Goal: Task Accomplishment & Management: Complete application form

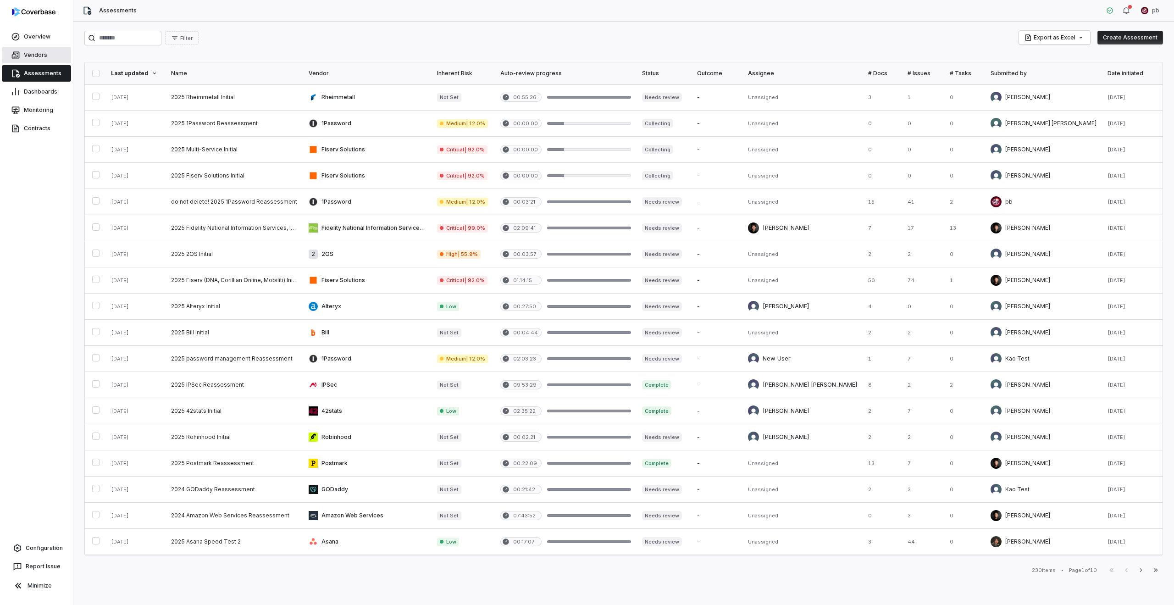
click at [30, 56] on link "Vendors" at bounding box center [36, 55] width 69 height 17
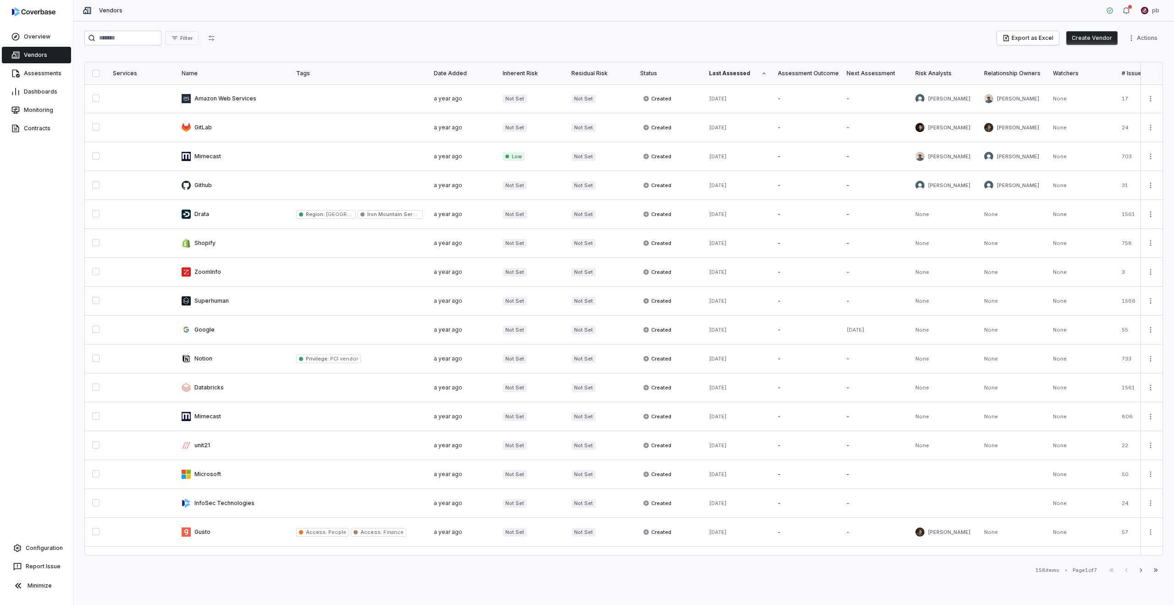
click at [1098, 39] on button "Create Vendor" at bounding box center [1092, 38] width 51 height 14
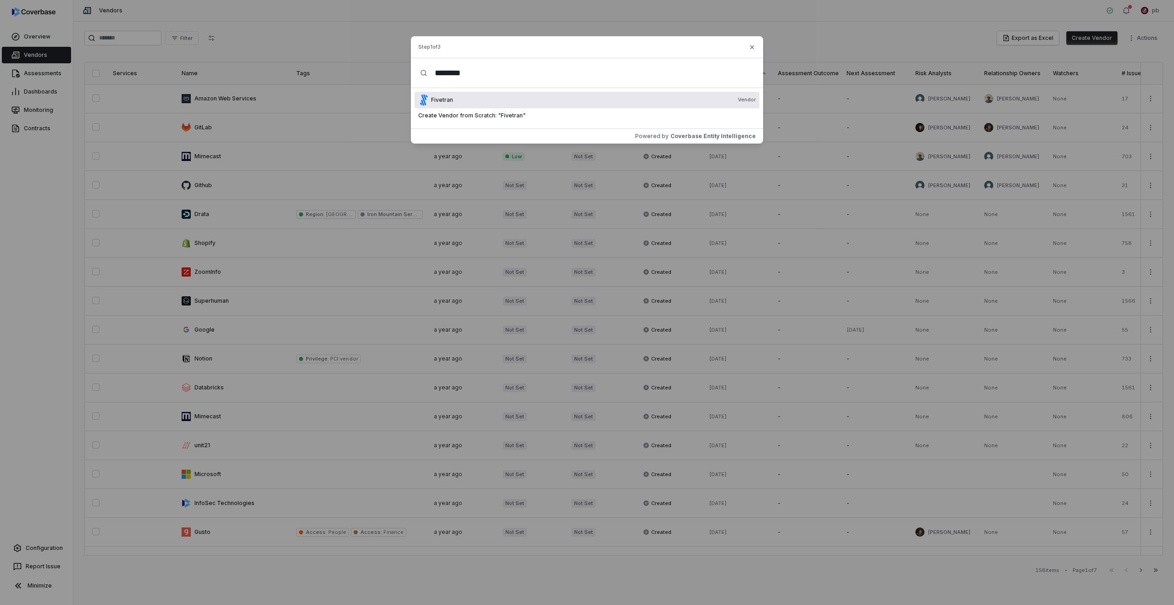
type input "********"
click at [647, 98] on div "Fivetran Vendor" at bounding box center [593, 99] width 325 height 7
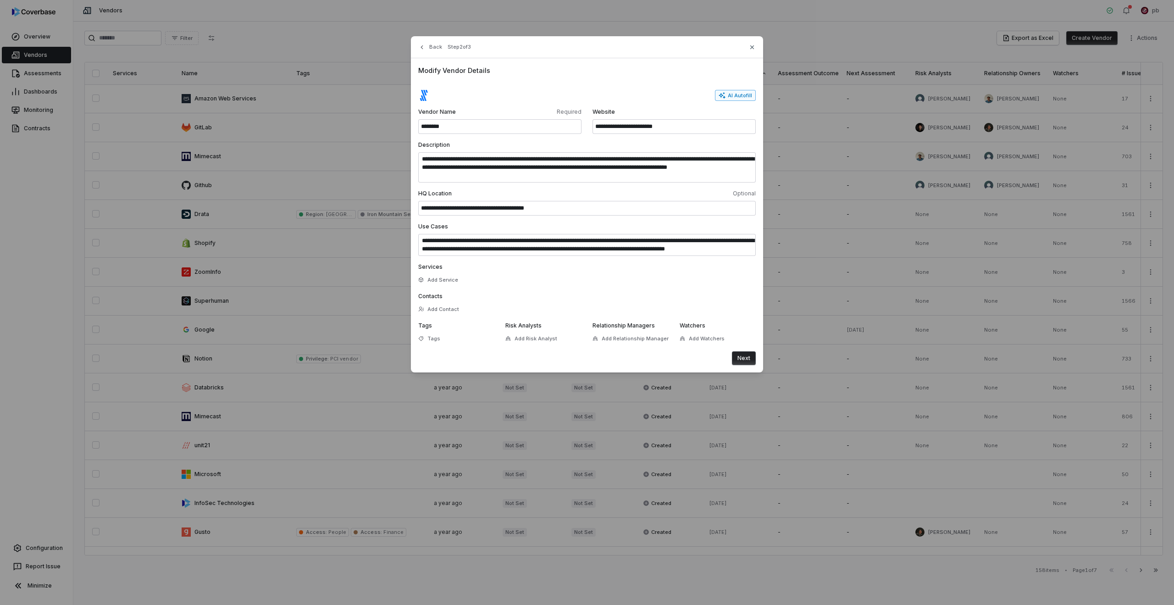
click at [744, 97] on button "AI Autofill" at bounding box center [735, 95] width 41 height 11
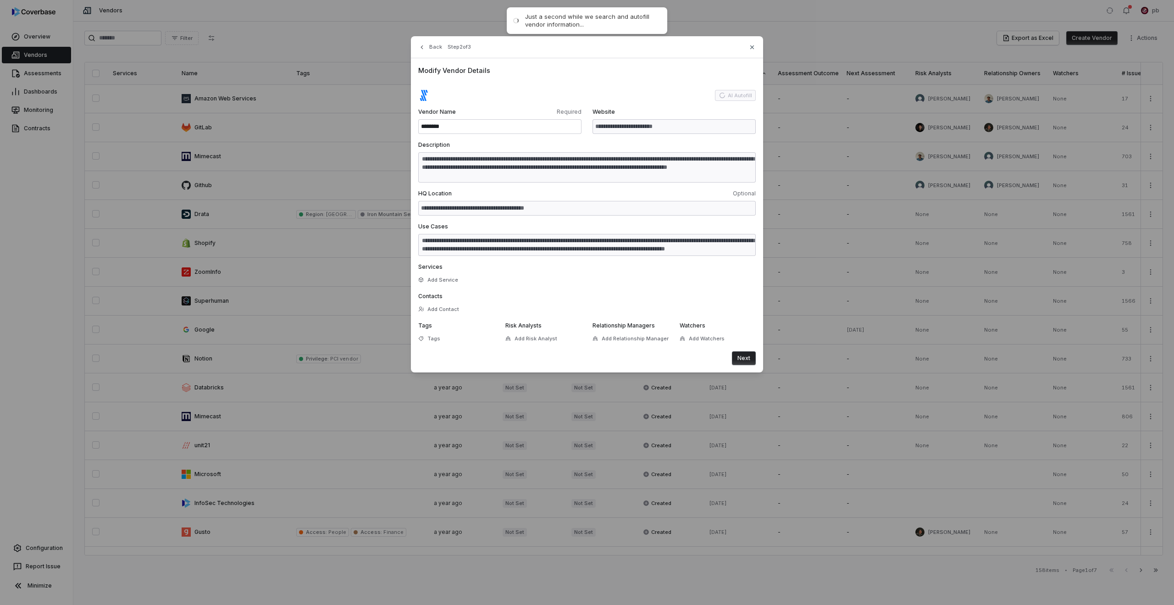
type input "**********"
type textarea "**********"
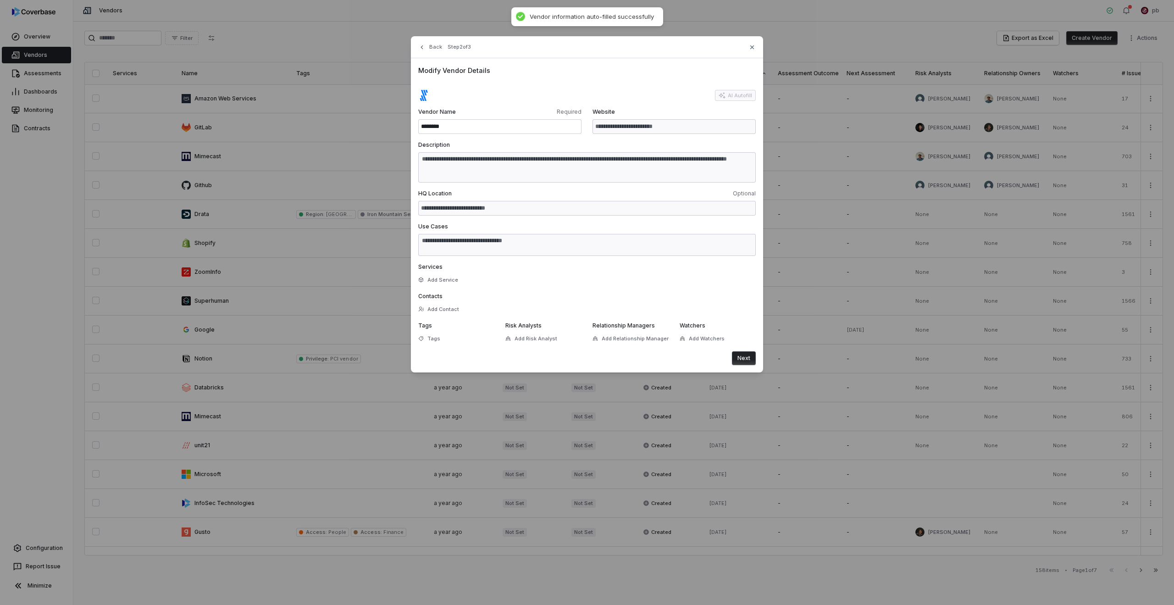
type textarea "**********"
click at [687, 335] on button "Add Watchers" at bounding box center [702, 338] width 50 height 17
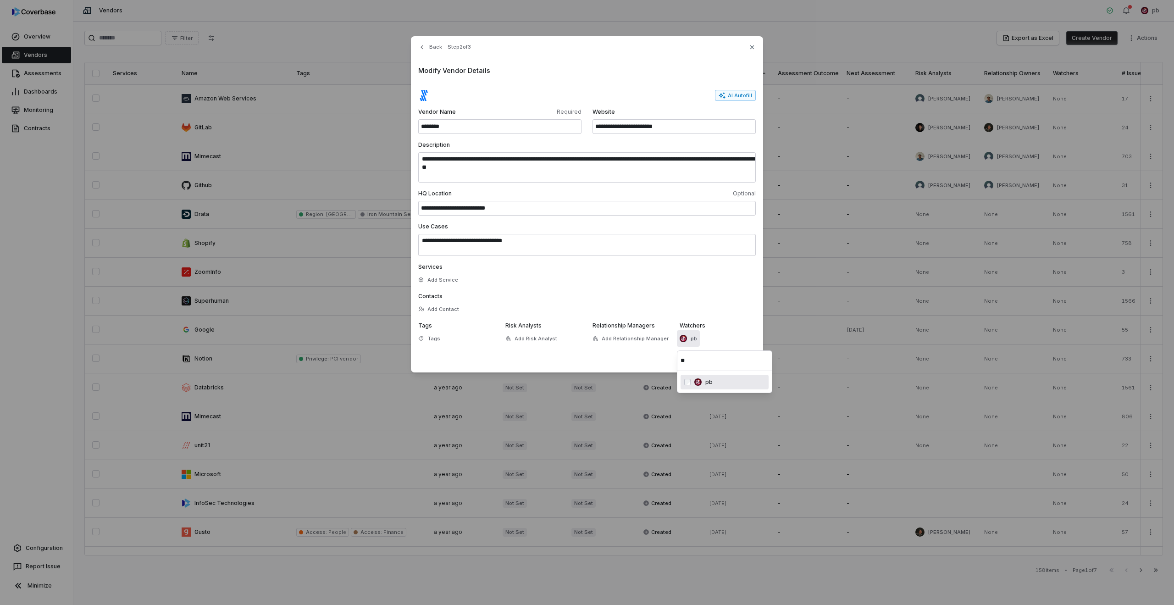
type input "**"
click at [673, 296] on label "Contacts" at bounding box center [587, 296] width 338 height 7
click at [750, 354] on button "Next" at bounding box center [744, 358] width 24 height 14
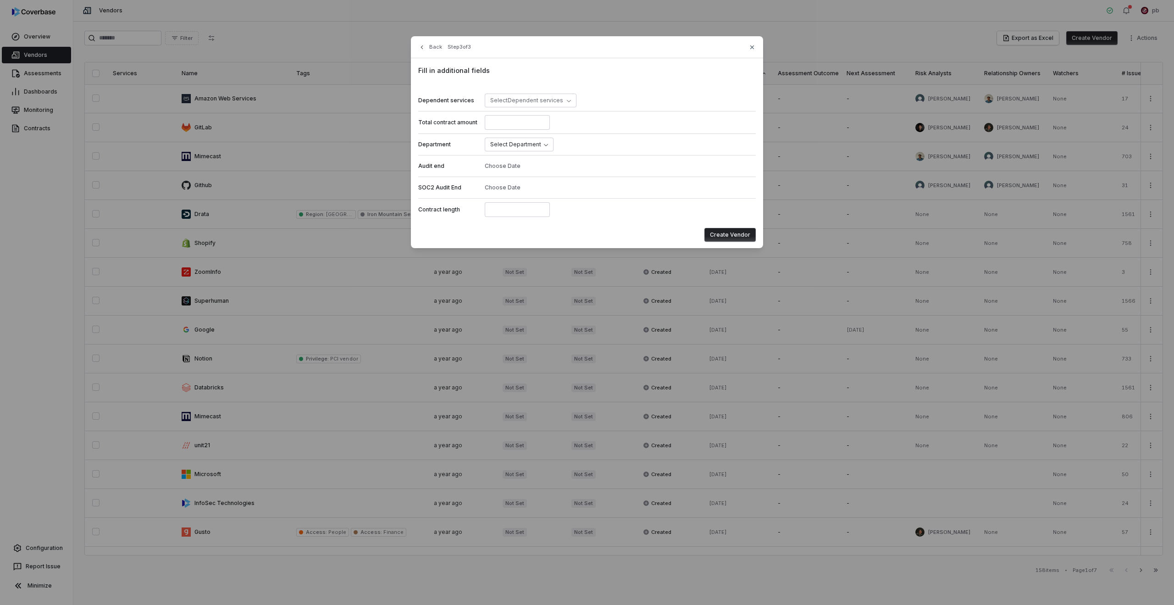
click at [734, 233] on button "Create Vendor" at bounding box center [730, 235] width 51 height 14
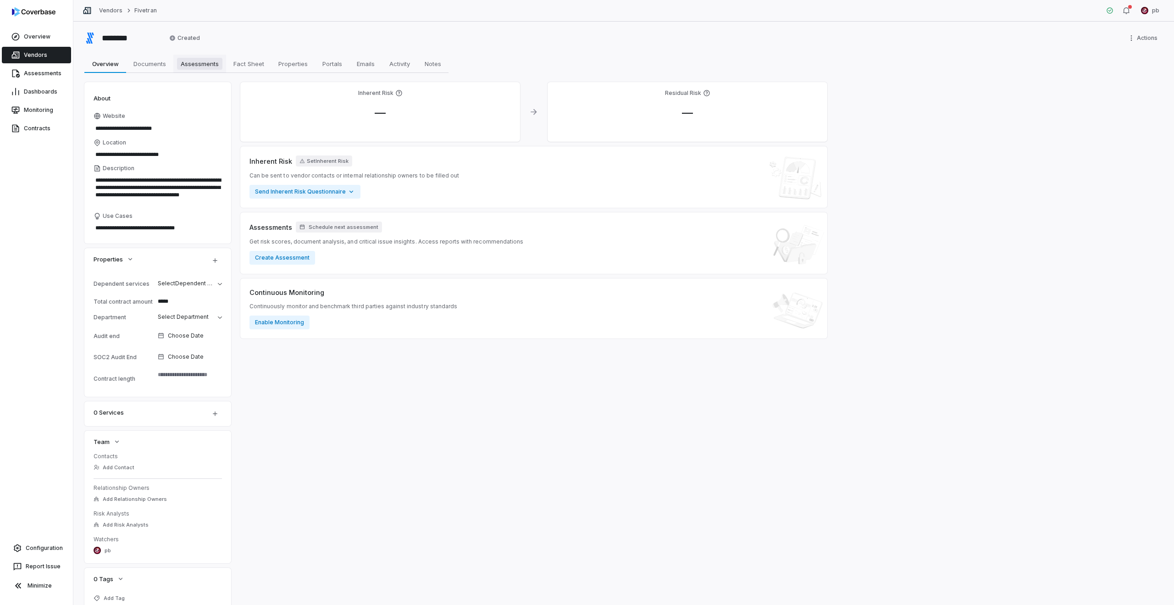
click at [206, 58] on span "Assessments" at bounding box center [199, 64] width 45 height 12
type textarea "*"
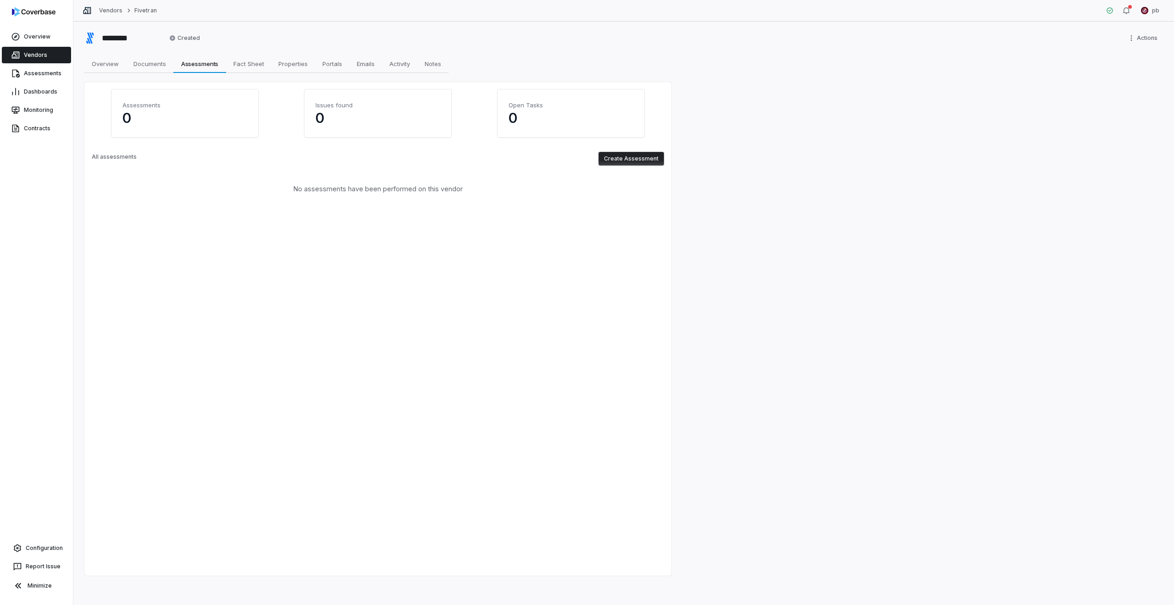
click at [636, 157] on button "Create Assessment" at bounding box center [632, 159] width 66 height 14
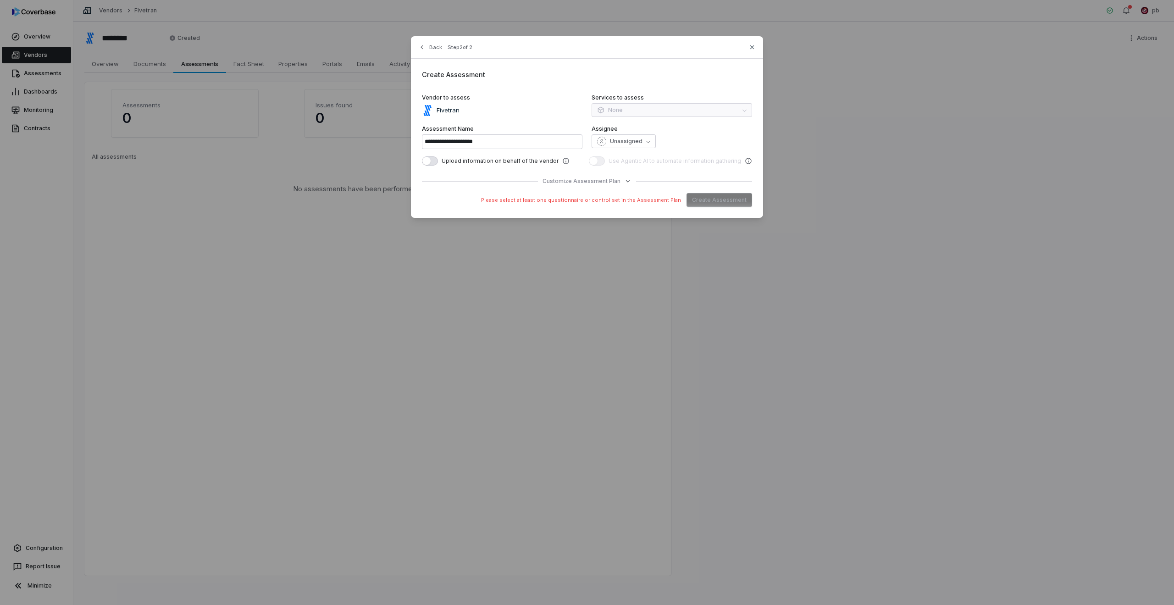
click at [582, 189] on div "**********" at bounding box center [587, 127] width 352 height 182
click at [581, 184] on span "Customize Assessment Plan" at bounding box center [582, 181] width 78 height 7
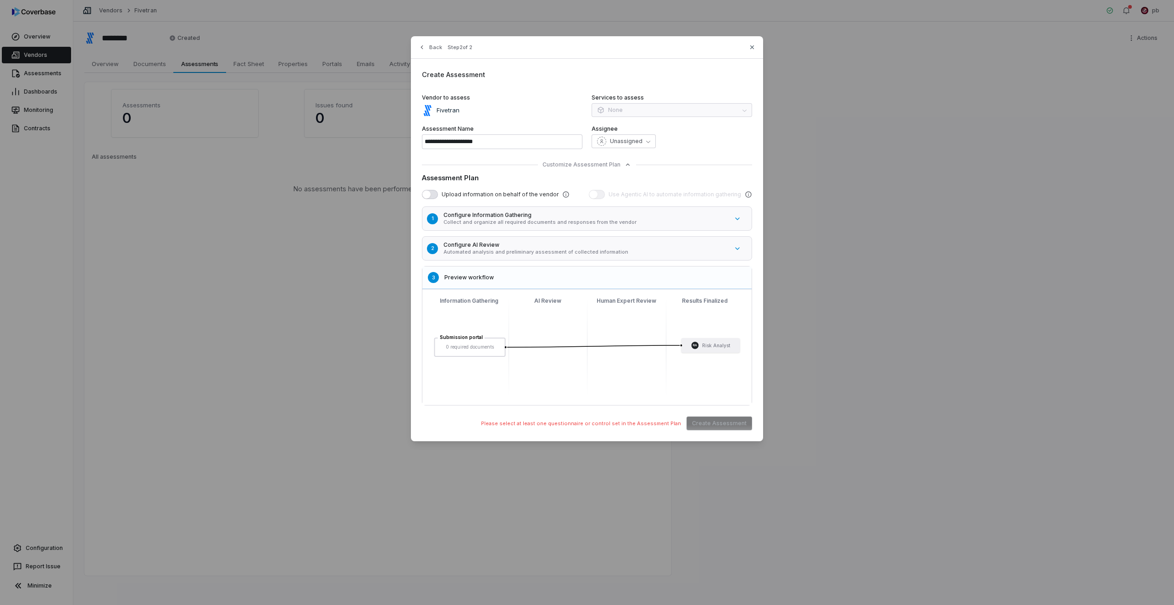
click at [500, 218] on h5 "Configure Information Gathering" at bounding box center [586, 214] width 285 height 7
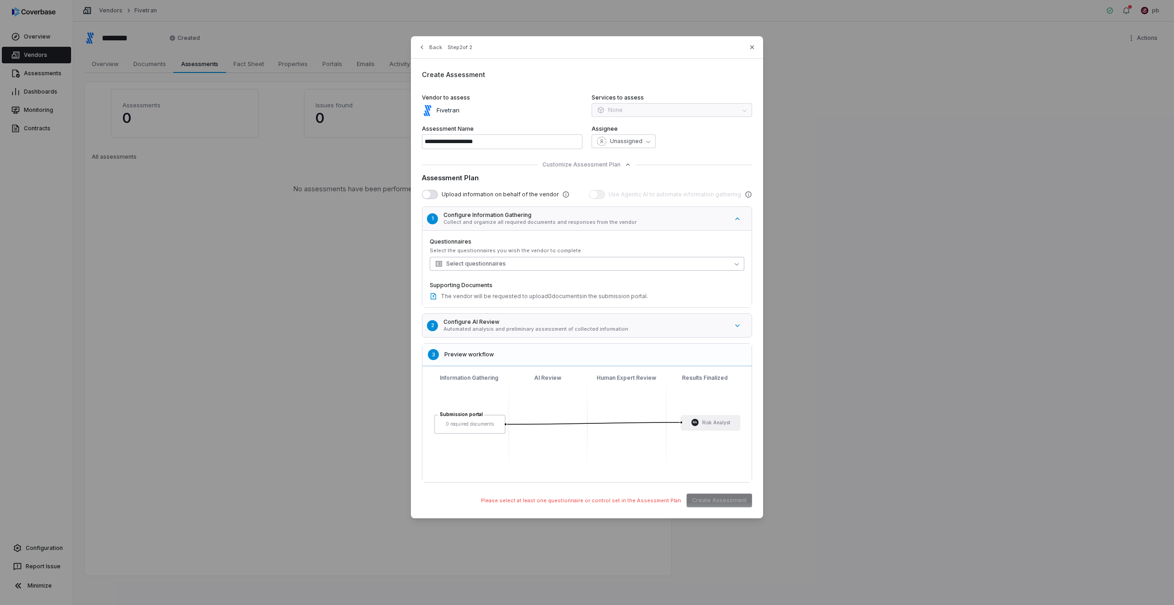
click at [475, 257] on button "Select questionnaires" at bounding box center [587, 264] width 315 height 14
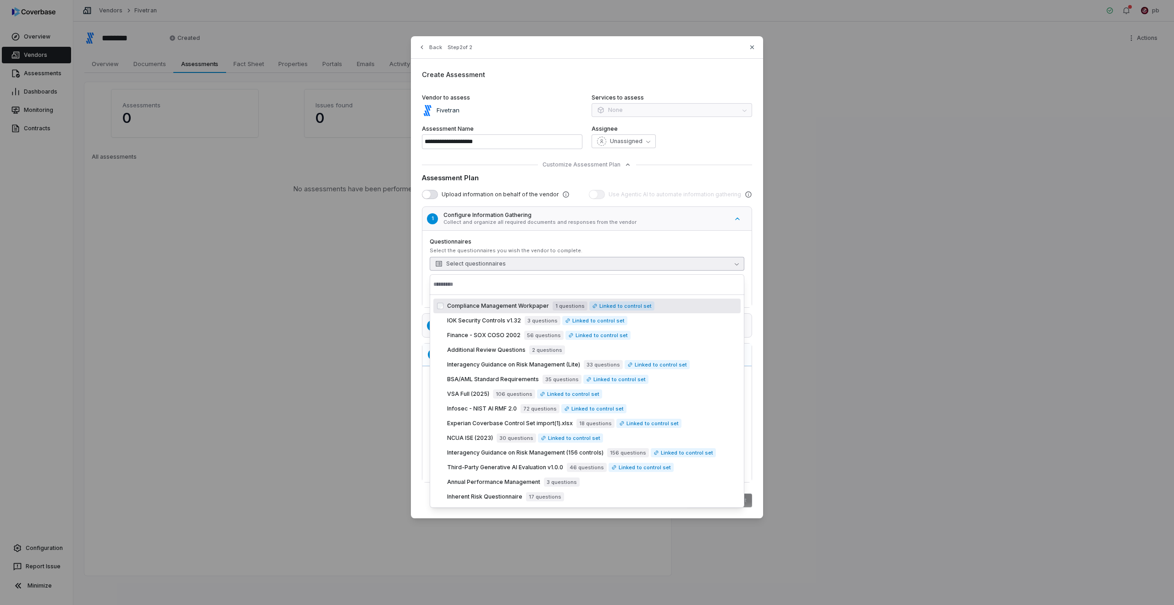
click at [475, 257] on button "Select questionnaires" at bounding box center [587, 264] width 315 height 14
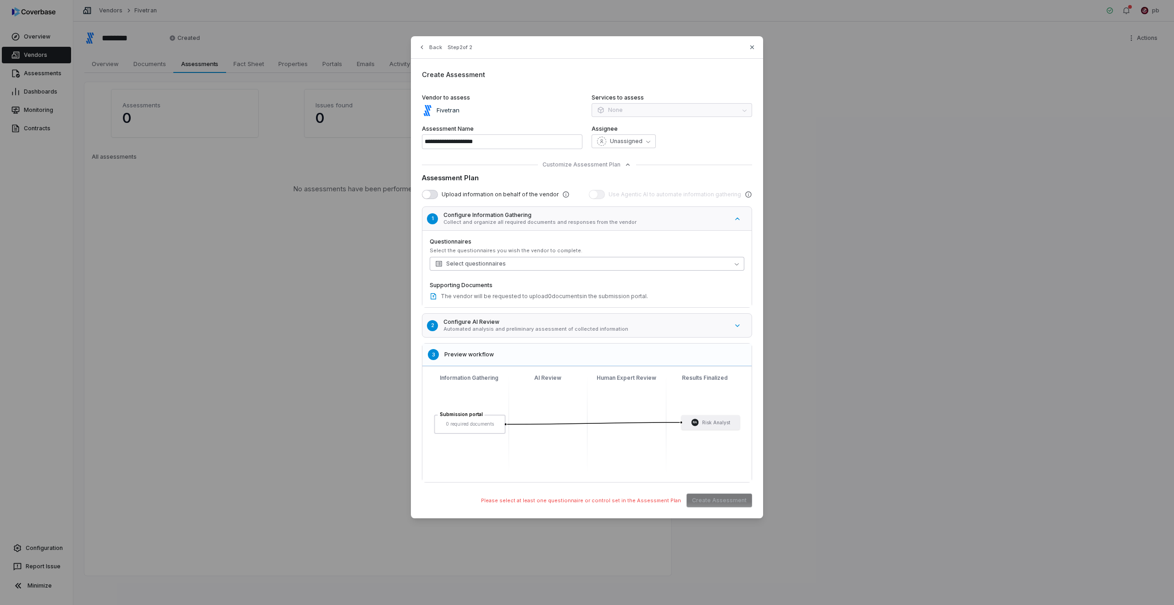
click at [475, 257] on button "Select questionnaires" at bounding box center [587, 264] width 315 height 14
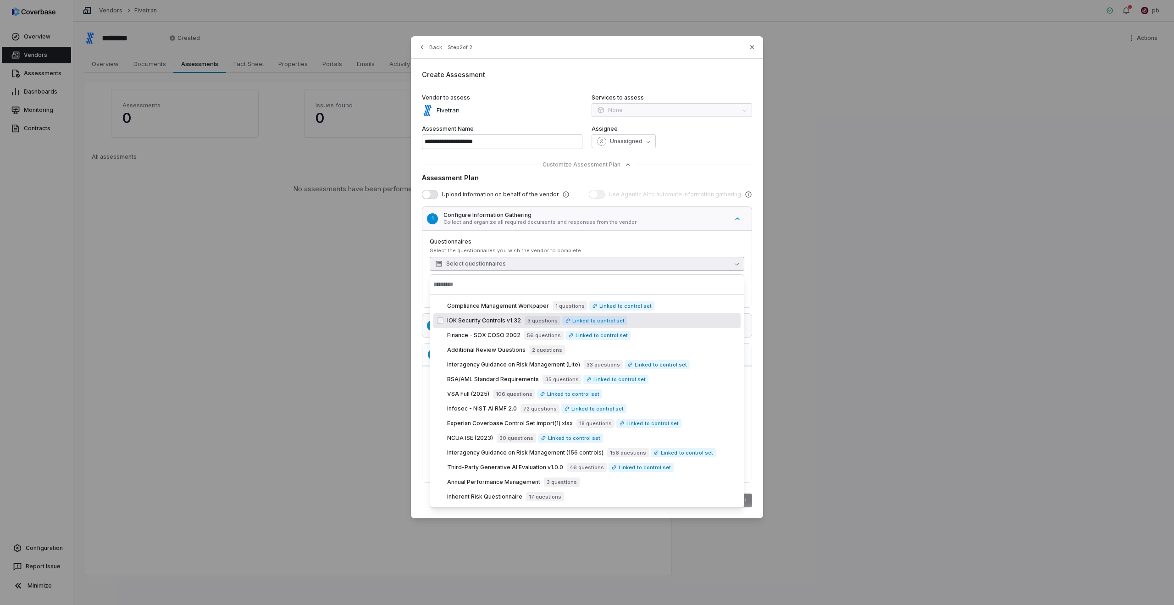
click at [480, 323] on span "IOK Security Controls v1.32" at bounding box center [484, 320] width 74 height 7
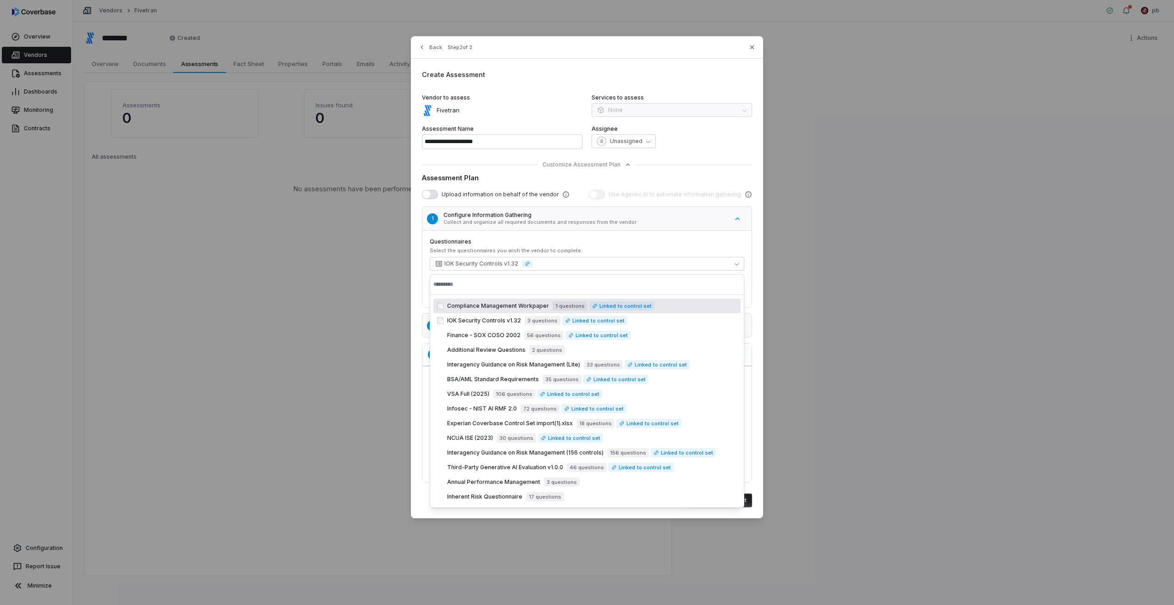
click at [493, 244] on label "Questionnaires" at bounding box center [587, 241] width 315 height 7
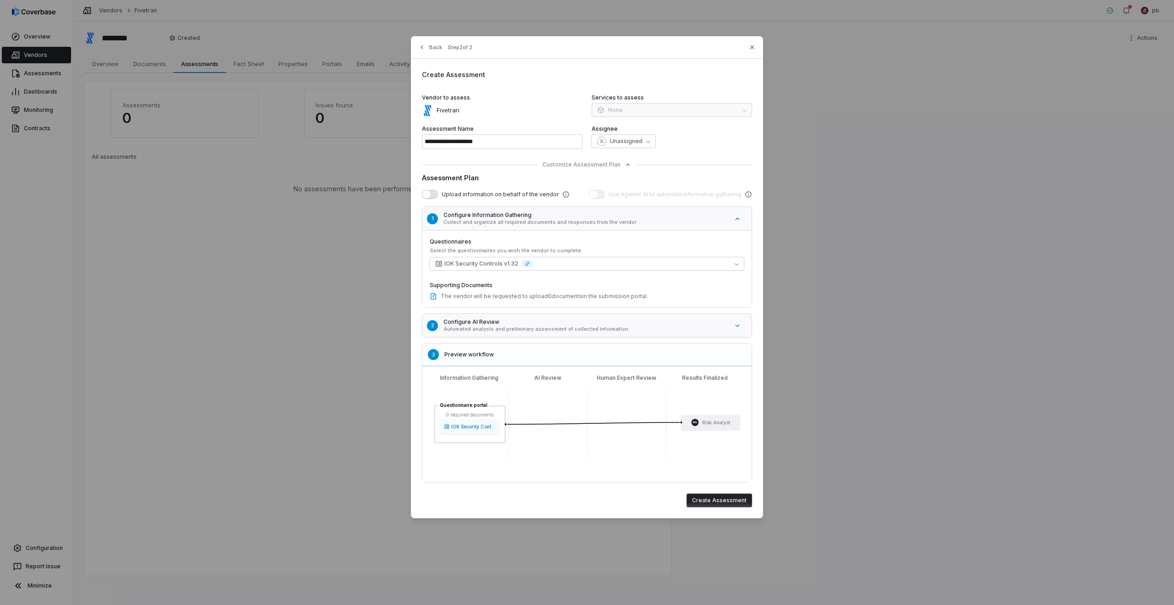
click at [582, 331] on p "Automated analysis and preliminary assessment of collected information" at bounding box center [586, 329] width 285 height 7
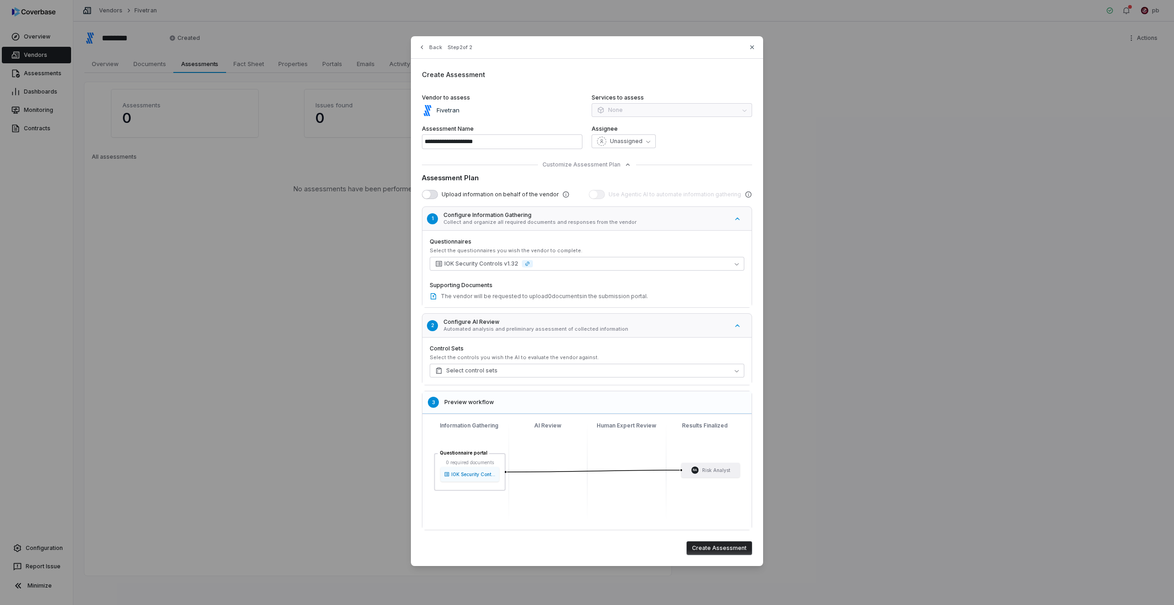
click at [603, 378] on div "Control Sets Select the controls you wish the AI to evaluate the vendor against…" at bounding box center [587, 361] width 329 height 48
click at [603, 372] on button "Select control sets" at bounding box center [587, 371] width 315 height 14
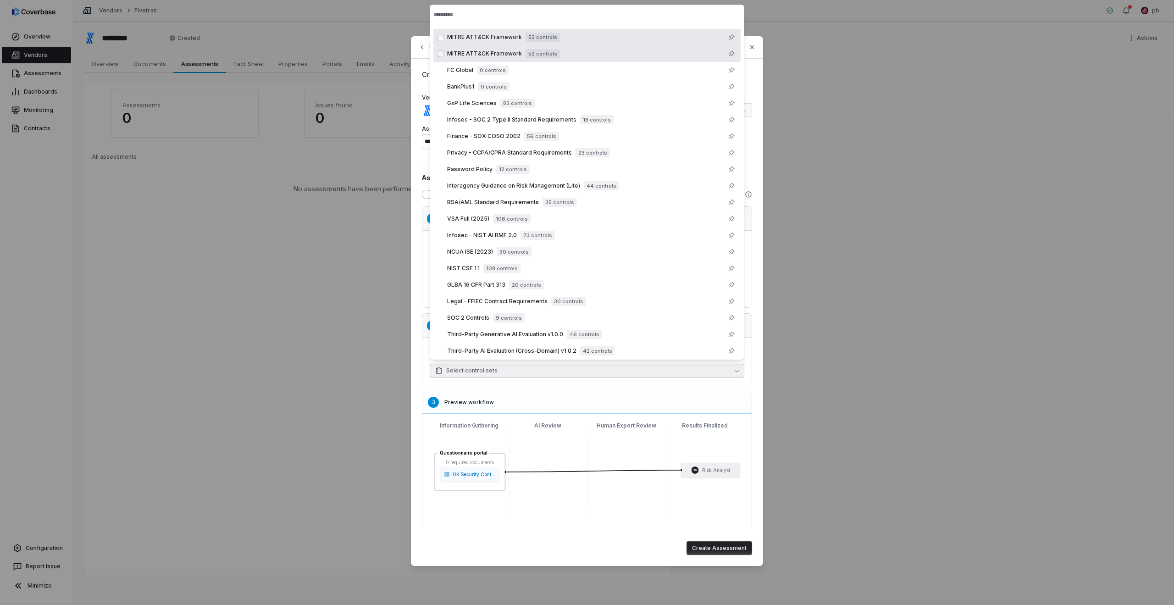
click at [603, 372] on button "Select control sets" at bounding box center [587, 371] width 315 height 14
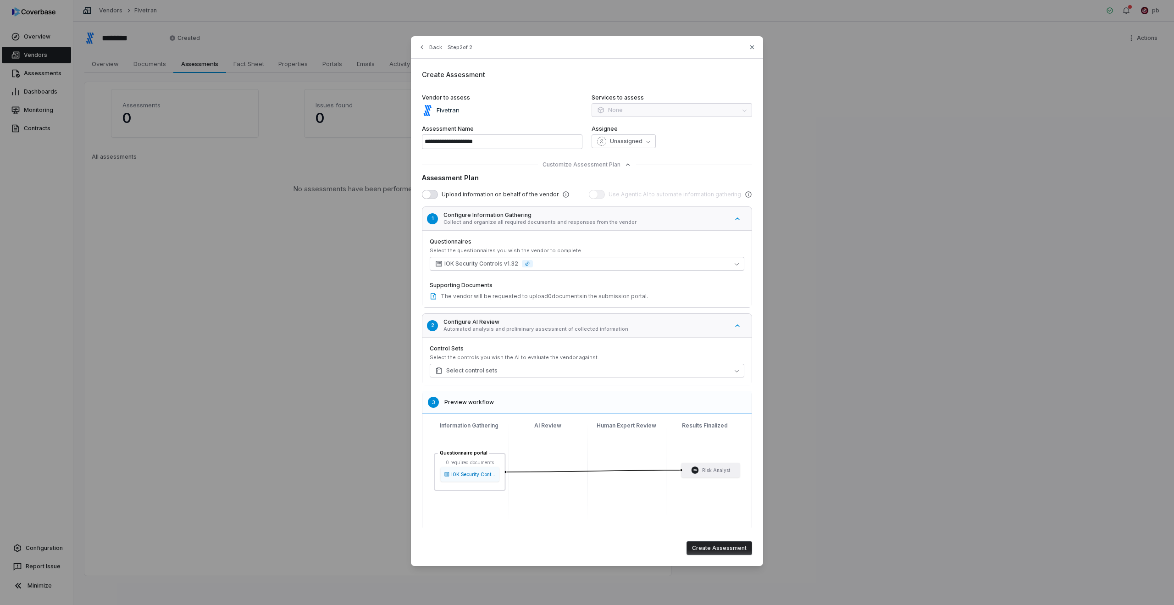
click at [746, 548] on button "Create Assessment" at bounding box center [720, 548] width 66 height 14
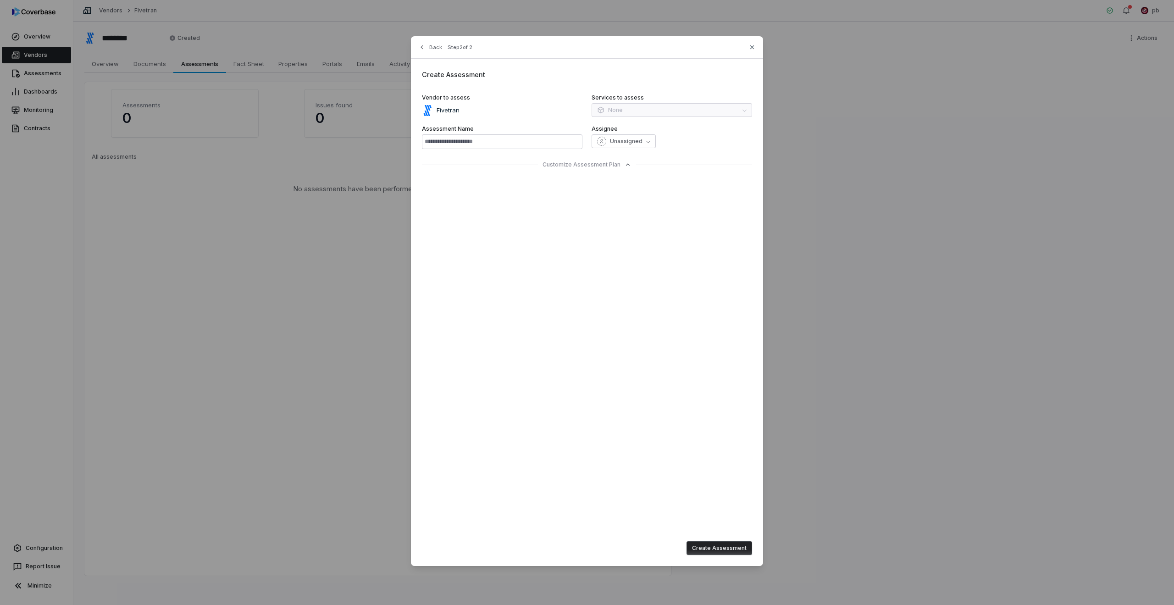
type input "**********"
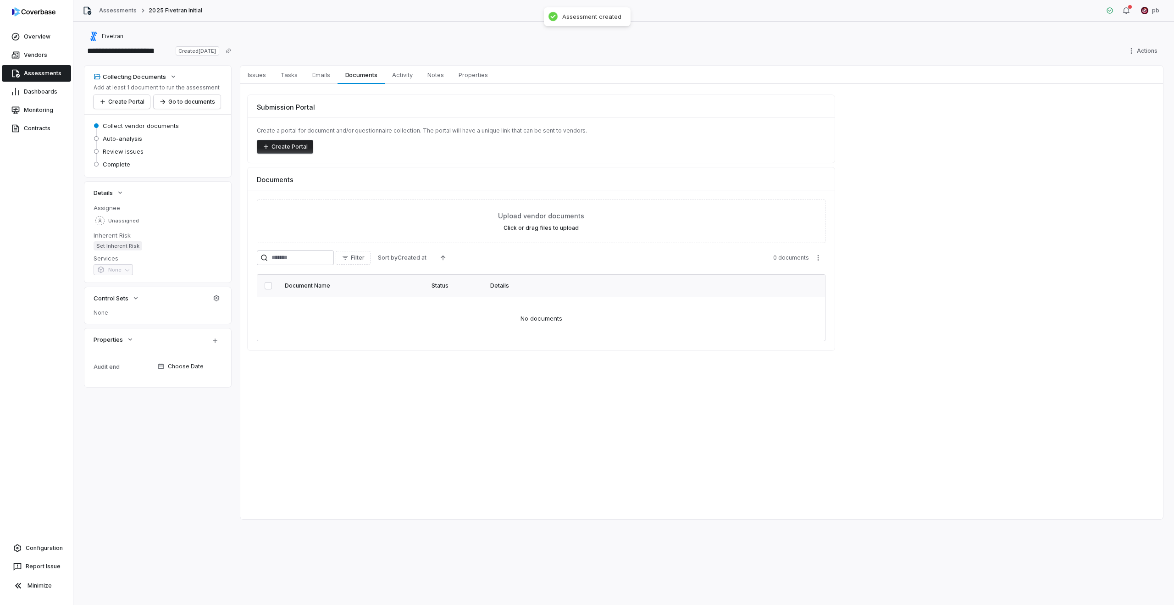
click at [286, 146] on button "Create Portal" at bounding box center [285, 147] width 56 height 14
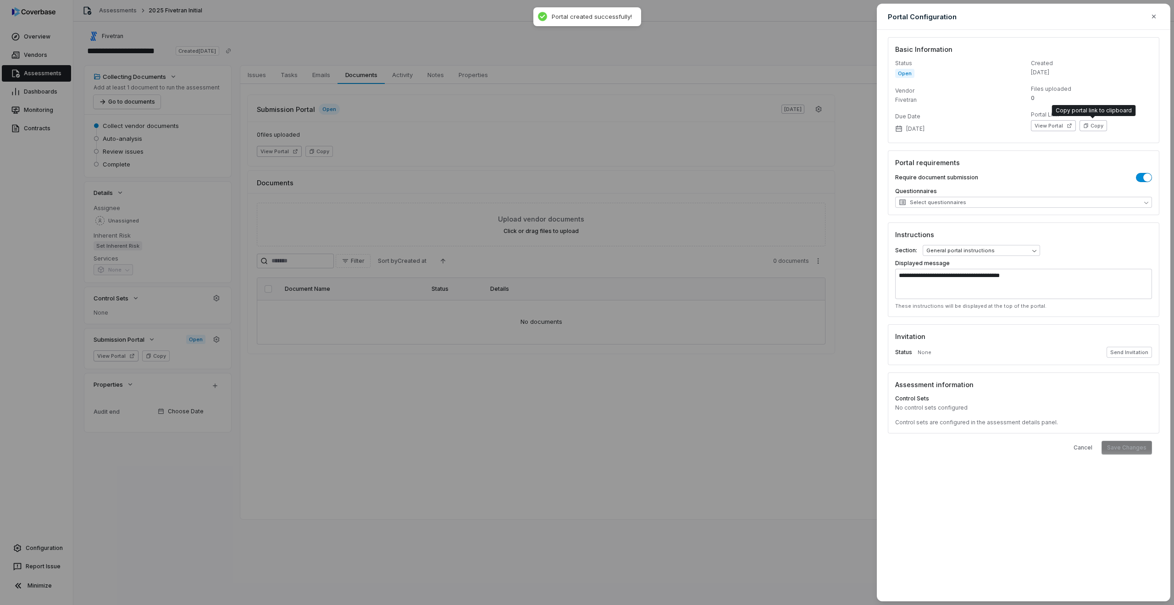
click at [1090, 129] on button "Copy" at bounding box center [1094, 125] width 28 height 11
click at [1116, 354] on button "Send Invitation" at bounding box center [1129, 352] width 45 height 11
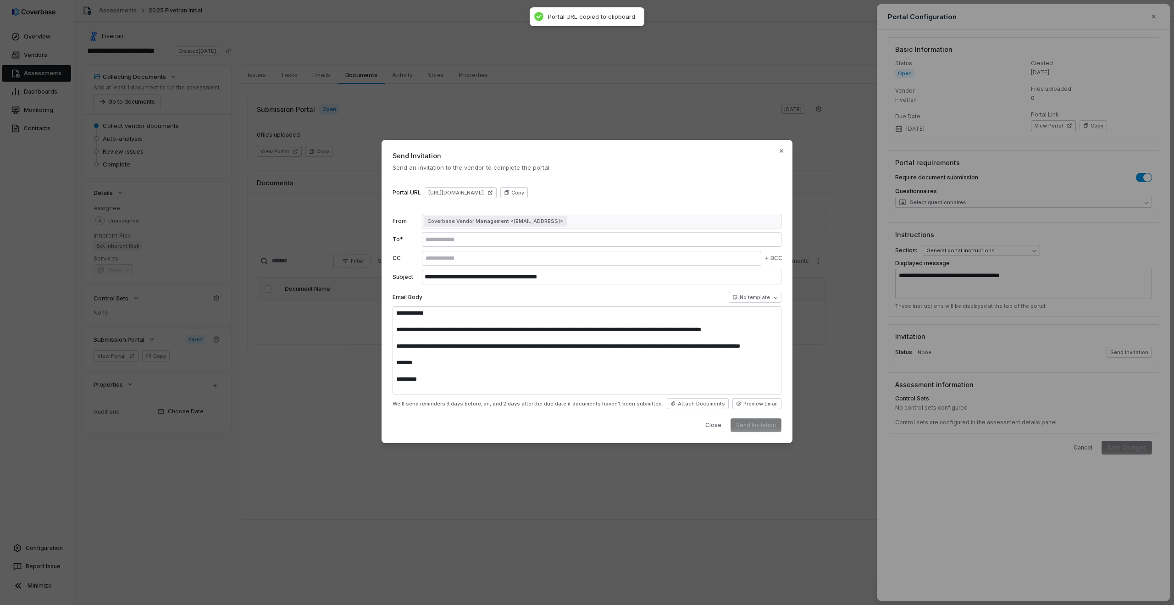
click at [482, 247] on form "**********" at bounding box center [587, 323] width 389 height 218
type textarea "**********"
click at [485, 239] on input "text" at bounding box center [602, 239] width 356 height 7
type input "**********"
click at [764, 396] on div "**********" at bounding box center [587, 357] width 389 height 103
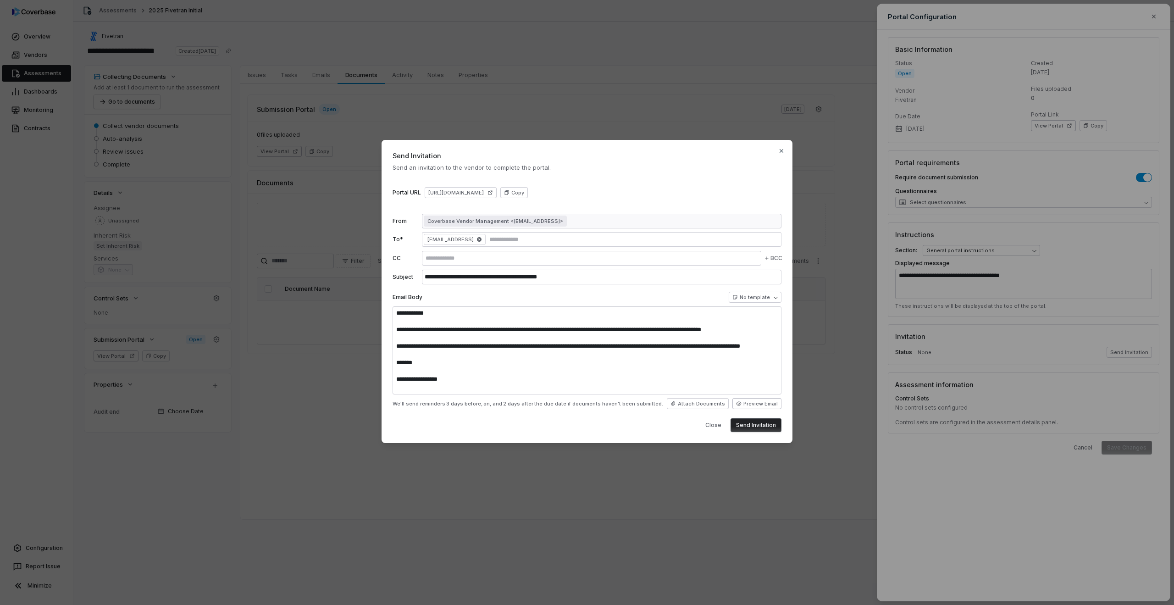
click at [762, 401] on button "Preview Email" at bounding box center [757, 403] width 49 height 11
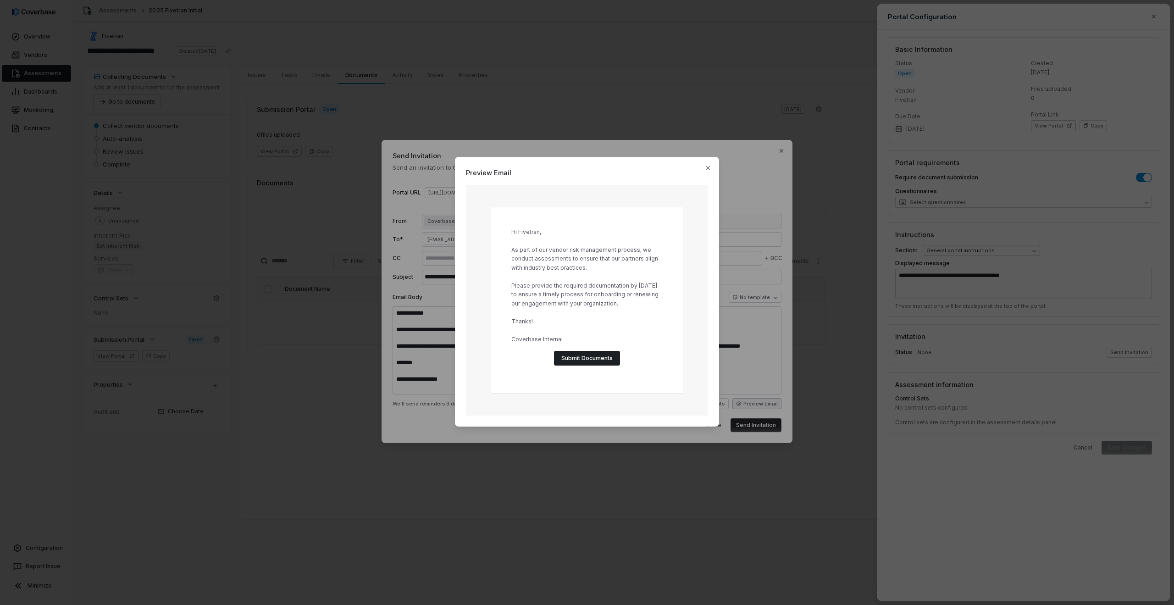
click at [739, 372] on div "Preview Email Hi Fivetran, As part of our vendor risk management process, we co…" at bounding box center [587, 302] width 1174 height 321
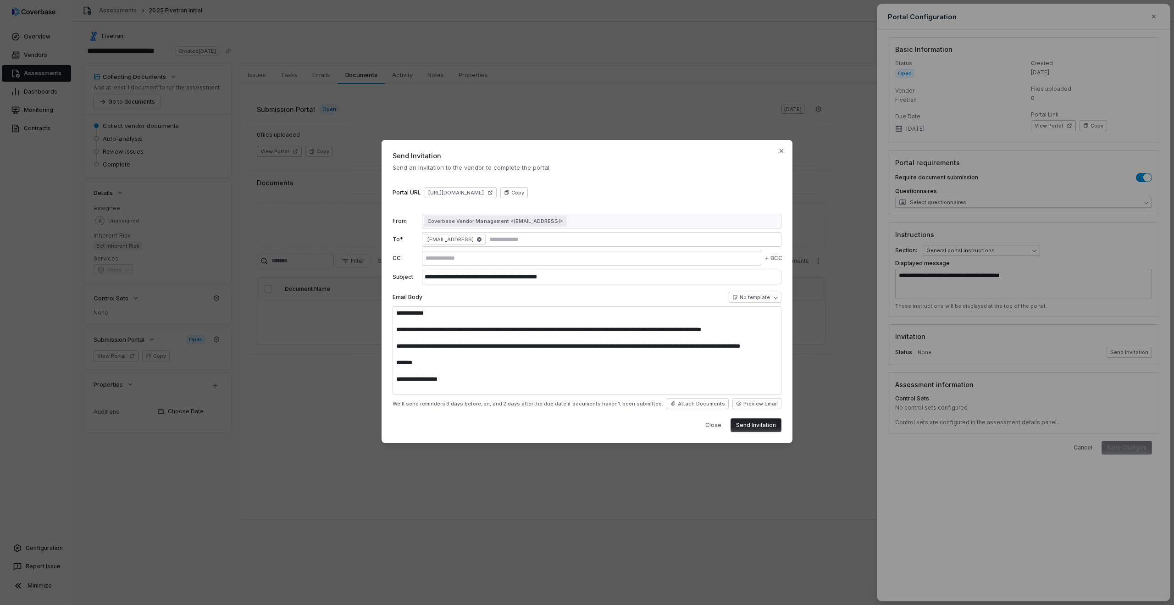
click at [758, 420] on button "Send Invitation" at bounding box center [756, 425] width 51 height 14
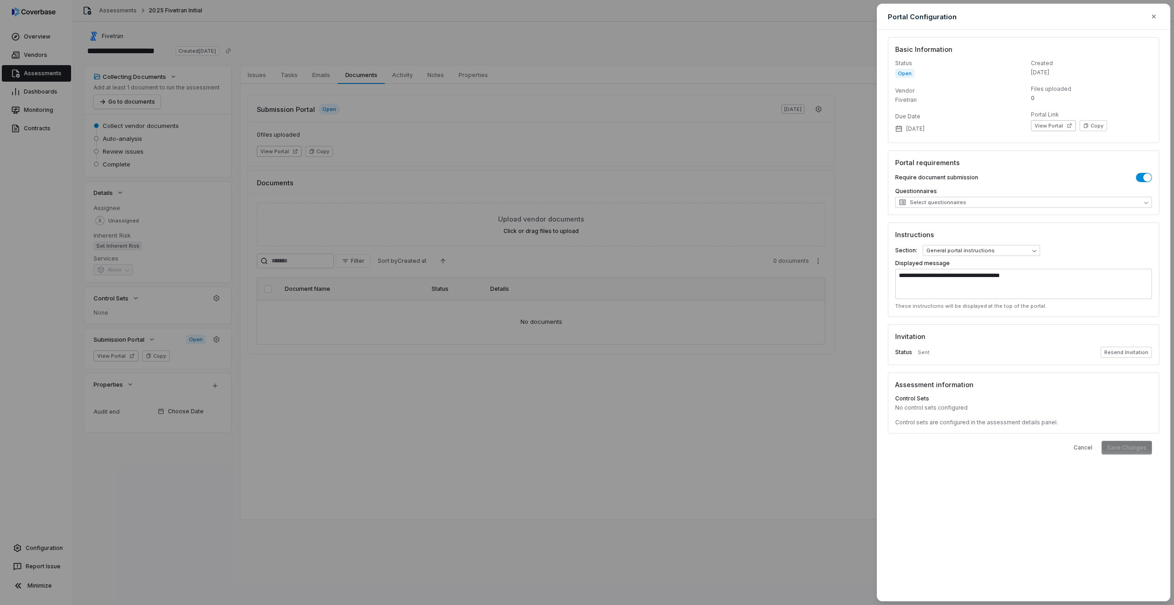
click at [472, 156] on div "**********" at bounding box center [587, 302] width 1174 height 605
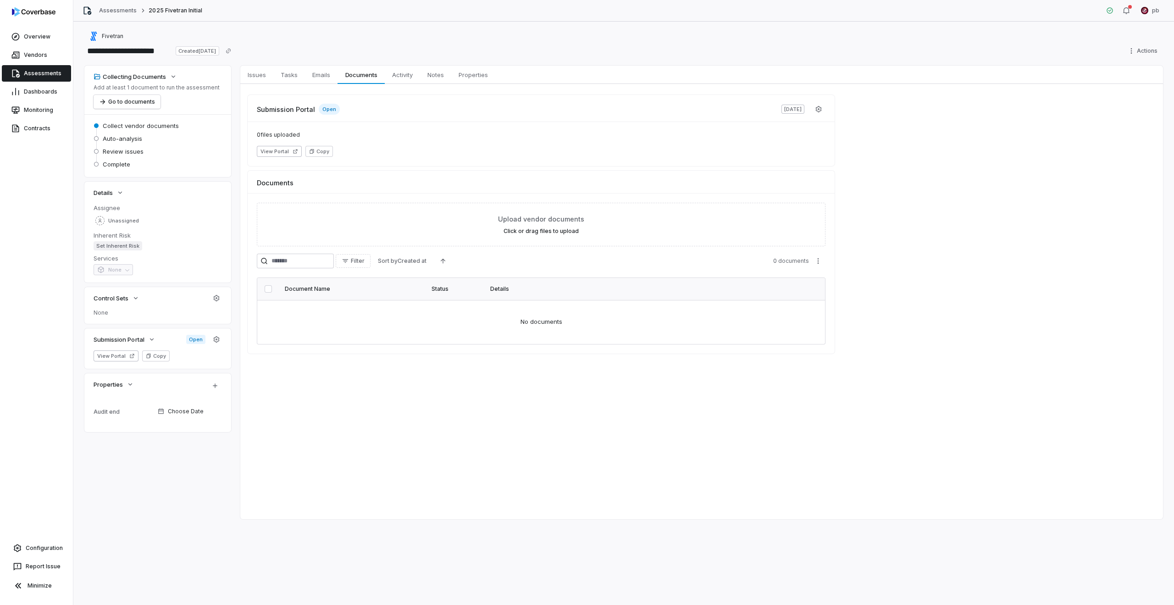
click at [268, 64] on div "**********" at bounding box center [623, 314] width 1101 height 584
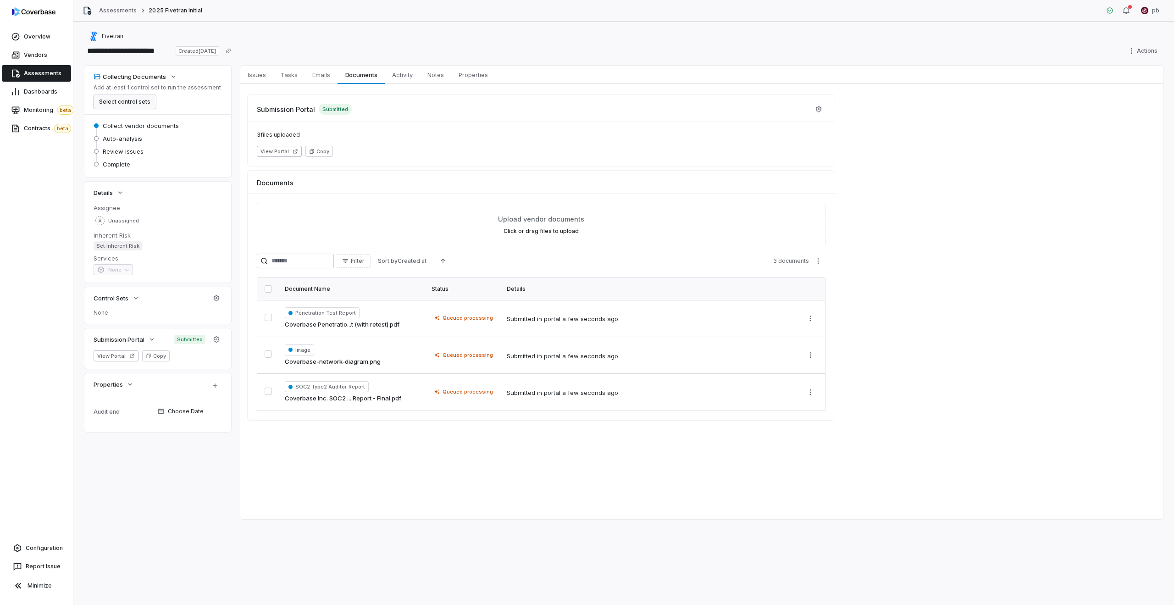
click at [141, 102] on button "Select control sets" at bounding box center [125, 102] width 62 height 14
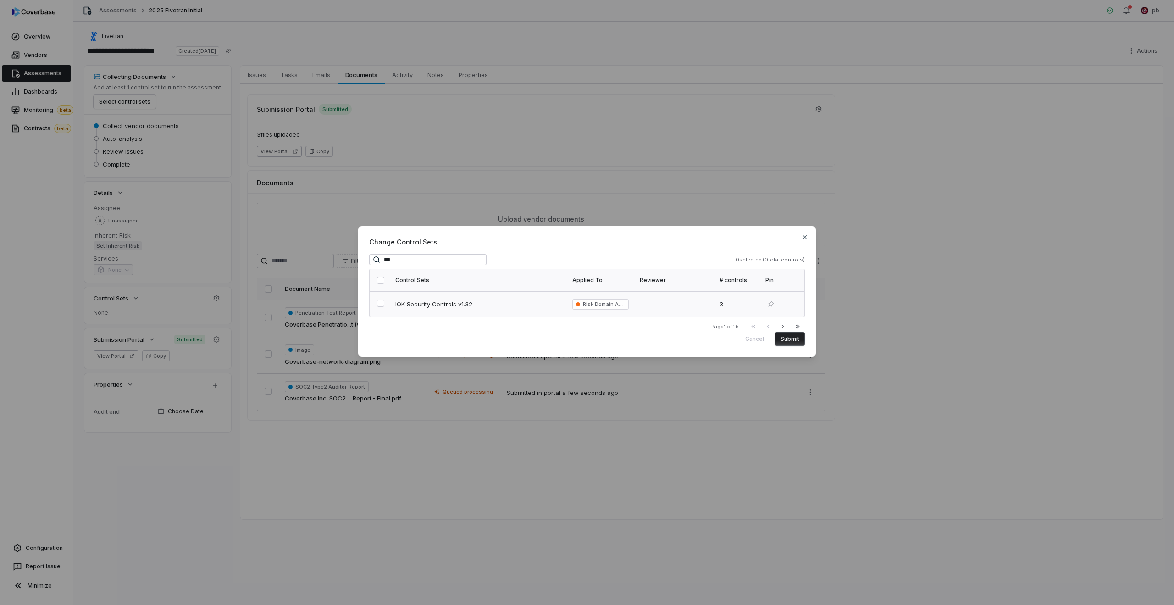
type input "***"
click at [474, 300] on span "IOK Security Controls v1.32" at bounding box center [468, 304] width 147 height 8
click at [782, 339] on button "Submit" at bounding box center [790, 339] width 30 height 14
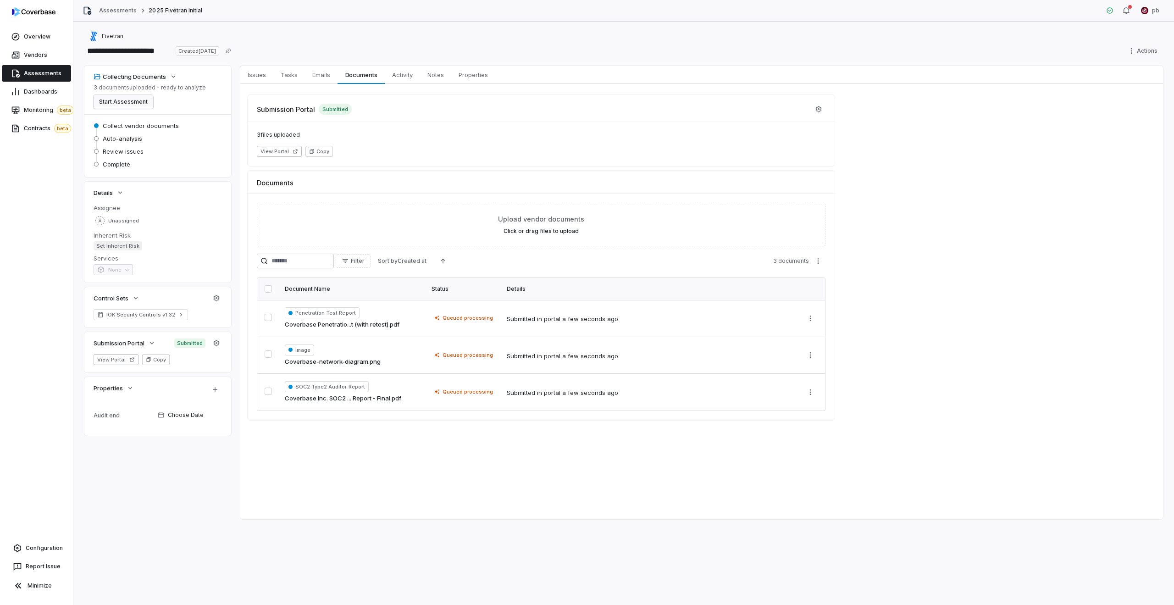
click at [133, 100] on button "Start Assessment" at bounding box center [124, 102] width 60 height 14
click at [526, 462] on div "Issues Issues Tasks Tasks Emails Emails Documents Documents Activity Activity N…" at bounding box center [701, 293] width 923 height 454
click at [260, 86] on div "Submission Portal Submitted 3 files uploaded View Portal Copy Documents Upload …" at bounding box center [701, 257] width 923 height 347
click at [260, 82] on link "Issues Issues" at bounding box center [256, 75] width 33 height 18
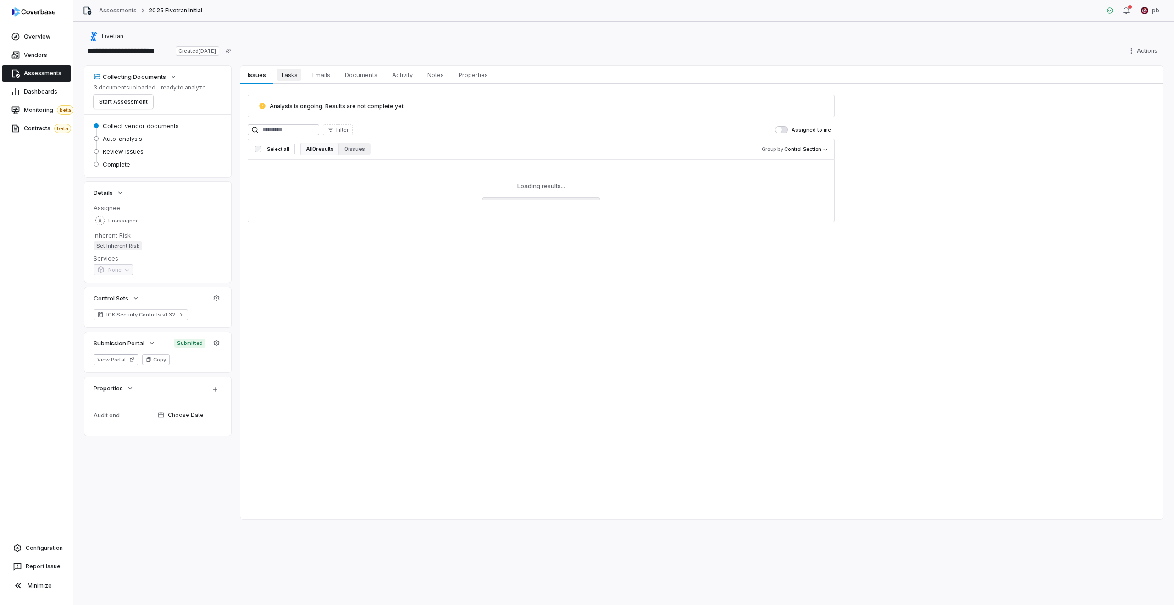
click at [280, 80] on span "Tasks" at bounding box center [289, 75] width 24 height 12
click at [347, 81] on link "Documents Documents" at bounding box center [361, 75] width 47 height 18
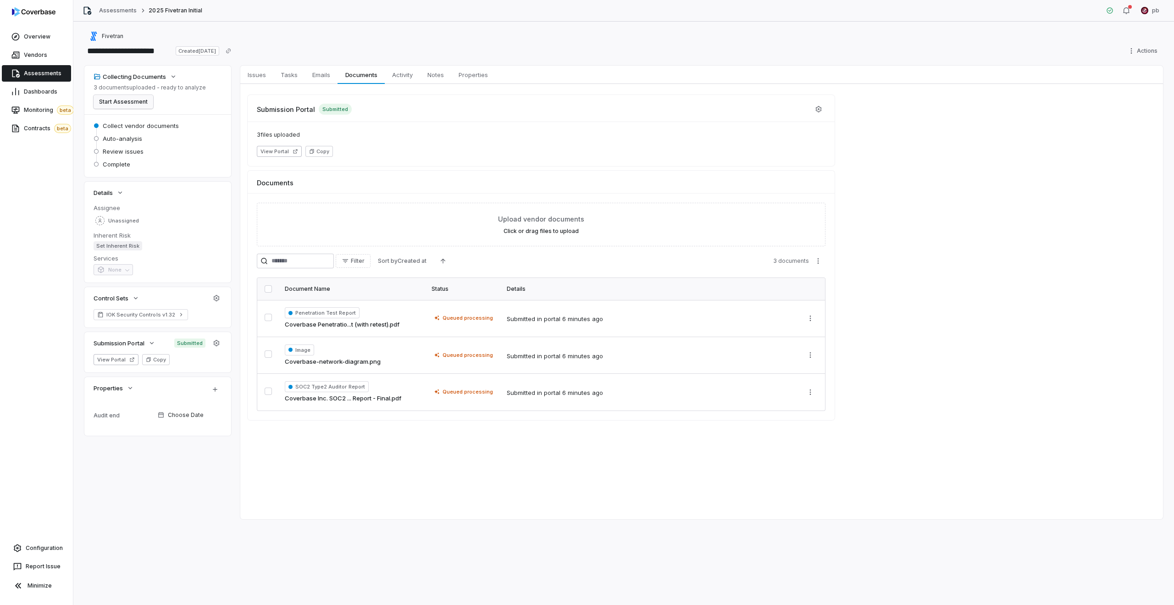
click at [143, 105] on button "Start Assessment" at bounding box center [124, 102] width 60 height 14
click at [62, 66] on link "Assessments" at bounding box center [36, 73] width 69 height 17
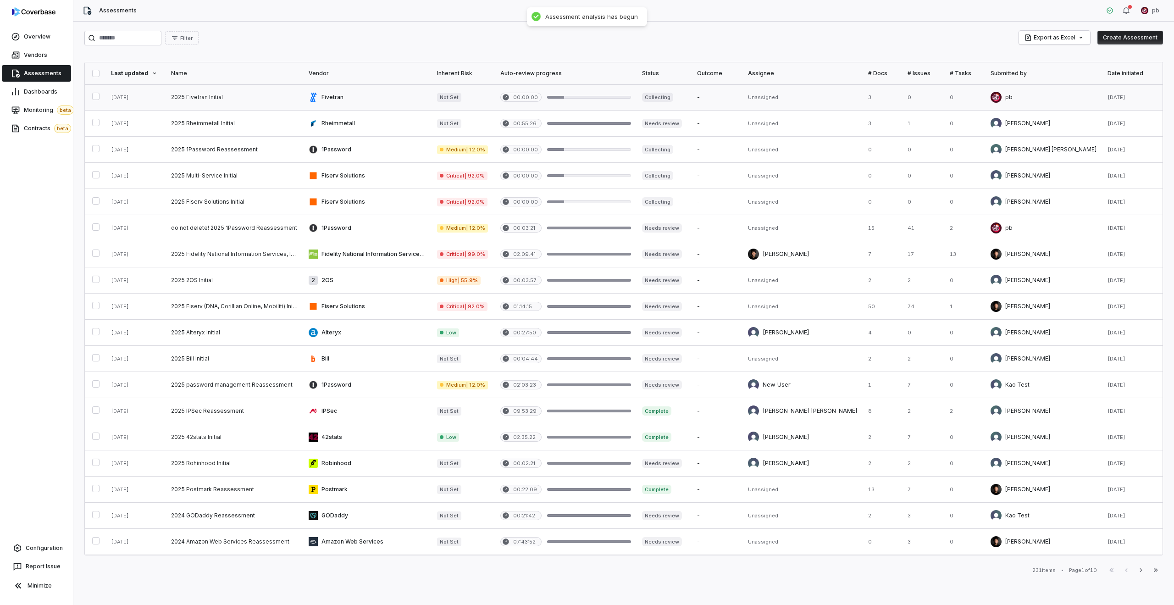
click at [257, 99] on link at bounding box center [235, 97] width 138 height 26
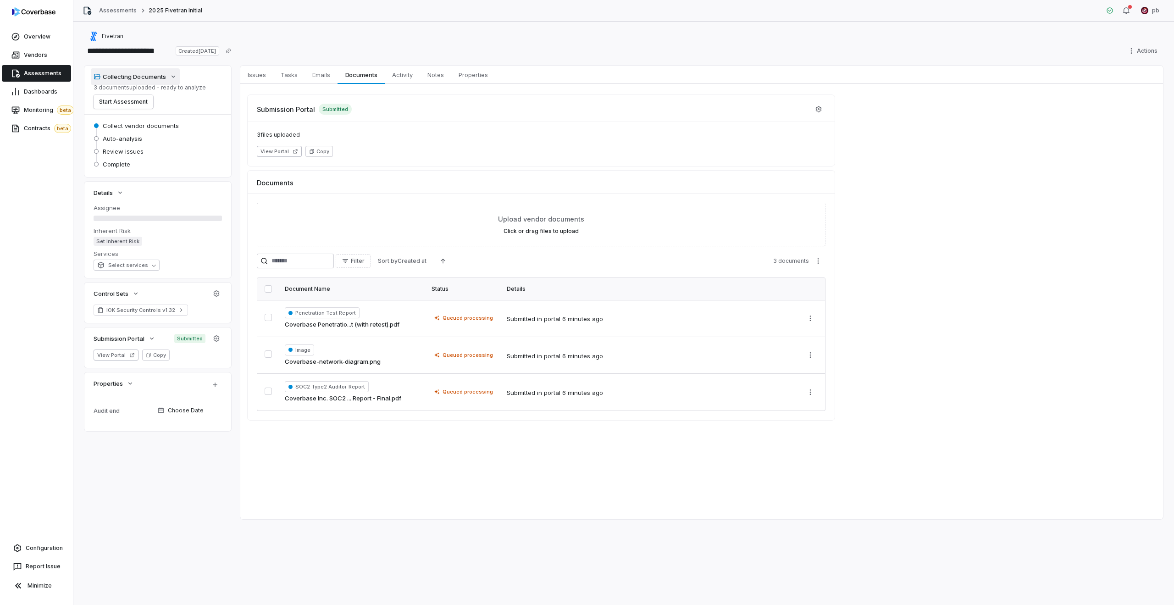
click at [146, 80] on div "Collecting Documents" at bounding box center [130, 76] width 72 height 8
click at [153, 78] on div "Collecting Documents" at bounding box center [130, 76] width 72 height 8
drag, startPoint x: 256, startPoint y: 131, endPoint x: 250, endPoint y: 110, distance: 21.4
click at [250, 110] on div "Submission Portal Submitted 3 files uploaded View Portal Copy" at bounding box center [541, 130] width 587 height 71
click at [250, 110] on div "Submission Portal Submitted" at bounding box center [541, 105] width 587 height 21
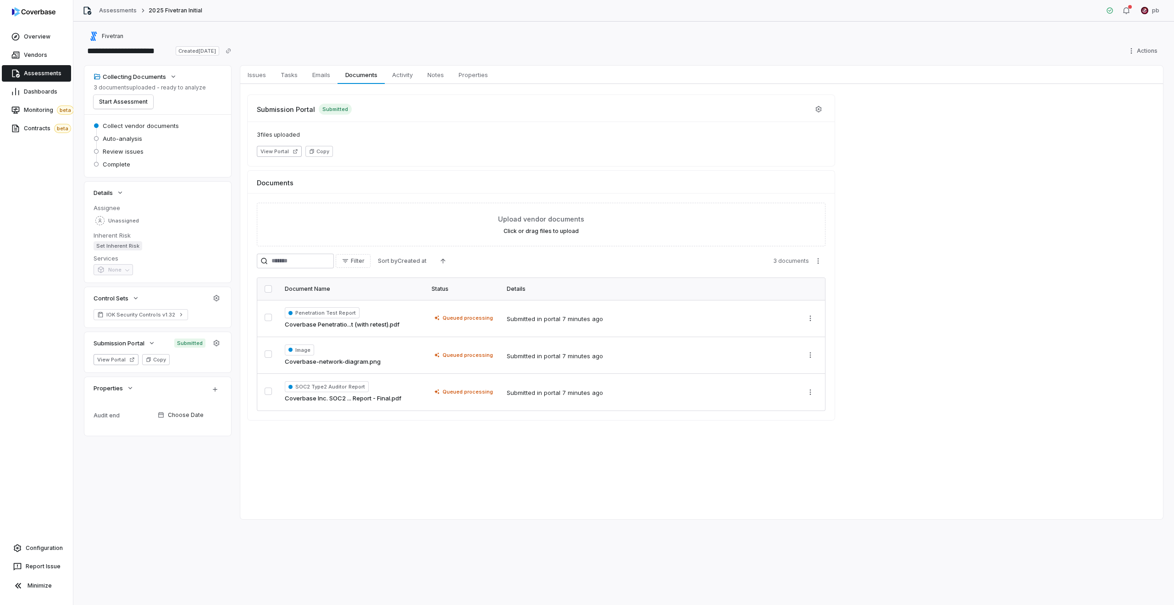
click at [50, 72] on span "Assessments" at bounding box center [43, 73] width 38 height 7
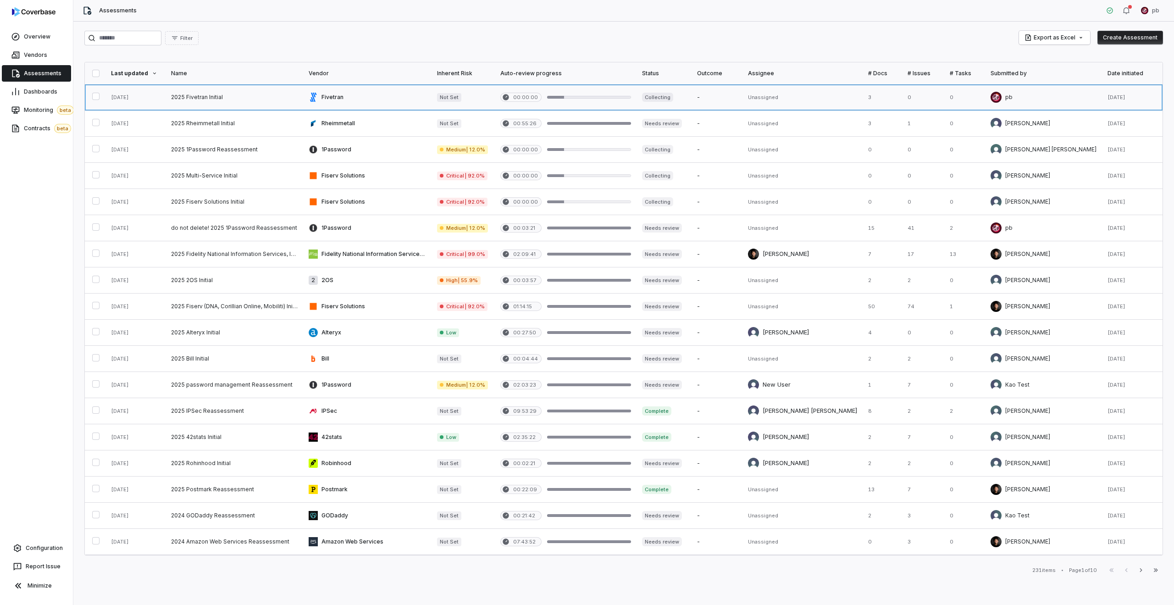
click at [181, 98] on link at bounding box center [235, 97] width 138 height 26
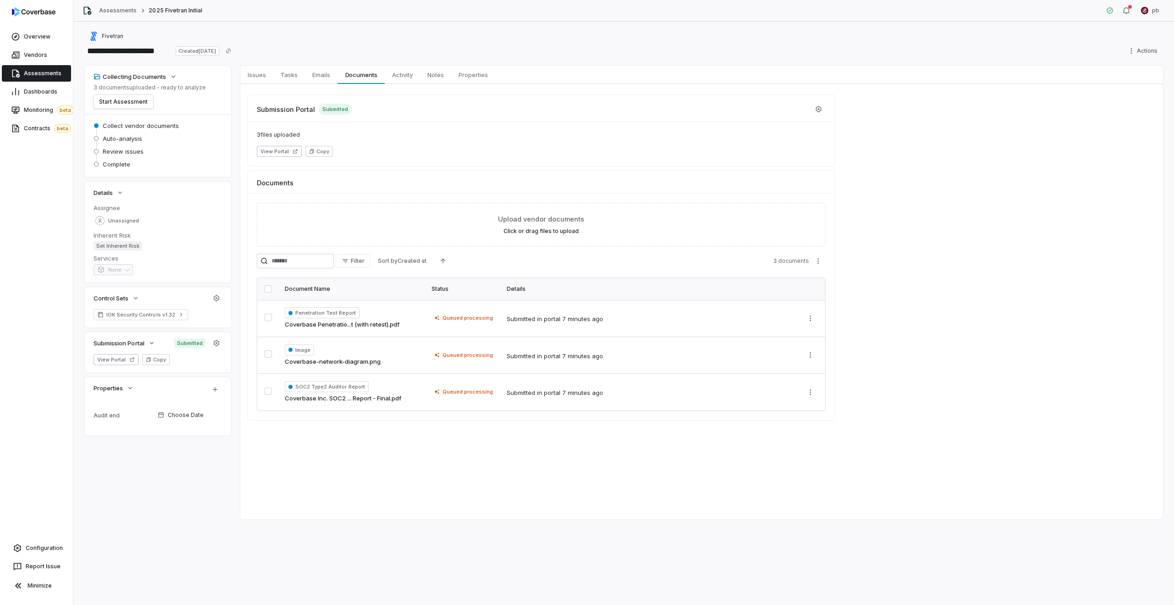
click at [52, 83] on div "Dashboards" at bounding box center [36, 92] width 73 height 18
click at [54, 76] on span "Assessments" at bounding box center [43, 73] width 38 height 7
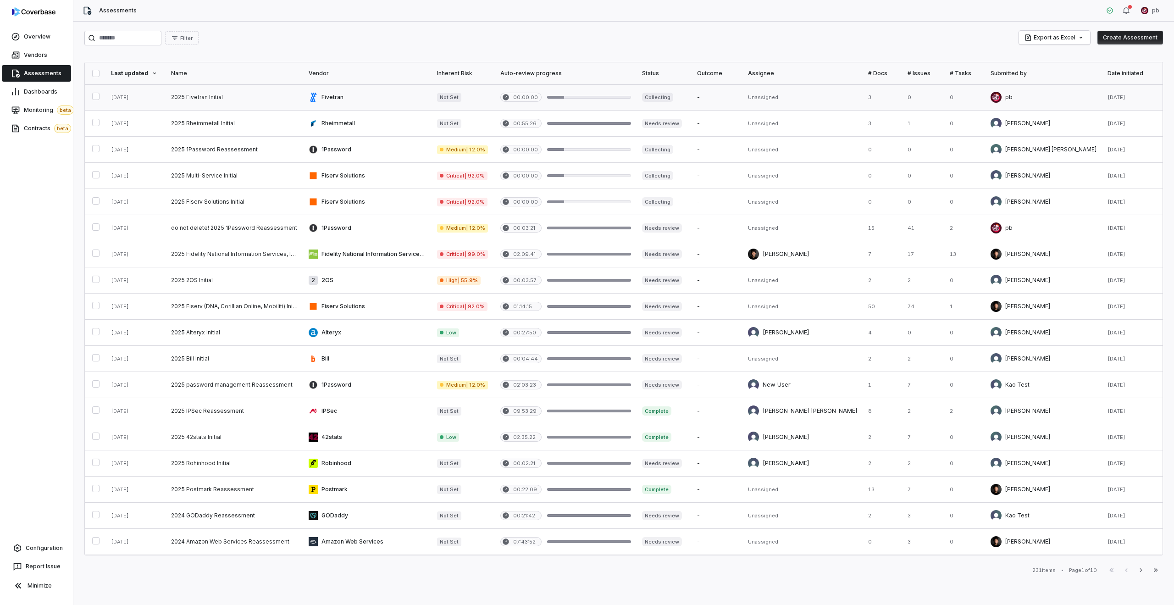
click at [189, 102] on link at bounding box center [235, 97] width 138 height 26
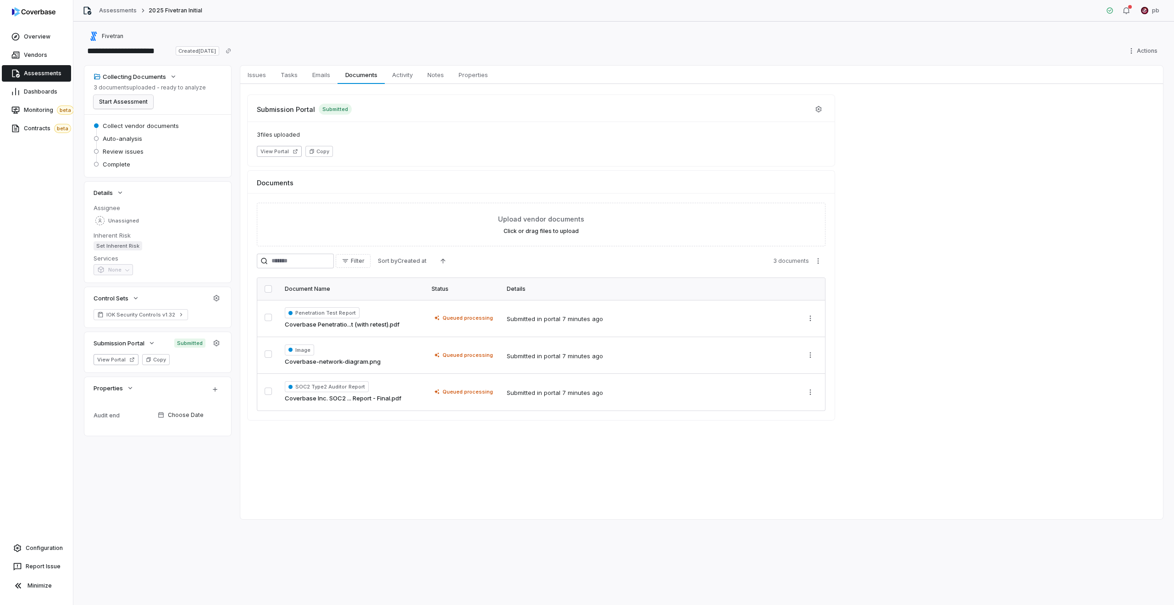
click at [107, 107] on button "Start Assessment" at bounding box center [124, 102] width 60 height 14
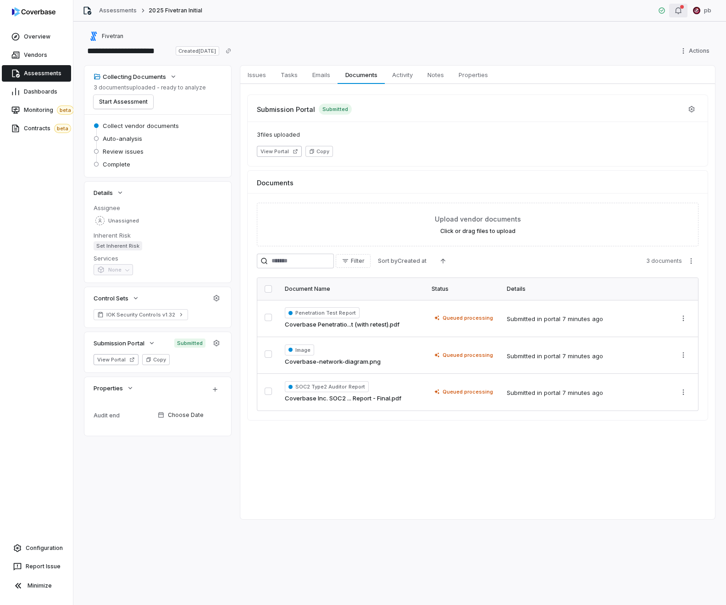
click at [679, 9] on icon "button" at bounding box center [678, 10] width 7 height 7
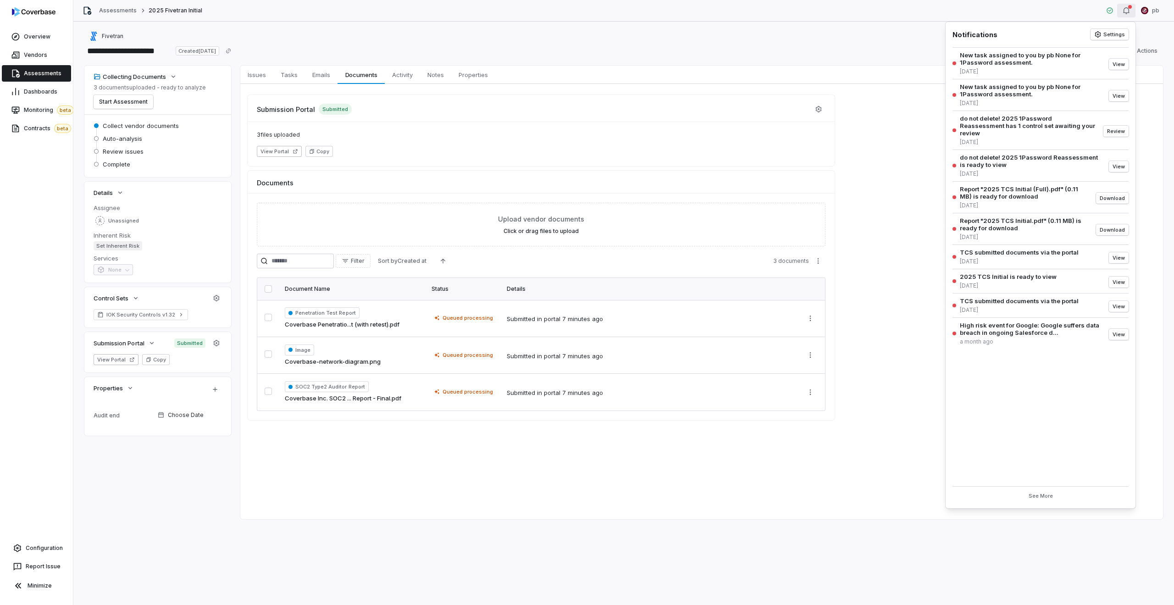
click at [594, 61] on div "**********" at bounding box center [623, 314] width 1101 height 584
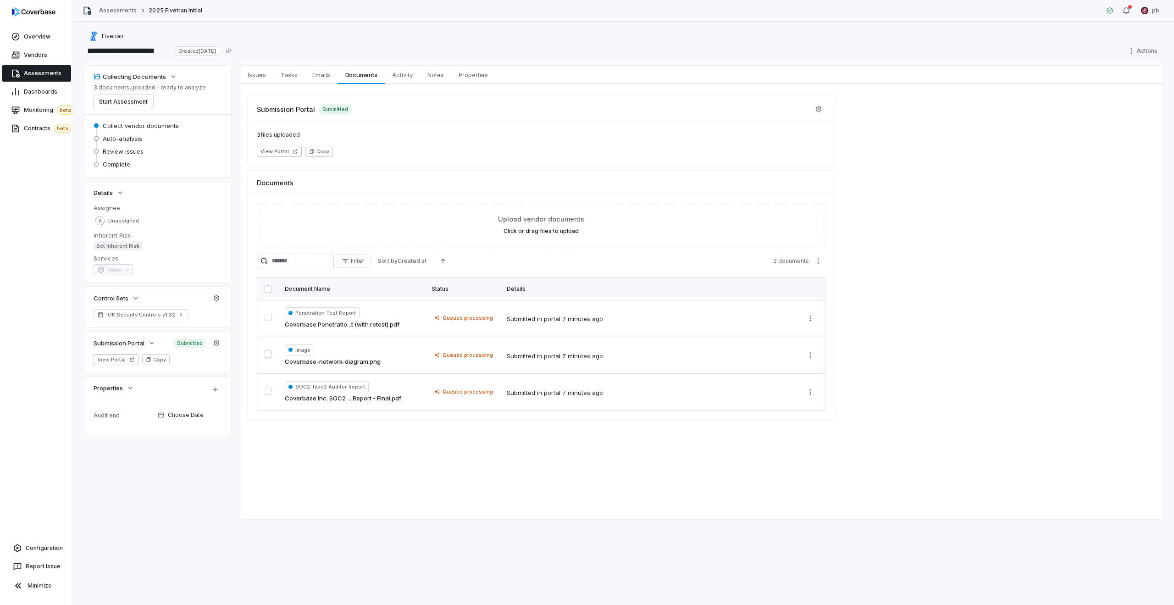
click at [46, 75] on span "Assessments" at bounding box center [43, 73] width 38 height 7
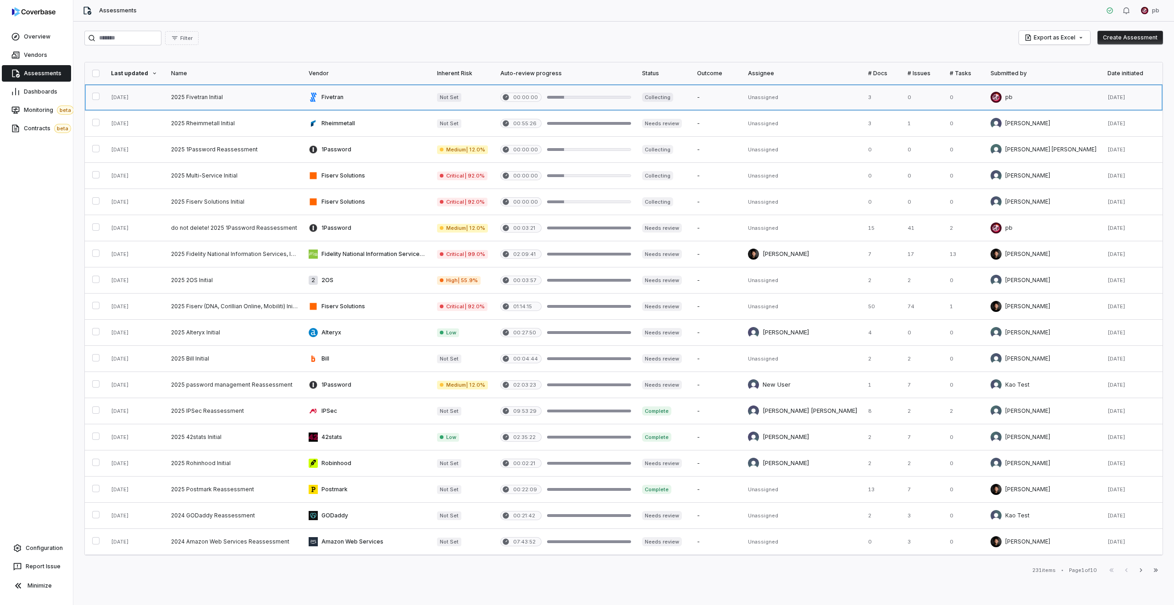
click at [432, 98] on link at bounding box center [367, 97] width 128 height 26
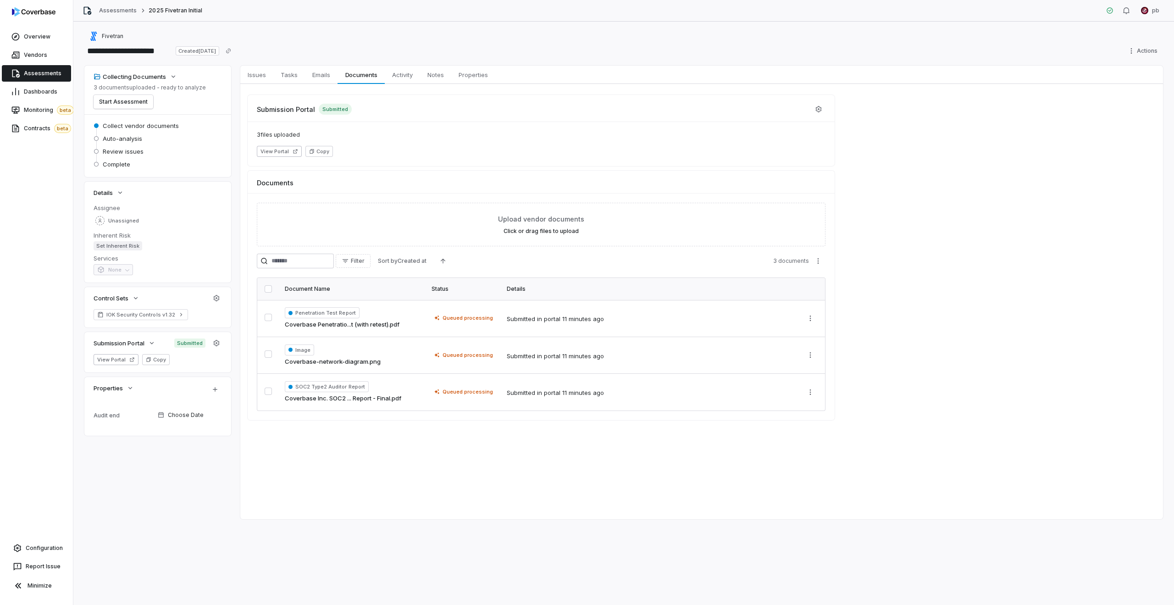
click at [40, 67] on link "Assessments" at bounding box center [36, 73] width 69 height 17
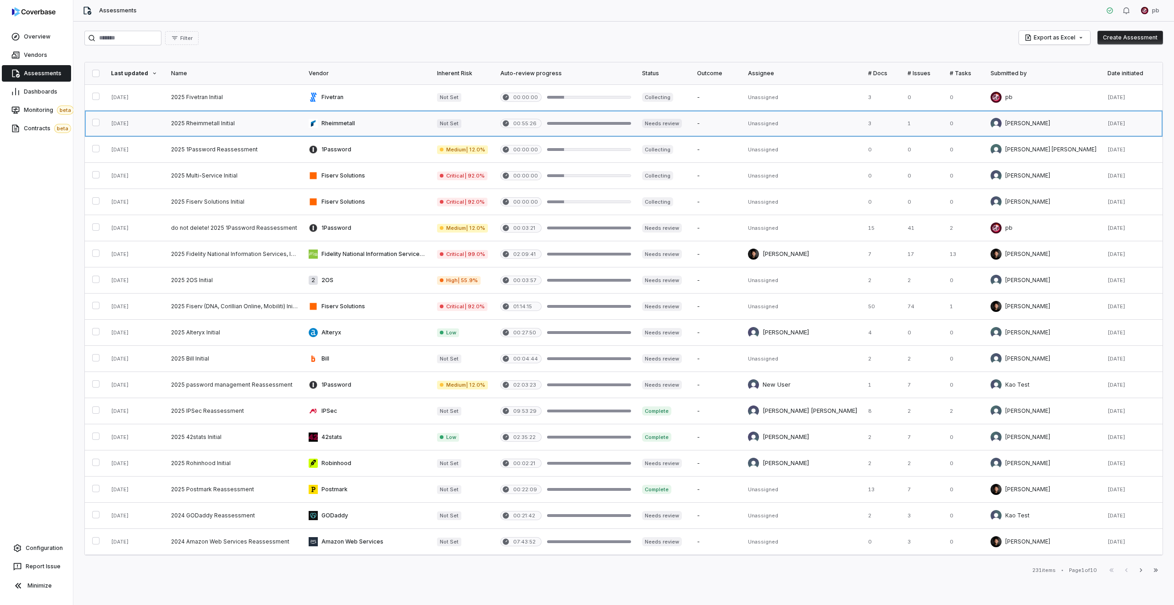
click at [255, 134] on link at bounding box center [235, 124] width 138 height 26
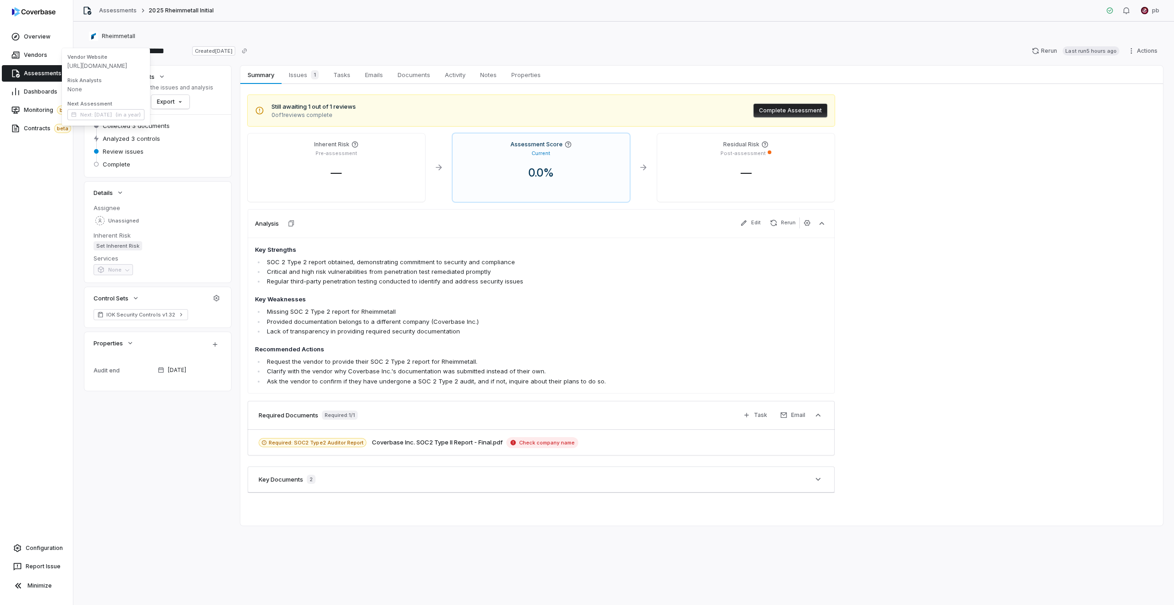
click at [84, 35] on div "Rheimmetall" at bounding box center [623, 36] width 1079 height 11
click at [102, 39] on span "Rheimmetall" at bounding box center [118, 36] width 33 height 7
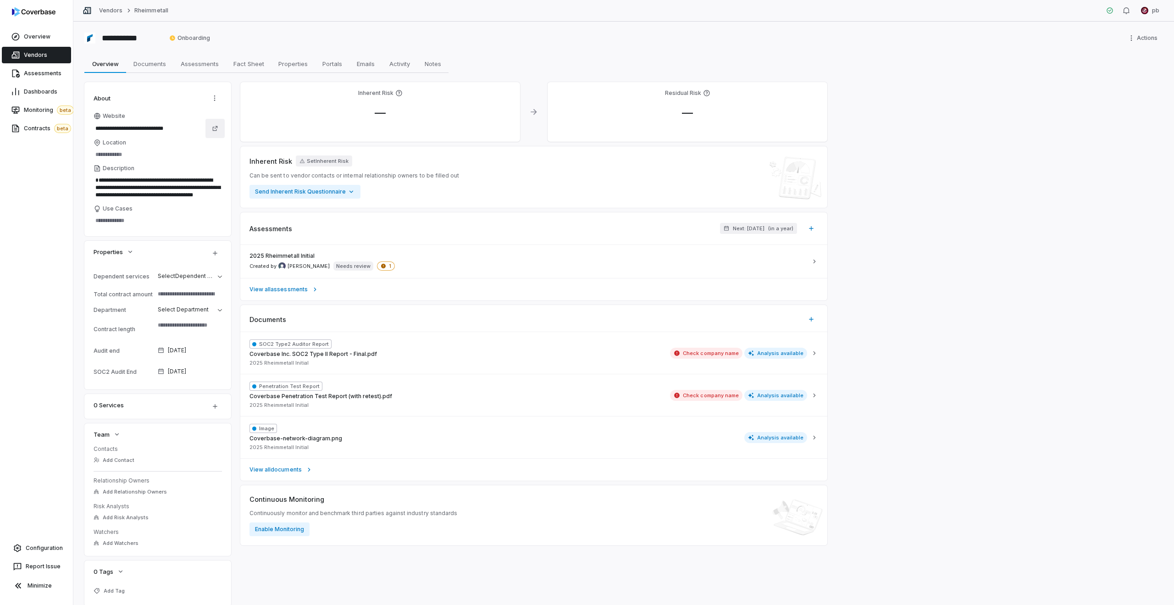
click at [214, 130] on icon at bounding box center [215, 128] width 6 height 6
click at [51, 56] on link "Vendors" at bounding box center [36, 55] width 69 height 17
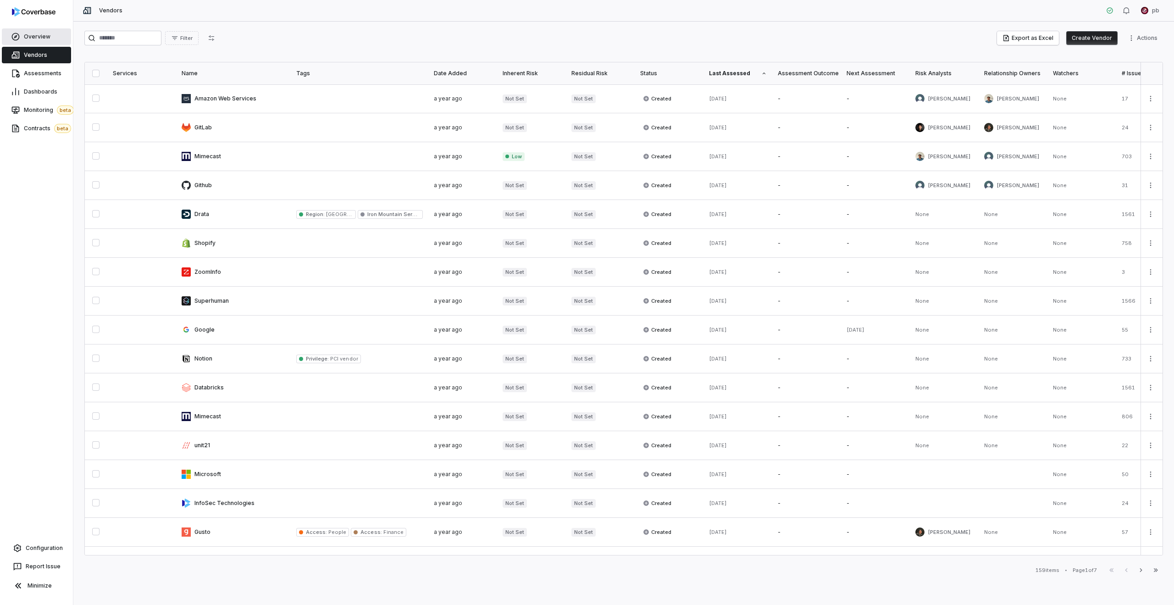
click at [56, 42] on link "Overview" at bounding box center [36, 36] width 69 height 17
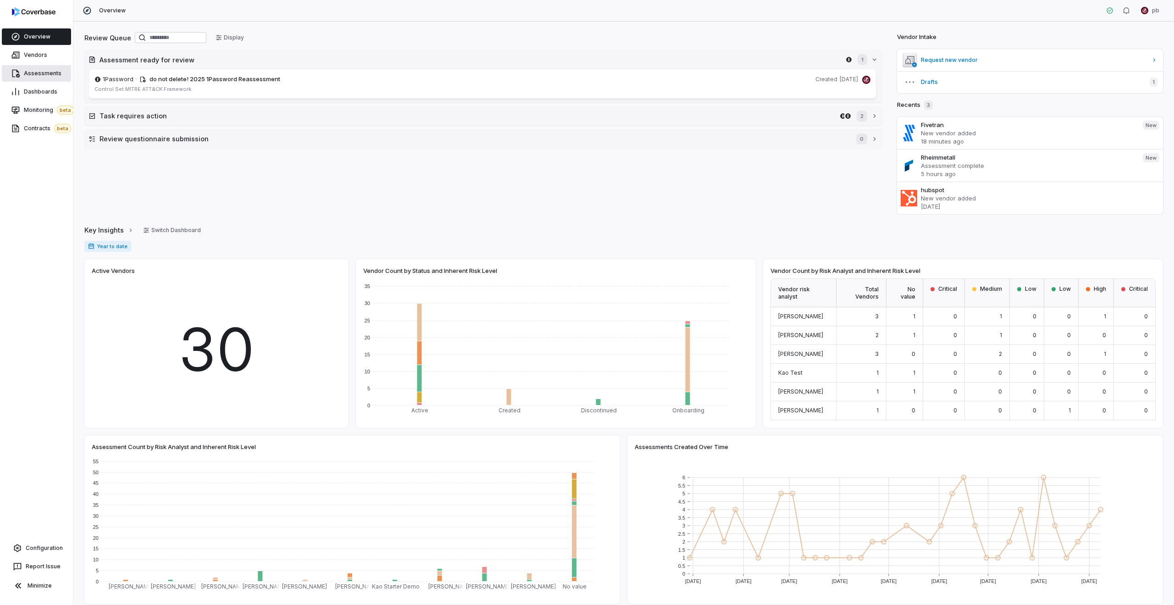
click at [45, 74] on span "Assessments" at bounding box center [43, 73] width 38 height 7
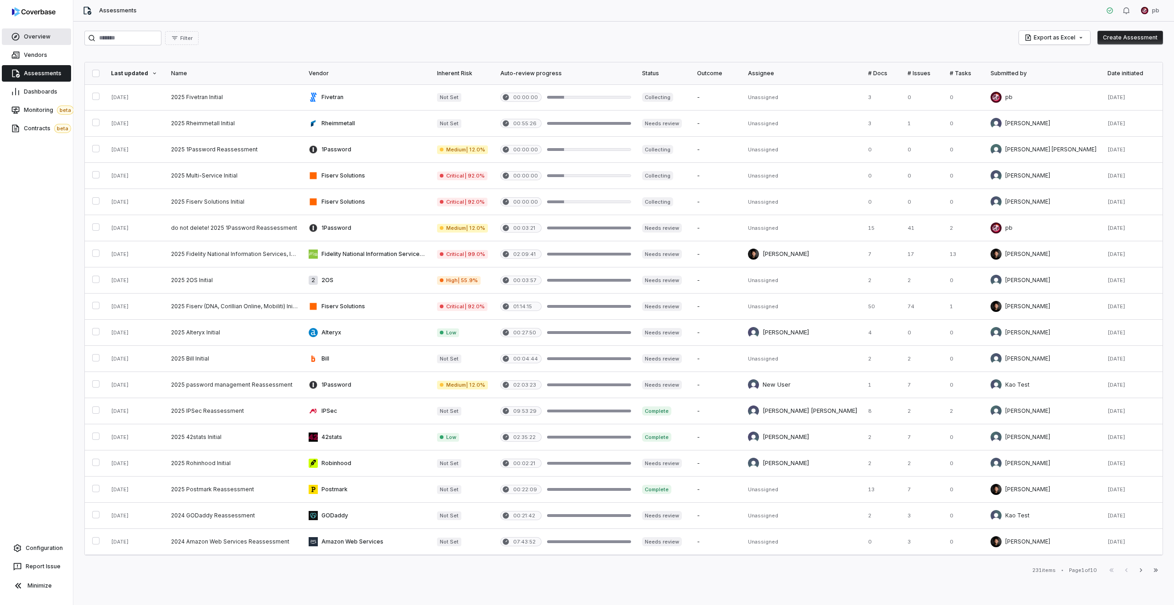
click at [31, 40] on link "Overview" at bounding box center [36, 36] width 69 height 17
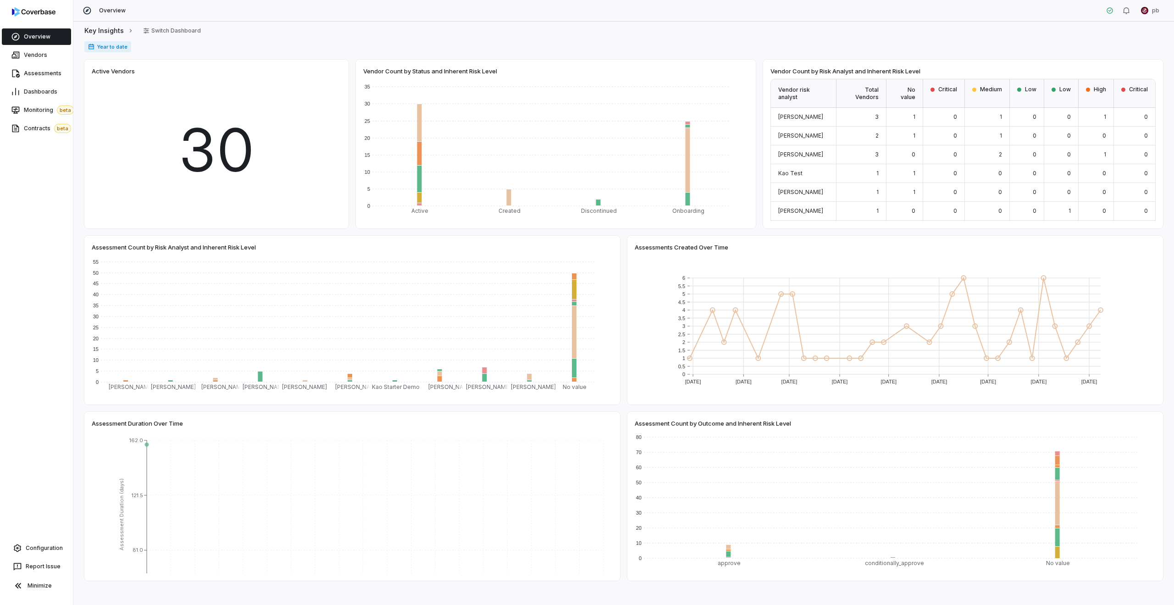
scroll to position [212, 0]
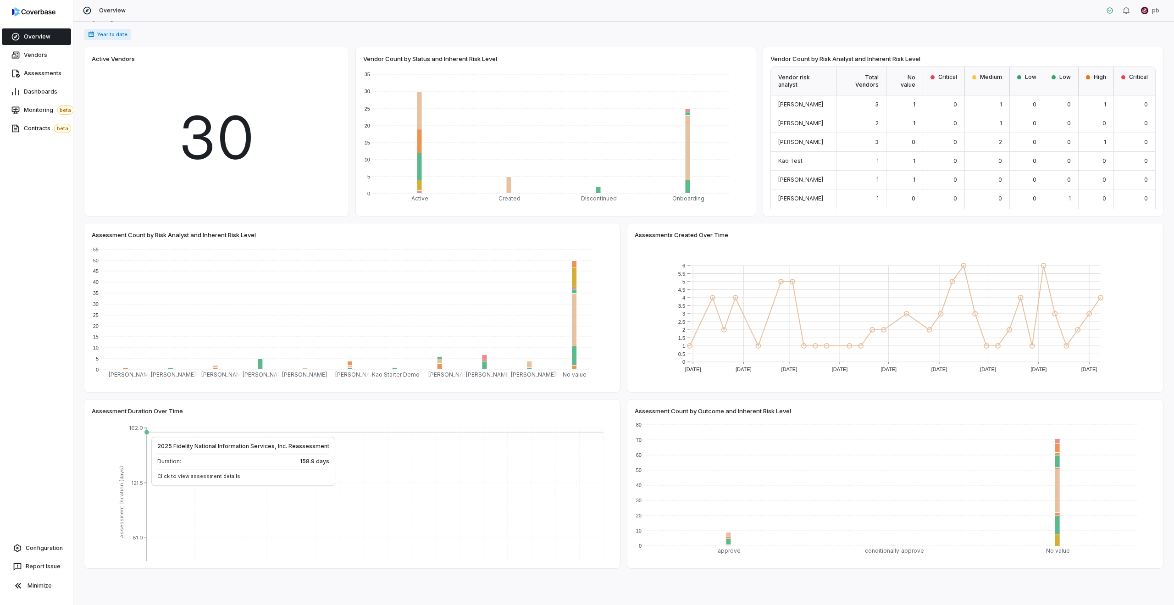
click at [149, 411] on span "Assessment Duration Over Time" at bounding box center [137, 411] width 91 height 8
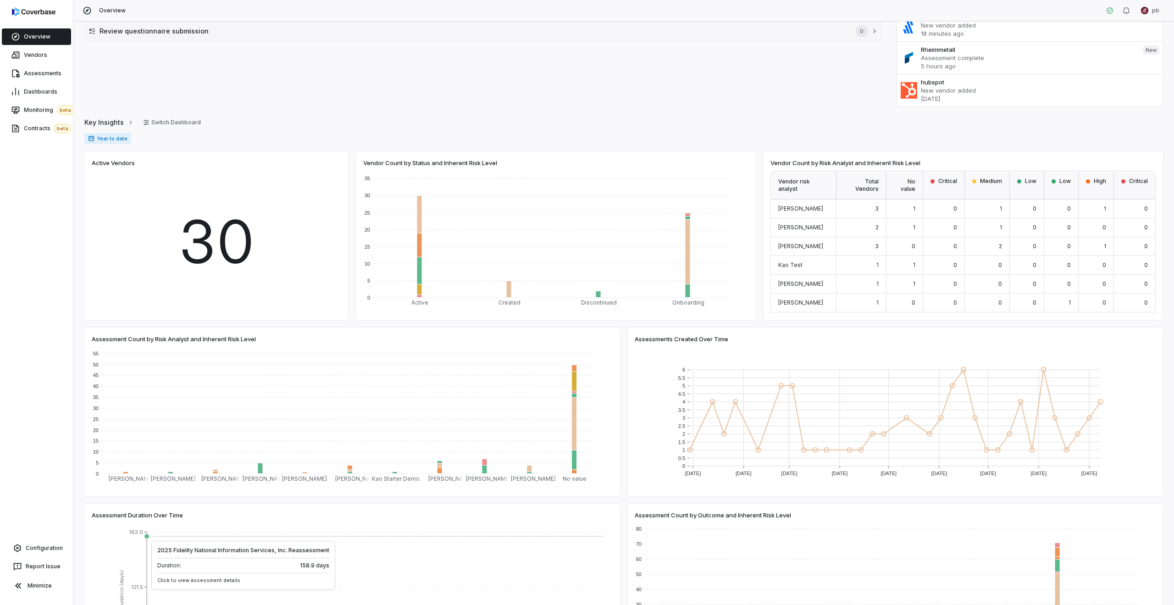
scroll to position [0, 0]
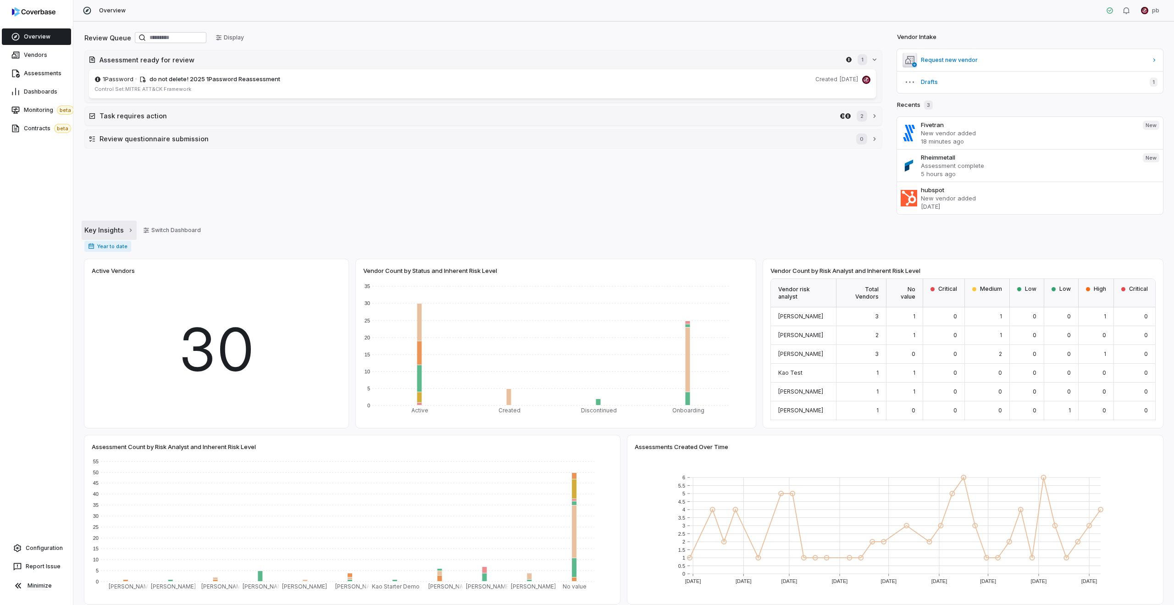
click at [104, 223] on button "Key Insights" at bounding box center [109, 230] width 55 height 19
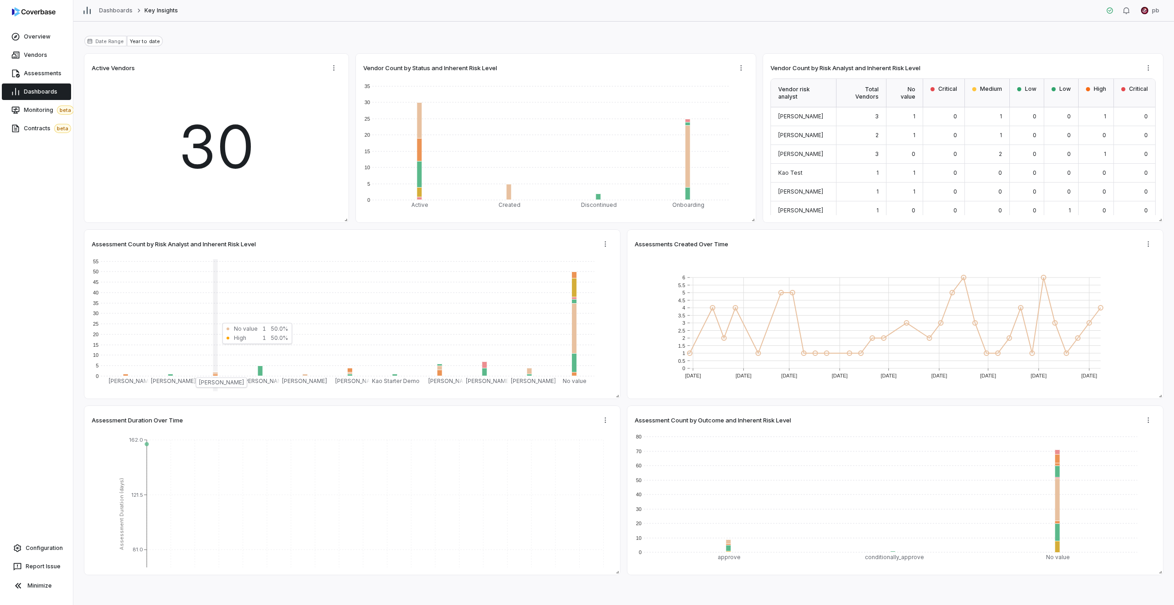
scroll to position [53, 0]
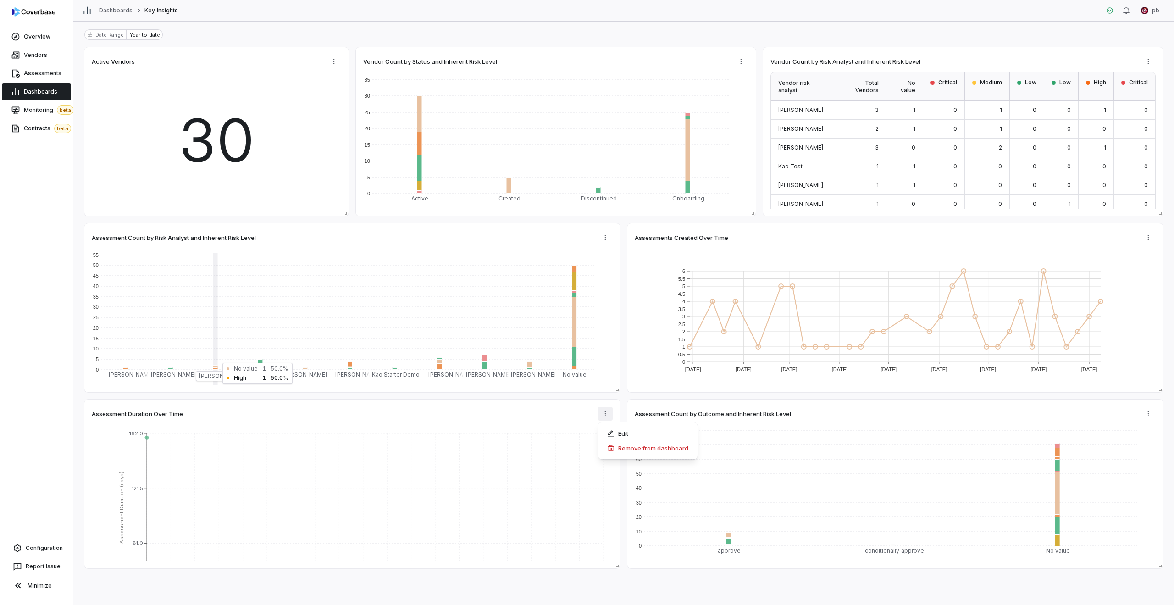
click at [608, 414] on html "**********" at bounding box center [587, 302] width 1174 height 605
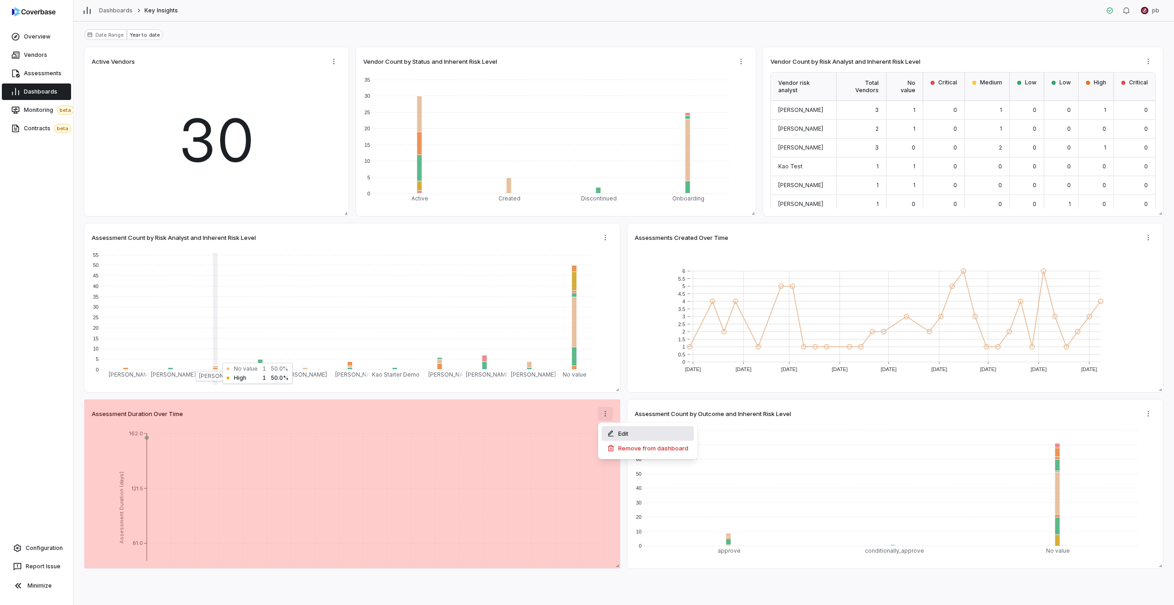
click at [612, 428] on div "Edit" at bounding box center [648, 433] width 92 height 15
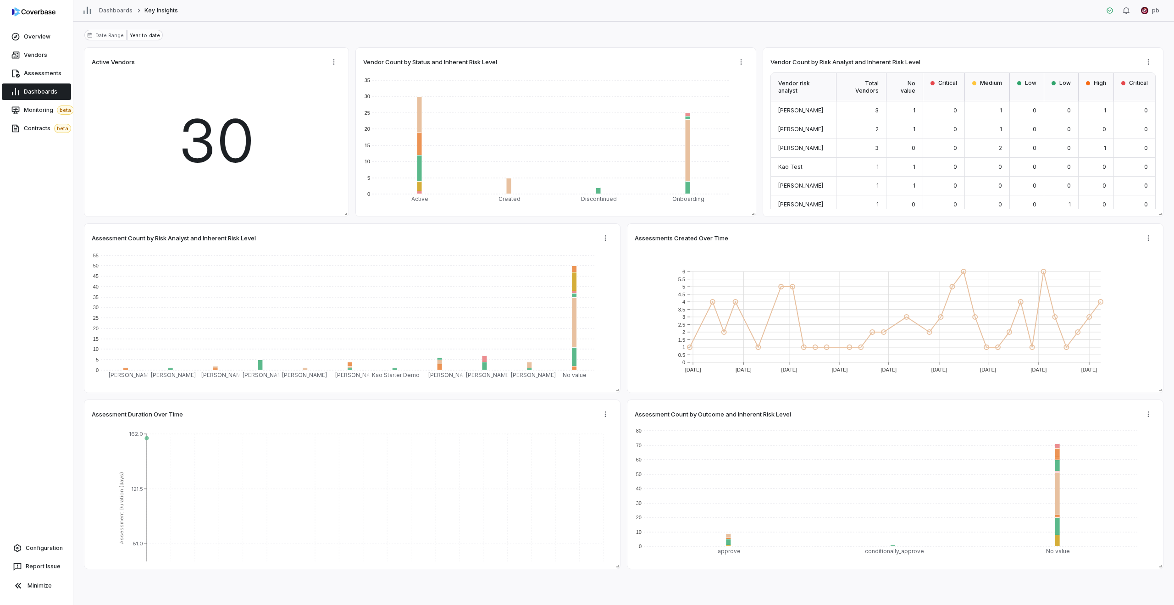
scroll to position [53, 0]
click at [61, 109] on span "beta" at bounding box center [65, 110] width 17 height 9
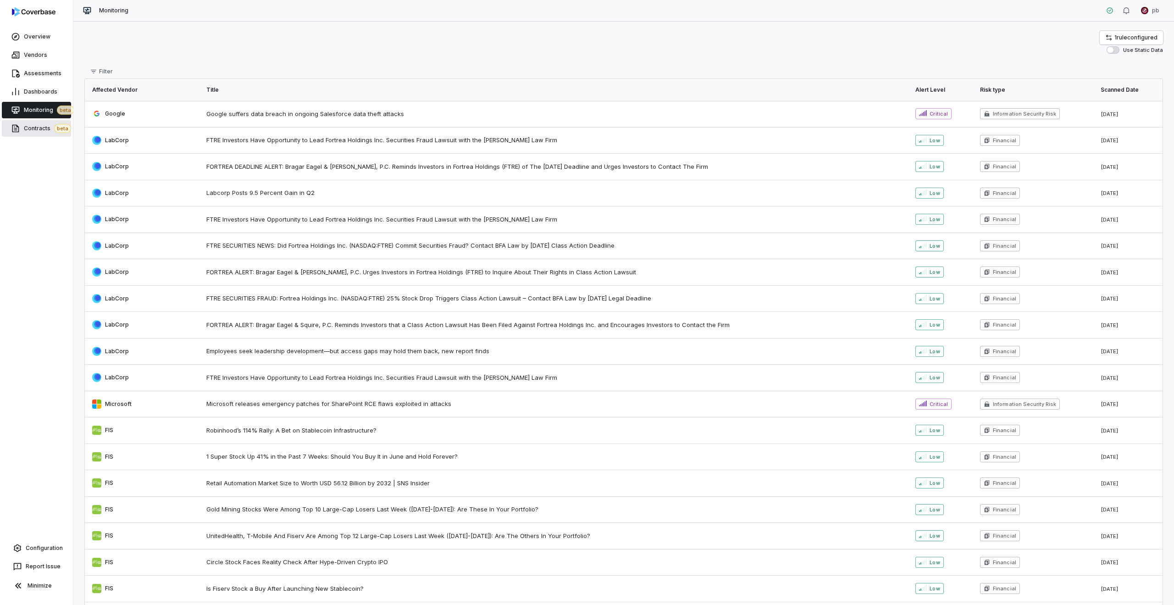
click at [54, 131] on span "beta" at bounding box center [62, 128] width 17 height 9
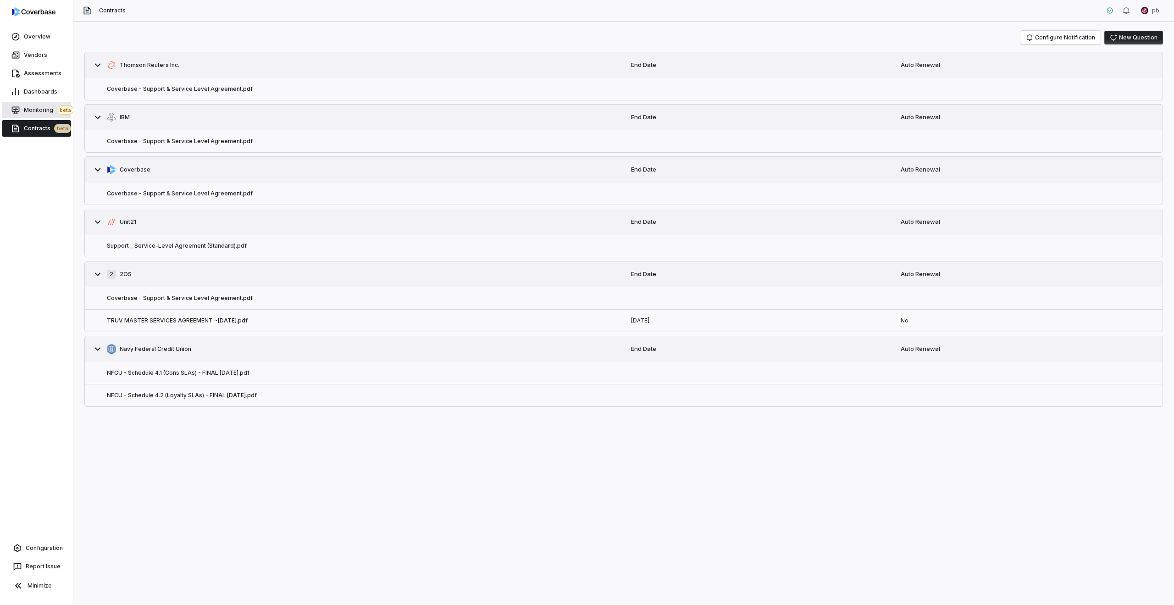
click at [52, 108] on span "Monitoring beta" at bounding box center [49, 110] width 50 height 9
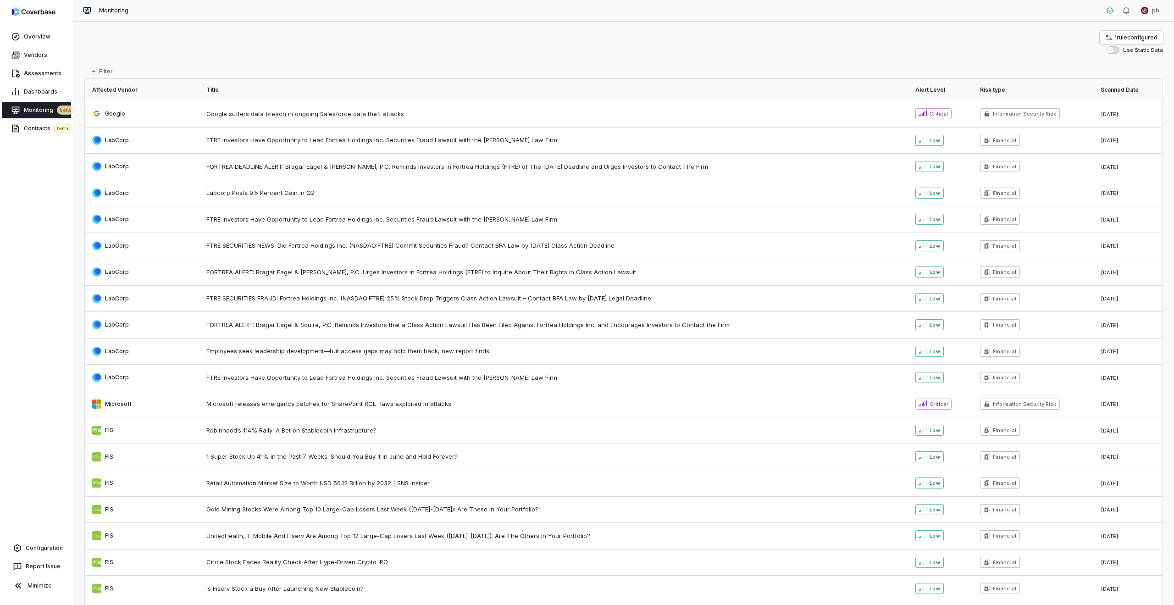
click at [53, 83] on div "Dashboards" at bounding box center [36, 92] width 73 height 18
click at [50, 89] on span "Dashboards" at bounding box center [40, 91] width 33 height 7
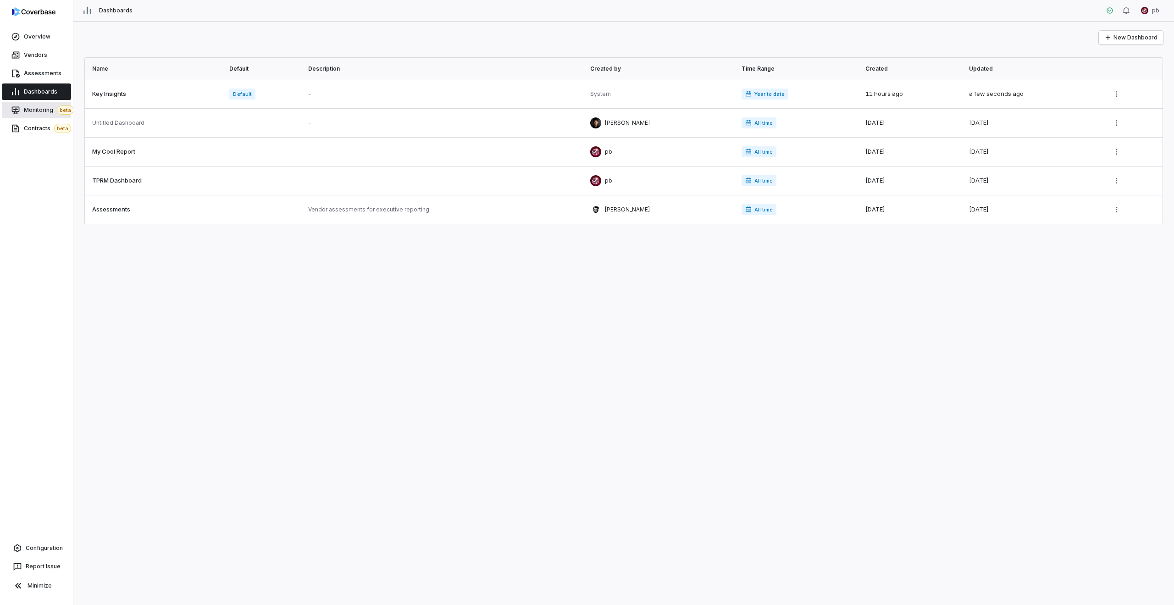
click at [47, 103] on link "Monitoring beta" at bounding box center [36, 110] width 69 height 17
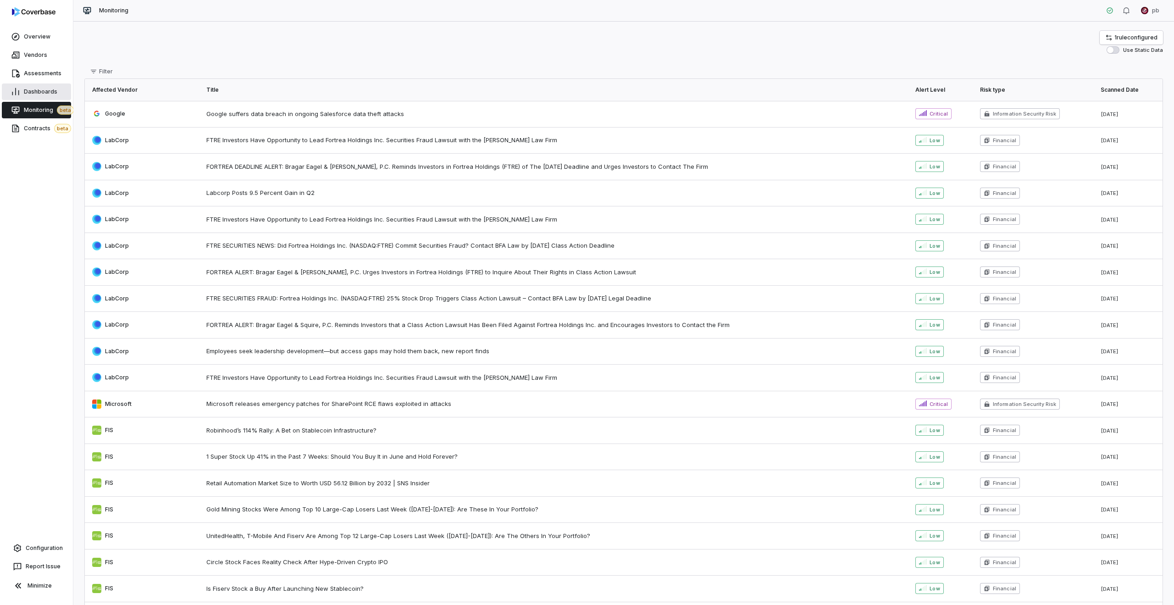
click at [44, 89] on span "Dashboards" at bounding box center [40, 91] width 33 height 7
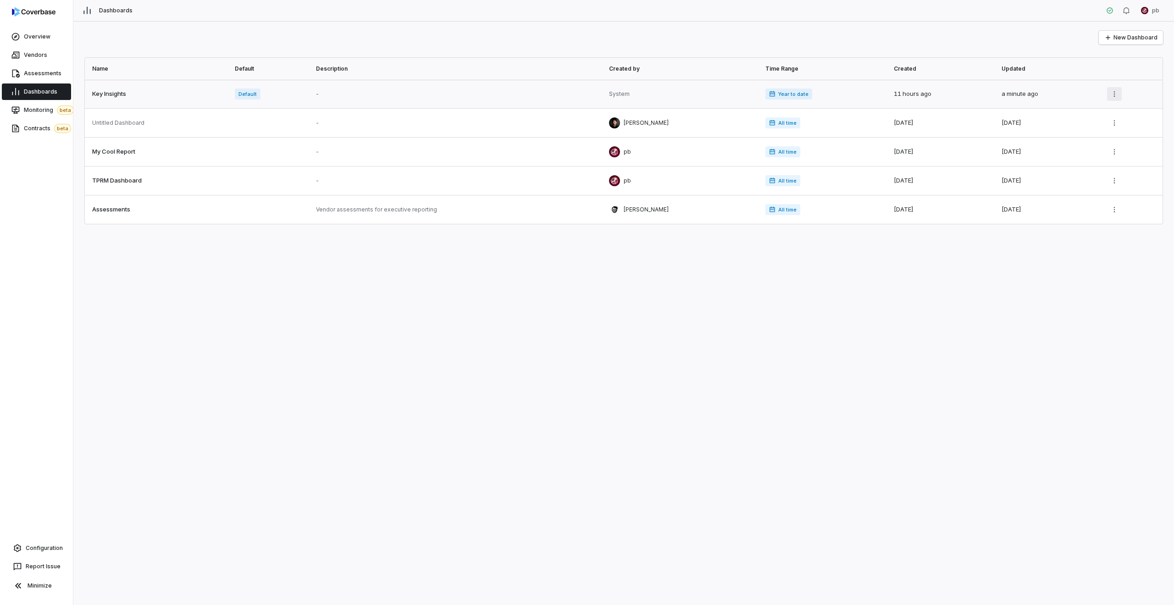
click at [1115, 95] on html "Overview Vendors Assessments Dashboards Monitoring beta Contracts beta Configur…" at bounding box center [587, 302] width 1174 height 605
click at [1119, 130] on td at bounding box center [1132, 123] width 61 height 29
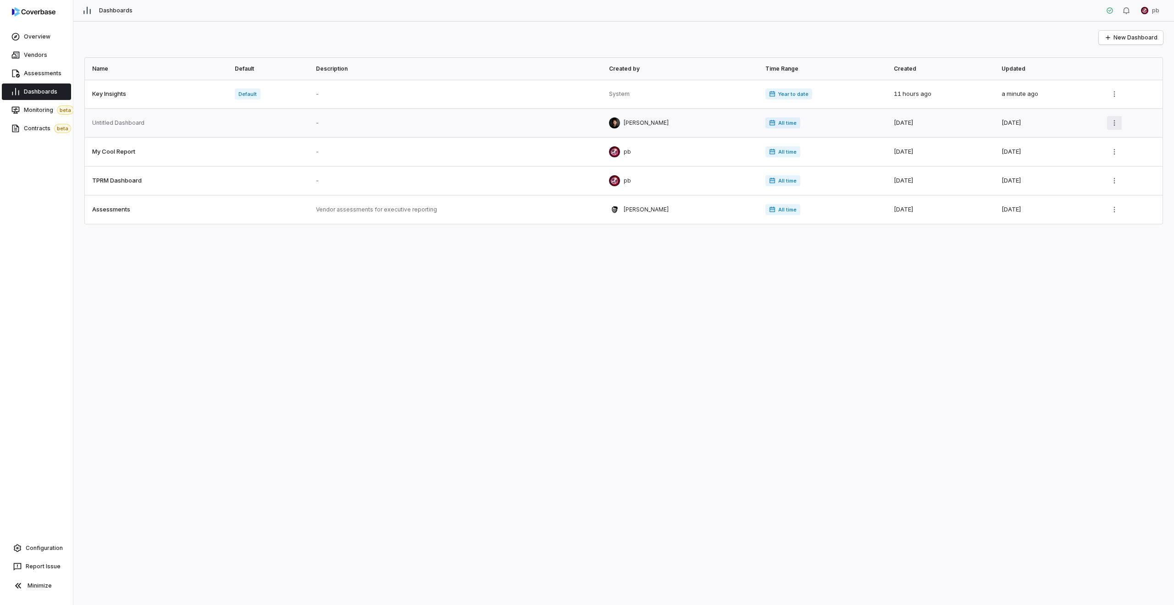
click at [1113, 122] on html "Overview Vendors Assessments Dashboards Monitoring beta Contracts beta Configur…" at bounding box center [587, 302] width 1174 height 605
click at [1116, 96] on html "Overview Vendors Assessments Dashboards Monitoring beta Contracts beta Configur…" at bounding box center [587, 302] width 1174 height 605
click at [1111, 87] on html "Overview Vendors Assessments Dashboards Monitoring beta Contracts beta Configur…" at bounding box center [587, 302] width 1174 height 605
click at [1105, 100] on html "Overview Vendors Assessments Dashboards Monitoring beta Contracts beta Configur…" at bounding box center [587, 302] width 1174 height 605
click at [1112, 89] on html "Overview Vendors Assessments Dashboards Monitoring beta Contracts beta Configur…" at bounding box center [587, 302] width 1174 height 605
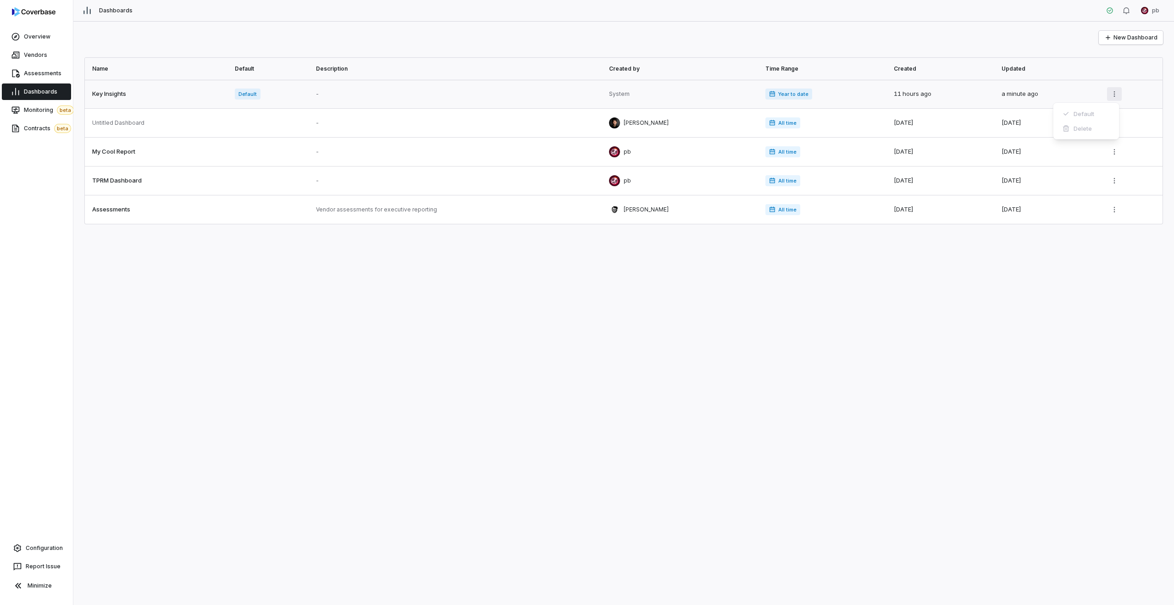
click at [1112, 89] on html "Overview Vendors Assessments Dashboards Monitoring beta Contracts beta Configur…" at bounding box center [587, 302] width 1174 height 605
click at [1113, 118] on html "Overview Vendors Assessments Dashboards Monitoring beta Contracts beta Configur…" at bounding box center [587, 302] width 1174 height 605
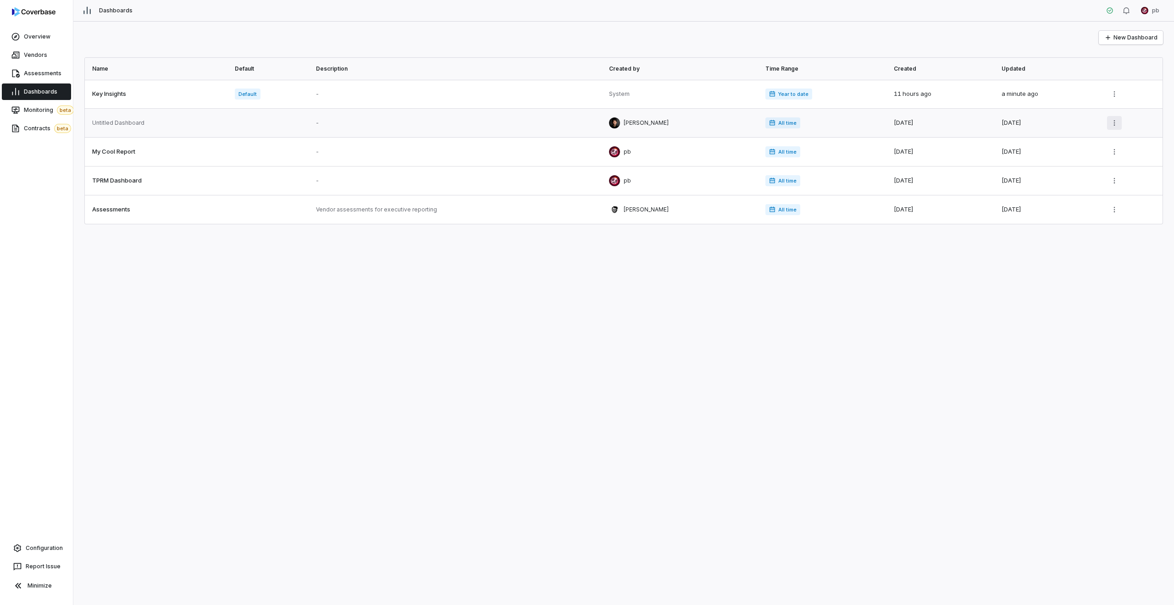
click at [1113, 118] on html "Overview Vendors Assessments Dashboards Monitoring beta Contracts beta Configur…" at bounding box center [587, 302] width 1174 height 605
click at [27, 41] on link "Overview" at bounding box center [36, 36] width 69 height 17
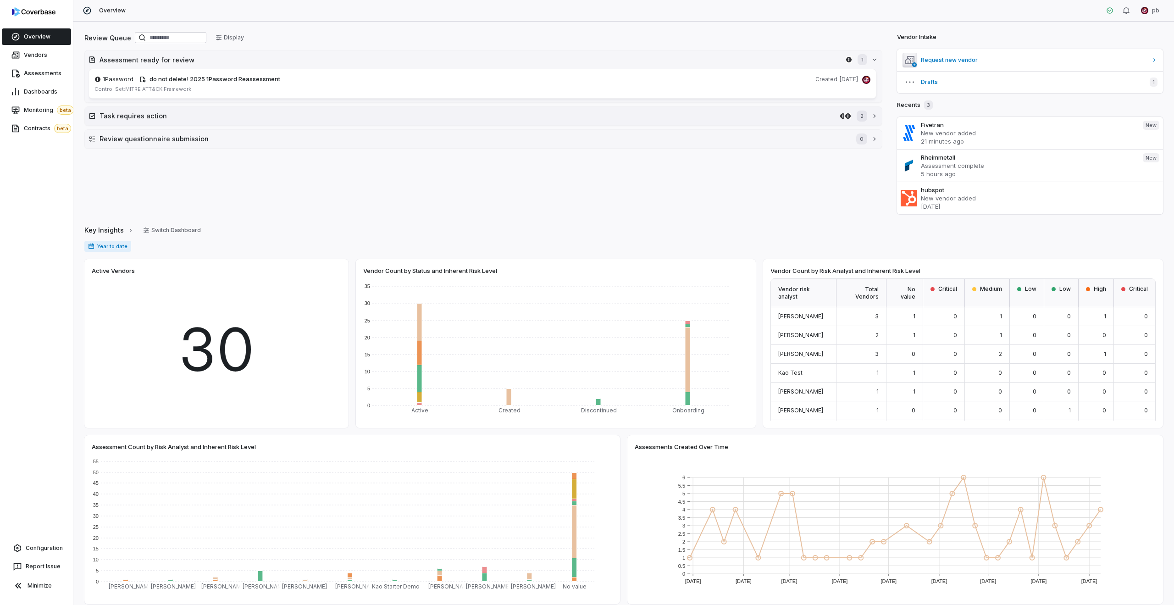
click at [817, 115] on h2 "Task requires action" at bounding box center [468, 116] width 737 height 10
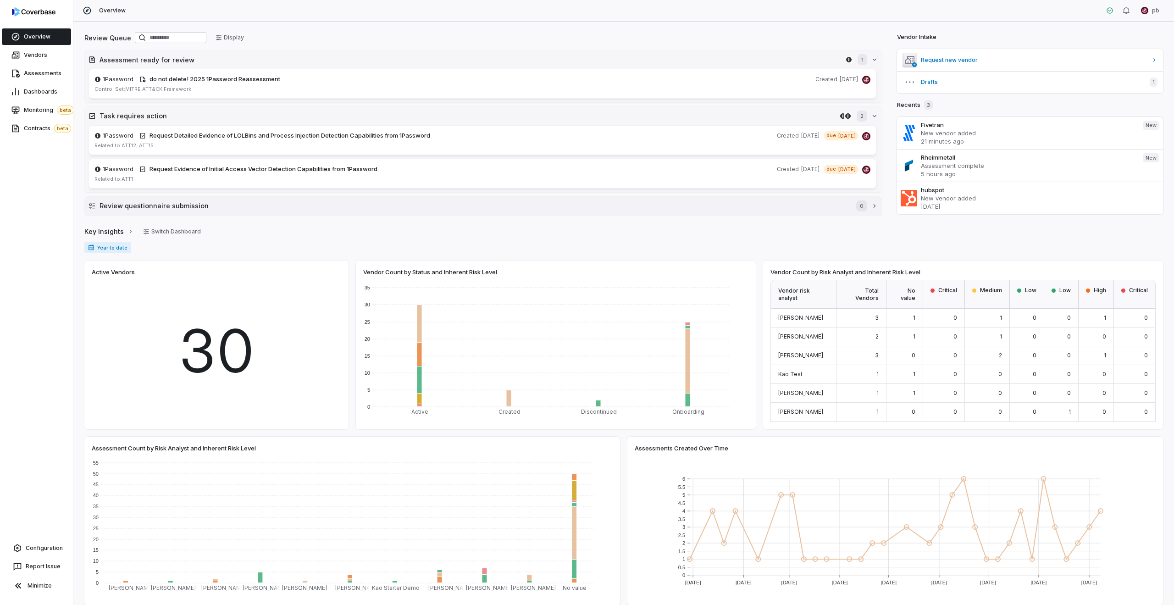
click at [810, 197] on button "Review questionnaire submission 0" at bounding box center [483, 206] width 797 height 18
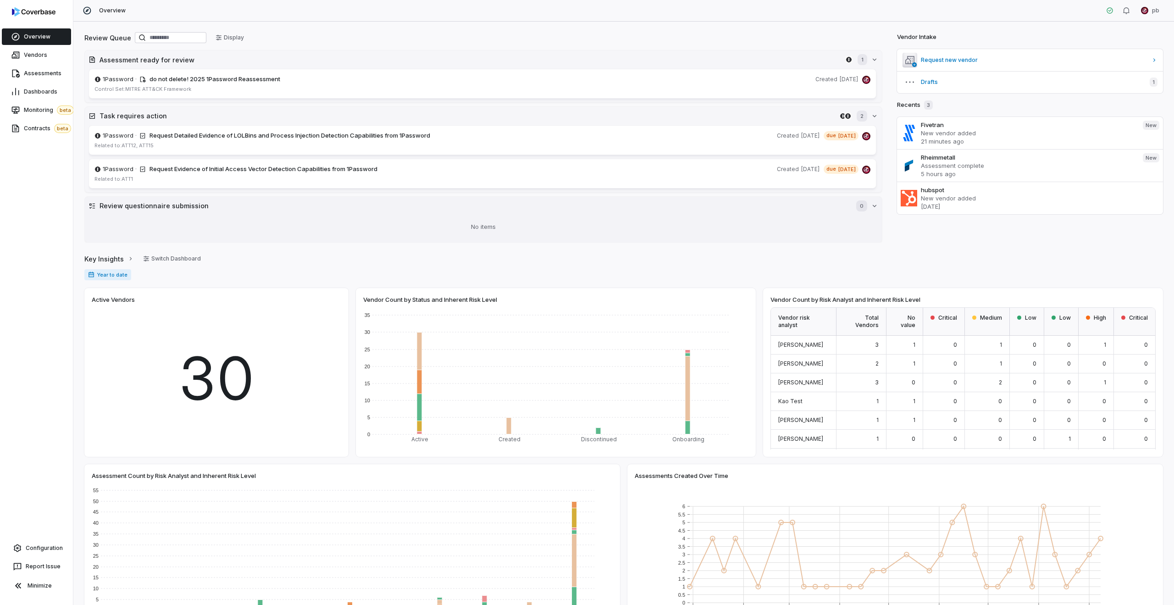
click at [806, 203] on h2 "Review questionnaire submission" at bounding box center [474, 206] width 748 height 10
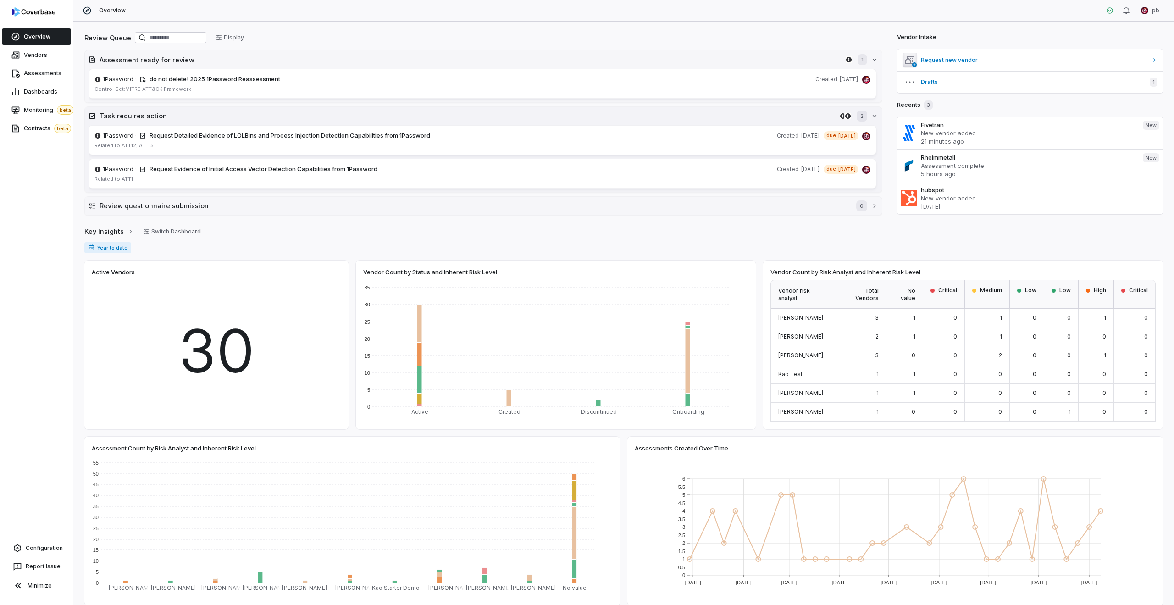
click at [775, 117] on h2 "Task requires action" at bounding box center [468, 116] width 737 height 10
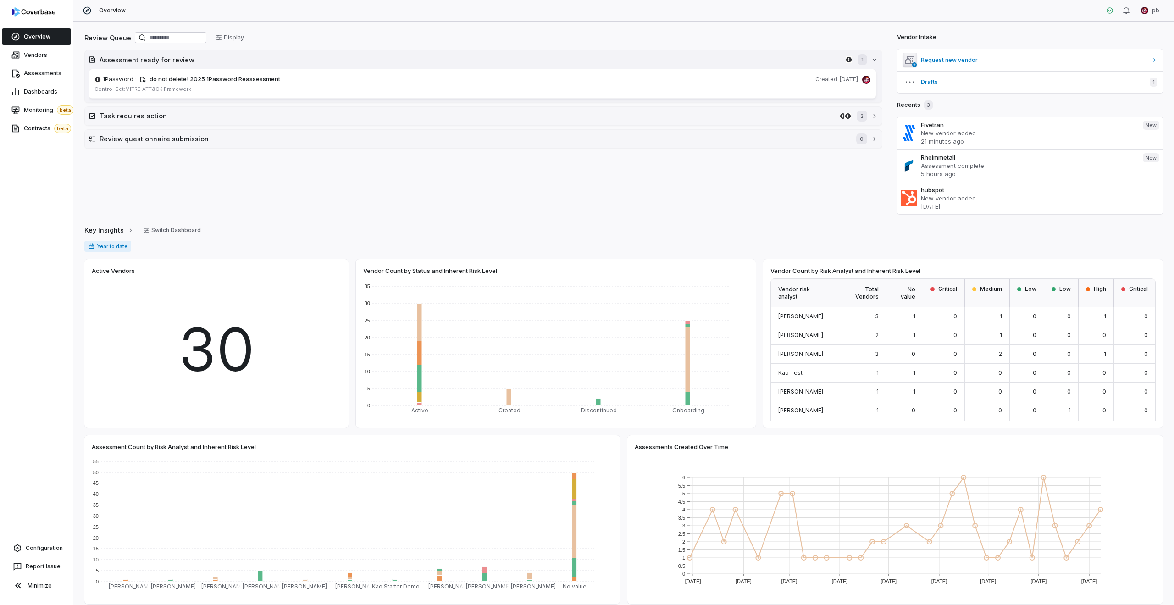
click at [765, 51] on button "Assessment ready for review 1" at bounding box center [483, 59] width 797 height 18
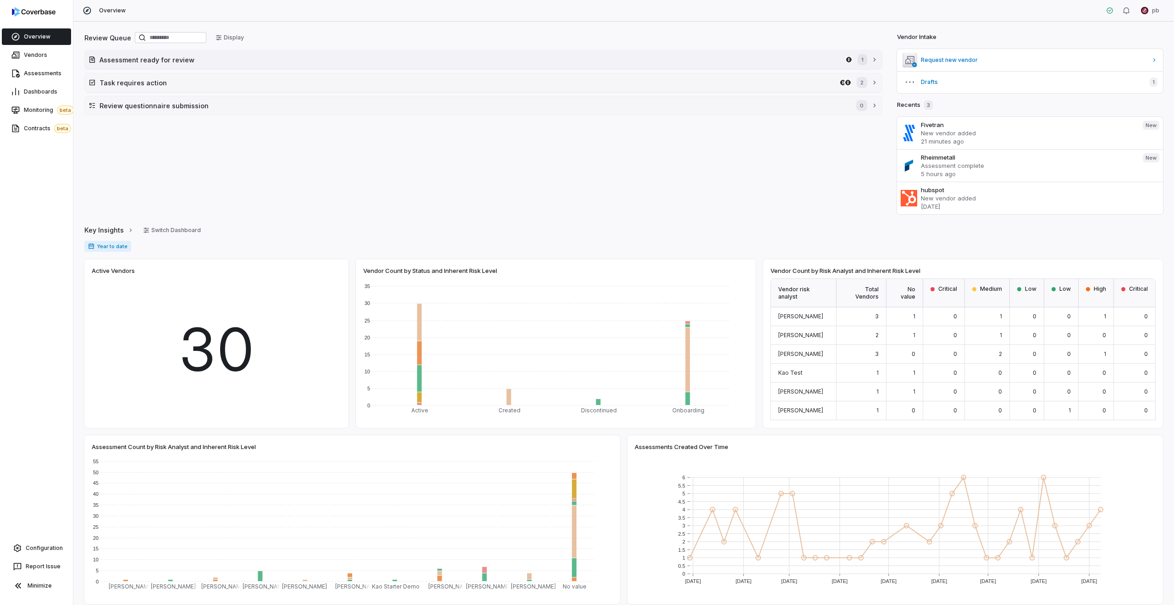
click at [764, 55] on h2 "Assessment ready for review" at bounding box center [471, 60] width 743 height 10
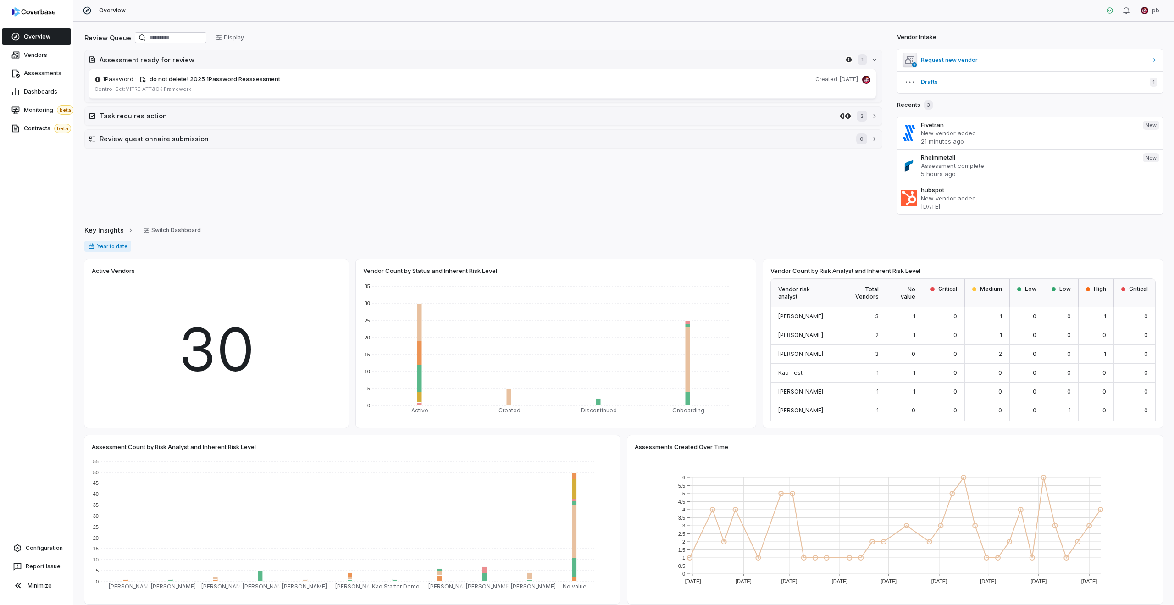
click at [831, 209] on div "Review Queue Display Assessment ready for review 1 1Password · do not delete! 2…" at bounding box center [483, 123] width 798 height 184
click at [36, 84] on link "Dashboards" at bounding box center [36, 91] width 69 height 17
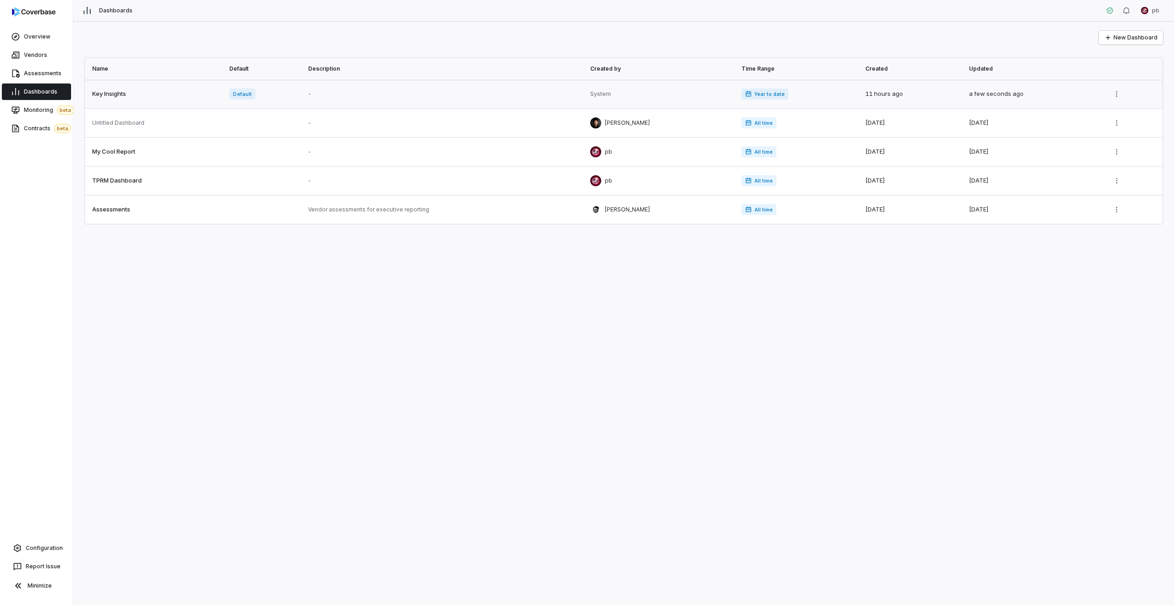
click at [184, 80] on link at bounding box center [154, 94] width 139 height 28
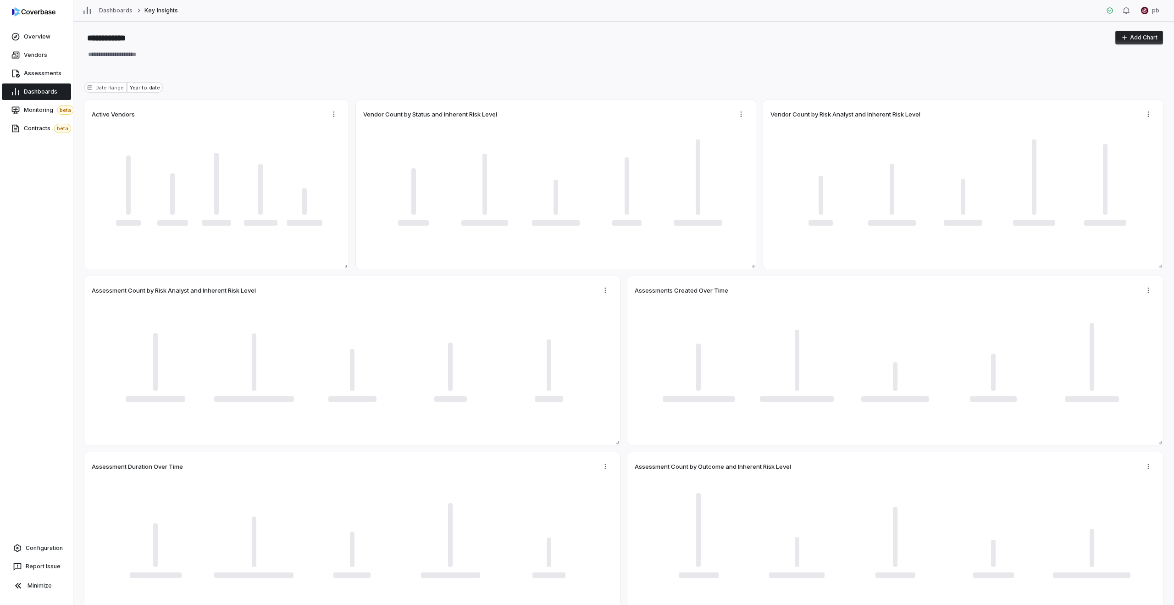
type textarea "*"
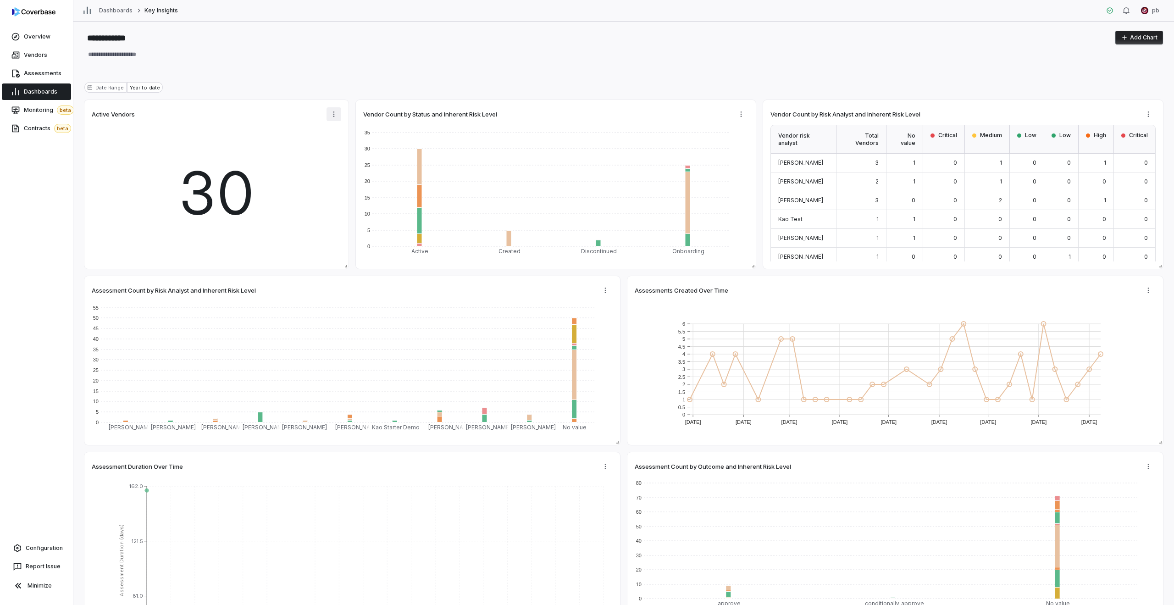
click at [335, 115] on html "**********" at bounding box center [587, 302] width 1174 height 605
click at [335, 128] on div "Edit" at bounding box center [376, 134] width 92 height 15
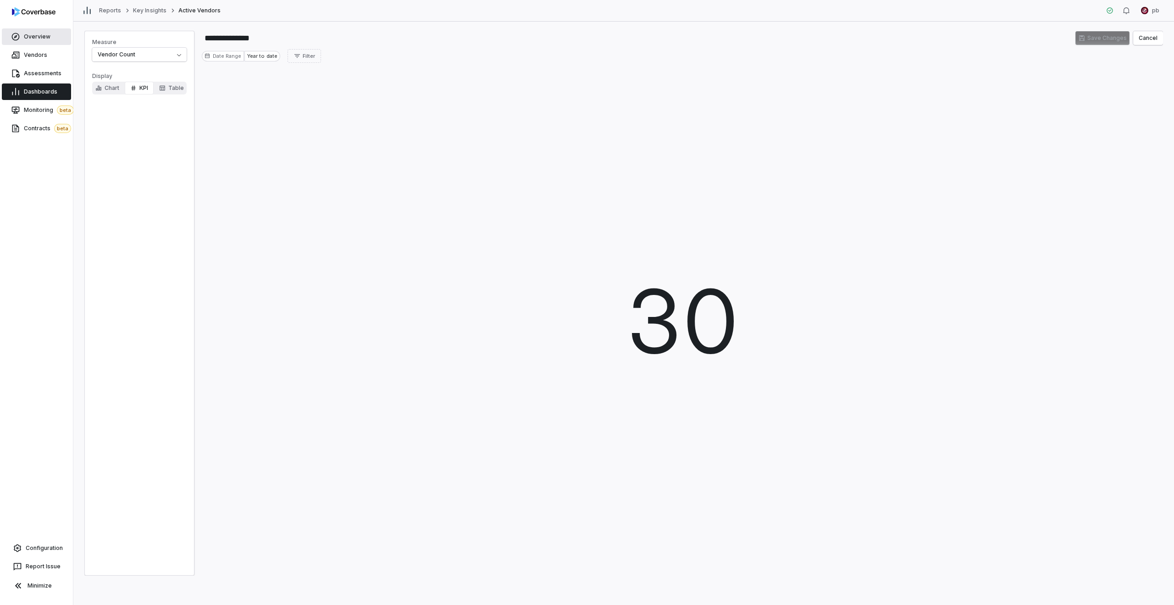
click at [49, 35] on link "Overview" at bounding box center [36, 36] width 69 height 17
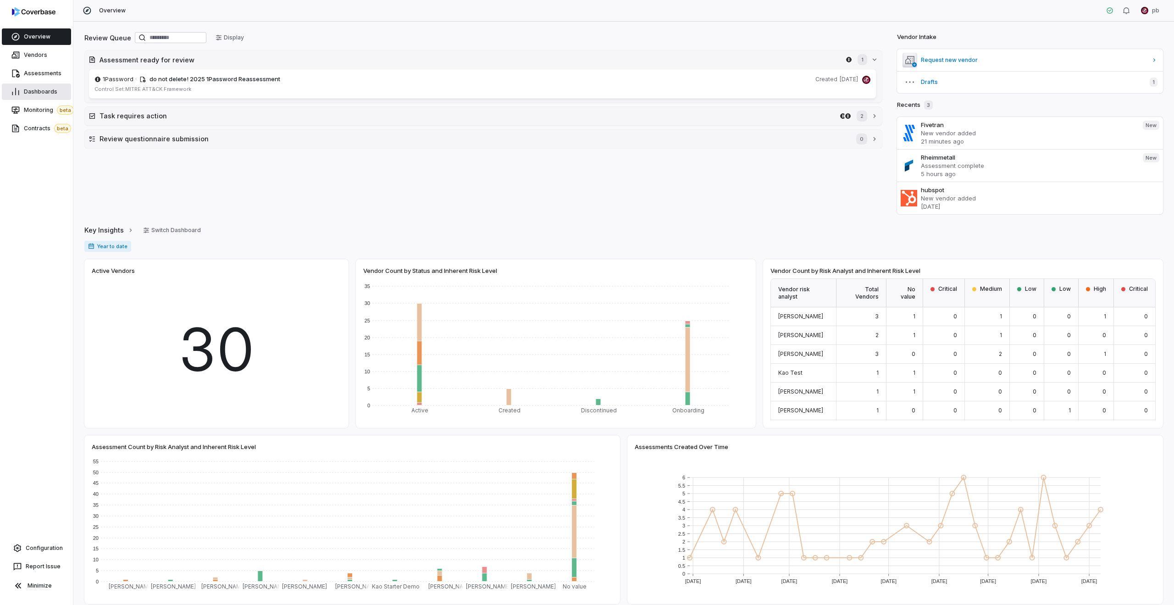
click at [52, 94] on span "Dashboards" at bounding box center [40, 91] width 33 height 7
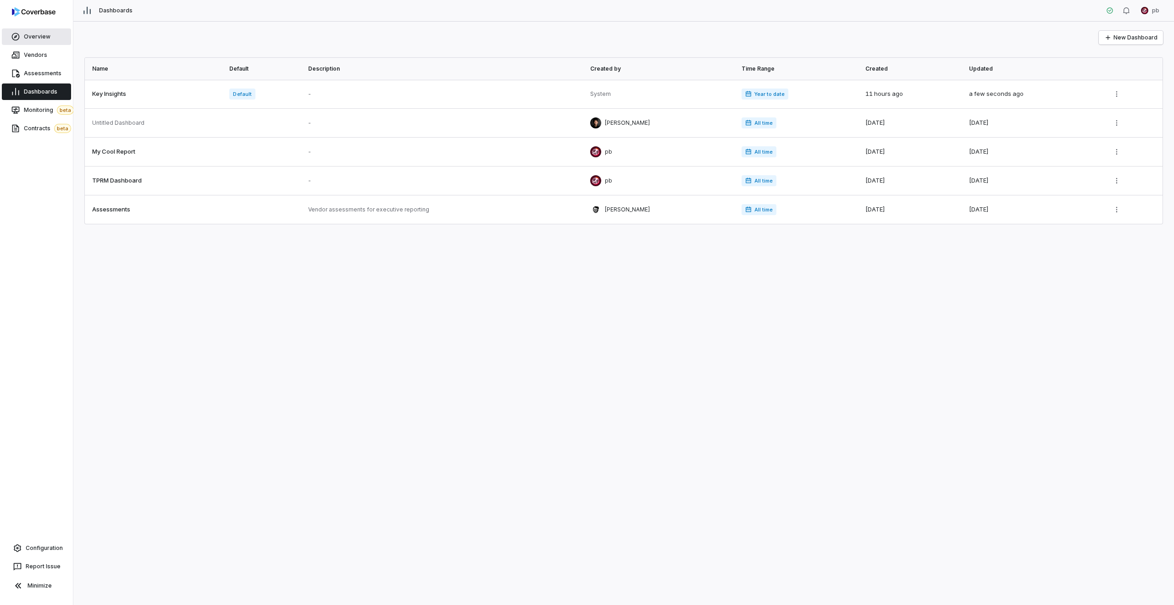
click at [38, 37] on span "Overview" at bounding box center [37, 36] width 27 height 7
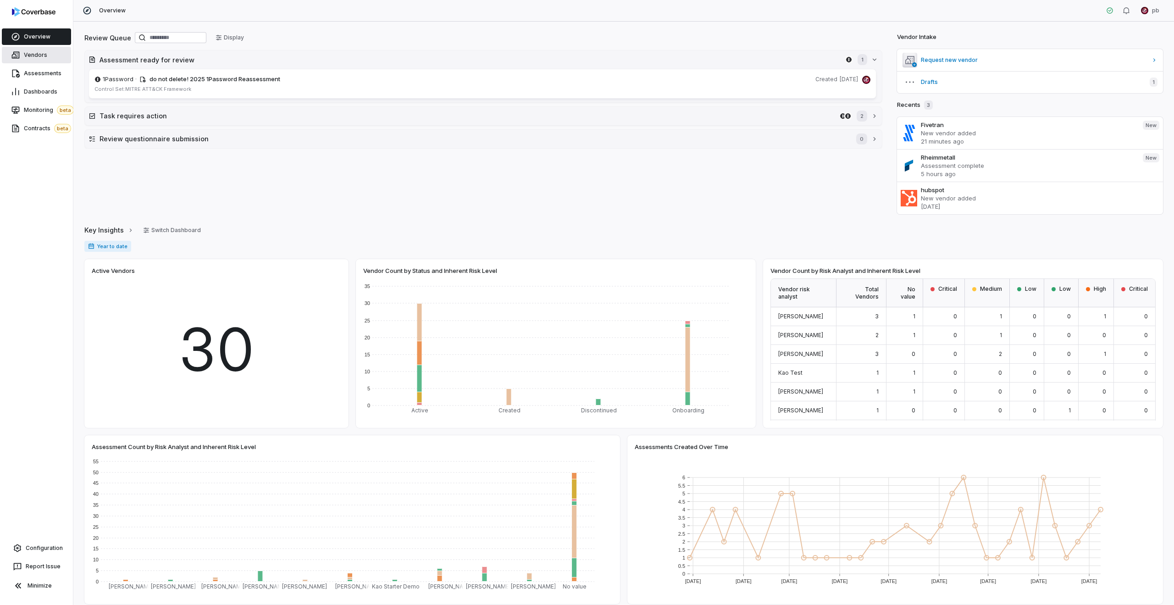
click at [41, 53] on span "Vendors" at bounding box center [35, 54] width 23 height 7
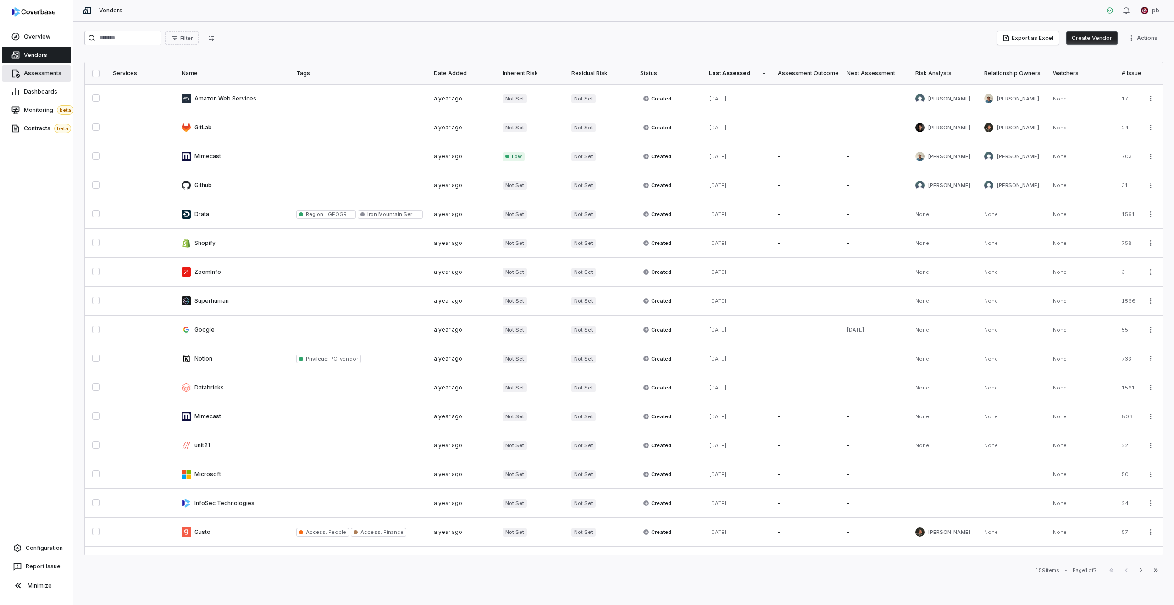
click at [45, 81] on link "Assessments" at bounding box center [36, 73] width 69 height 17
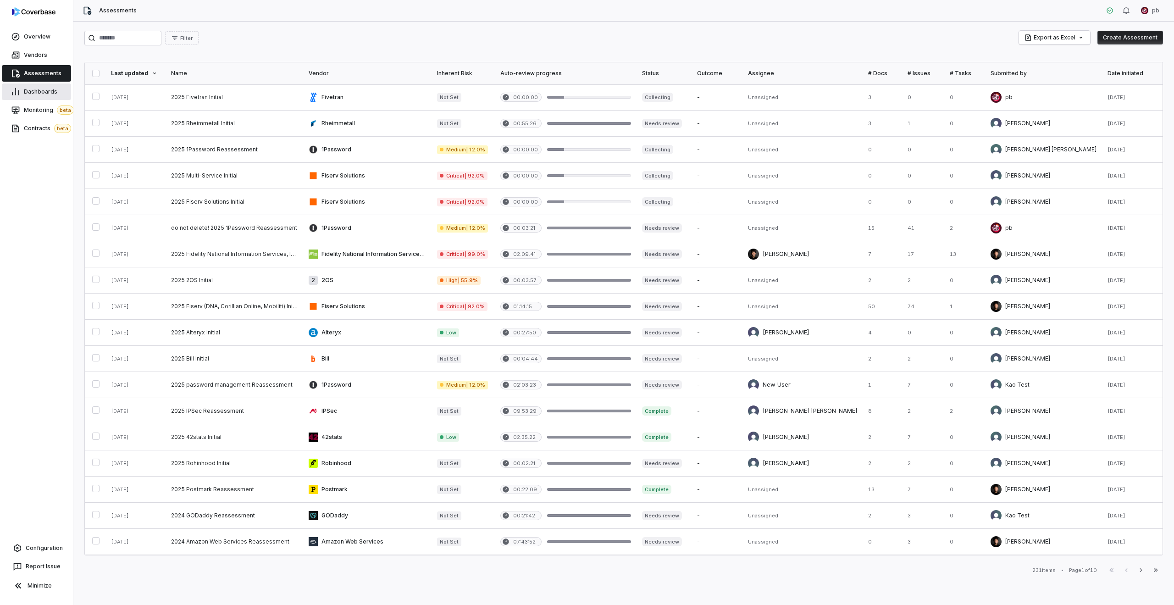
click at [44, 94] on span "Dashboards" at bounding box center [40, 91] width 33 height 7
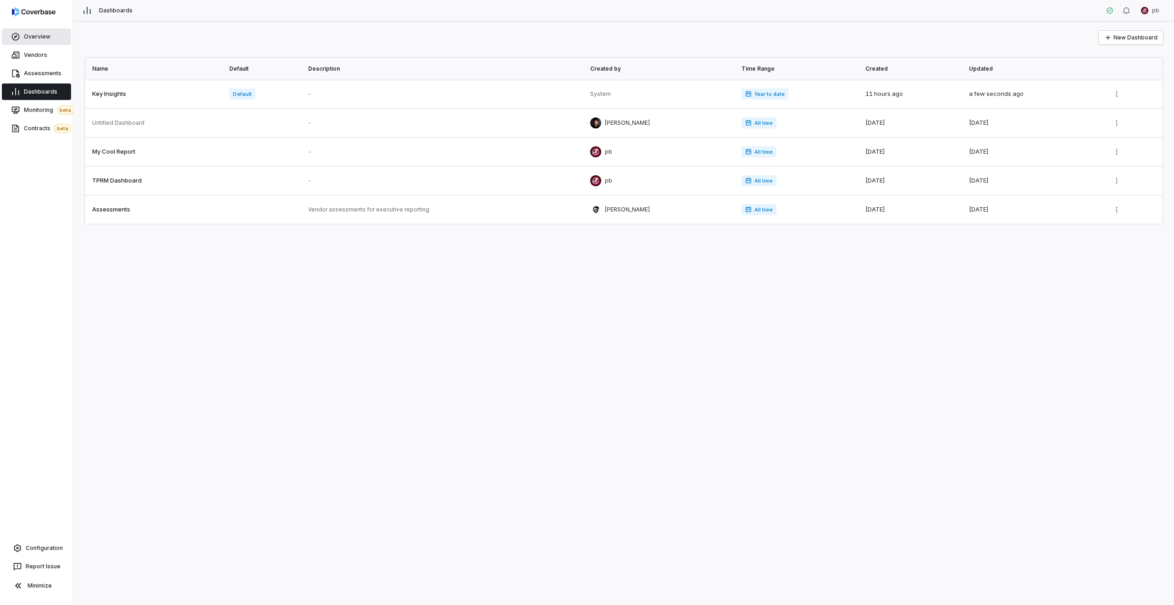
click at [45, 41] on link "Overview" at bounding box center [36, 36] width 69 height 17
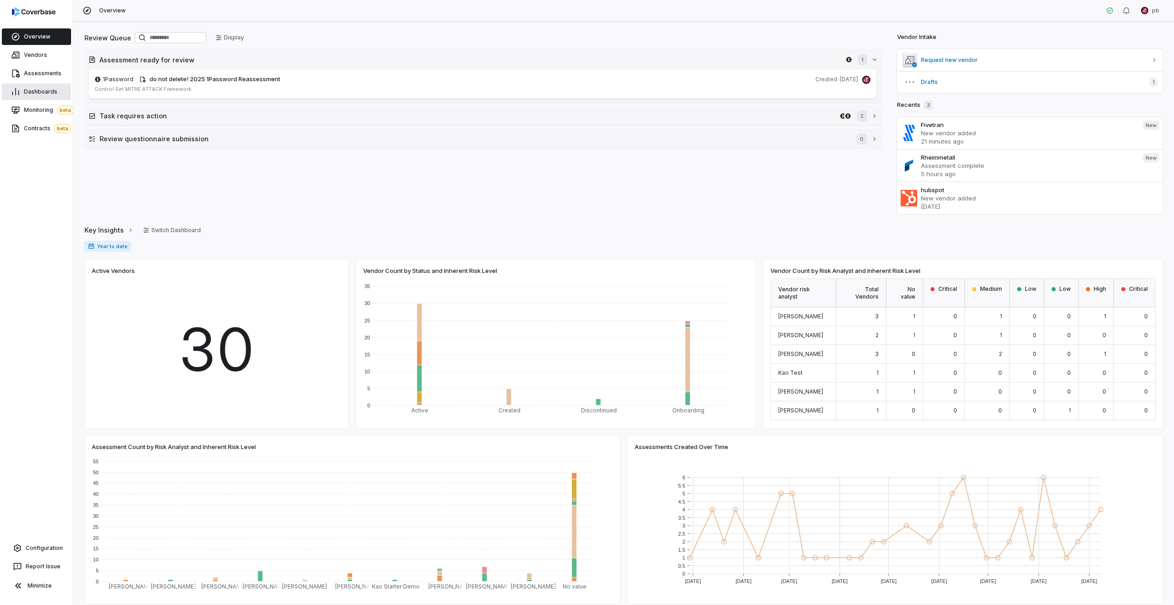
click at [28, 92] on span "Dashboards" at bounding box center [40, 91] width 33 height 7
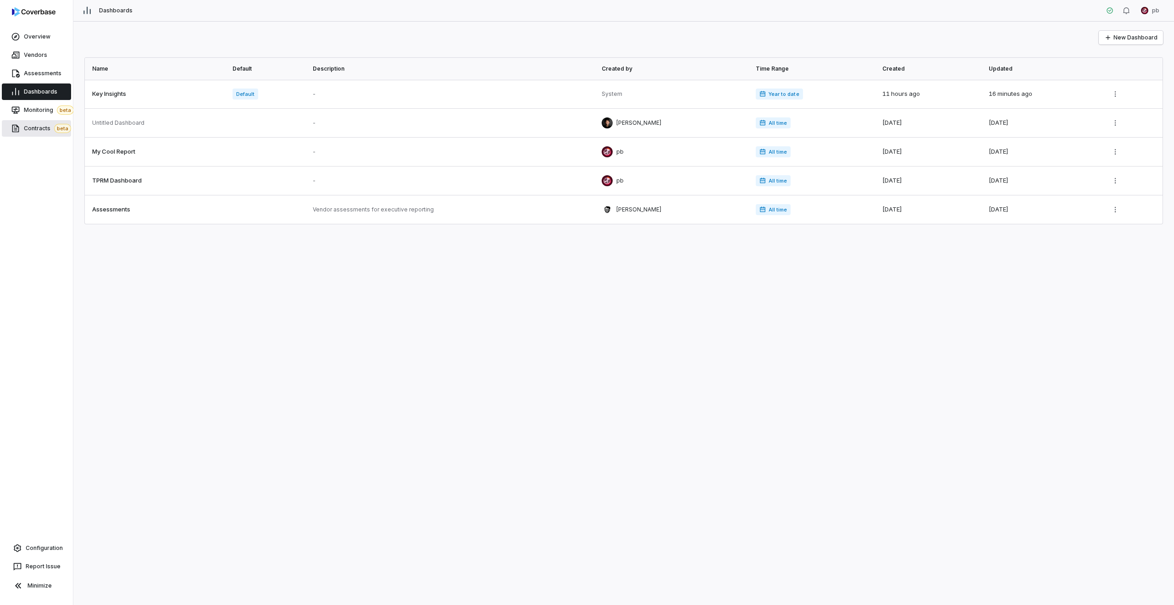
click at [46, 129] on span "Contracts beta" at bounding box center [47, 128] width 47 height 9
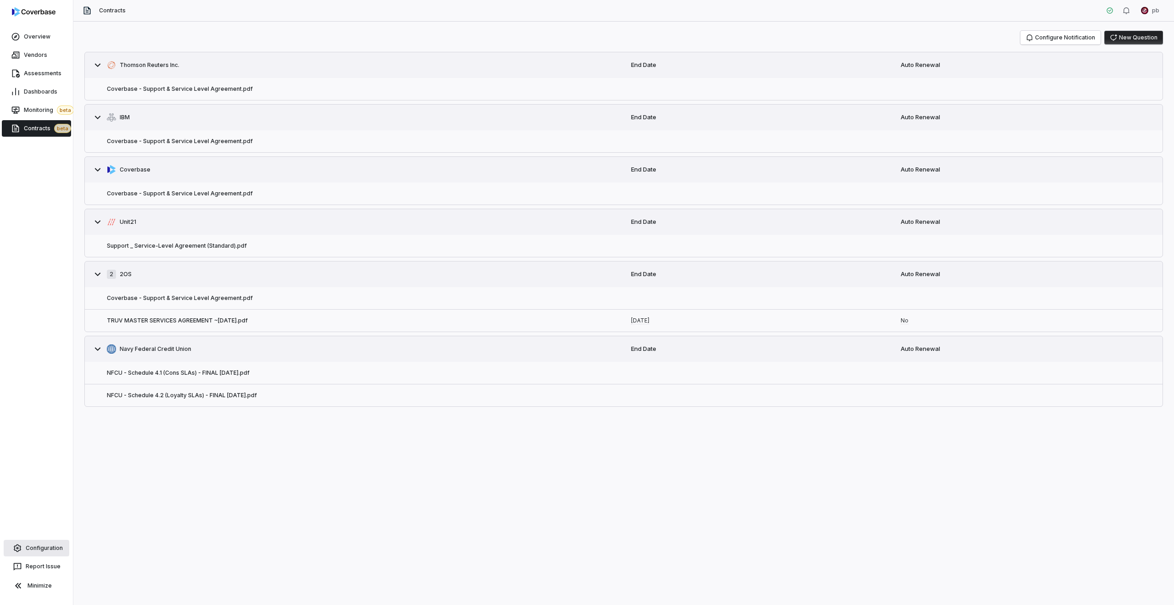
click at [44, 551] on span "Configuration" at bounding box center [44, 548] width 37 height 7
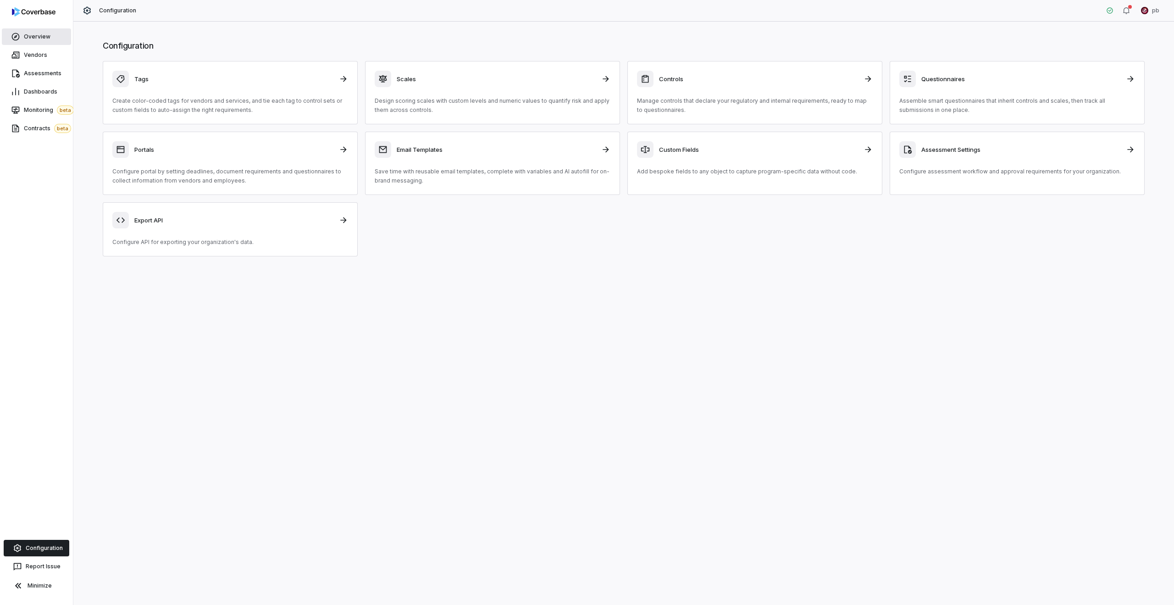
click at [46, 34] on span "Overview" at bounding box center [37, 36] width 27 height 7
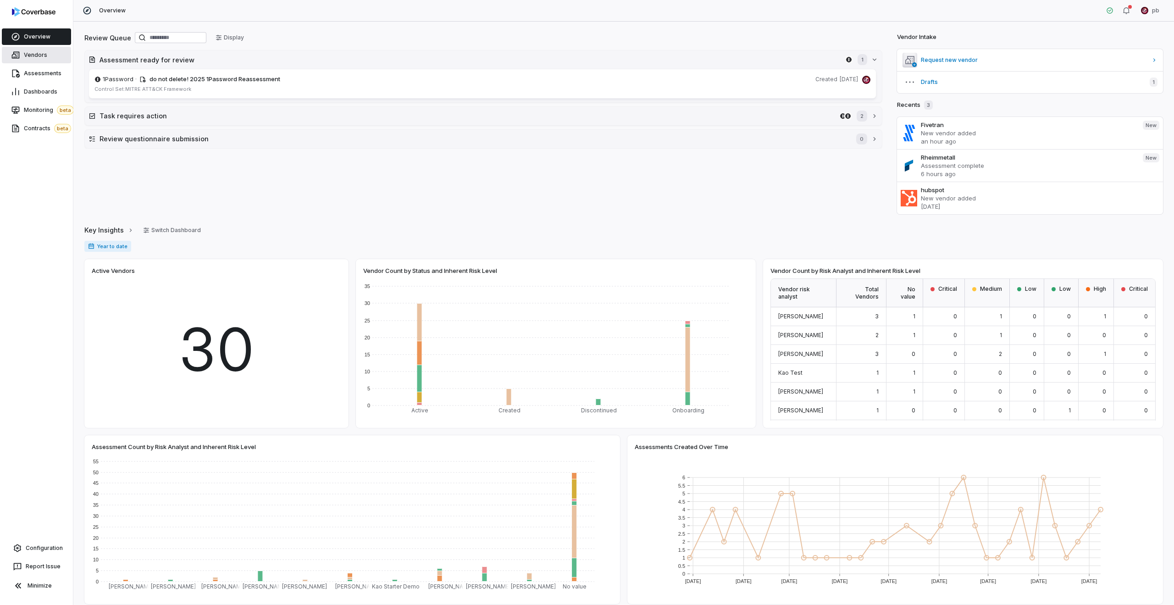
click at [54, 53] on link "Vendors" at bounding box center [36, 55] width 69 height 17
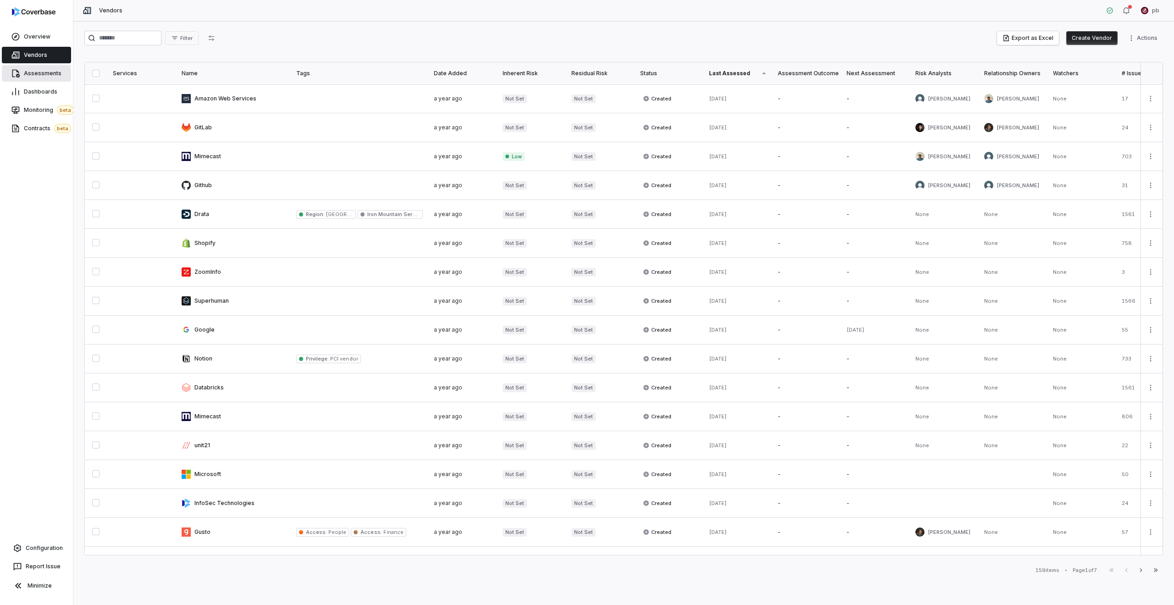
click at [56, 67] on link "Assessments" at bounding box center [36, 73] width 69 height 17
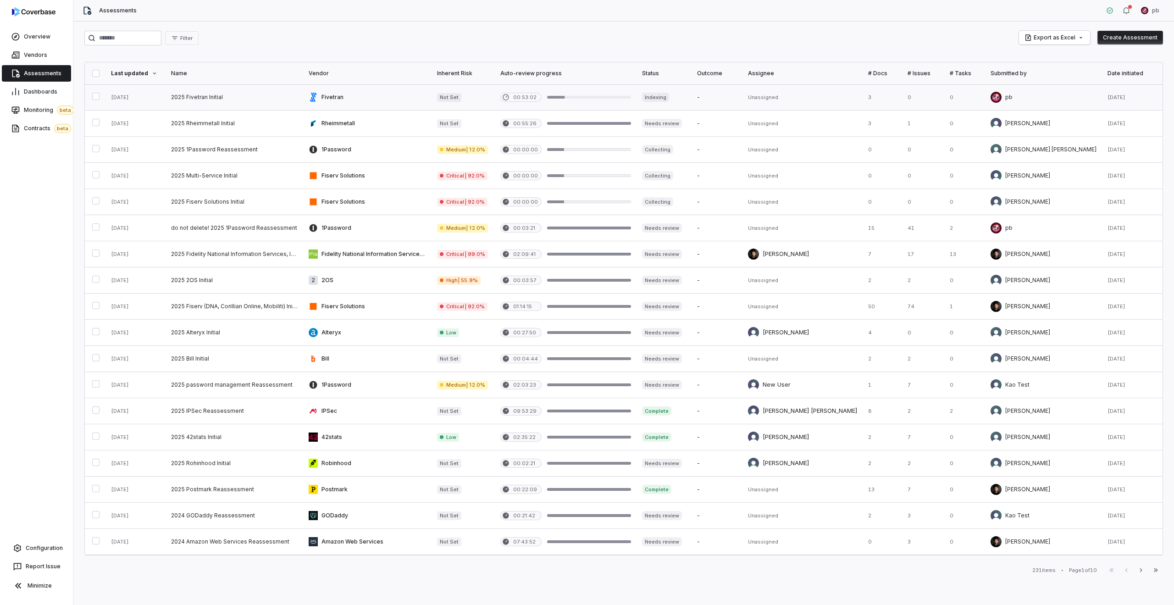
click at [225, 105] on link at bounding box center [235, 97] width 138 height 26
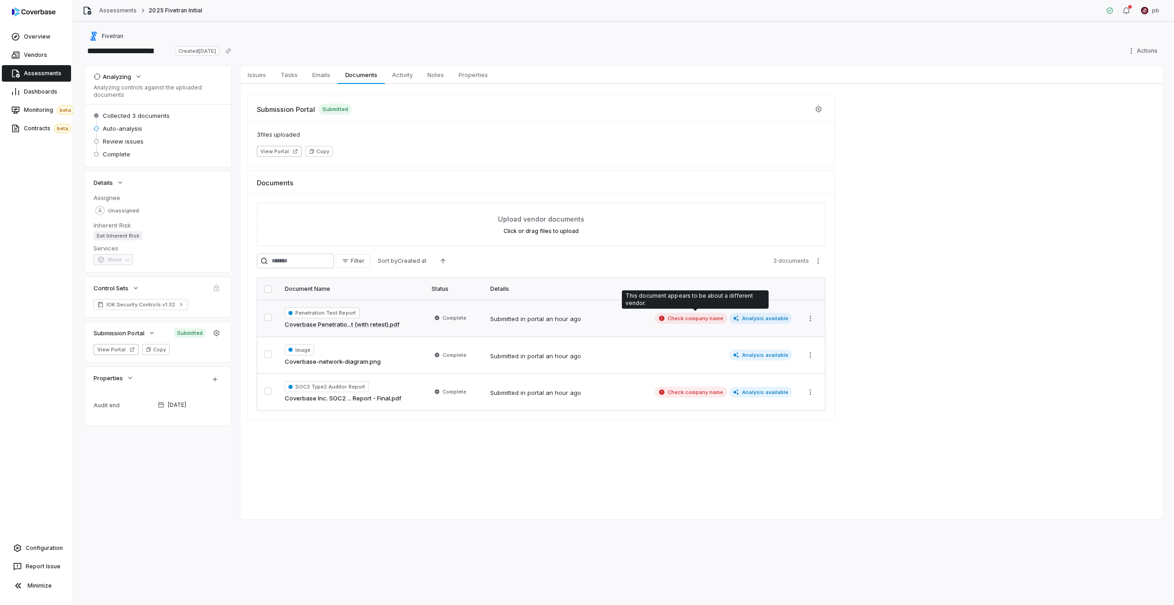
click at [687, 321] on span "Check company name" at bounding box center [691, 318] width 72 height 11
click at [711, 313] on span "Check company name" at bounding box center [691, 318] width 72 height 11
click at [712, 317] on span "Check company name" at bounding box center [691, 318] width 72 height 11
click at [398, 322] on link "Coverbase Penetratio...t (with retest).pdf" at bounding box center [342, 324] width 115 height 9
click at [414, 399] on div "SOC2 Type2 Auditor Report Coverbase Inc. SOC2 ... Report - Final.pdf" at bounding box center [353, 392] width 136 height 22
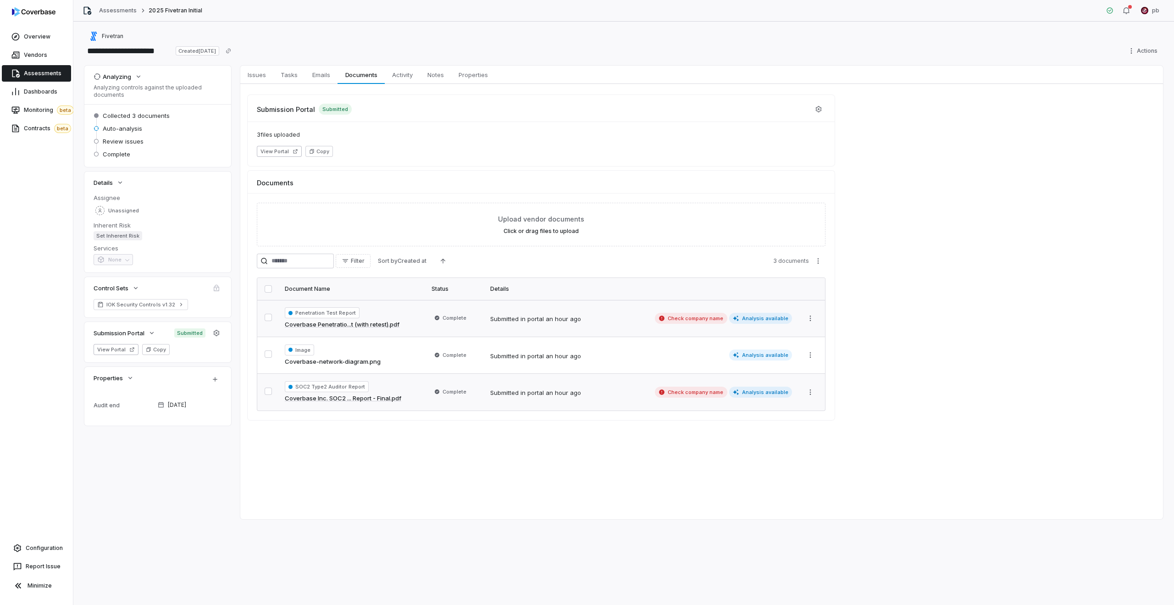
click at [414, 399] on div "SOC2 Type2 Auditor Report Coverbase Inc. SOC2 ... Report - Final.pdf" at bounding box center [353, 392] width 136 height 22
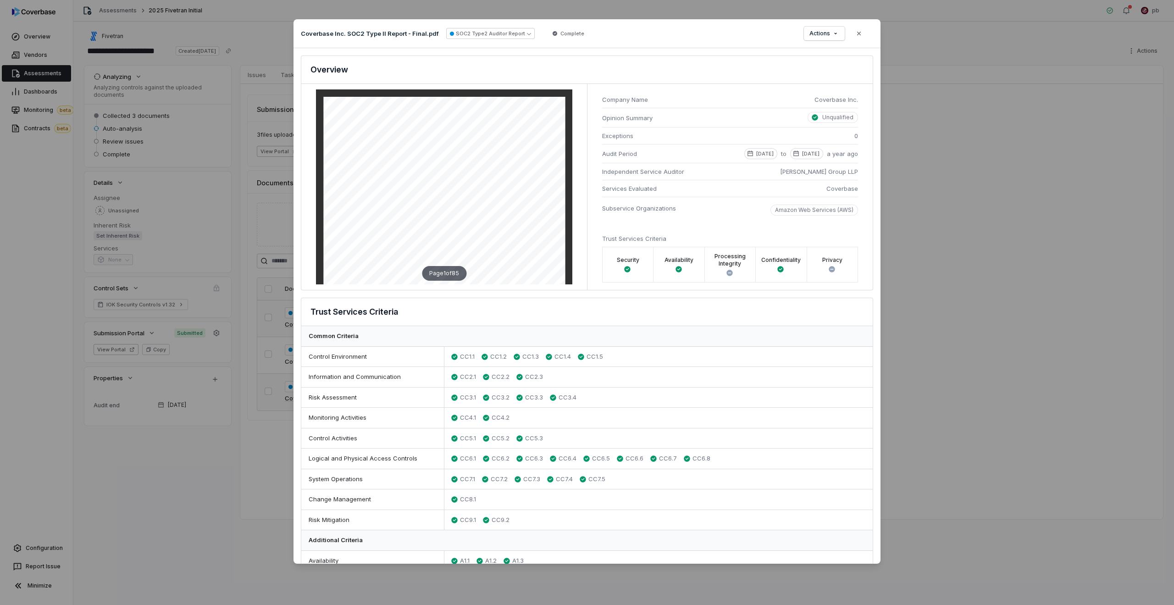
click at [256, 327] on div "Document Preview Coverbase Inc. SOC2 Type II Report - Final.pdf SOC2 Type2 Audi…" at bounding box center [587, 302] width 1174 height 595
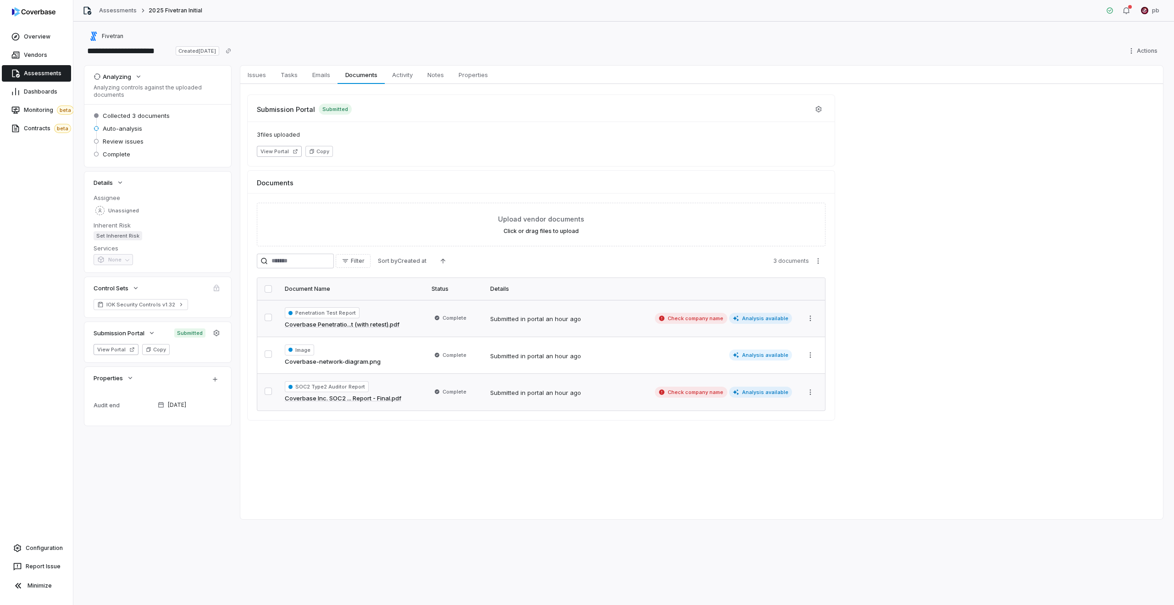
click at [366, 411] on div "Upload vendor documents Click or drag files to upload Filter Sort by Created at…" at bounding box center [541, 306] width 587 height 227
click at [364, 405] on td "SOC2 Type2 Auditor Report Coverbase Inc. SOC2 ... Report - Final.pdf" at bounding box center [352, 392] width 147 height 37
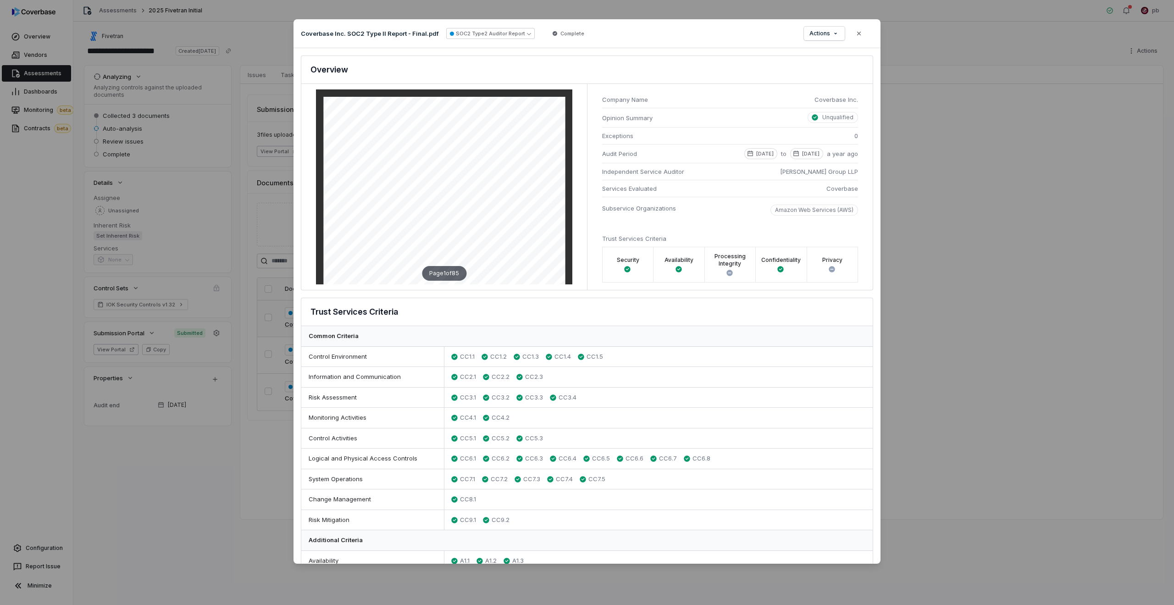
click at [225, 398] on div "Document Preview Coverbase Inc. SOC2 Type II Report - Final.pdf SOC2 Type2 Audi…" at bounding box center [587, 302] width 1174 height 605
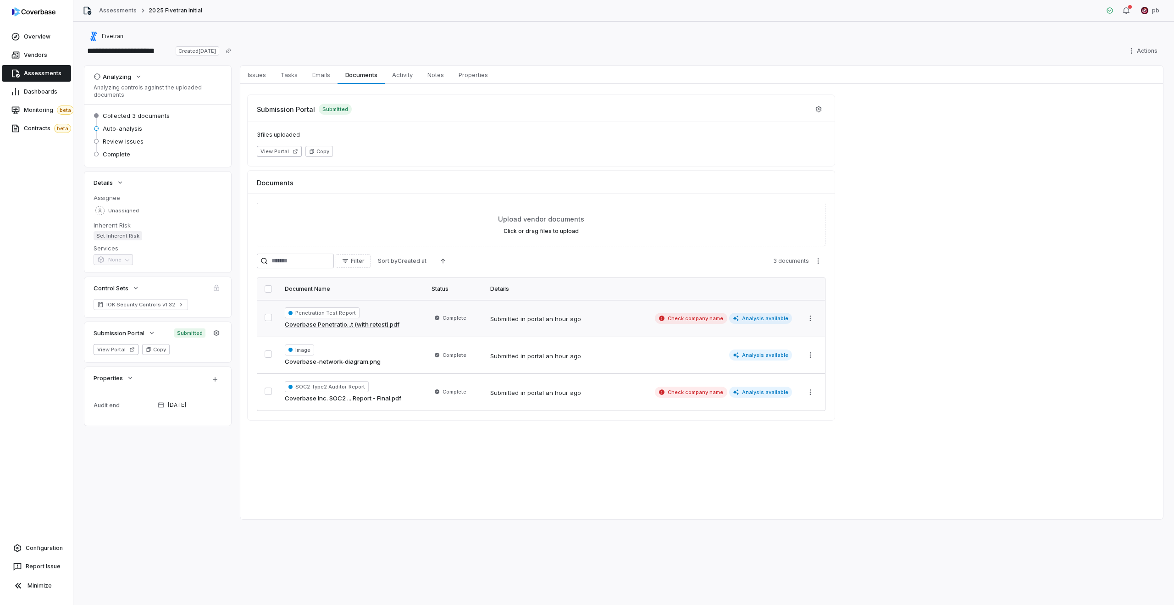
click at [37, 76] on span "Assessments" at bounding box center [43, 73] width 38 height 7
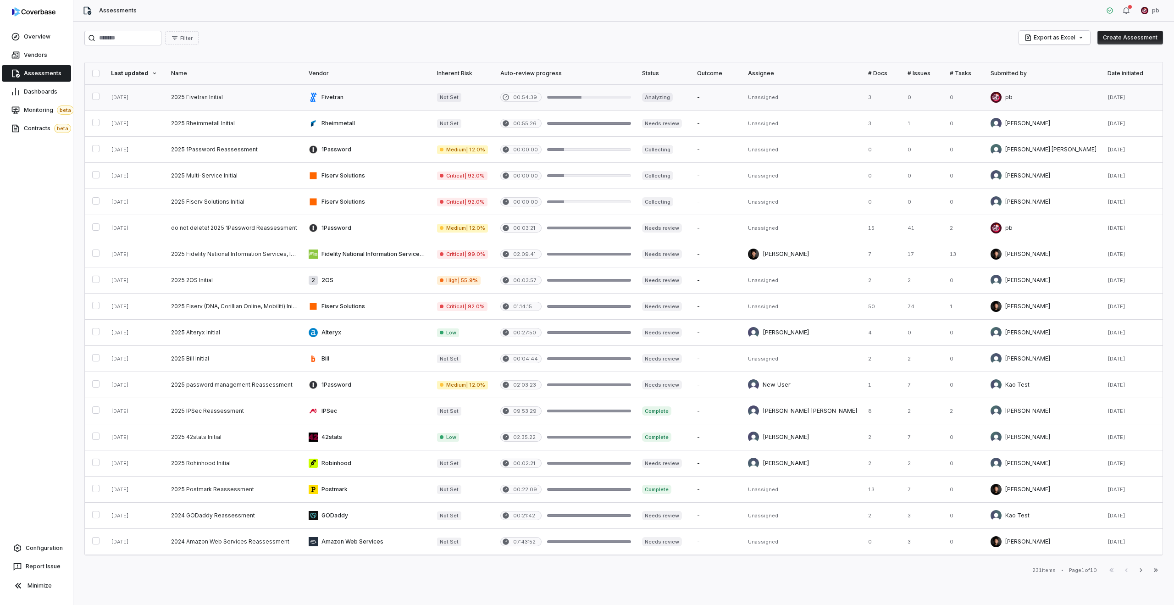
click at [223, 89] on link at bounding box center [235, 97] width 138 height 26
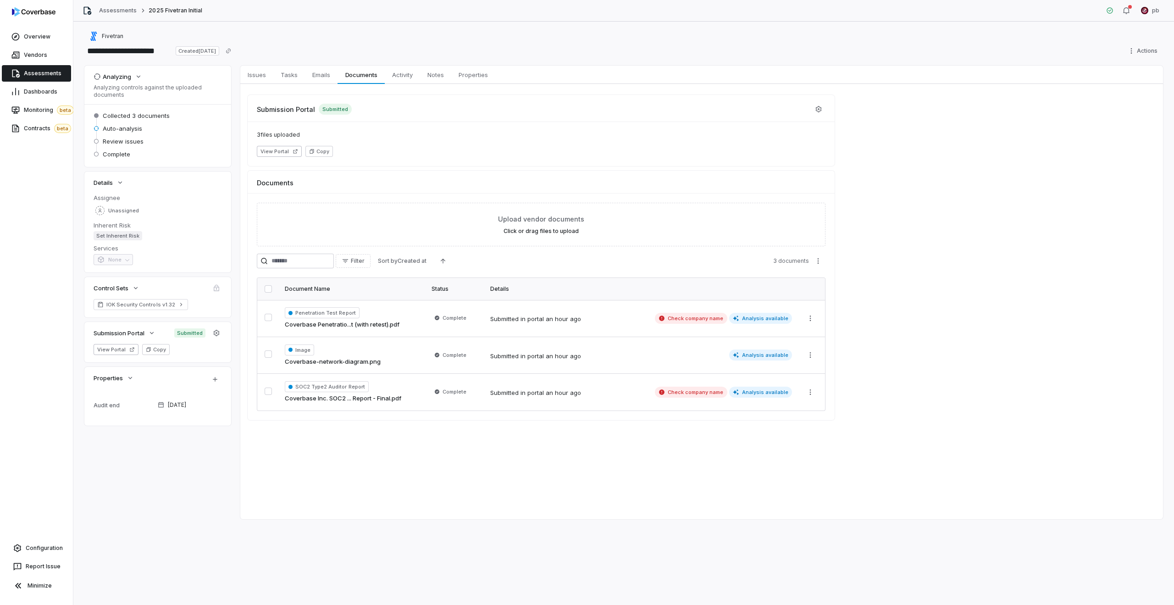
click at [45, 79] on link "Assessments" at bounding box center [36, 73] width 69 height 17
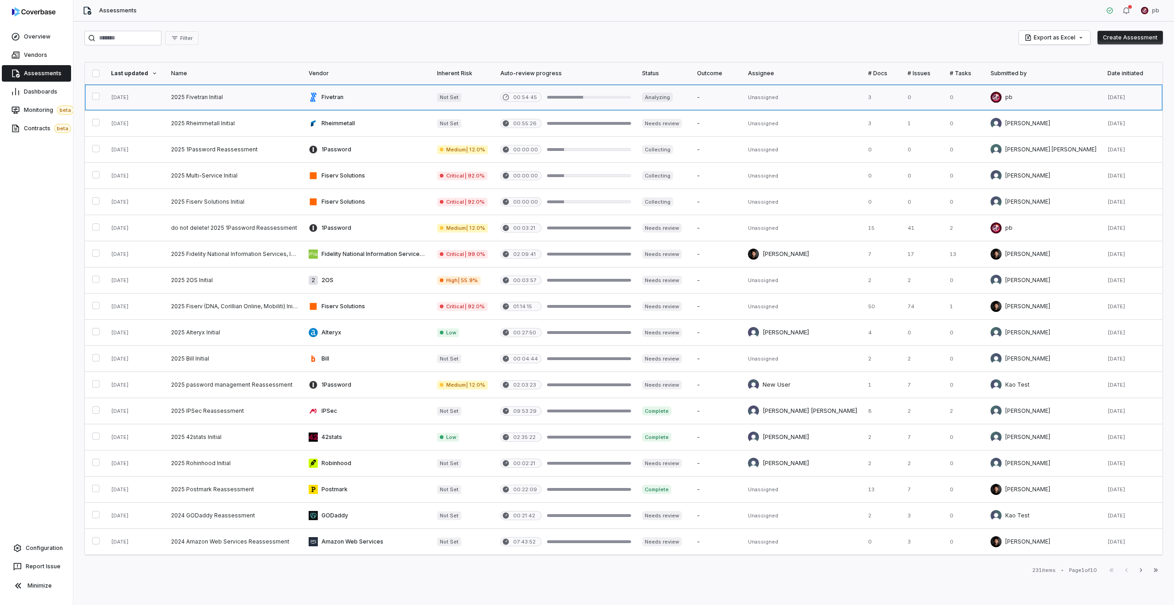
click at [210, 91] on link at bounding box center [235, 97] width 138 height 26
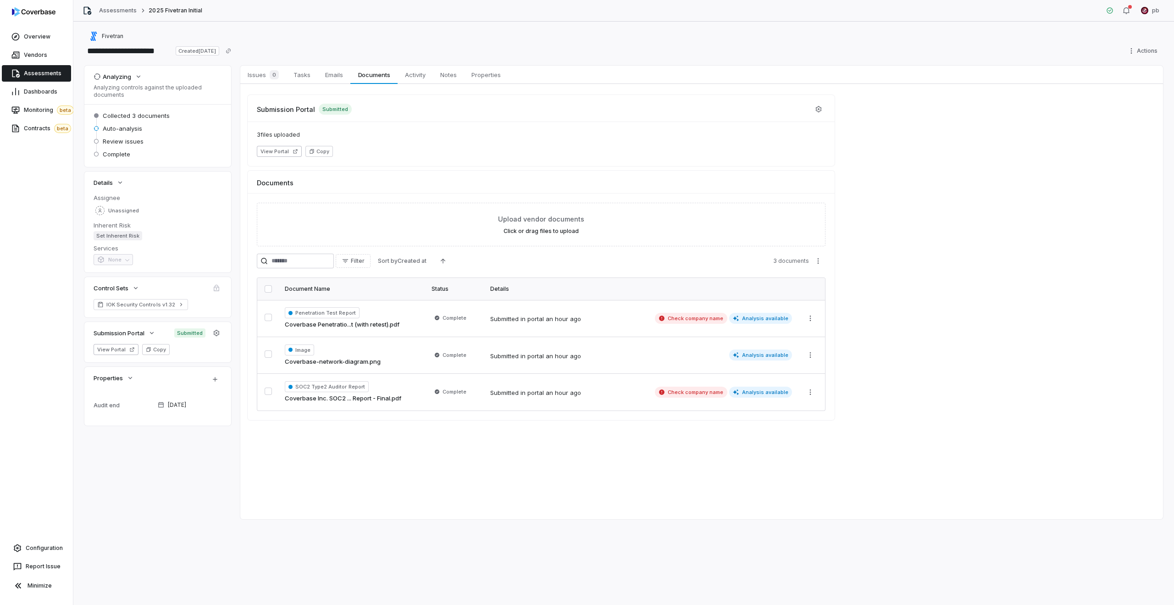
click at [44, 70] on span "Assessments" at bounding box center [43, 73] width 38 height 7
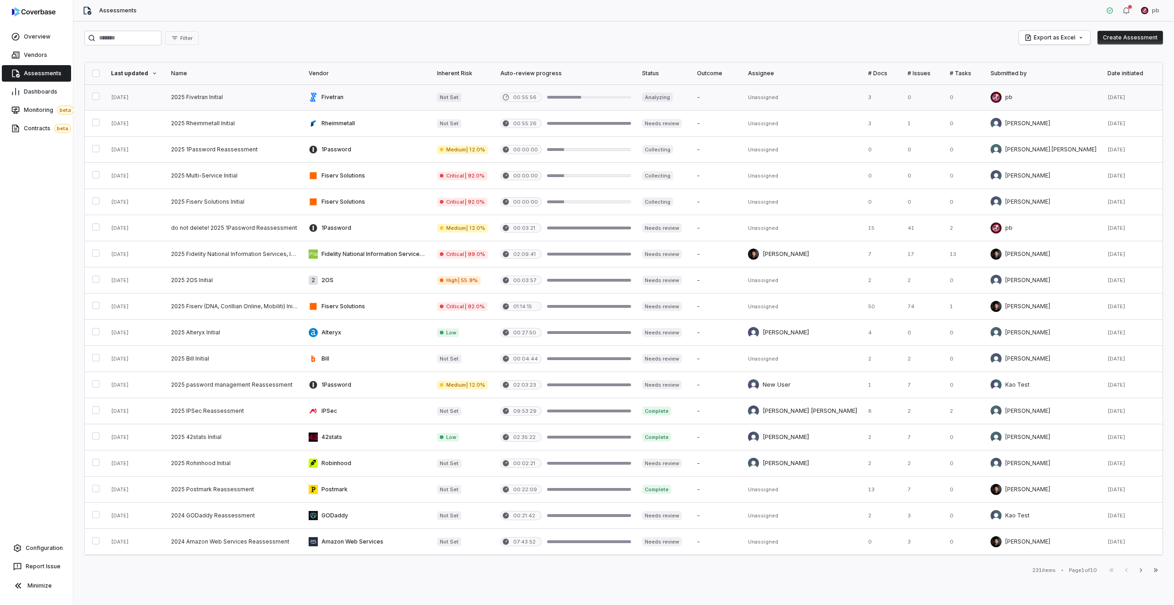
click at [164, 102] on link at bounding box center [136, 97] width 60 height 26
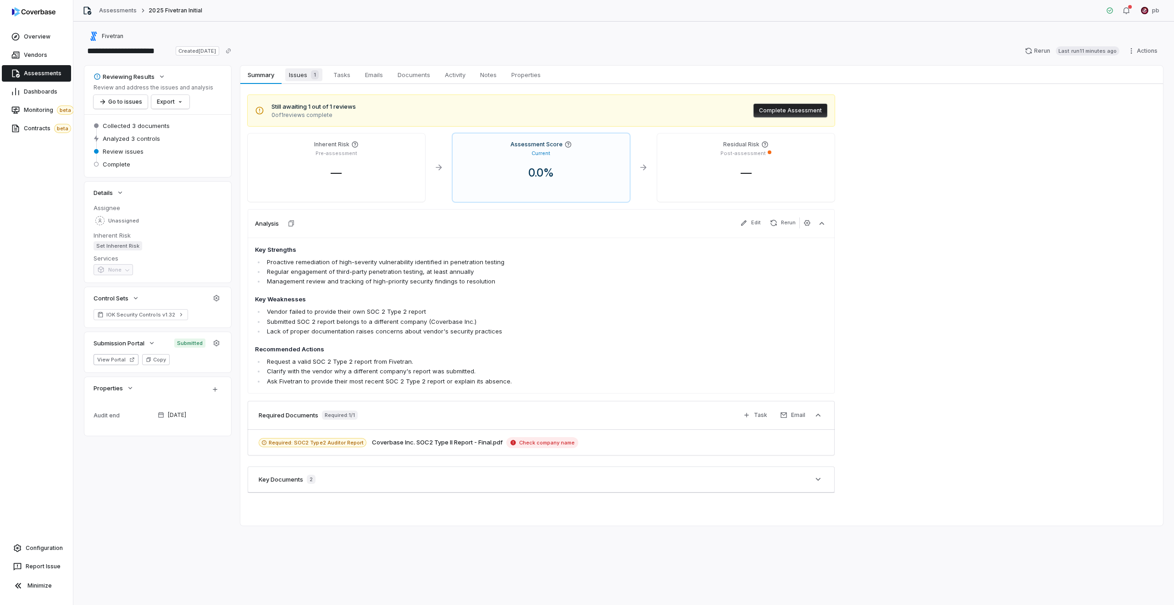
click at [312, 76] on span "1" at bounding box center [315, 74] width 8 height 9
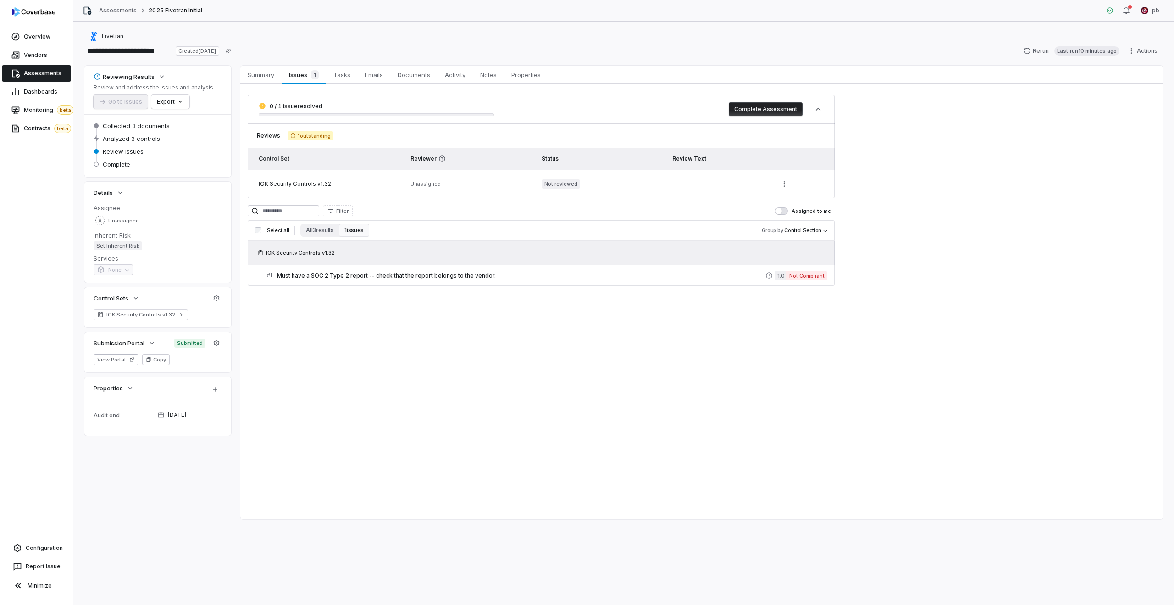
click at [358, 230] on button "1 issues" at bounding box center [354, 230] width 30 height 13
click at [313, 226] on button "All 3 results" at bounding box center [319, 230] width 39 height 13
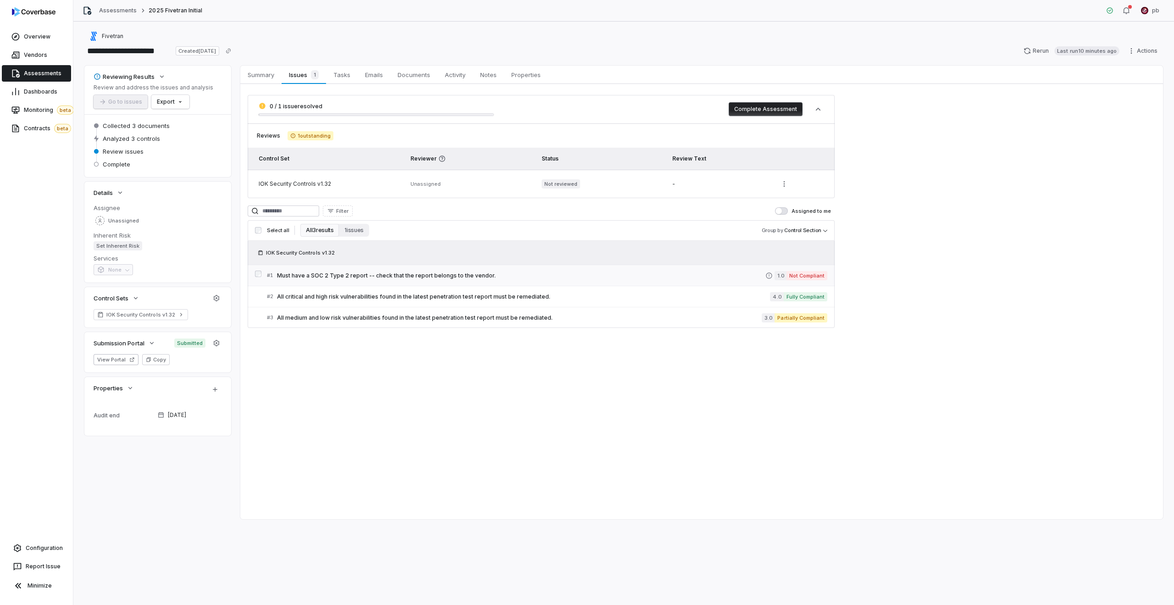
click at [387, 282] on link "# 1 Must have a SOC 2 Type 2 report -- check that the report belongs to the ven…" at bounding box center [547, 275] width 561 height 21
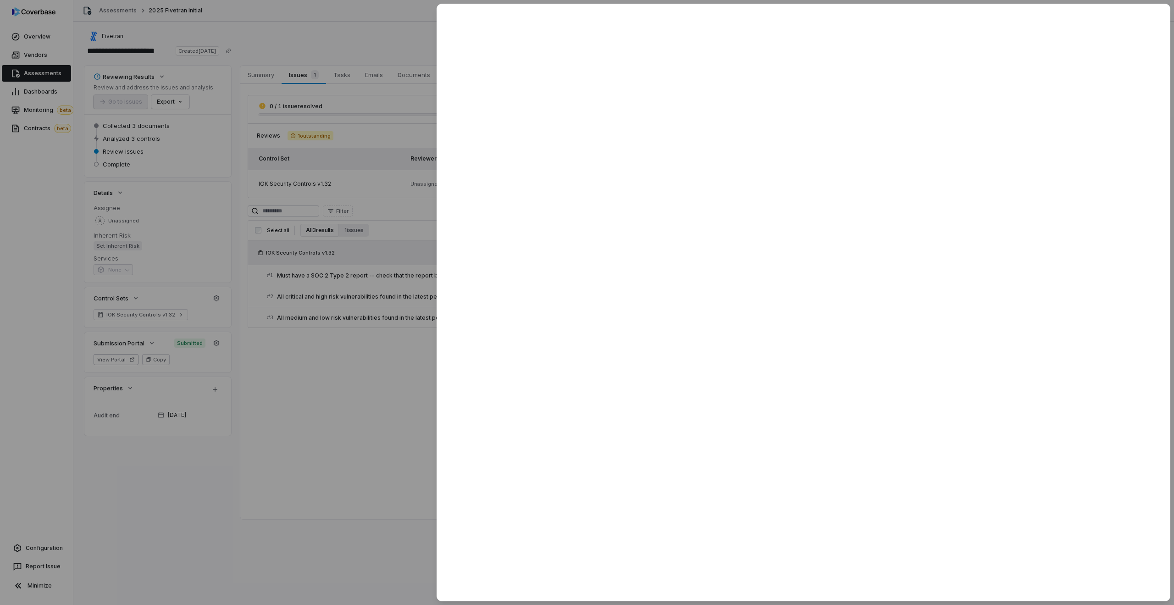
click at [381, 283] on div at bounding box center [587, 302] width 1174 height 605
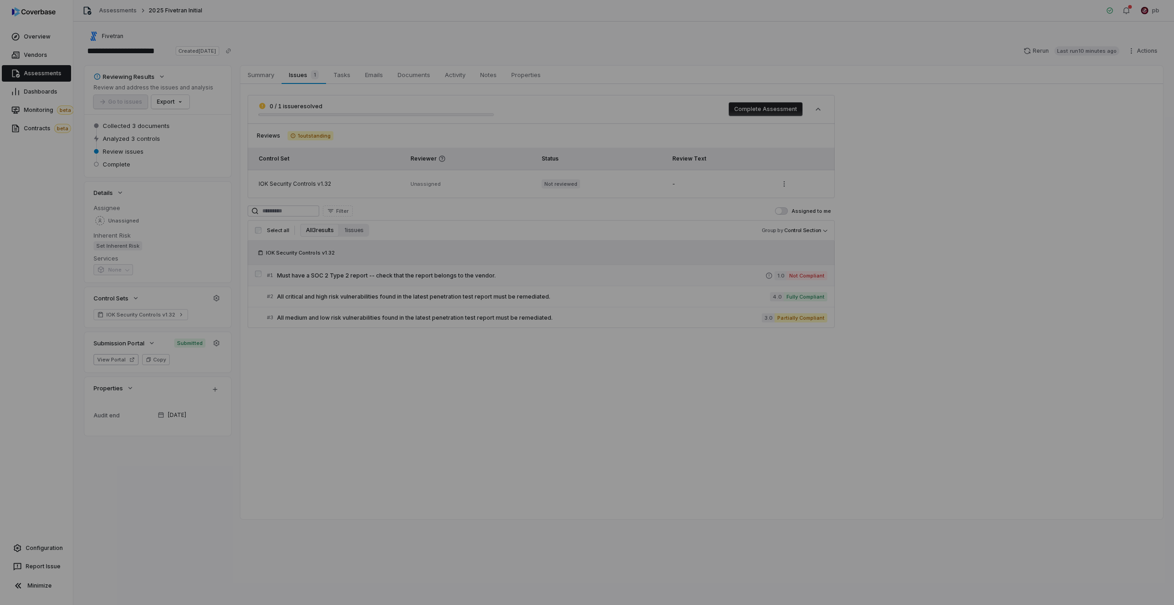
click at [371, 282] on link "# 1 Must have a SOC 2 Type 2 report -- check that the report belongs to the ven…" at bounding box center [547, 275] width 561 height 21
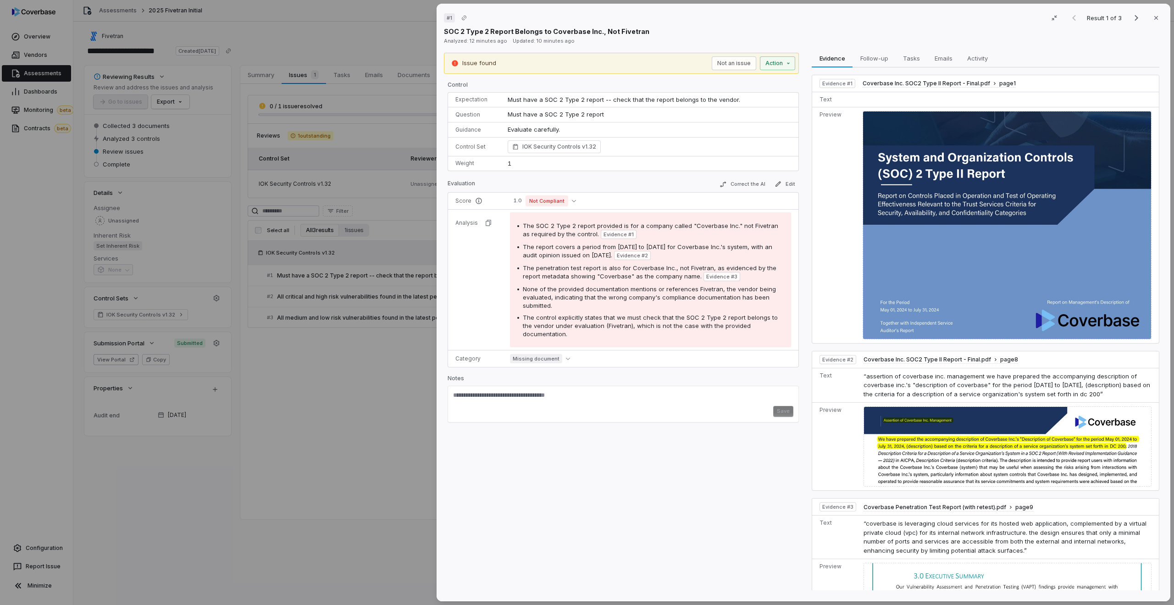
click at [351, 308] on div "# 1 Result 1 of 3 Close SOC 2 Type 2 Report Belongs to Coverbase Inc., Not Five…" at bounding box center [587, 302] width 1174 height 605
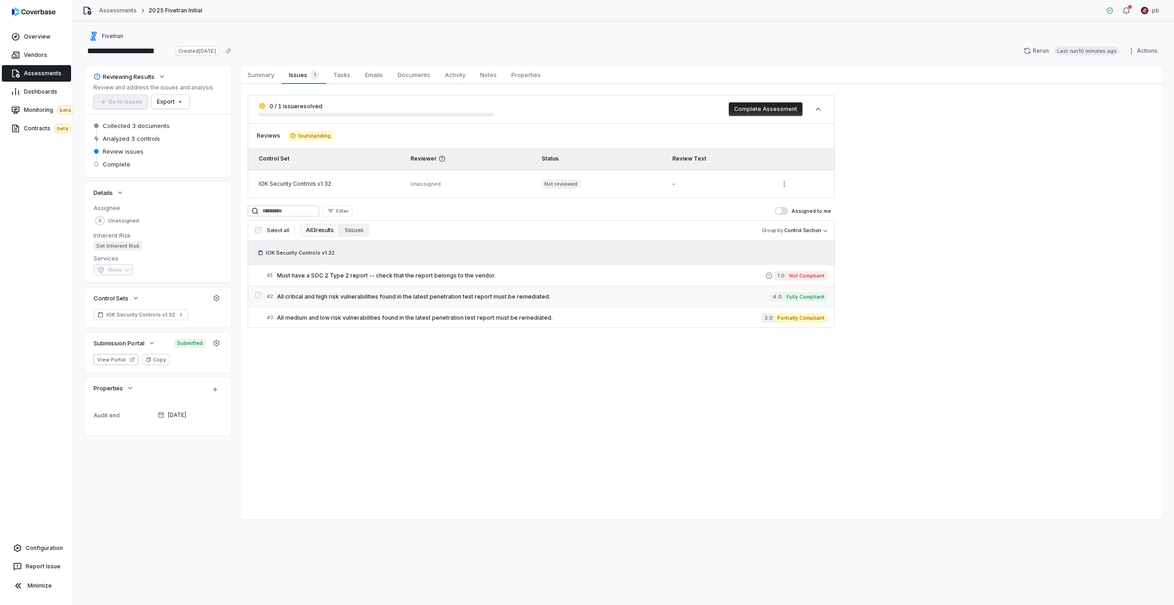
click at [338, 306] on link "# 2 All critical and high risk vulnerabilities found in the latest penetration …" at bounding box center [547, 296] width 561 height 21
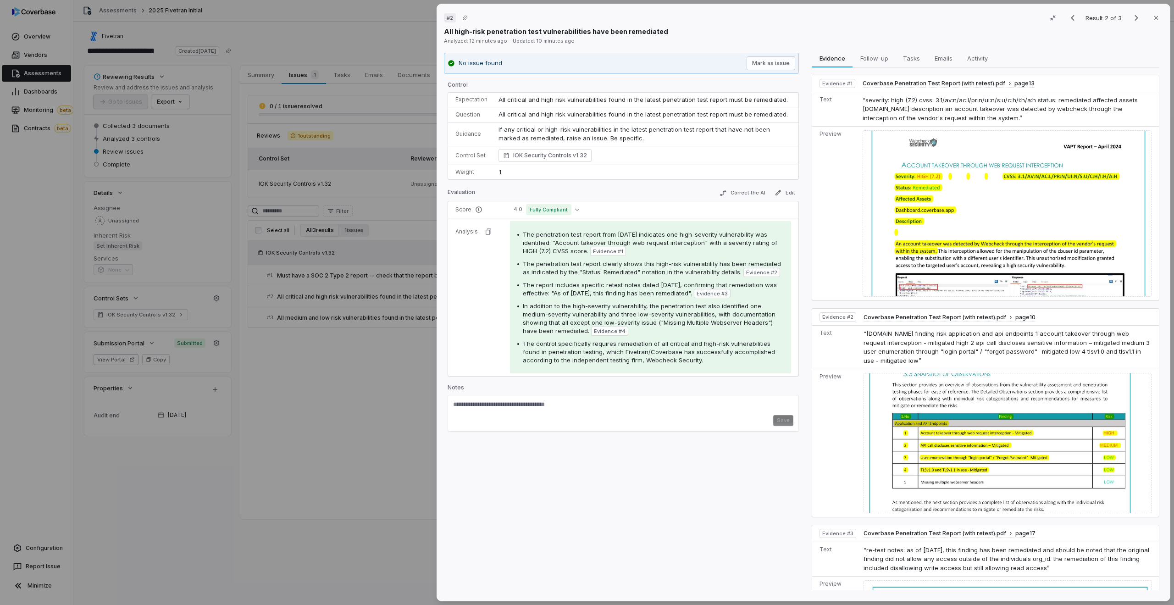
click at [327, 318] on div "# 2 Result 2 of 3 Close All high-risk penetration test vulnerabilities have bee…" at bounding box center [587, 302] width 1174 height 605
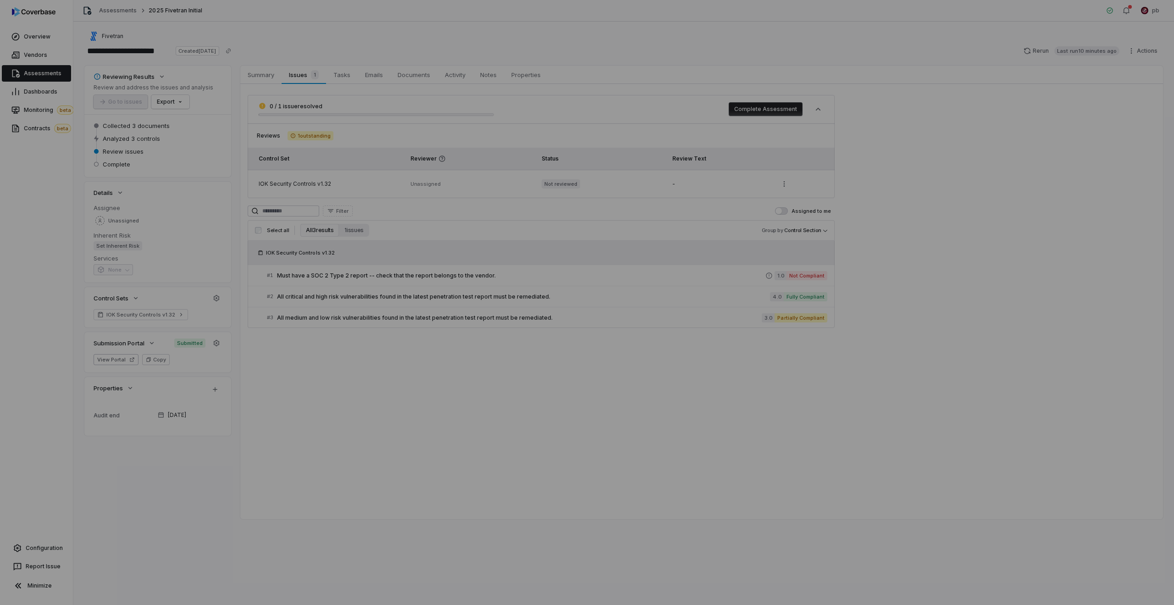
click at [326, 323] on link "# 3 All medium and low risk vulnerabilities found in the latest penetration tes…" at bounding box center [547, 317] width 561 height 21
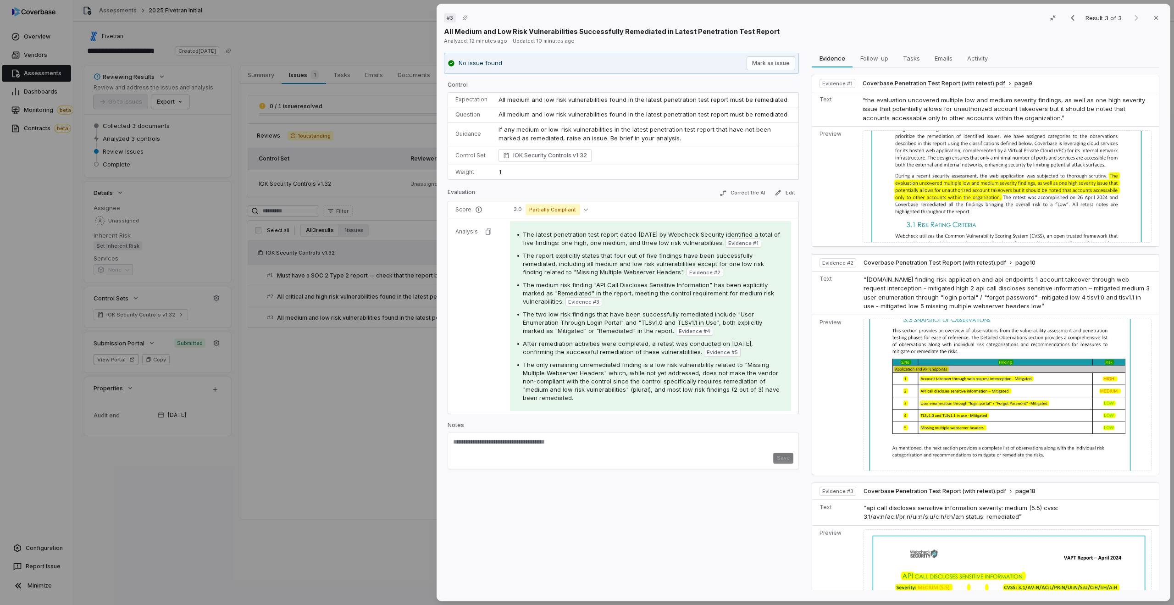
click at [324, 313] on div "# 3 Result 3 of 3 Close All Medium and Low Risk Vulnerabilities Successfully Re…" at bounding box center [587, 302] width 1174 height 605
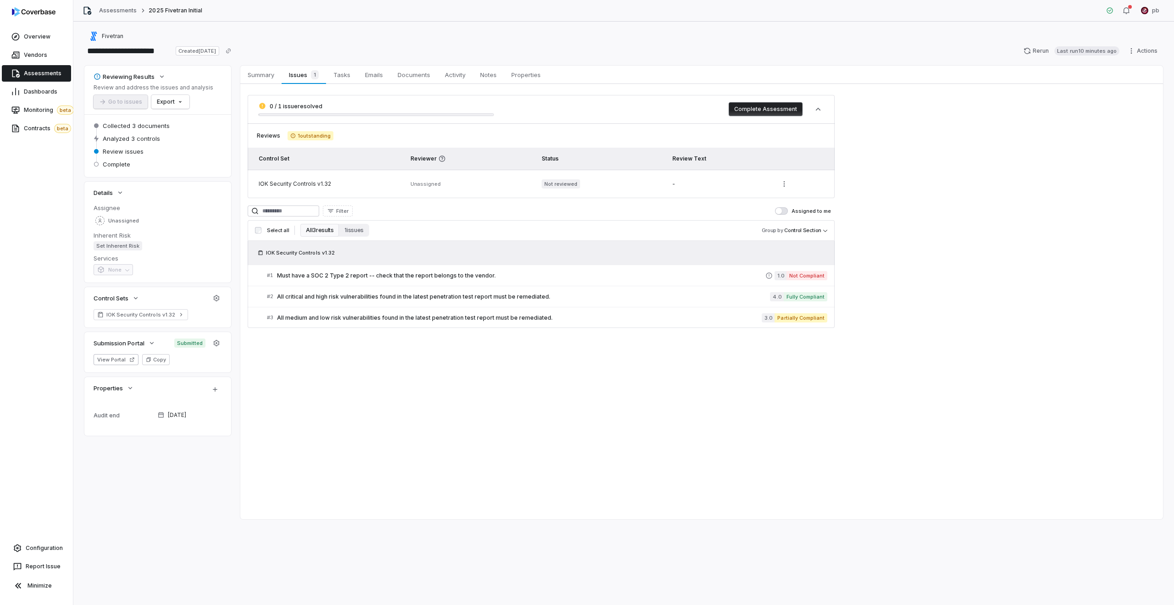
click at [335, 283] on link "# 1 Must have a SOC 2 Type 2 report -- check that the report belongs to the ven…" at bounding box center [547, 275] width 561 height 21
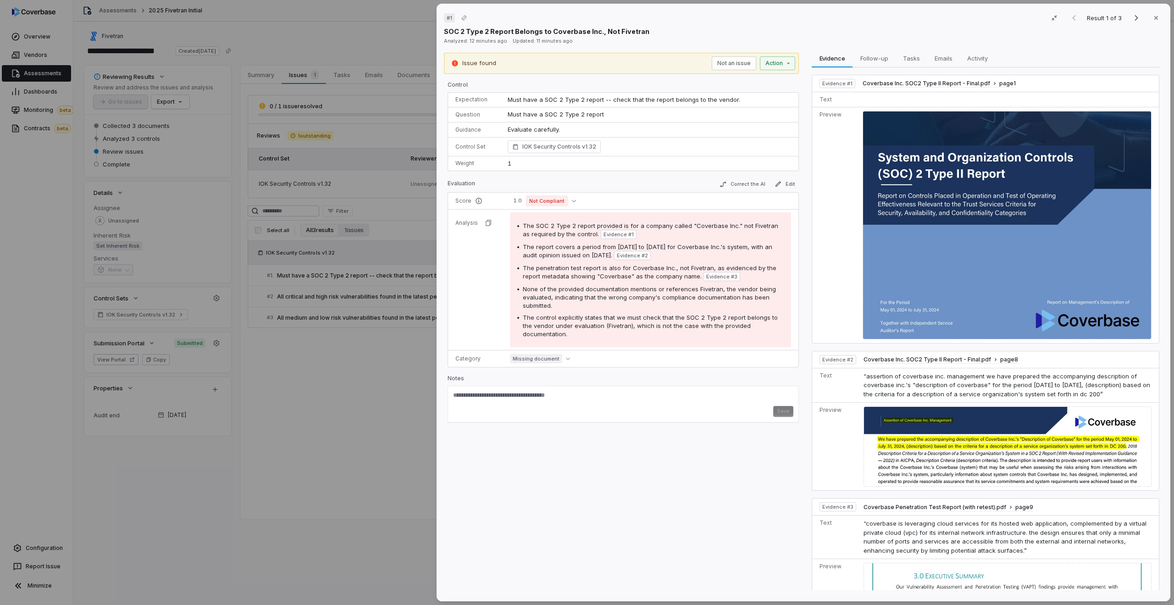
click at [440, 267] on div "# 1 Result 1 of 3 Close SOC 2 Type 2 Report Belongs to Coverbase Inc., Not Five…" at bounding box center [804, 303] width 734 height 598
click at [406, 266] on div "# 1 Result 1 of 3 Close SOC 2 Type 2 Report Belongs to Coverbase Inc., Not Five…" at bounding box center [587, 302] width 1174 height 605
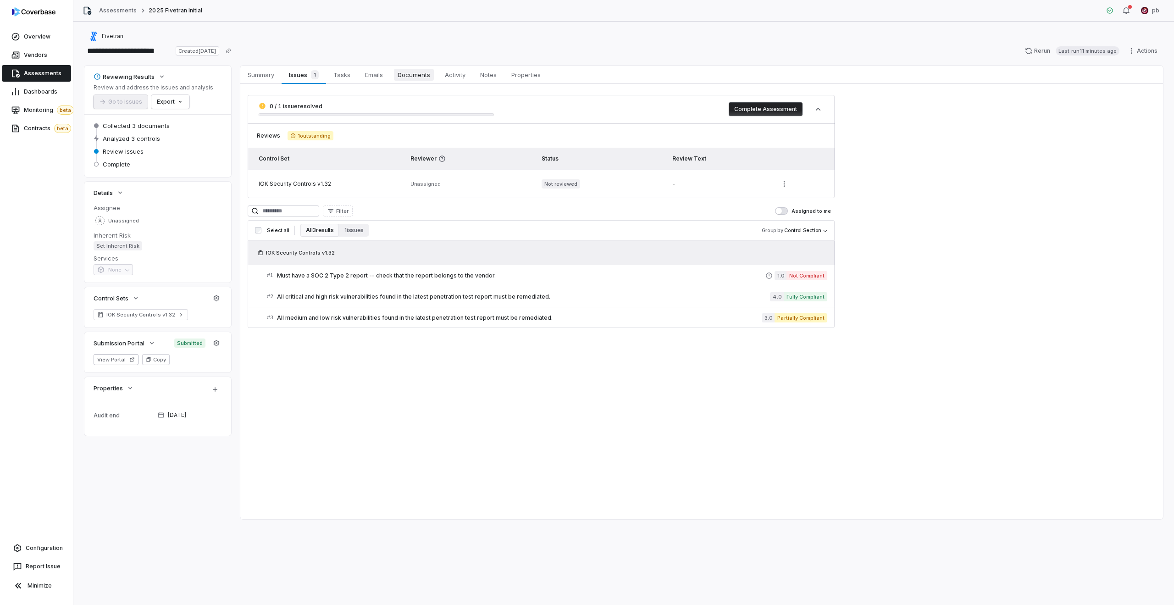
click at [409, 70] on span "Documents" at bounding box center [414, 75] width 40 height 12
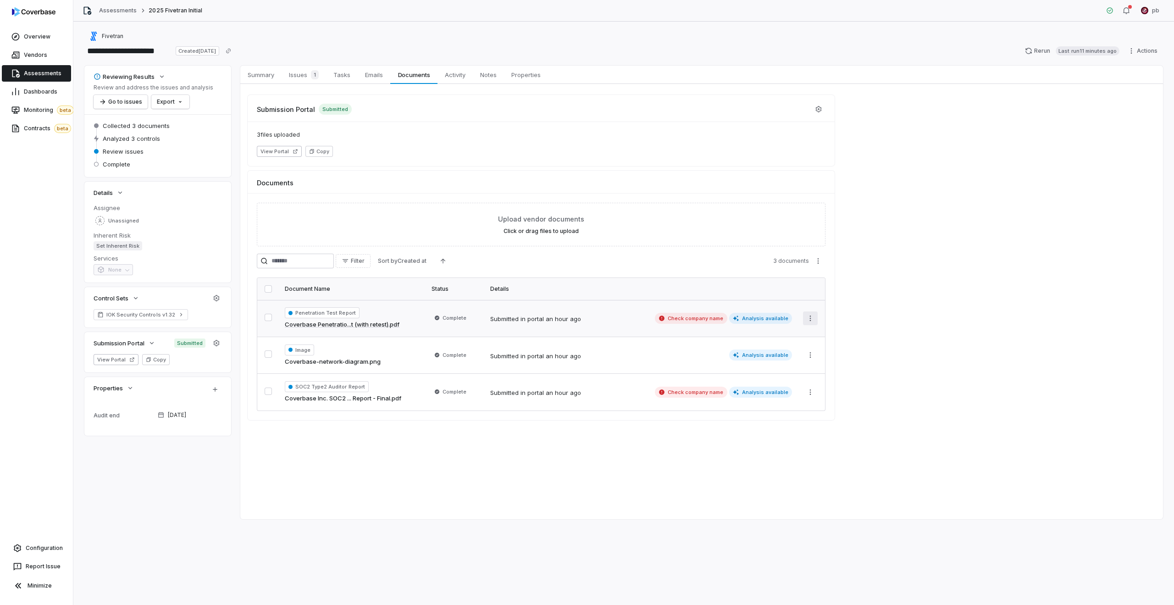
click at [812, 323] on html "**********" at bounding box center [587, 302] width 1174 height 605
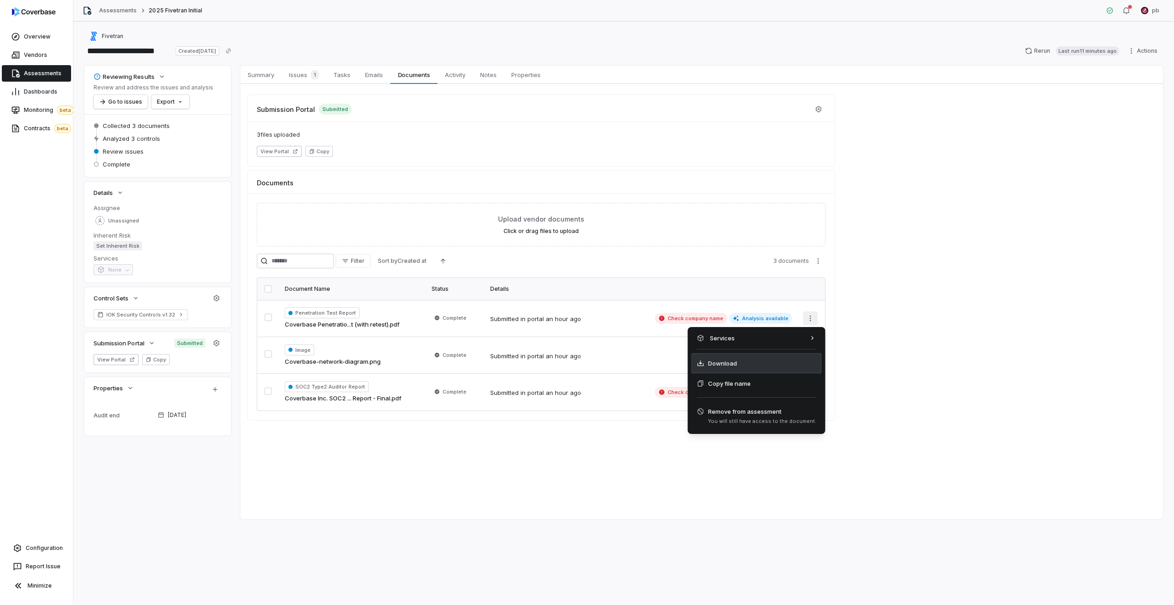
click at [801, 365] on div "Download" at bounding box center [757, 363] width 130 height 20
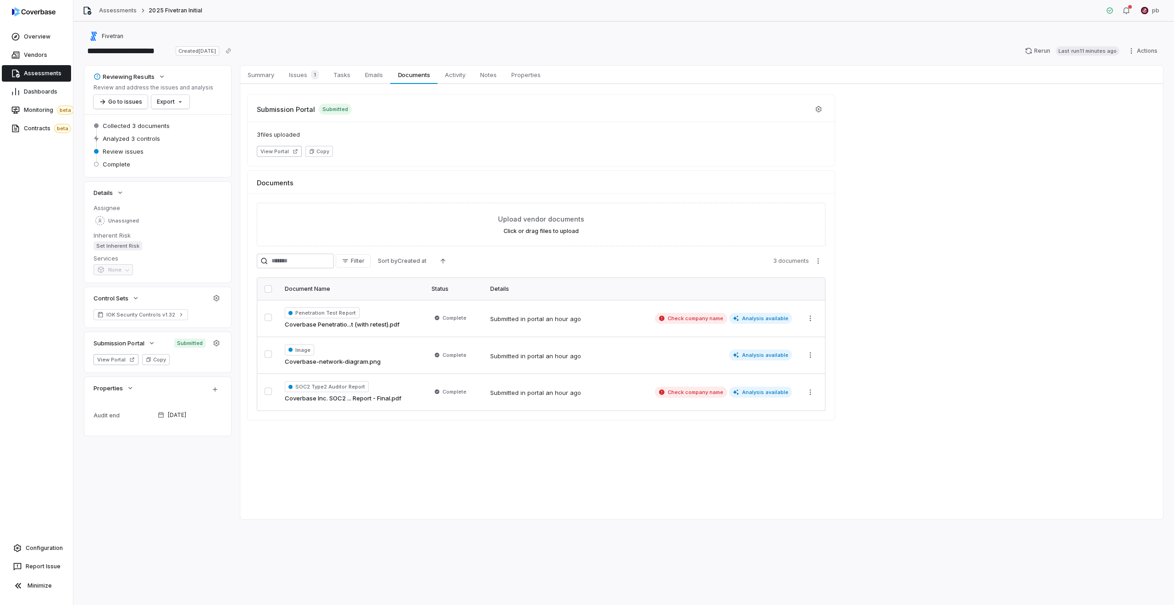
click at [786, 259] on span "3 documents" at bounding box center [791, 260] width 36 height 7
click at [819, 256] on html "**********" at bounding box center [587, 302] width 1174 height 605
click at [828, 281] on span "Download Download as a .zip archive." at bounding box center [859, 288] width 79 height 18
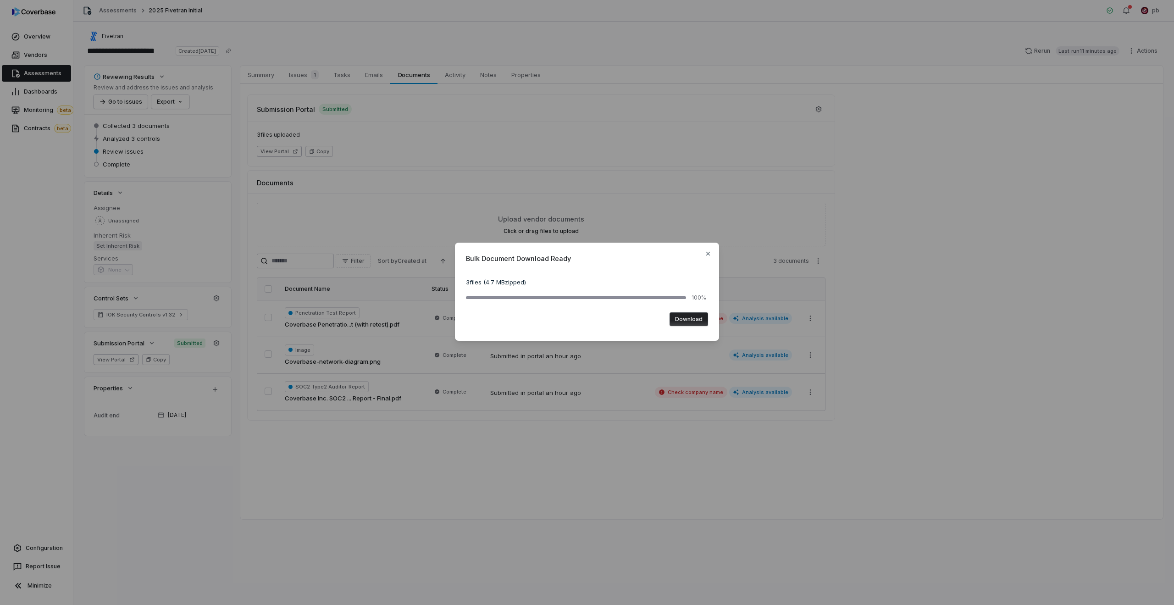
click at [695, 328] on div "Download" at bounding box center [587, 319] width 242 height 21
click at [695, 325] on button "Download" at bounding box center [689, 319] width 39 height 14
click at [708, 252] on icon "button" at bounding box center [708, 253] width 7 height 7
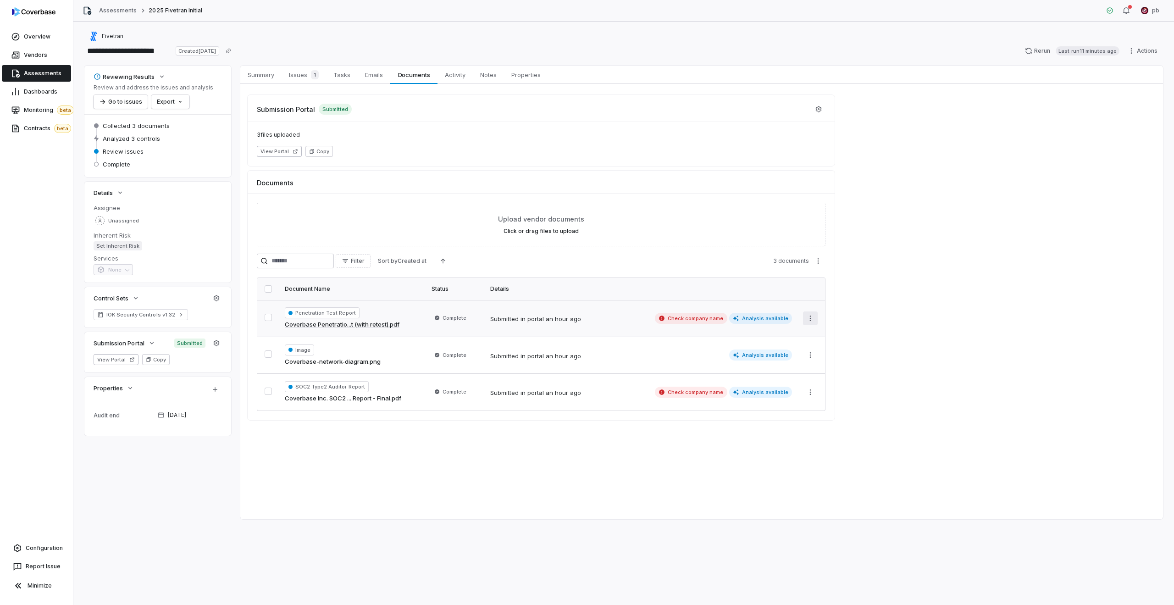
click at [814, 315] on html "**********" at bounding box center [587, 302] width 1174 height 605
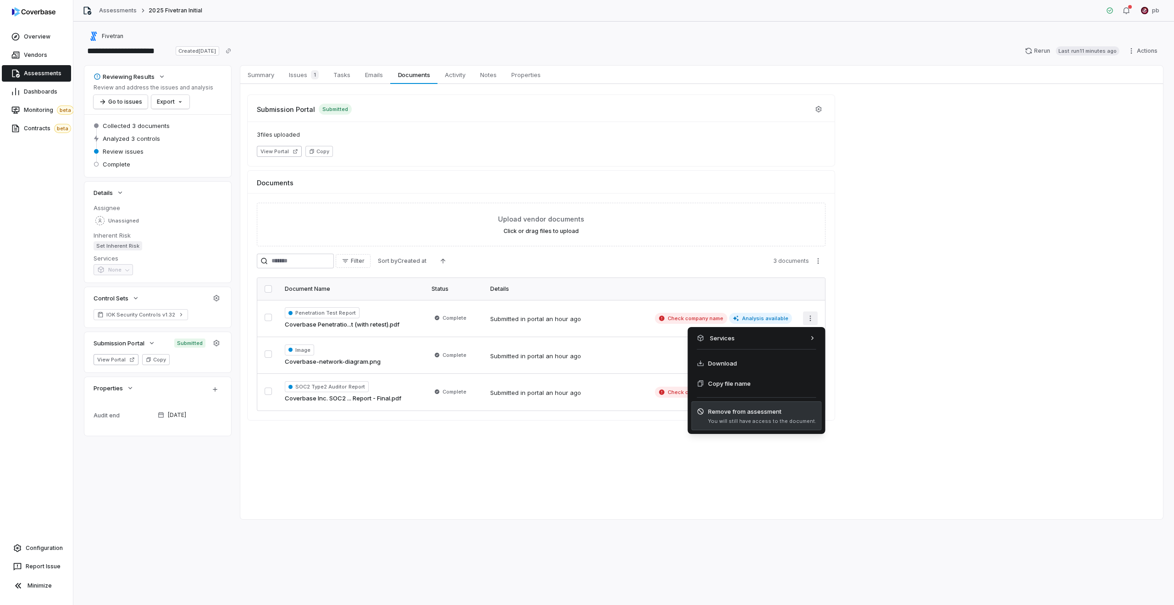
click at [788, 408] on span "Remove from assessment" at bounding box center [762, 411] width 108 height 9
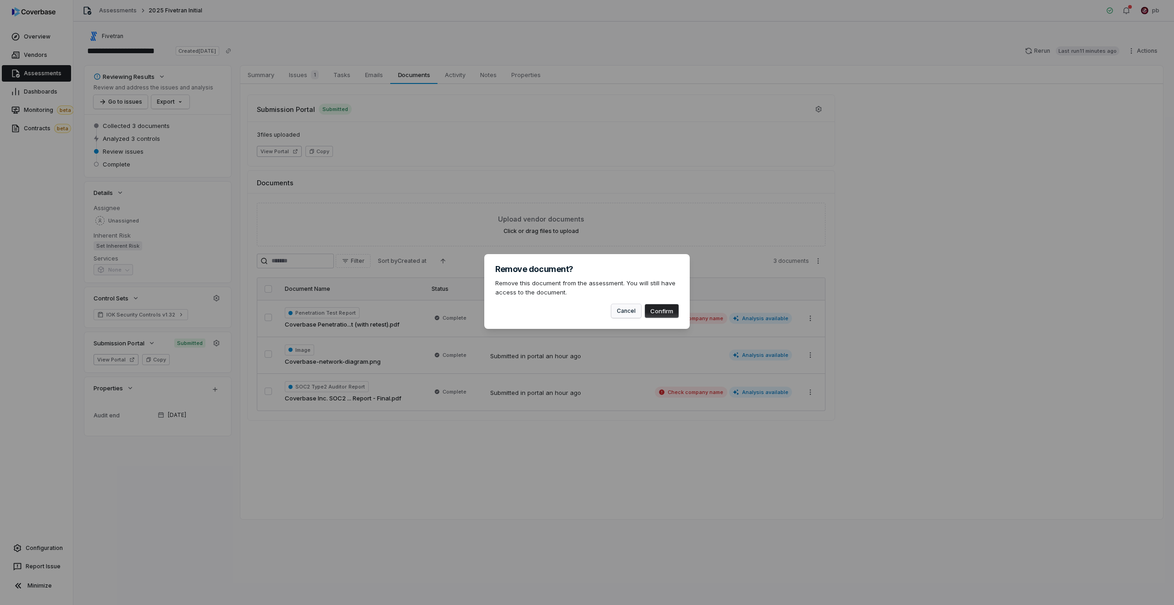
click at [633, 315] on button "Cancel" at bounding box center [627, 311] width 30 height 14
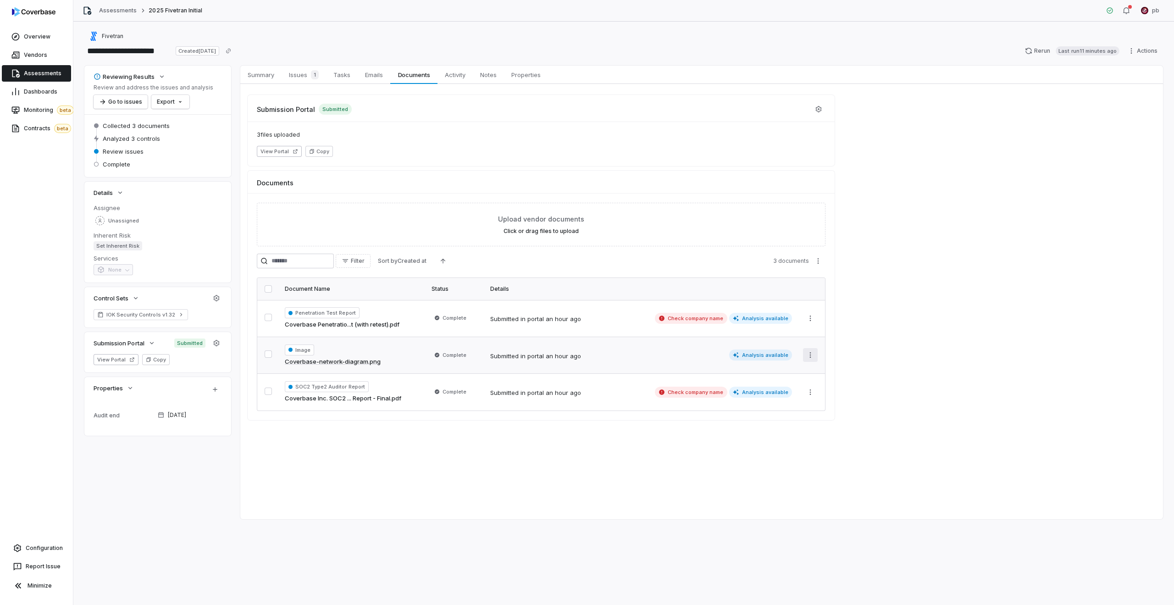
click at [816, 353] on html "**********" at bounding box center [587, 302] width 1174 height 605
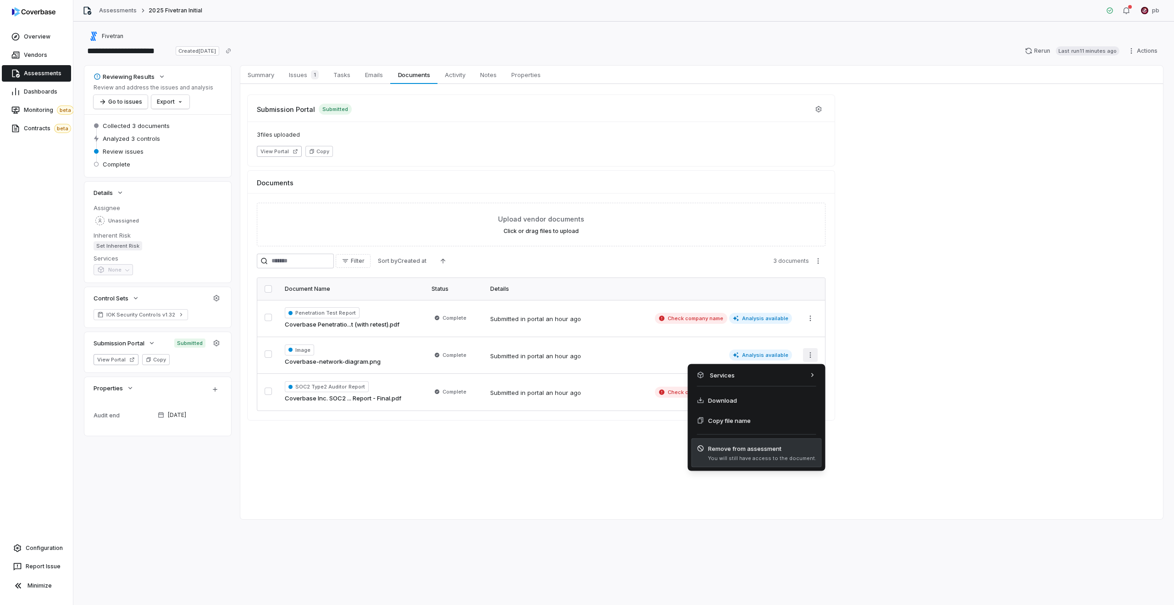
click at [797, 441] on div "Remove from assessment You will still have access to the document." at bounding box center [757, 453] width 130 height 29
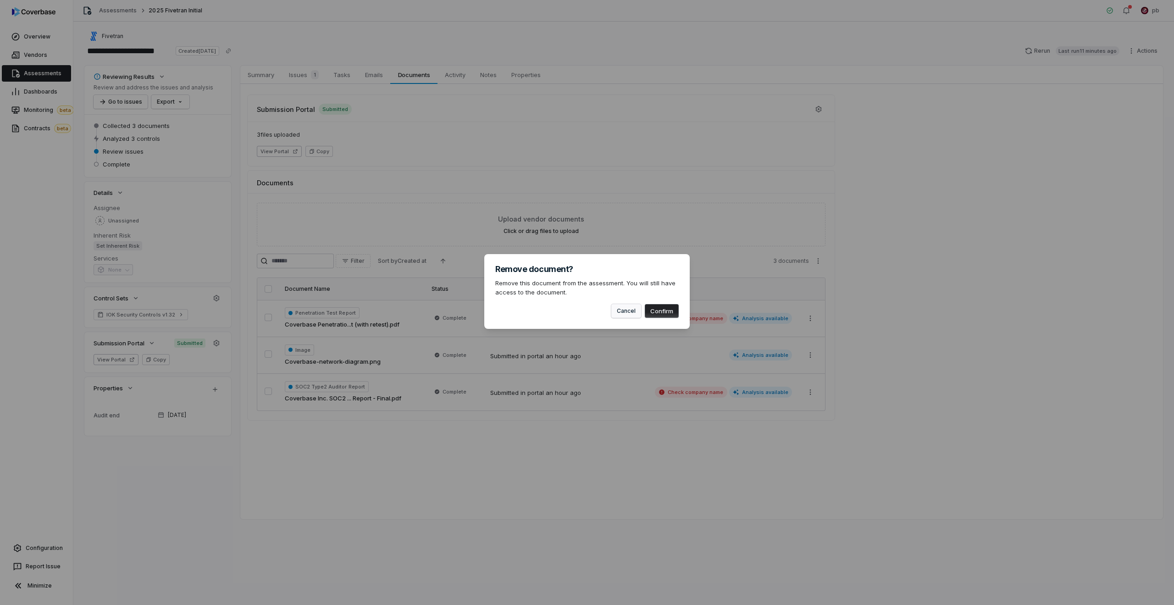
click at [637, 305] on button "Cancel" at bounding box center [627, 311] width 30 height 14
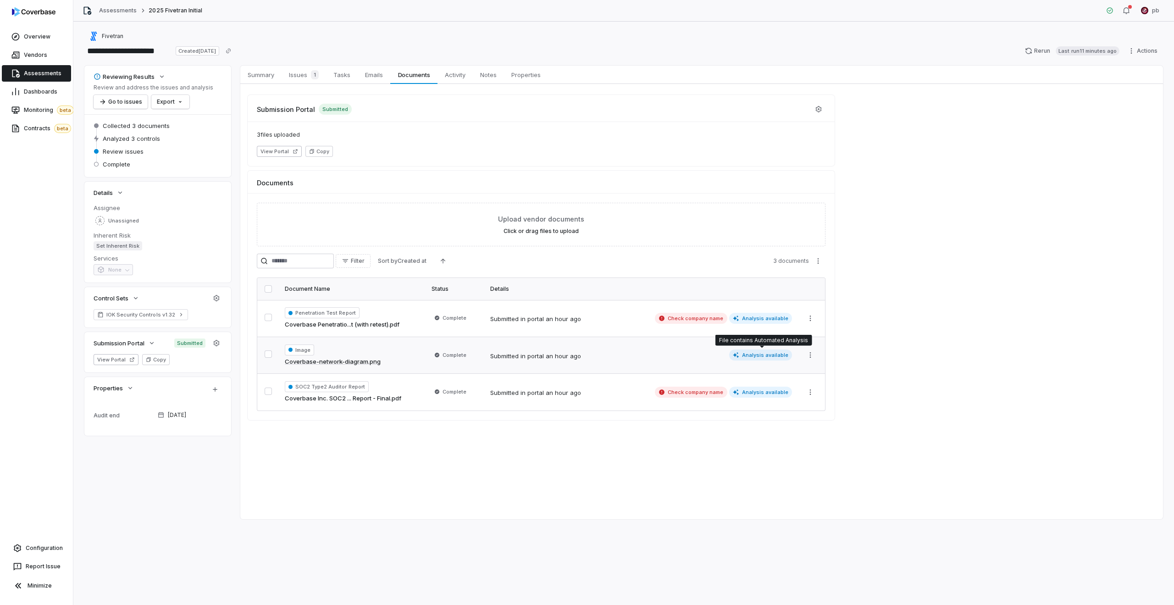
click at [760, 356] on span "Analysis available" at bounding box center [760, 355] width 63 height 11
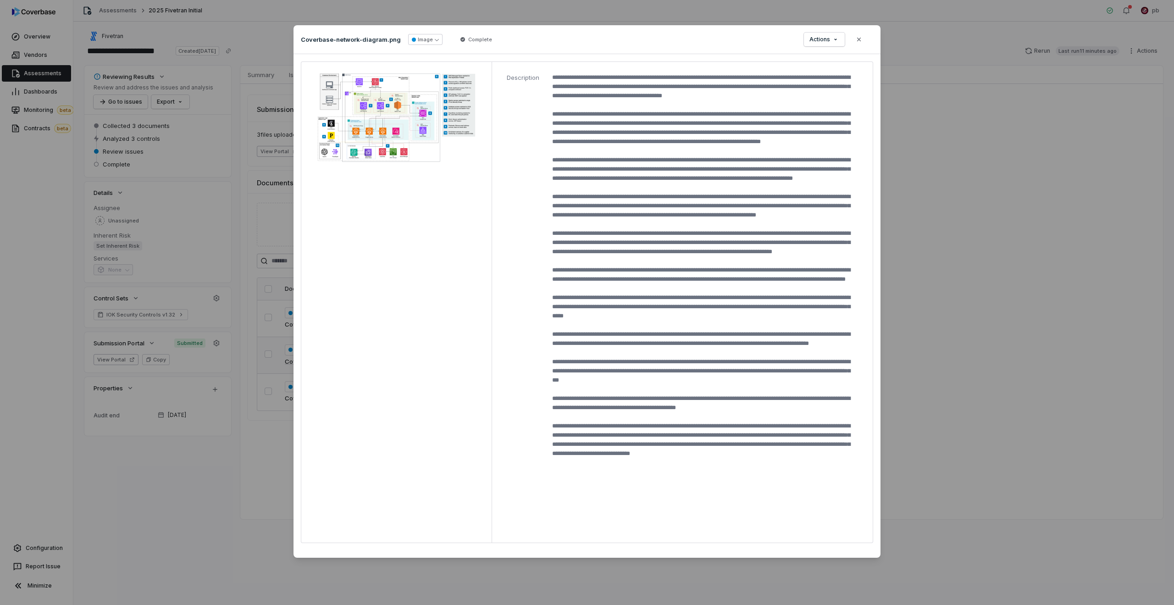
click at [928, 348] on div "Document Preview Coverbase-network-diagram.png Image Complete Actions Close Des…" at bounding box center [587, 302] width 1174 height 605
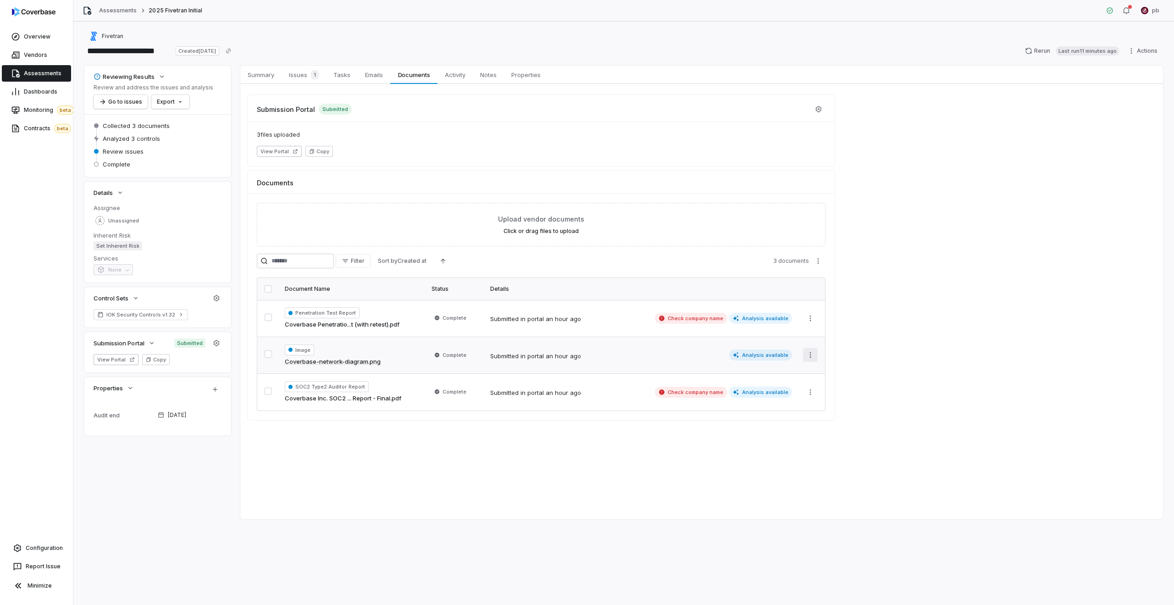
click at [817, 360] on html "**********" at bounding box center [587, 302] width 1174 height 605
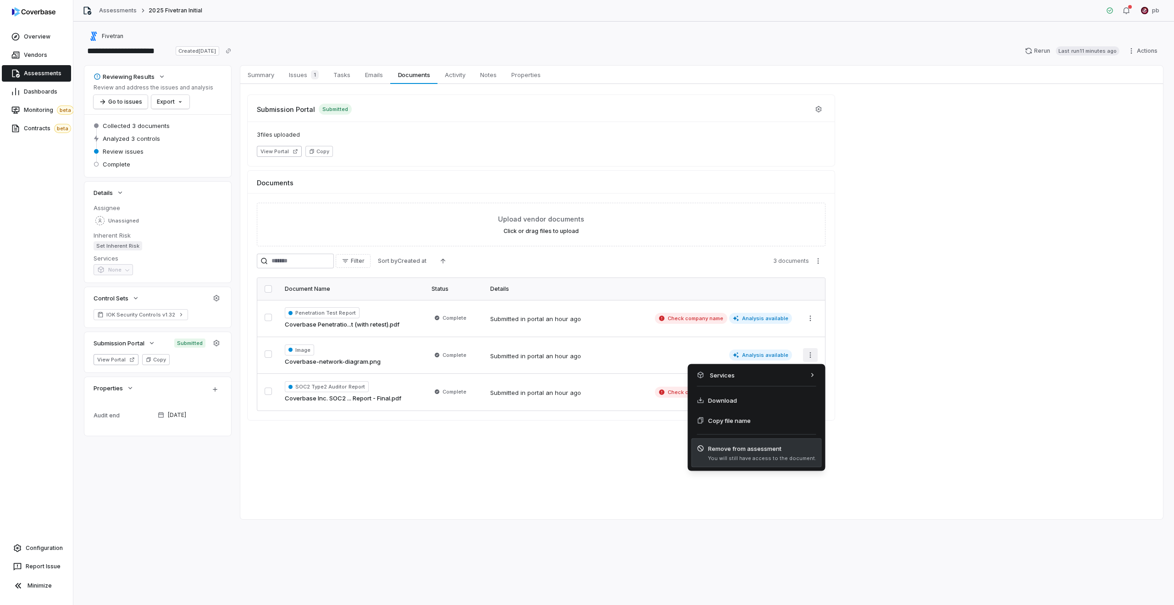
click at [790, 460] on span "You will still have access to the document." at bounding box center [762, 458] width 108 height 7
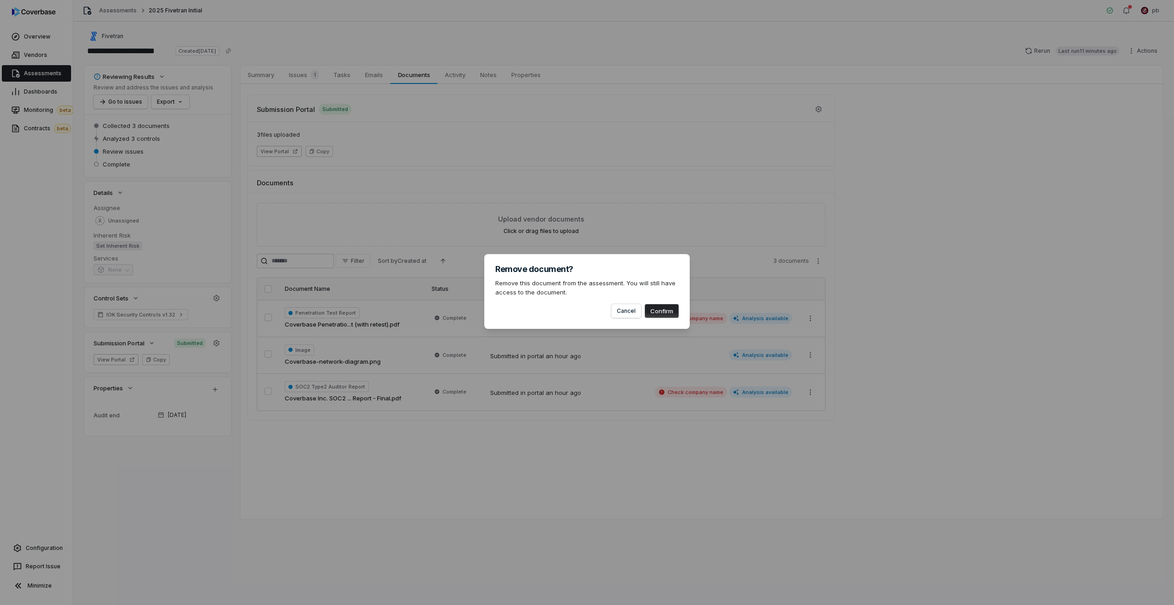
click at [662, 315] on button "Confirm" at bounding box center [662, 311] width 34 height 14
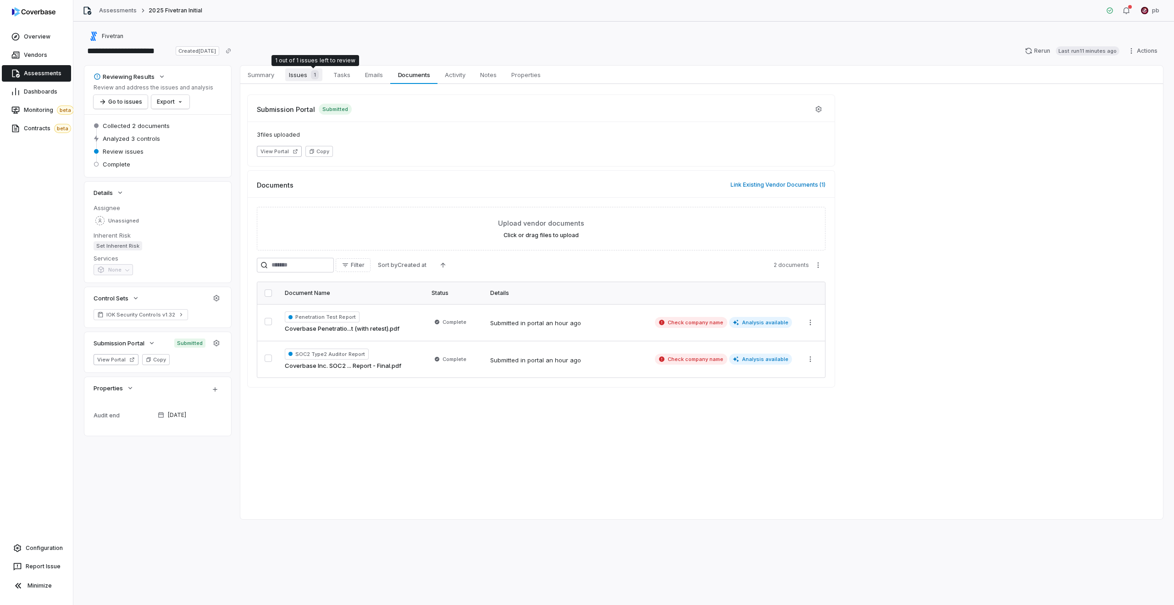
click at [311, 72] on div "1" at bounding box center [312, 74] width 11 height 9
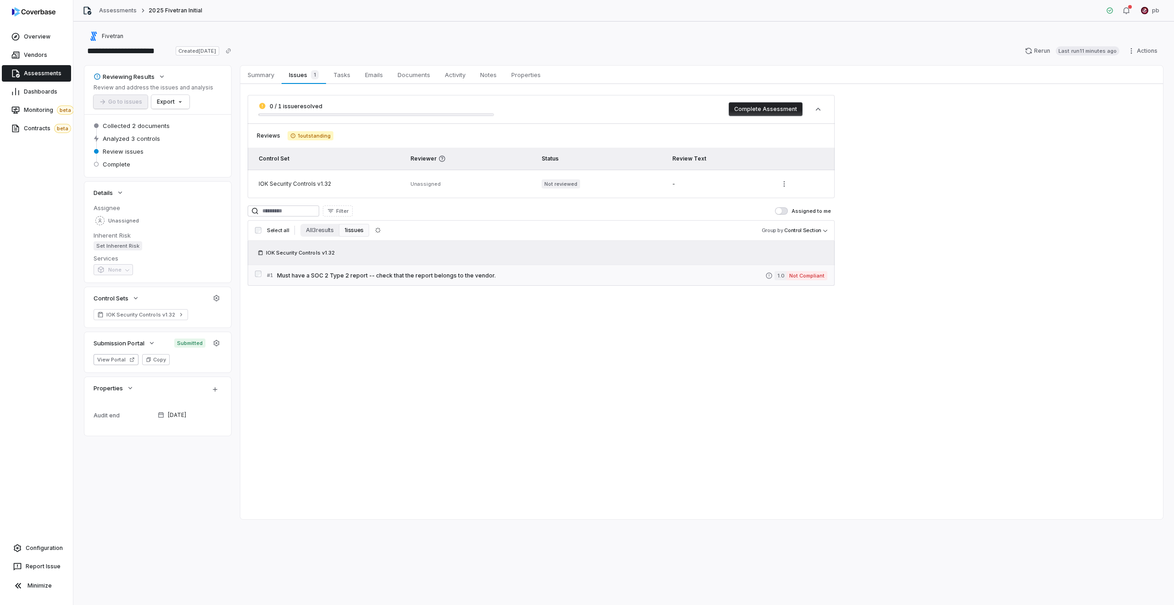
click at [397, 278] on span "Must have a SOC 2 Type 2 report -- check that the report belongs to the vendor." at bounding box center [521, 275] width 489 height 7
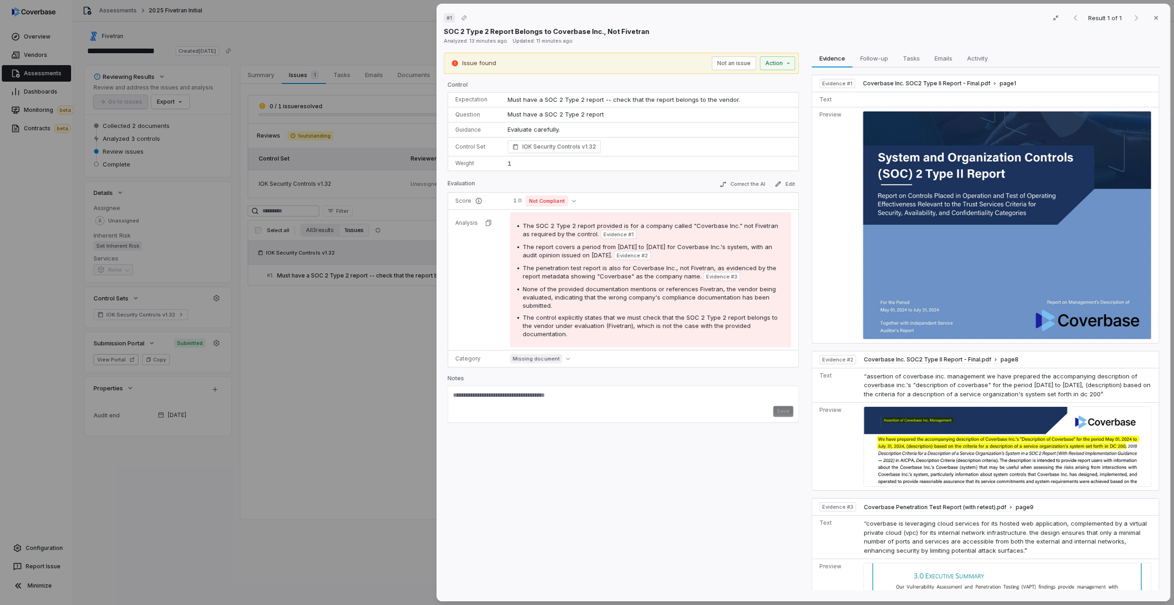
click at [797, 56] on div "Issue found Not an issue Action" at bounding box center [621, 63] width 355 height 21
click at [792, 61] on div "# 1 Result 1 of 1 Close SOC 2 Type 2 Report Belongs to Coverbase Inc., Not Five…" at bounding box center [587, 302] width 1174 height 605
click at [736, 80] on div "Draft follow-up" at bounding box center [712, 80] width 145 height 9
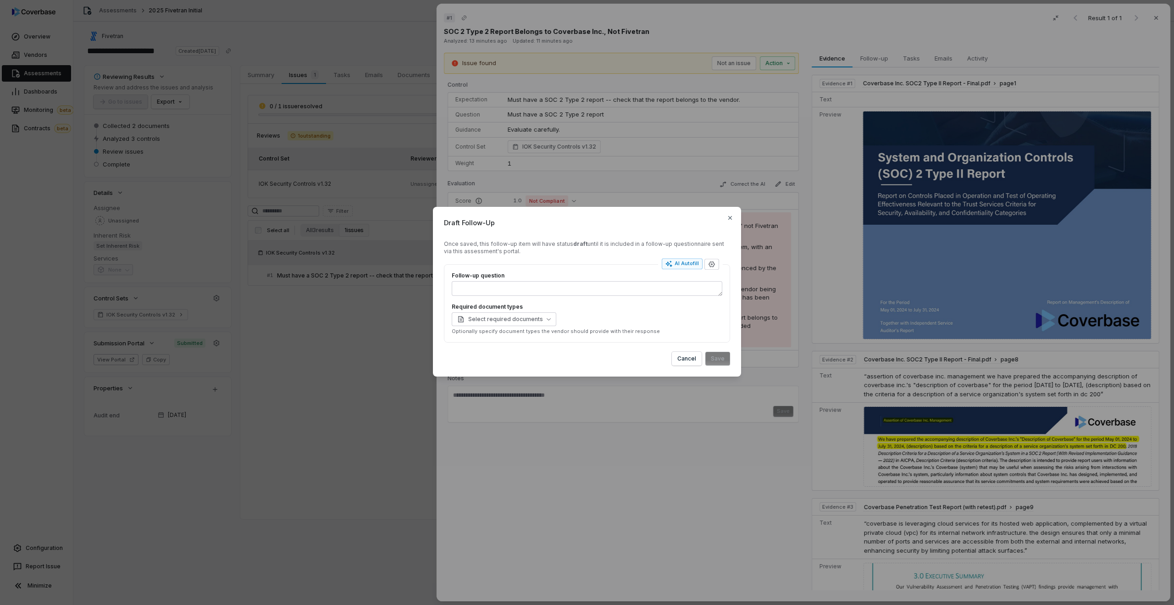
click at [689, 269] on div "AI Autofill" at bounding box center [682, 264] width 41 height 12
click at [689, 261] on div "AI Autofill" at bounding box center [682, 263] width 33 height 7
click at [718, 332] on p "Optionally specify document types the vendor should provide with their response" at bounding box center [587, 331] width 271 height 7
type textarea "*"
type textarea "**"
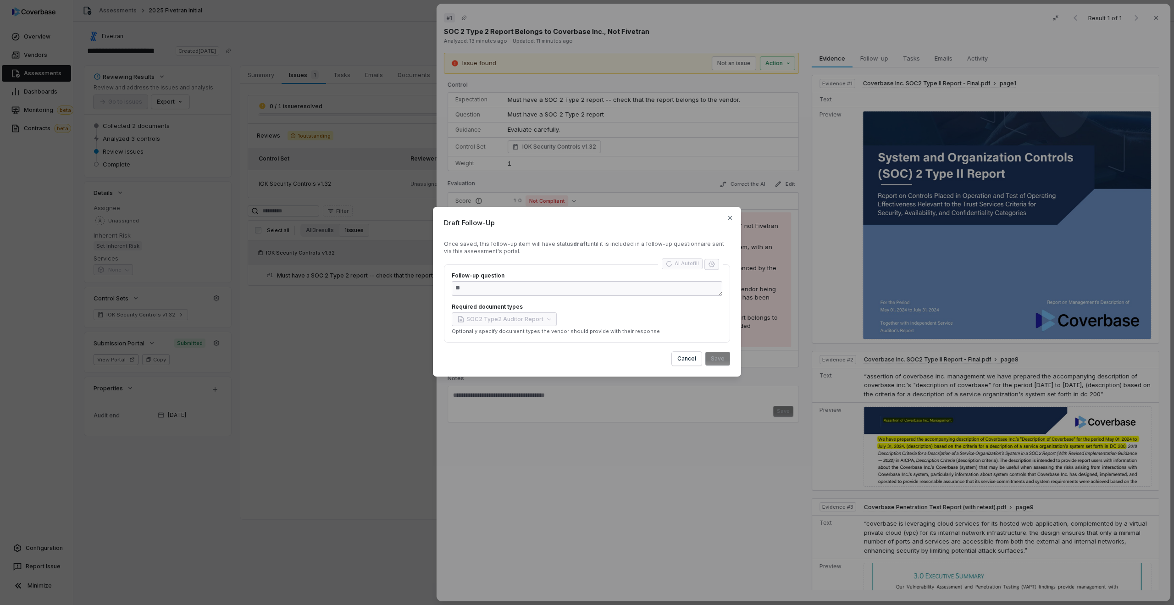
type textarea "*"
type textarea "**********"
type textarea "*"
type textarea "**********"
type textarea "*"
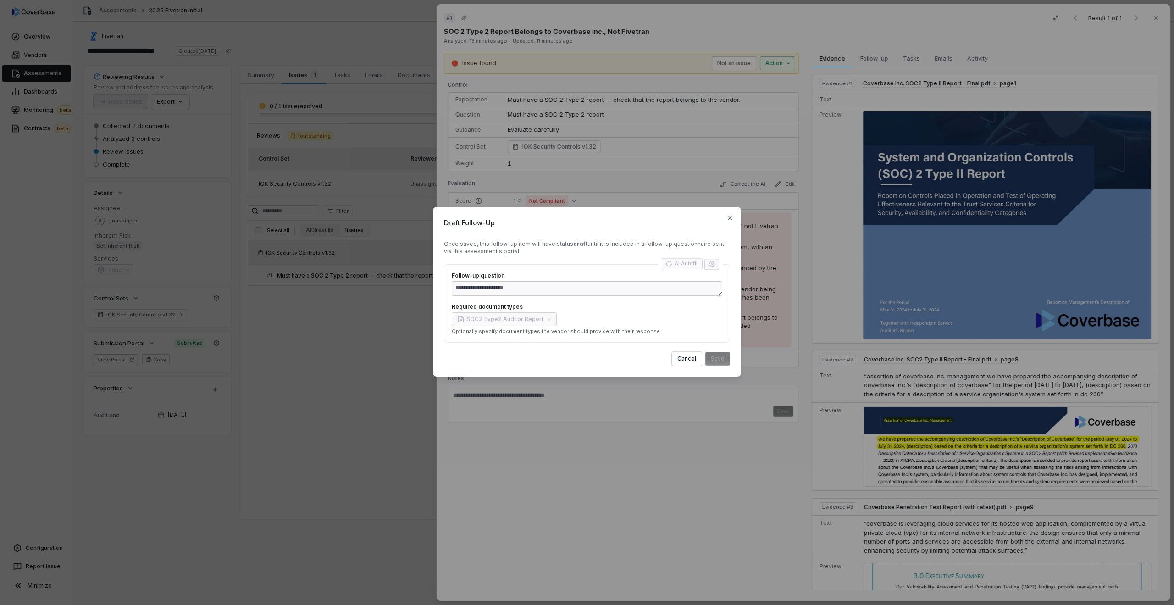
type textarea "**********"
type textarea "*"
type textarea "**********"
type textarea "*"
type textarea "**********"
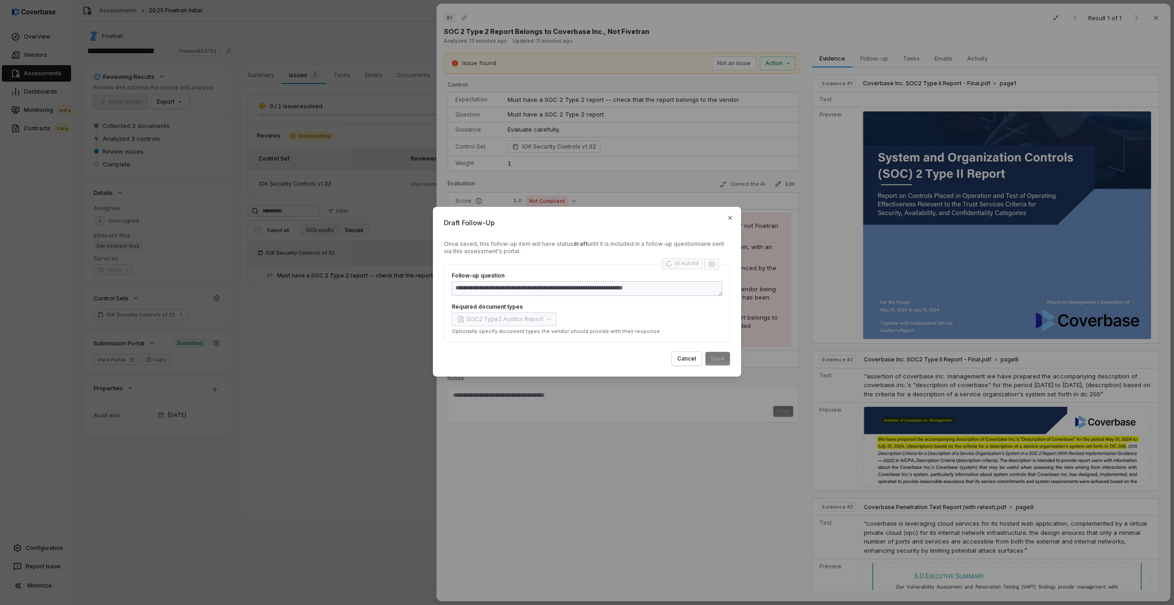
type textarea "*"
type textarea "**********"
type textarea "*"
type textarea "**********"
type textarea "*"
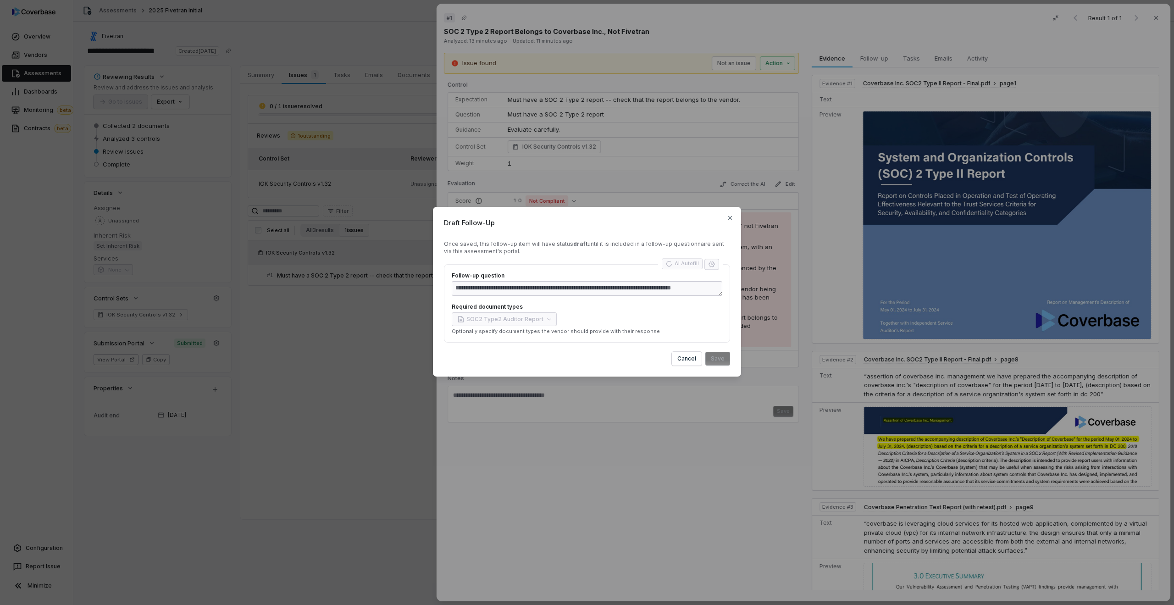
type textarea "**********"
type textarea "*"
type textarea "**********"
type textarea "*"
type textarea "**********"
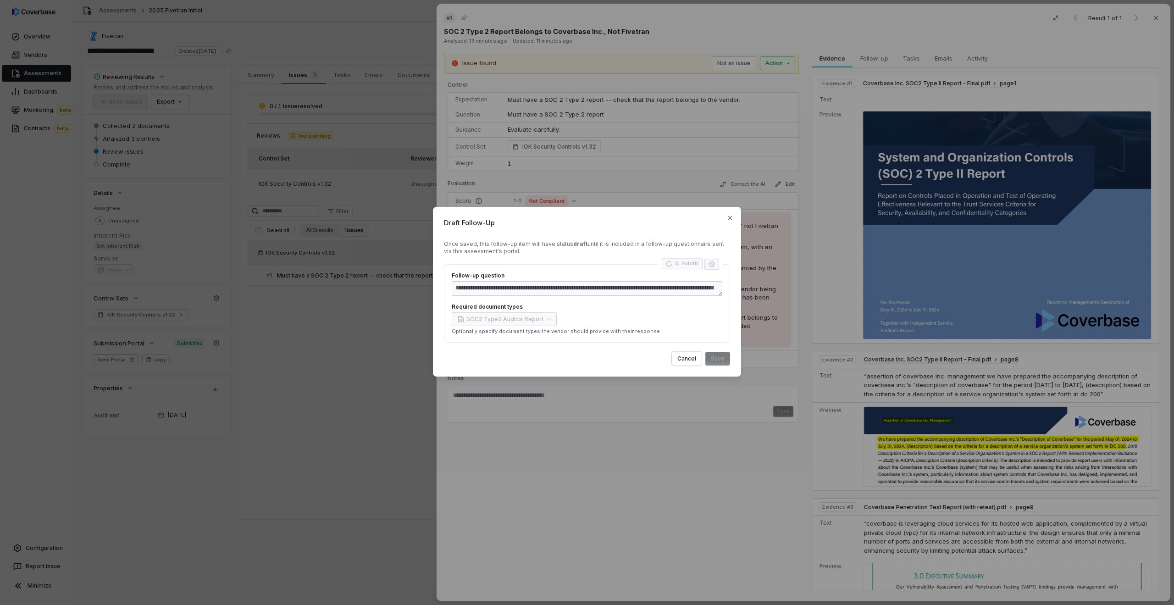
type textarea "*"
type textarea "**********"
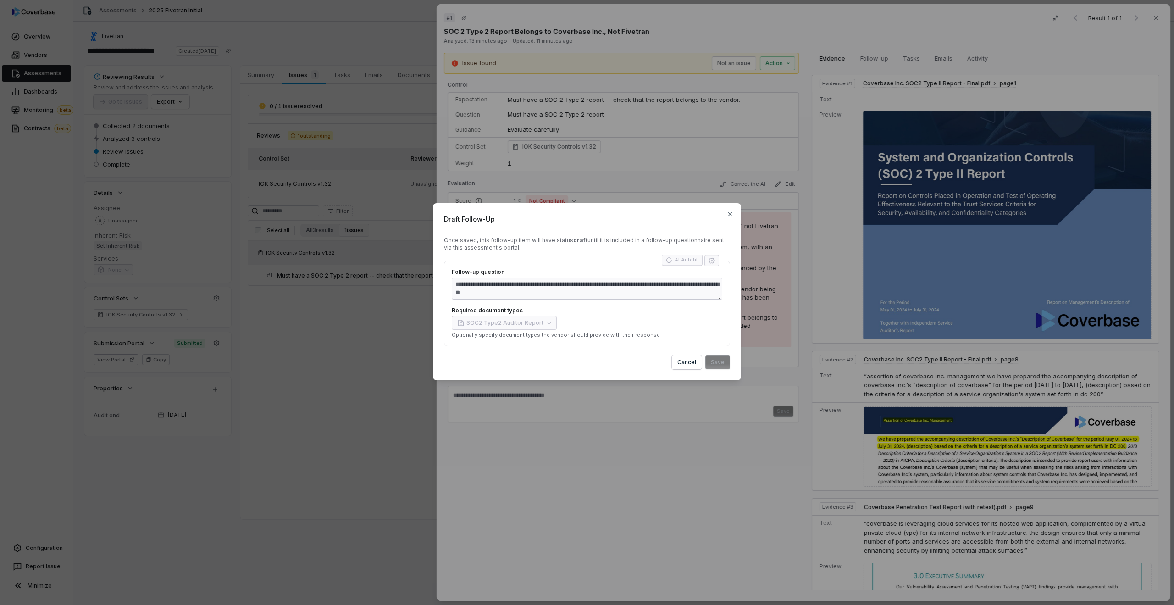
type textarea "*"
type textarea "**********"
type textarea "*"
type textarea "**********"
type textarea "*"
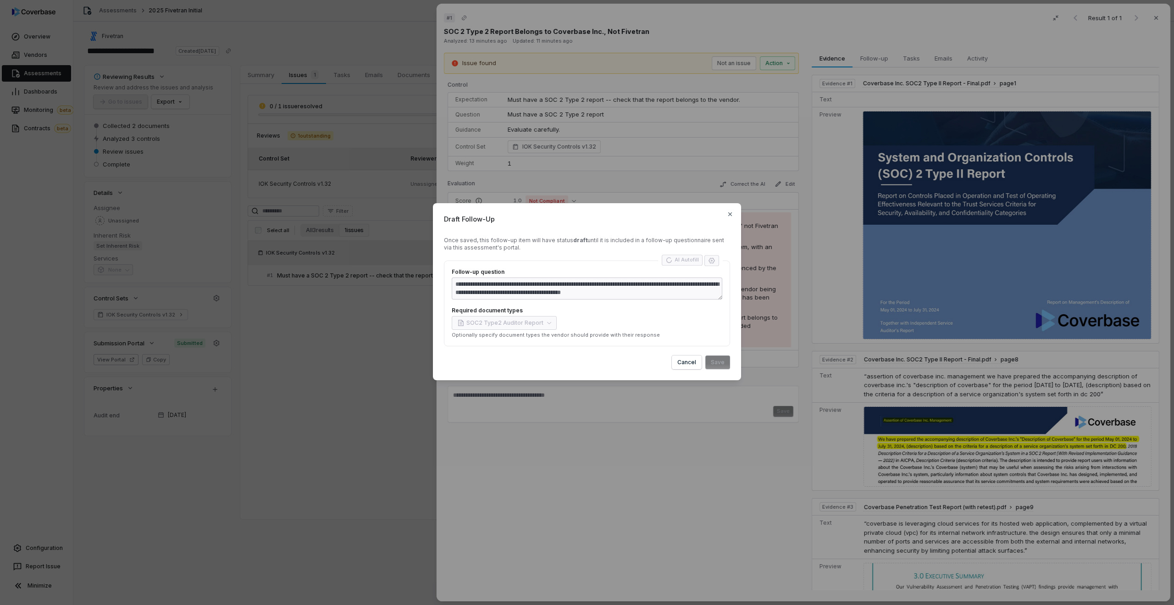
type textarea "**********"
type textarea "*"
type textarea "**********"
type textarea "*"
type textarea "**********"
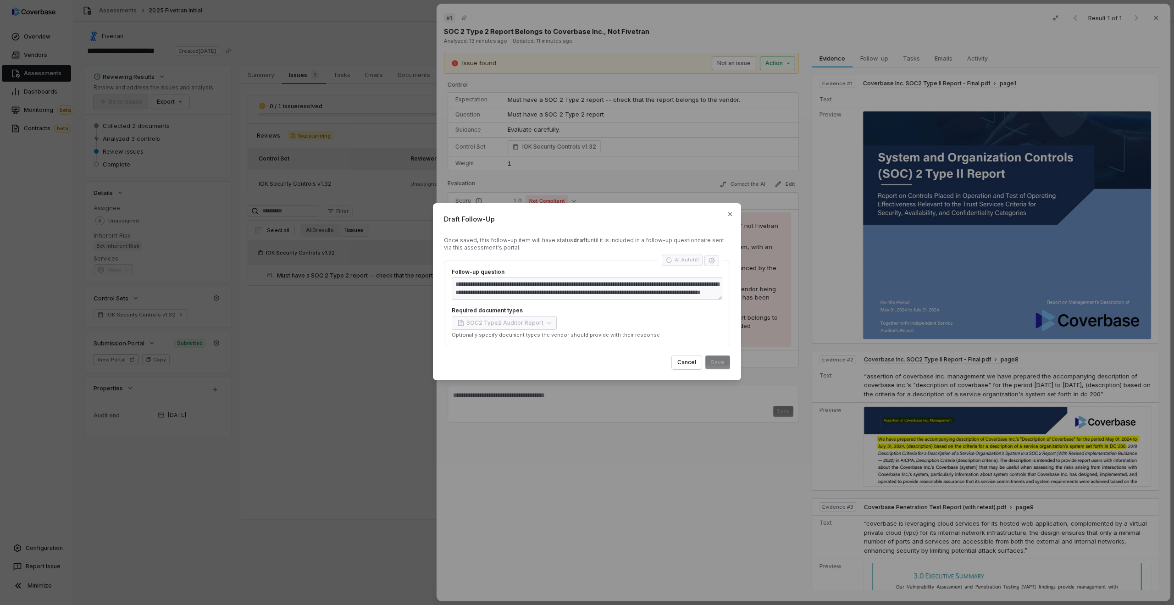
type textarea "*"
type textarea "**********"
type textarea "*"
type textarea "**********"
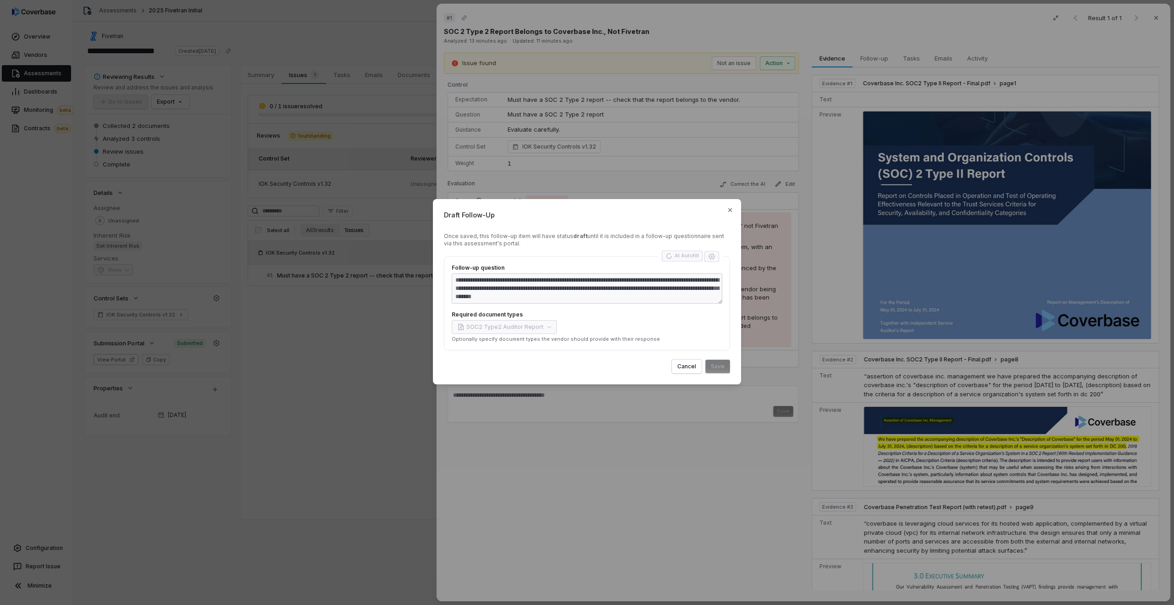
type textarea "*"
type textarea "**********"
type textarea "*"
click at [712, 369] on button "Save" at bounding box center [718, 367] width 25 height 14
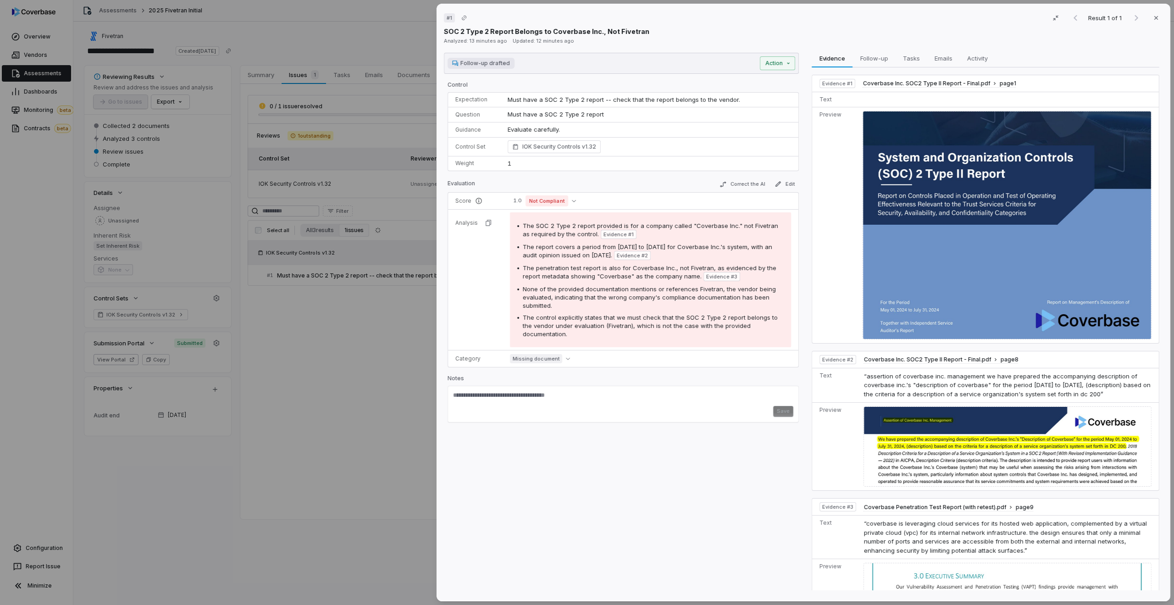
click at [493, 66] on span "Follow-up drafted" at bounding box center [486, 63] width 50 height 7
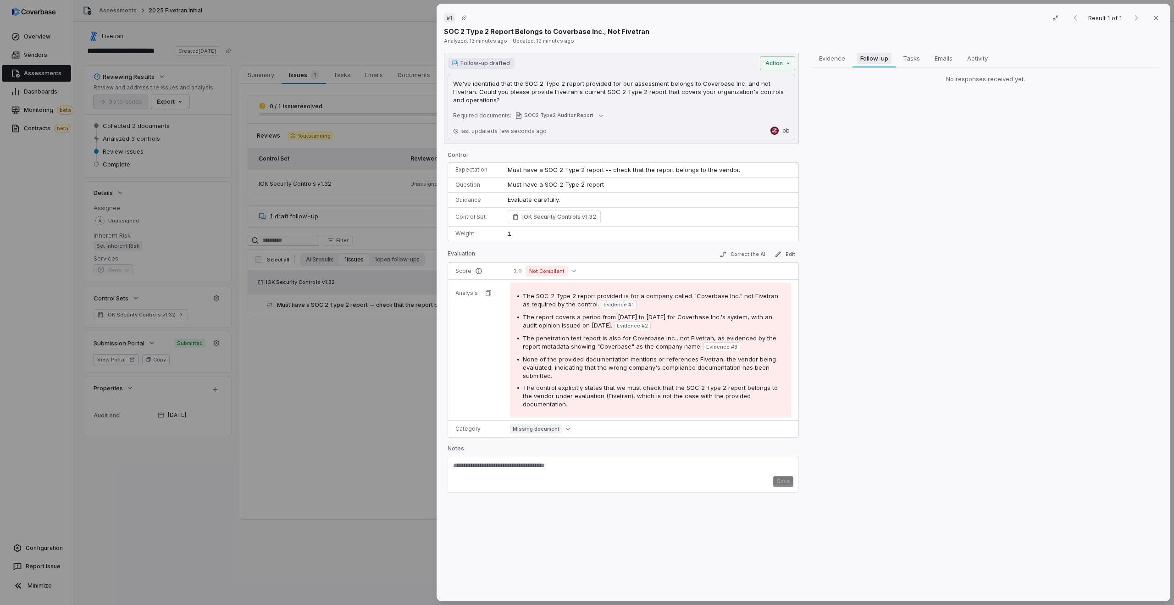
click at [871, 54] on span "Follow-up" at bounding box center [874, 58] width 35 height 12
click at [860, 57] on span "Follow-up" at bounding box center [874, 58] width 35 height 12
click at [789, 61] on div "# 1 Result 1 of 1 Close SOC 2 Type 2 Report Belongs to Coverbase Inc., Not Five…" at bounding box center [587, 302] width 1174 height 605
click at [817, 119] on div "# 1 Result 1 of 1 Close SOC 2 Type 2 Report Belongs to Coverbase Inc., Not Five…" at bounding box center [587, 302] width 1174 height 605
click at [432, 145] on div "# 1 Result 1 of 1 Close SOC 2 Type 2 Report Belongs to Coverbase Inc., Not Five…" at bounding box center [587, 302] width 1174 height 605
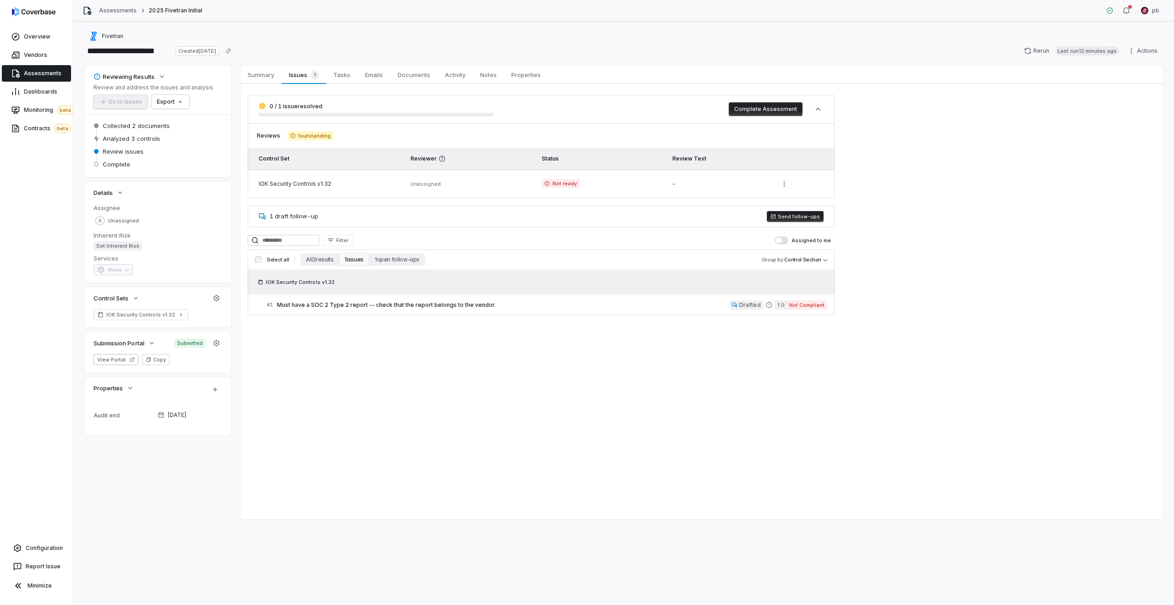
click at [807, 216] on button "Send follow-ups" at bounding box center [795, 216] width 57 height 11
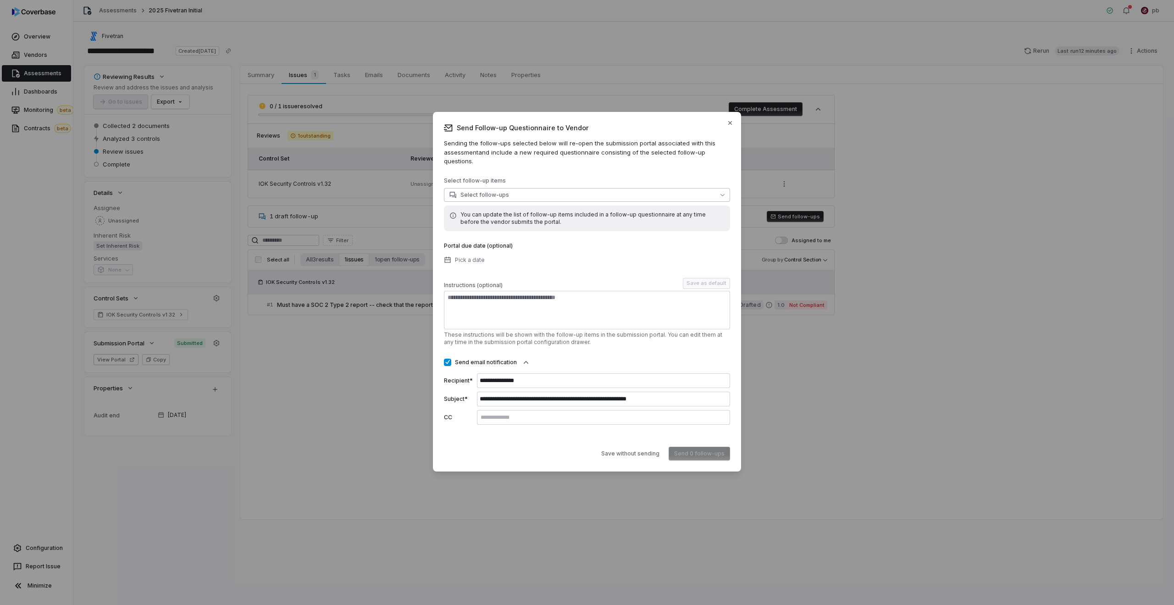
click at [673, 190] on button "Select follow-ups" at bounding box center [587, 195] width 286 height 14
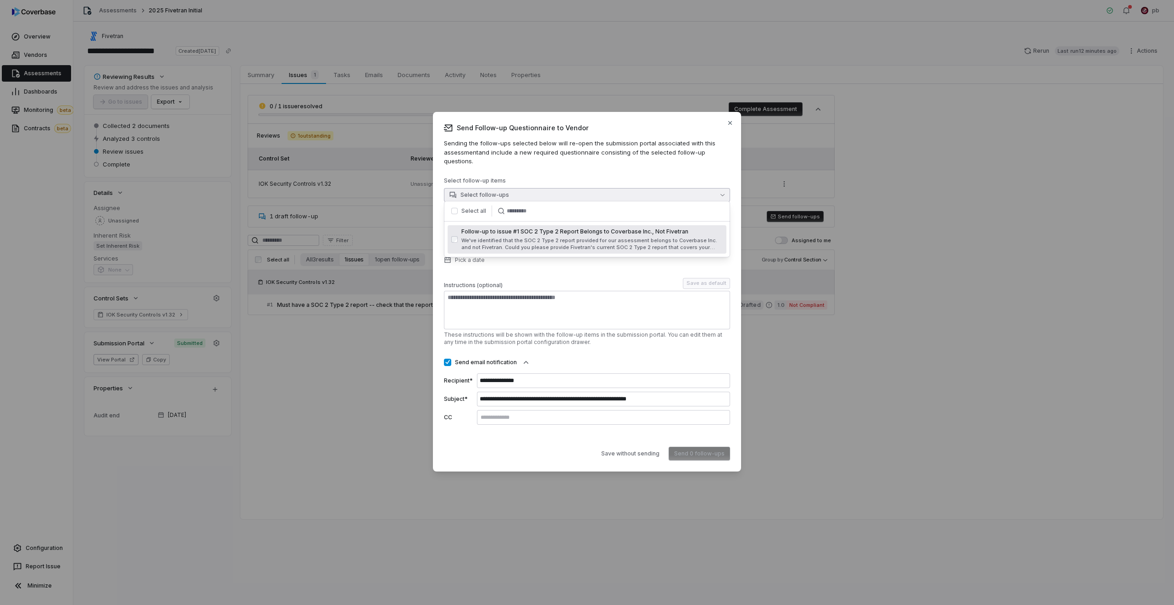
click at [673, 190] on button "Select follow-ups" at bounding box center [587, 195] width 286 height 14
click at [558, 228] on span "Follow-up to issue #1 SOC 2 Type 2 Report Belongs to Coverbase Inc., Not Fivetr…" at bounding box center [592, 231] width 261 height 7
click at [583, 178] on p "Select follow-up items" at bounding box center [587, 182] width 286 height 11
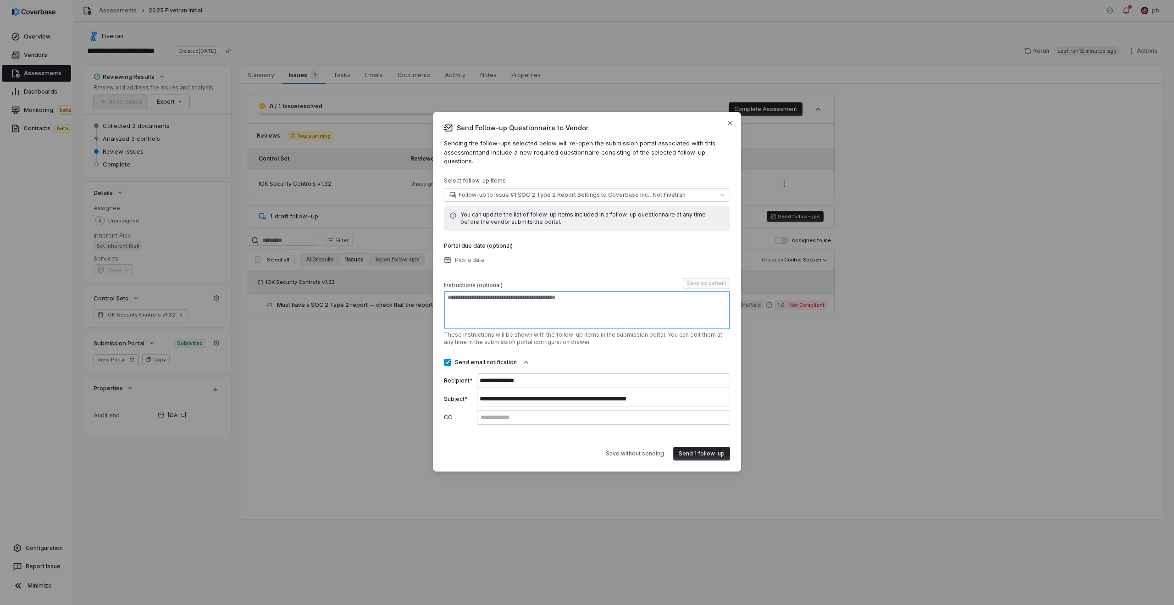
click at [598, 311] on textarea at bounding box center [587, 310] width 286 height 39
click at [716, 451] on button "Send 1 follow-up" at bounding box center [701, 454] width 57 height 14
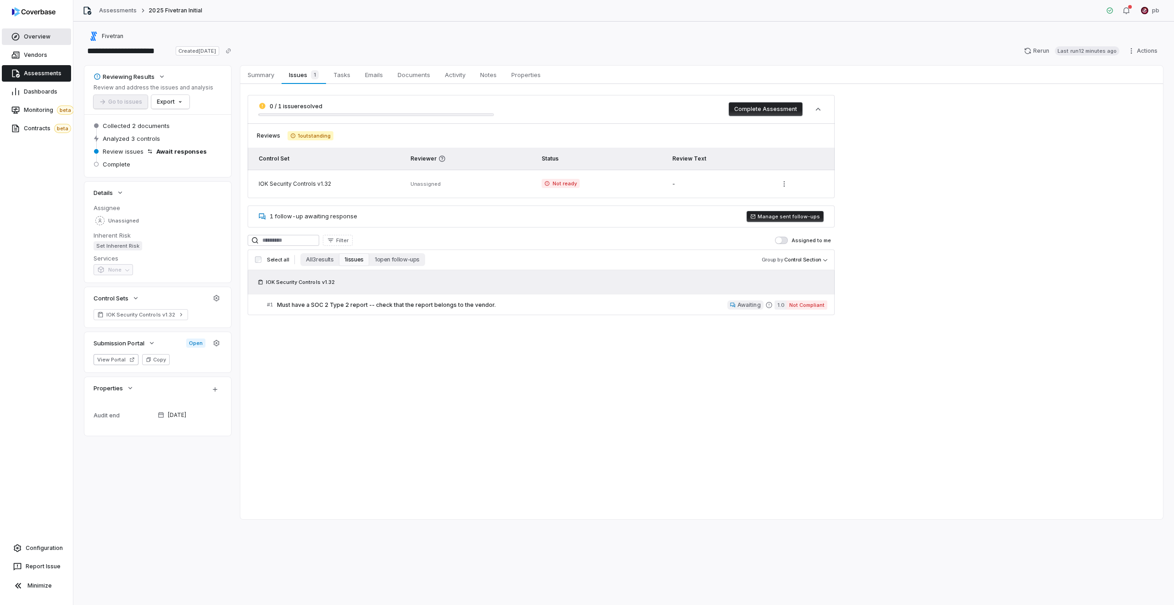
click at [25, 40] on span "Overview" at bounding box center [37, 36] width 27 height 7
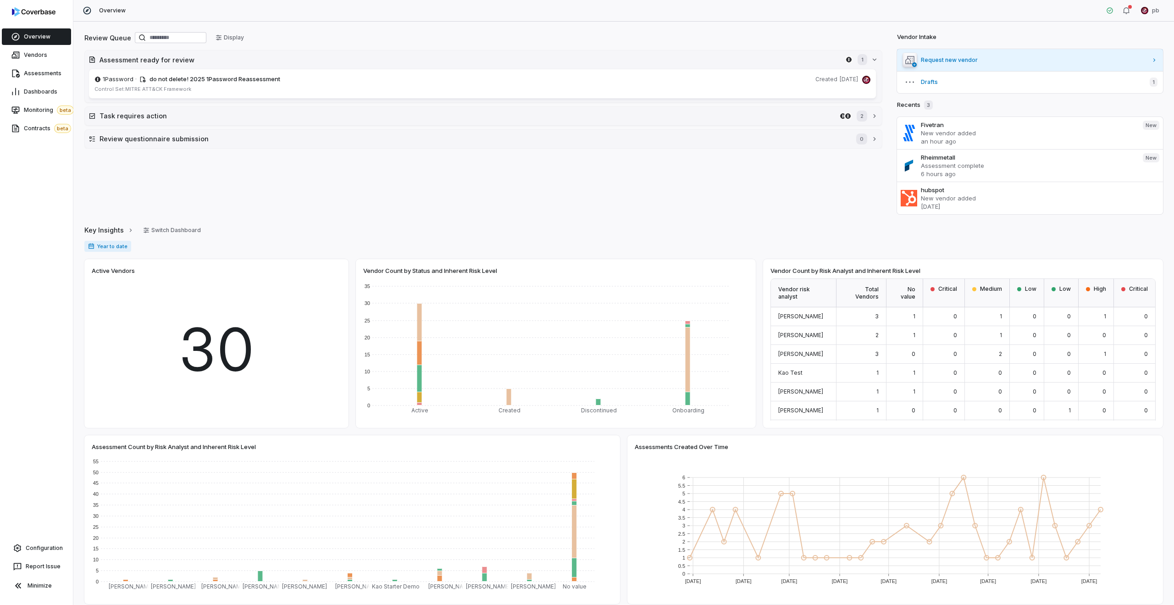
click at [942, 61] on span "Request new vendor" at bounding box center [1034, 59] width 227 height 7
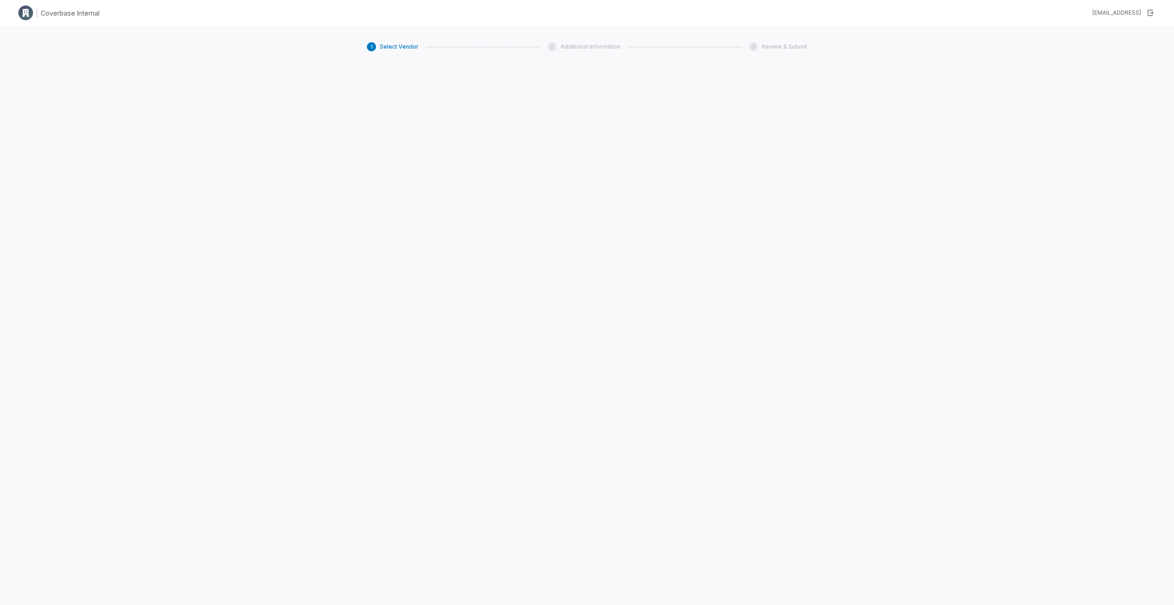
type textarea "*"
click at [532, 135] on div "Enter Vendor Name Help Me Choose" at bounding box center [511, 136] width 289 height 35
click at [528, 143] on textarea at bounding box center [511, 146] width 288 height 15
type textarea "*"
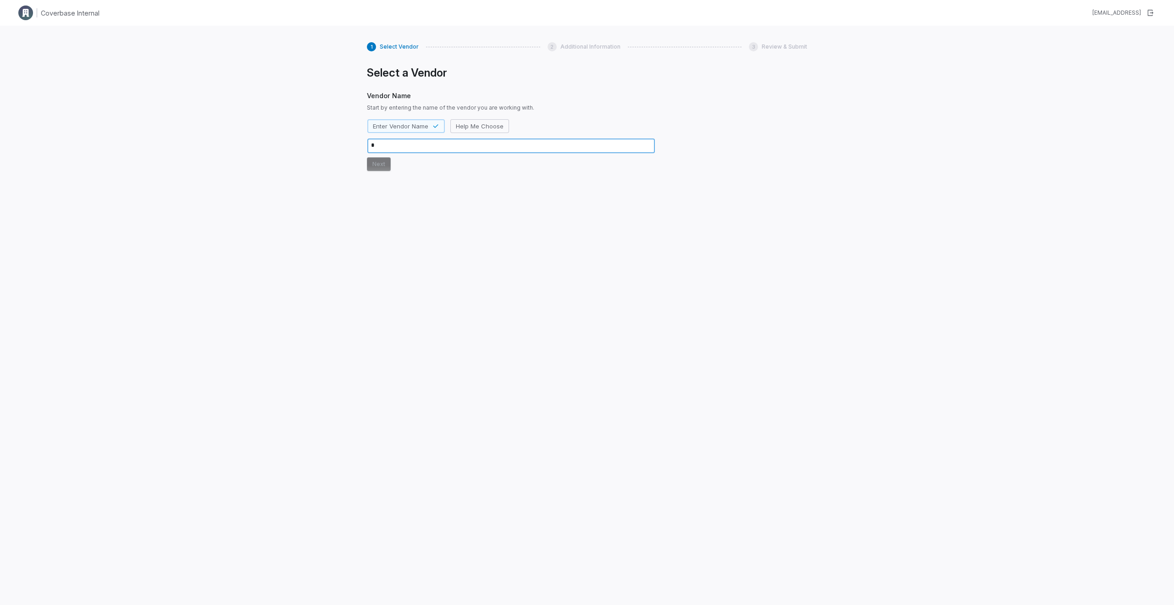
type textarea "**"
type textarea "*"
type textarea "***"
type textarea "*"
type textarea "****"
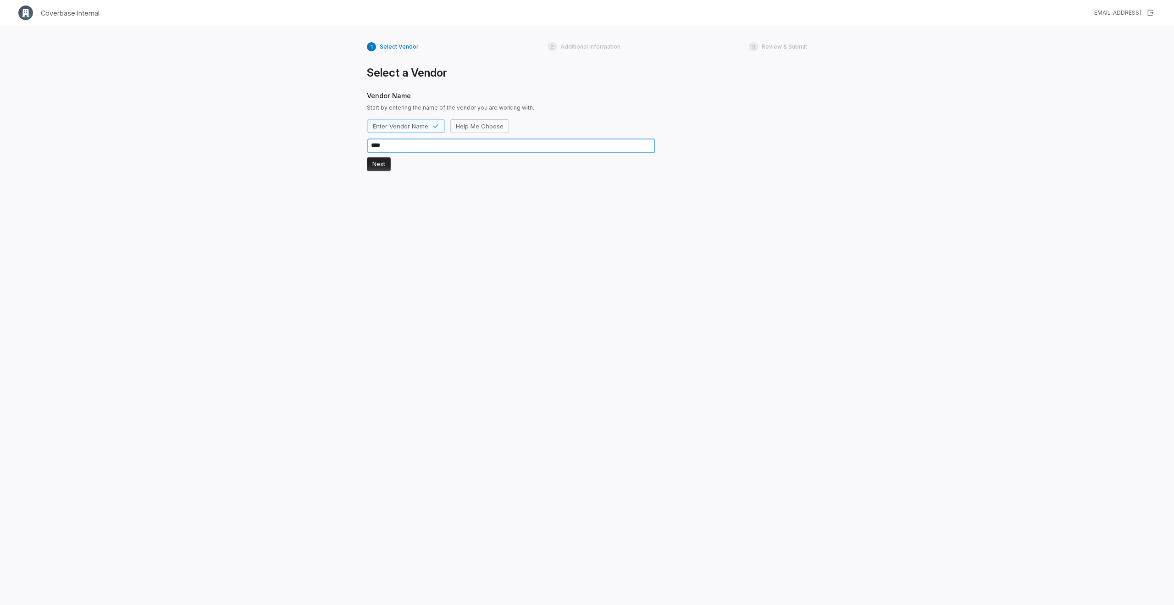
type textarea "*"
type textarea "*****"
type textarea "*"
type textarea "******"
type textarea "*"
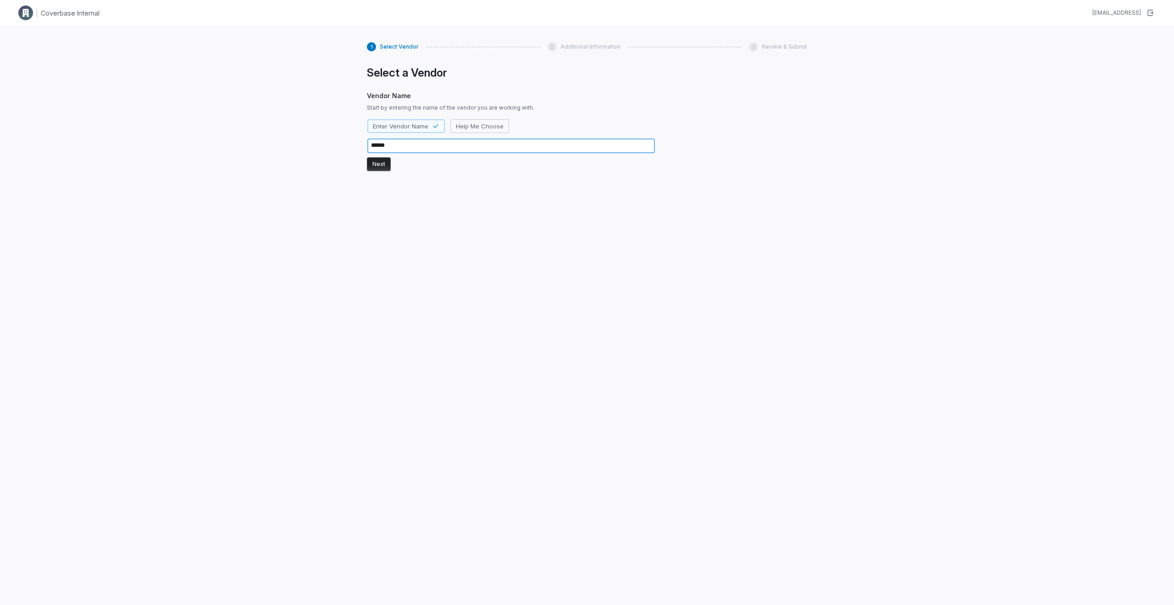
type textarea "*******"
type textarea "*"
type textarea "********"
type textarea "*"
type textarea "*********"
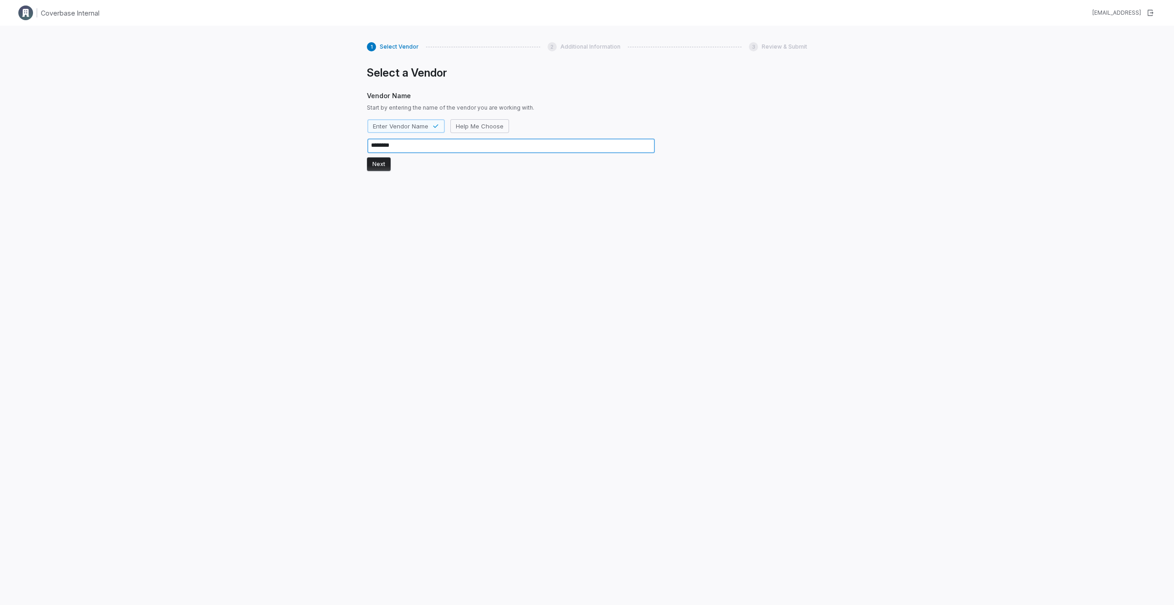
type textarea "*"
type textarea "**********"
type textarea "*"
type textarea "**********"
type textarea "*"
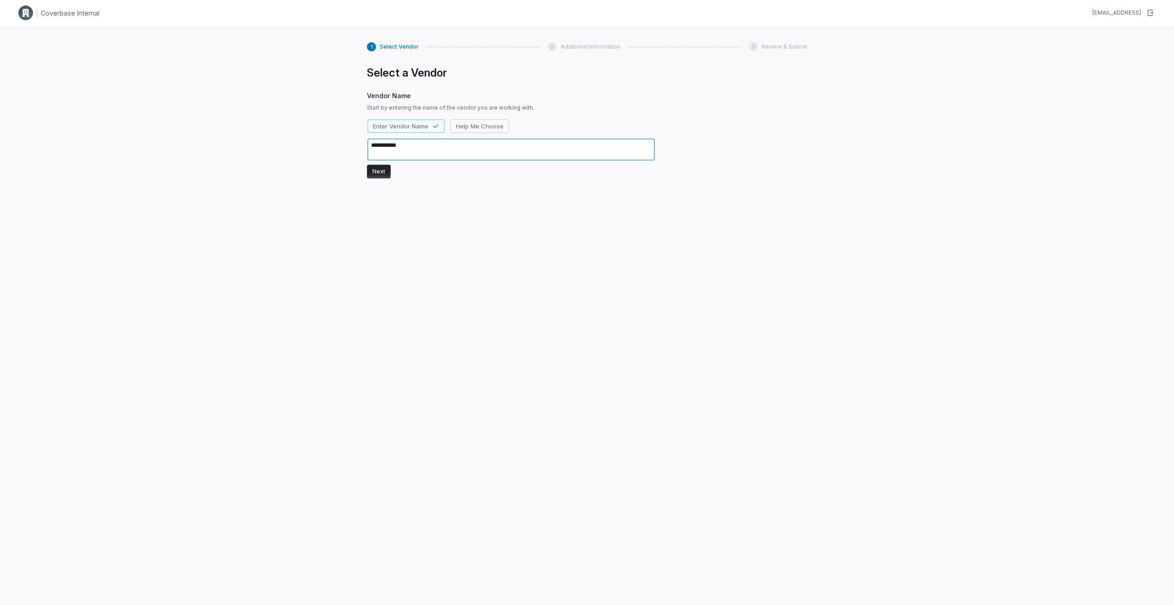
type textarea "**********"
type textarea "*"
type textarea "**********"
click at [374, 161] on button "Next" at bounding box center [379, 164] width 24 height 14
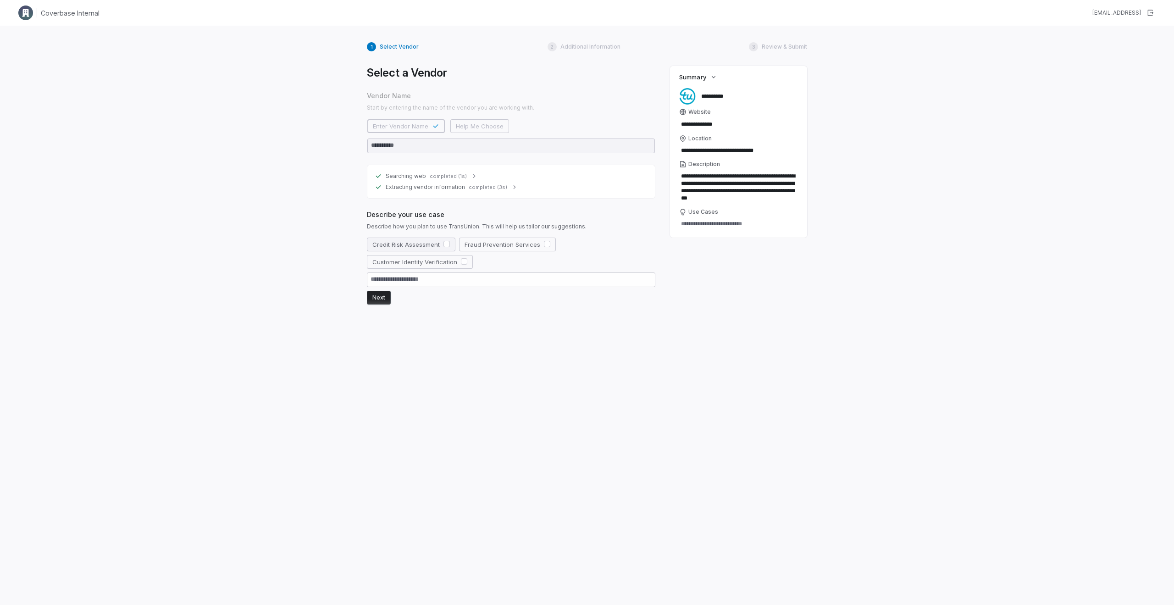
click at [445, 250] on button "Credit Risk Assessment" at bounding box center [411, 245] width 89 height 14
click at [475, 247] on button "Fraud Prevention Services" at bounding box center [507, 245] width 97 height 14
click at [451, 268] on div "Credit Risk Assessment Fraud Prevention Services Customer Identity Verification" at bounding box center [511, 263] width 289 height 50
click at [452, 265] on button "Customer Identity Verification" at bounding box center [420, 262] width 106 height 14
click at [387, 286] on textarea at bounding box center [511, 280] width 289 height 15
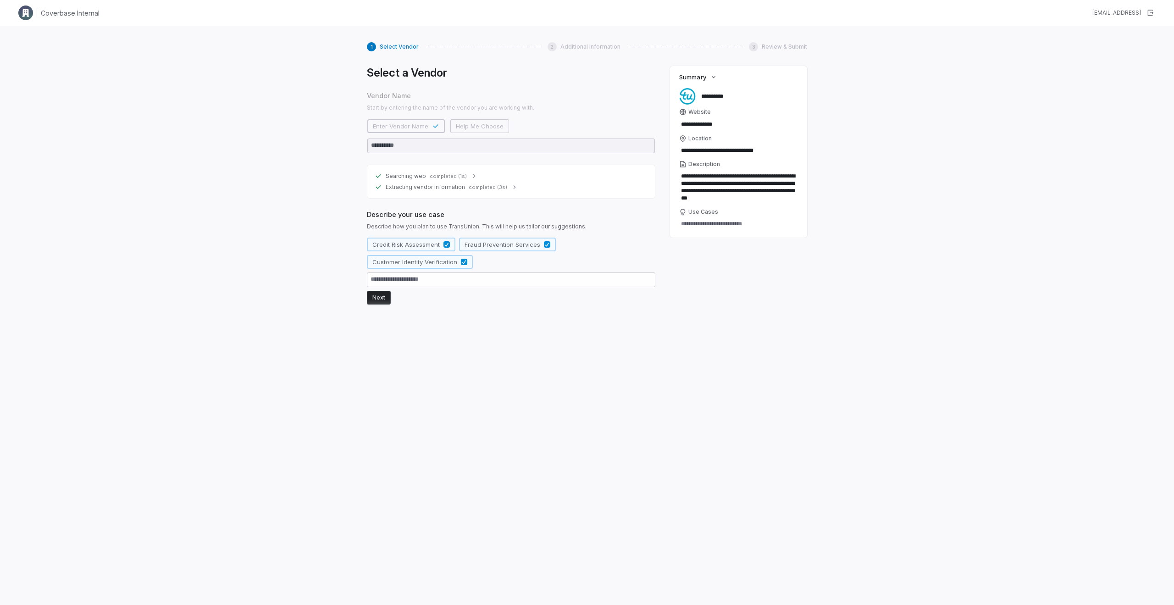
click at [381, 297] on button "Next" at bounding box center [379, 298] width 24 height 14
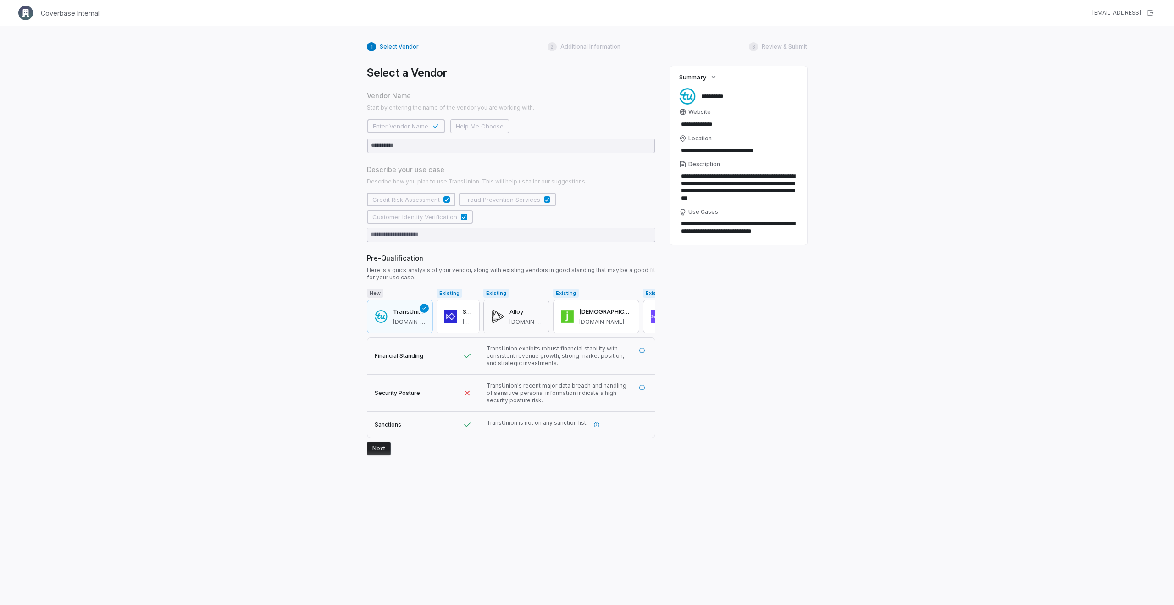
scroll to position [0, 128]
click at [962, 150] on div "**********" at bounding box center [587, 328] width 1174 height 605
click at [382, 448] on button "Next" at bounding box center [379, 449] width 24 height 14
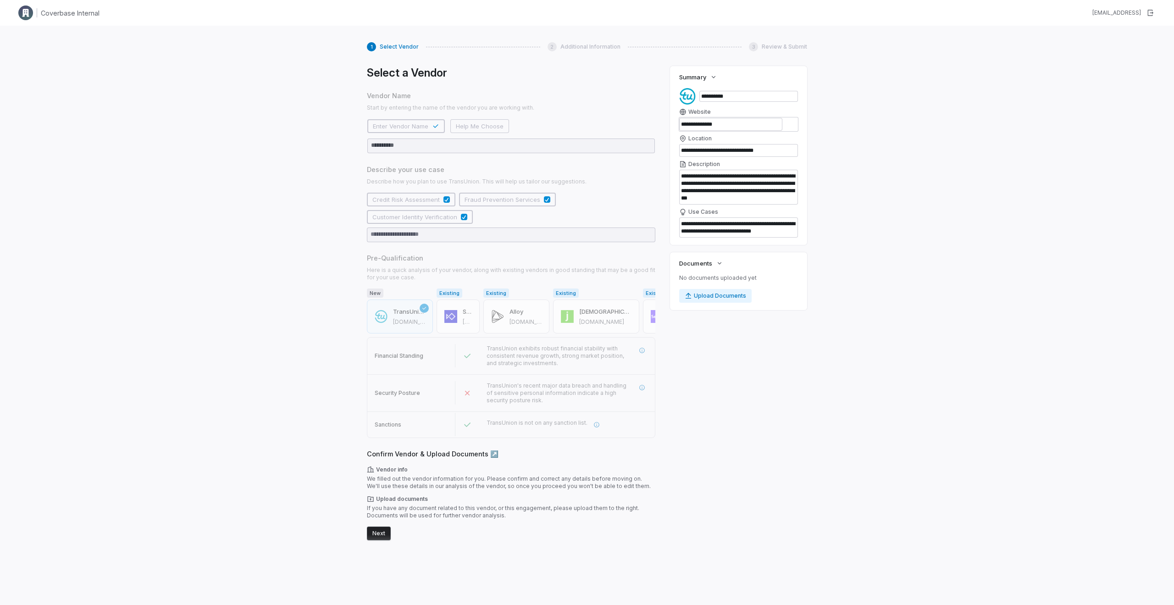
click at [378, 534] on button "Next" at bounding box center [379, 534] width 24 height 14
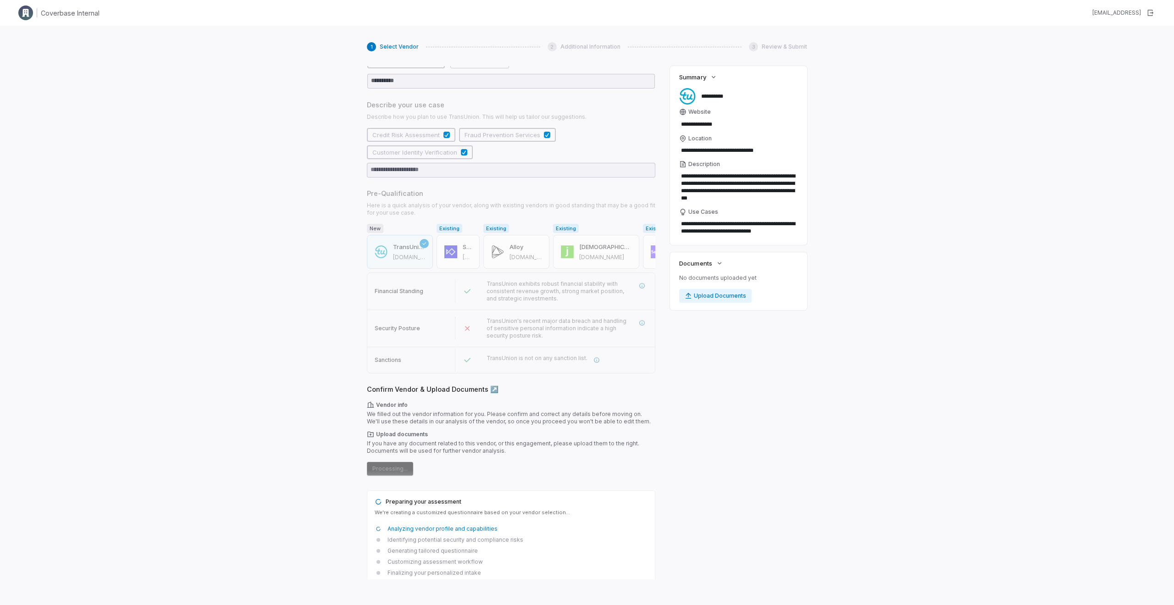
scroll to position [69, 0]
click at [641, 326] on button "button" at bounding box center [642, 318] width 17 height 17
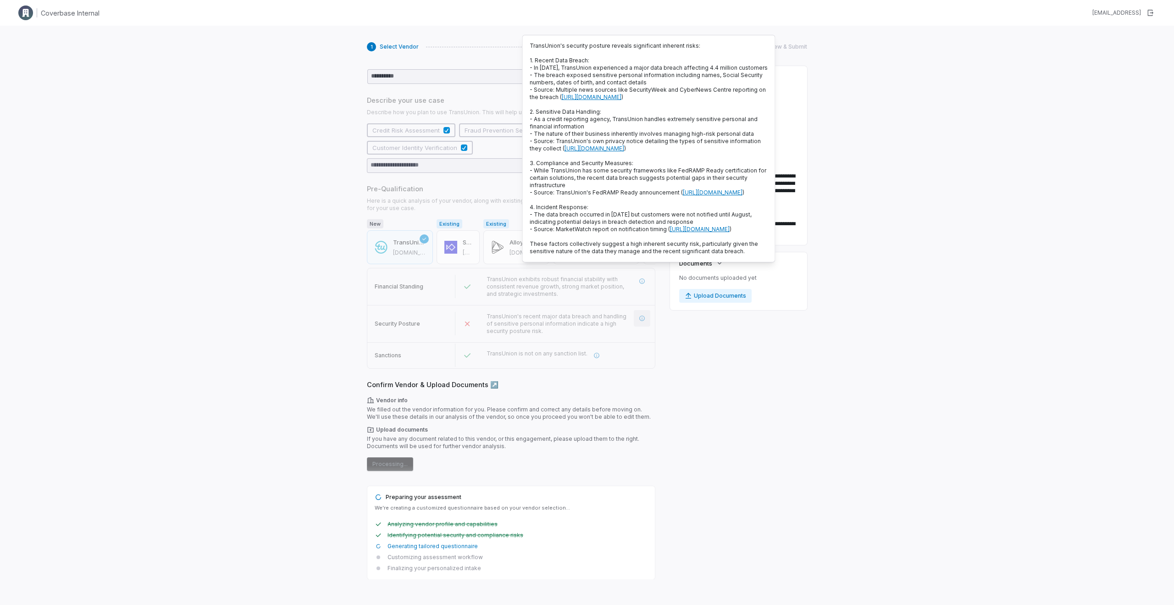
click at [641, 326] on button "button" at bounding box center [642, 318] width 17 height 17
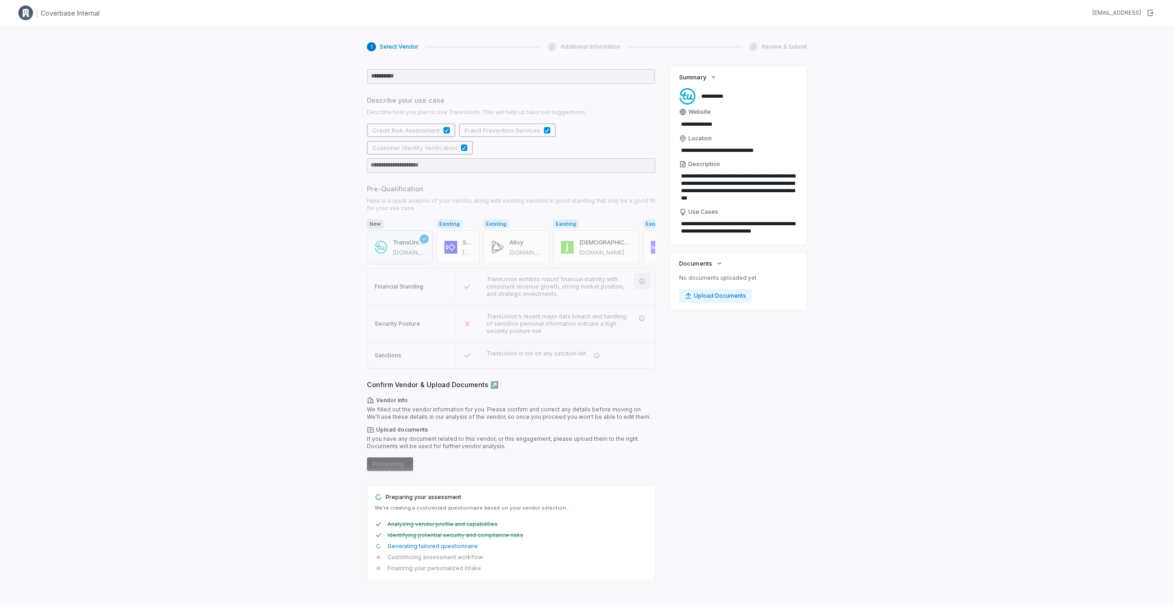
click at [645, 282] on icon "More information" at bounding box center [643, 281] width 6 height 6
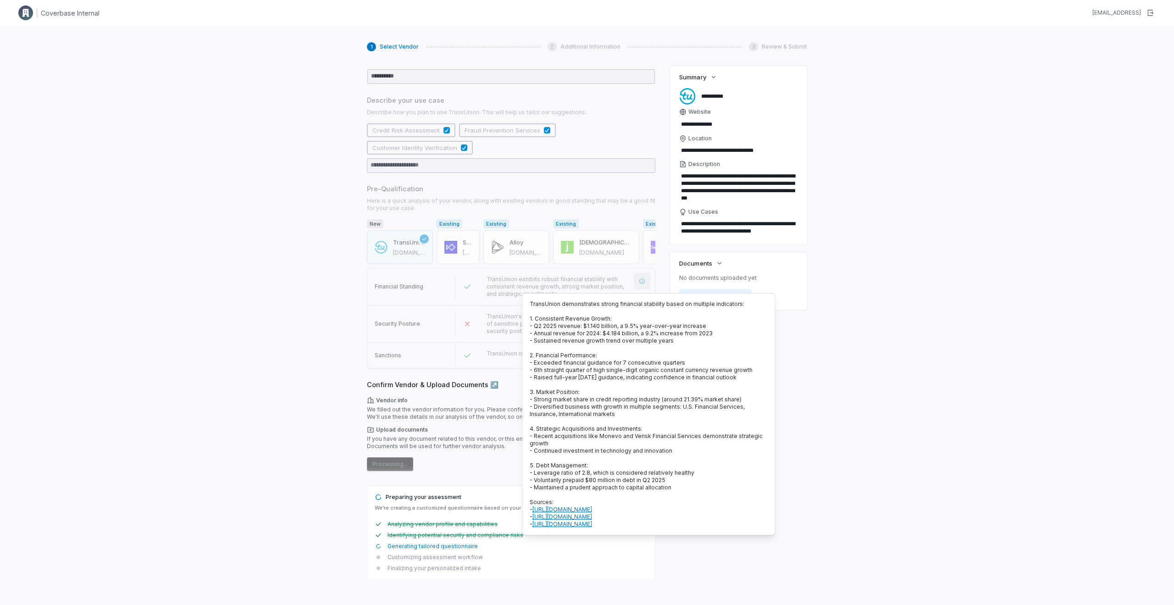
click at [645, 282] on icon "More information" at bounding box center [643, 281] width 6 height 6
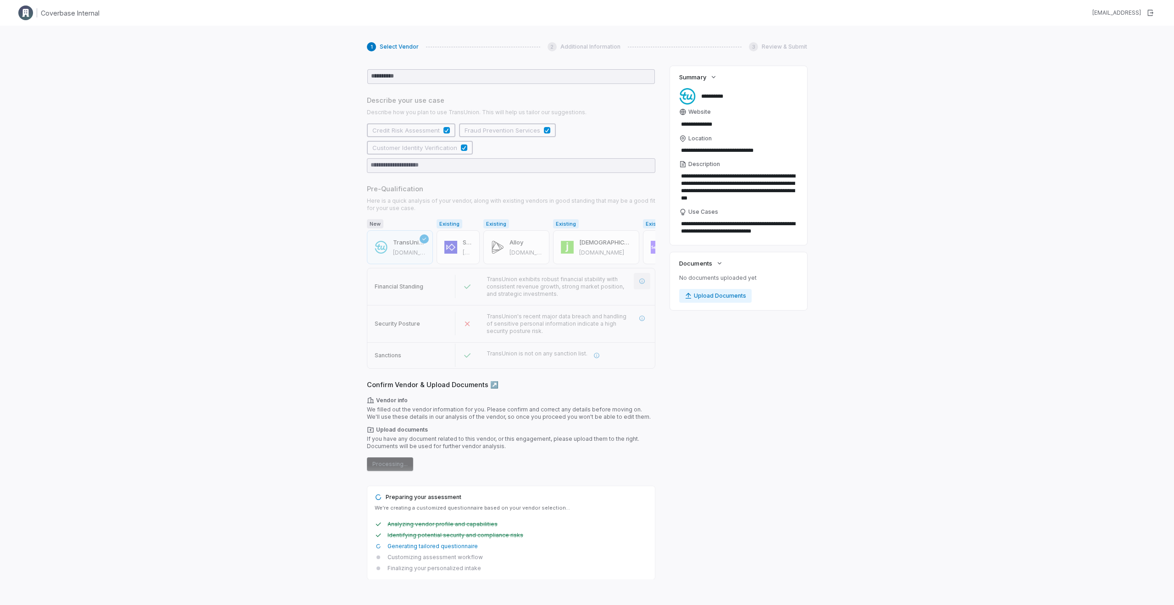
click at [645, 282] on icon "More information" at bounding box center [643, 281] width 6 height 6
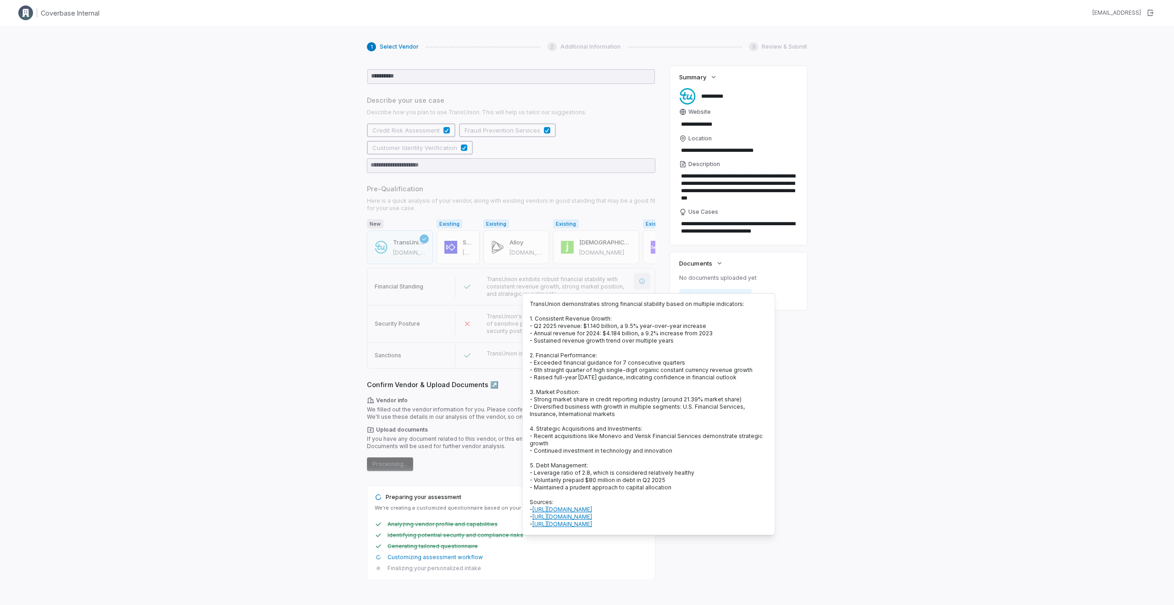
click at [645, 282] on icon "More information" at bounding box center [643, 281] width 6 height 6
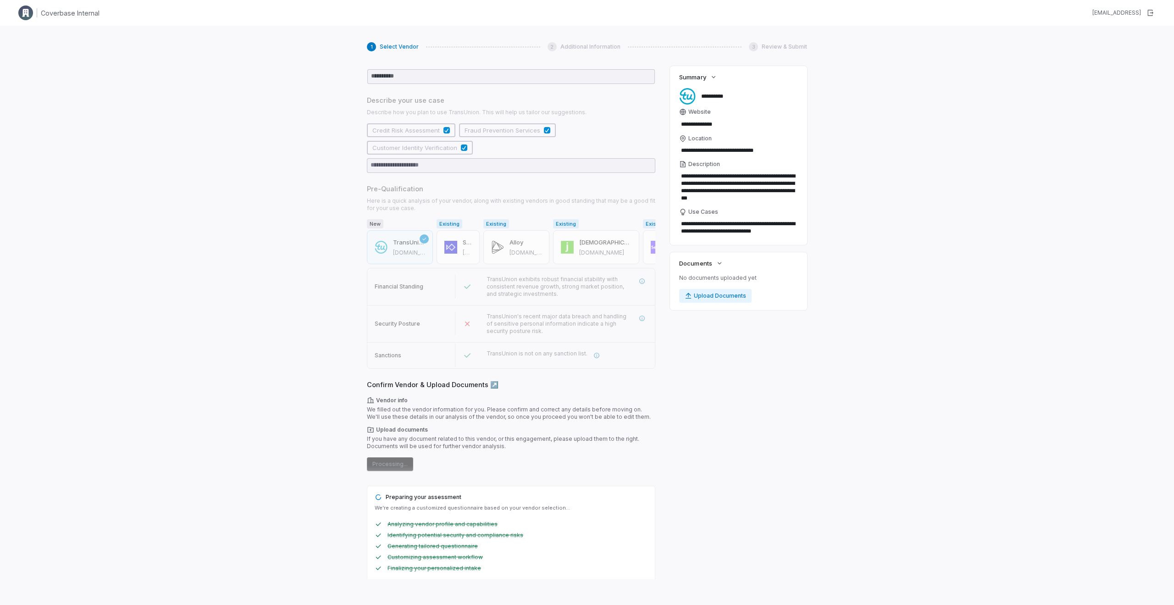
scroll to position [0, 0]
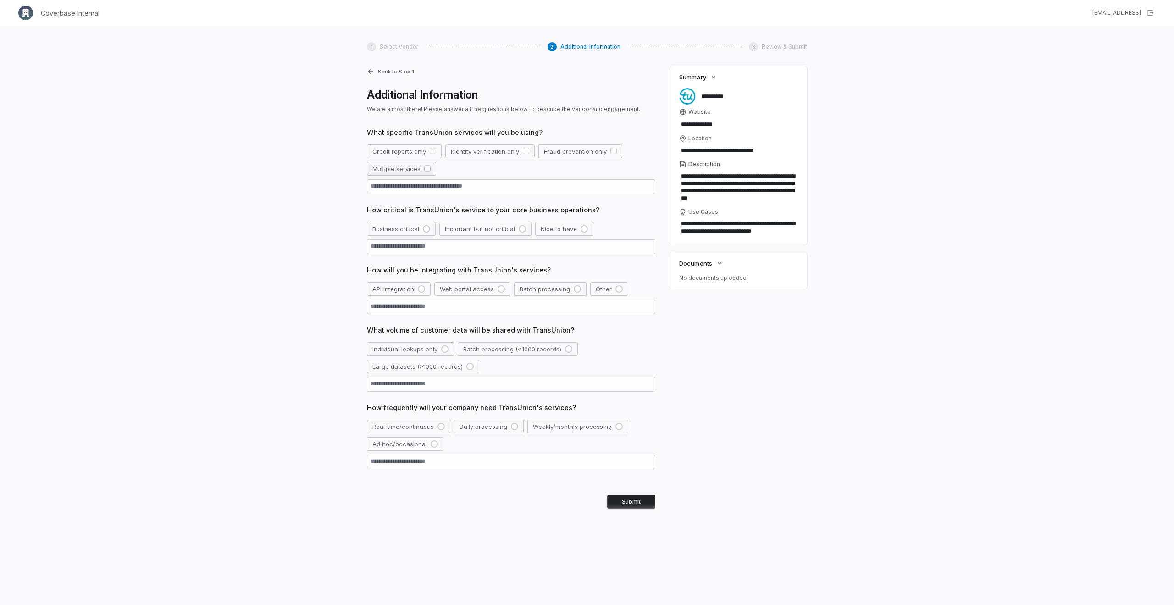
click at [429, 172] on div "button" at bounding box center [427, 169] width 6 height 8
click at [423, 227] on div "button" at bounding box center [426, 228] width 7 height 7
click at [416, 165] on button "Multiple services" at bounding box center [401, 169] width 69 height 14
click at [426, 150] on button "Credit reports only" at bounding box center [404, 152] width 75 height 14
click at [432, 284] on div "API integration Web portal access Batch processing Other" at bounding box center [511, 289] width 289 height 14
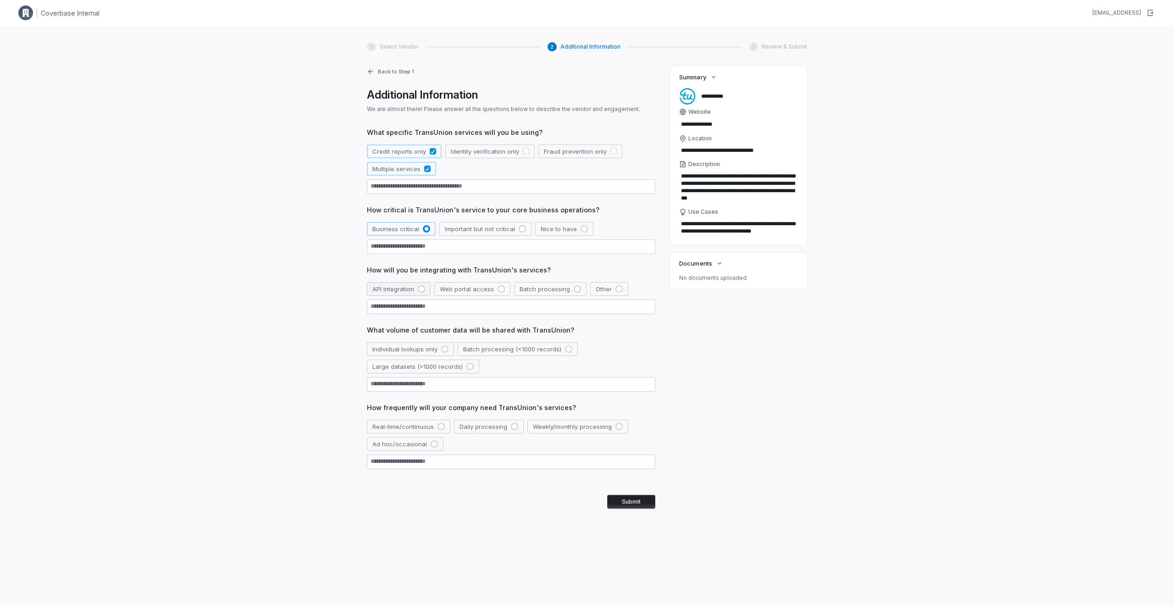
click at [425, 288] on button "API integration" at bounding box center [399, 289] width 64 height 14
click at [456, 370] on button "Large datasets (>1000 records)" at bounding box center [423, 367] width 112 height 14
click at [432, 446] on div "button" at bounding box center [434, 443] width 7 height 7
click at [425, 428] on button "Real-time/continuous" at bounding box center [408, 427] width 83 height 14
click at [431, 448] on button "Ad hoc/occasional" at bounding box center [405, 444] width 77 height 14
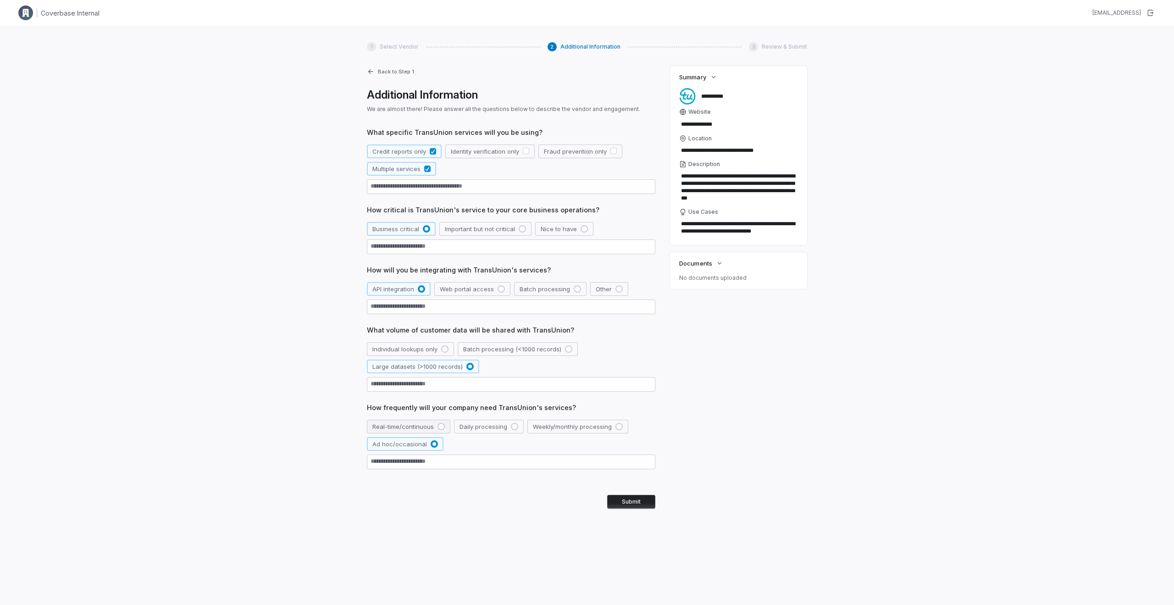
click at [424, 427] on button "Real-time/continuous" at bounding box center [408, 427] width 83 height 14
click at [636, 501] on button "Submit" at bounding box center [631, 502] width 48 height 14
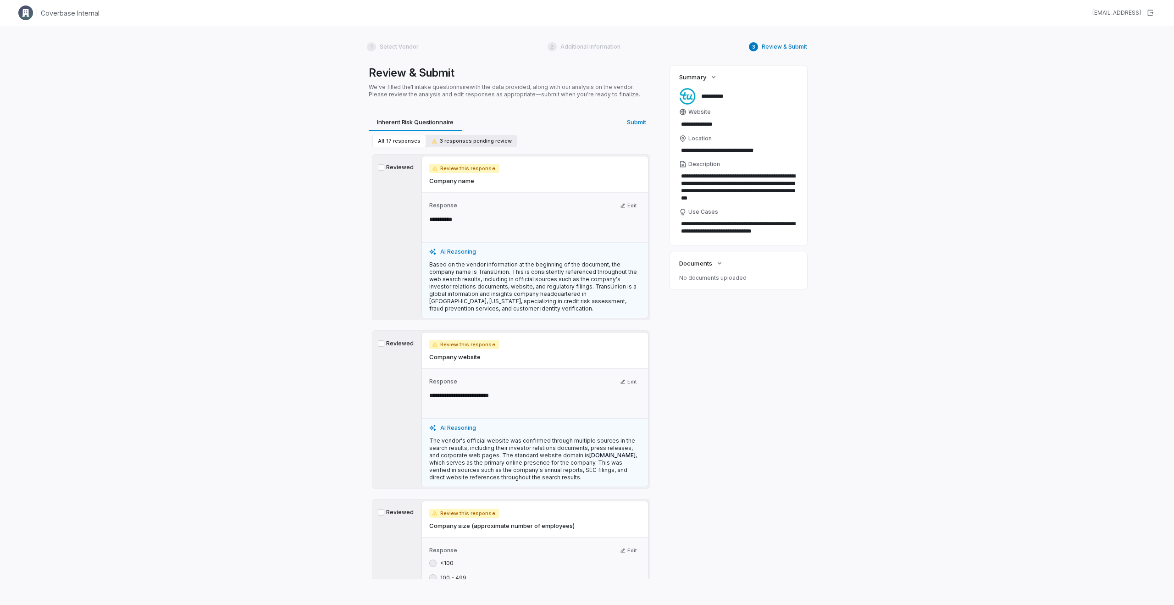
click at [456, 141] on span "3 responses pending review" at bounding box center [472, 141] width 80 height 7
click at [399, 164] on div "Reviewed" at bounding box center [396, 236] width 44 height 161
click at [386, 340] on label "Reviewed" at bounding box center [396, 343] width 37 height 7
click at [384, 340] on button "Reviewed" at bounding box center [381, 343] width 6 height 6
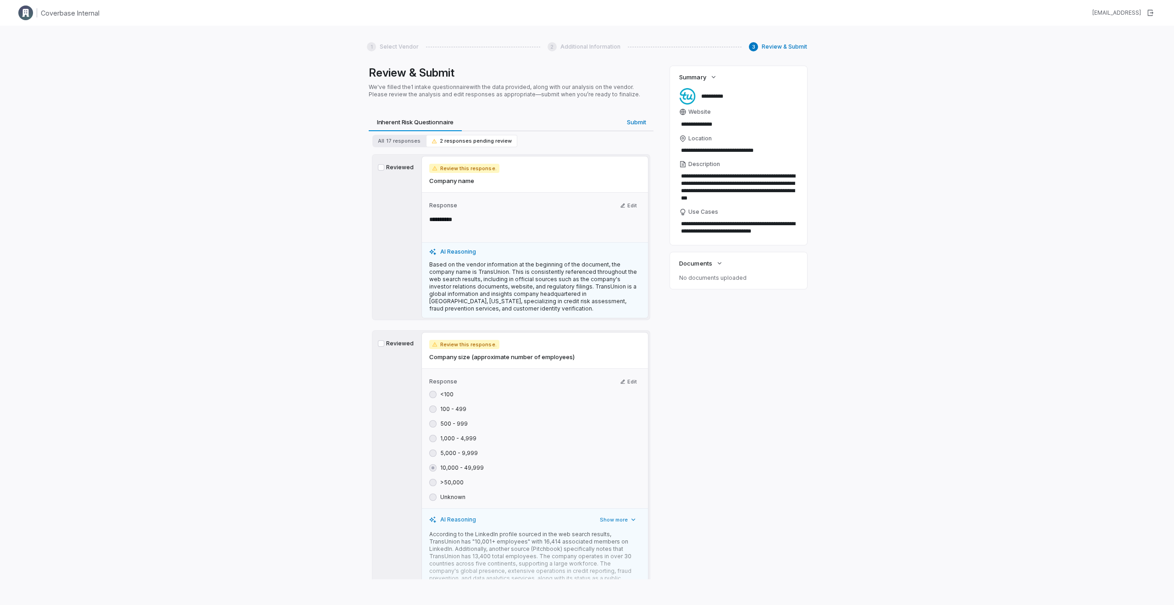
click at [404, 170] on label "Reviewed" at bounding box center [396, 167] width 37 height 7
click at [384, 170] on button "Reviewed" at bounding box center [381, 167] width 6 height 6
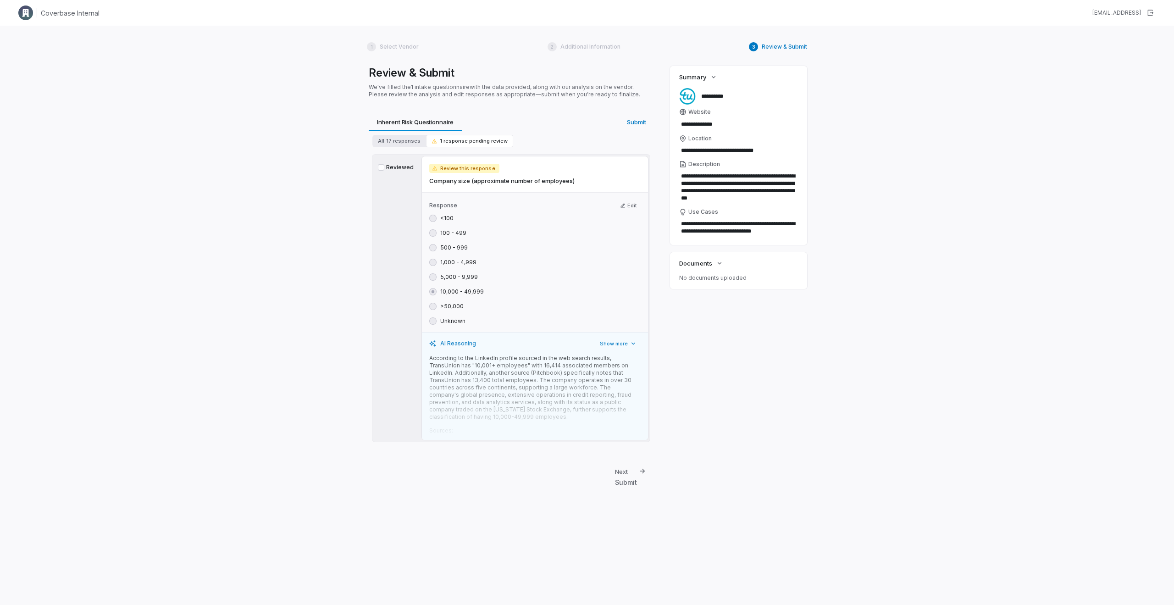
click at [399, 166] on label "Reviewed" at bounding box center [396, 167] width 37 height 7
click at [384, 166] on button "Reviewed" at bounding box center [381, 167] width 6 height 6
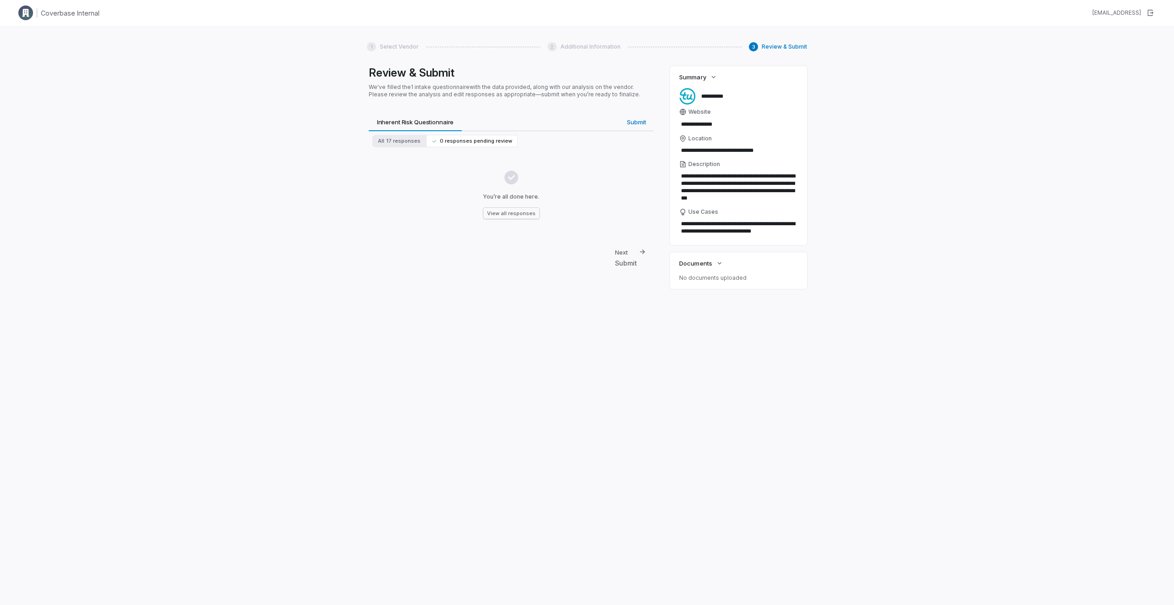
click at [521, 209] on button "View all responses" at bounding box center [512, 213] width 56 height 11
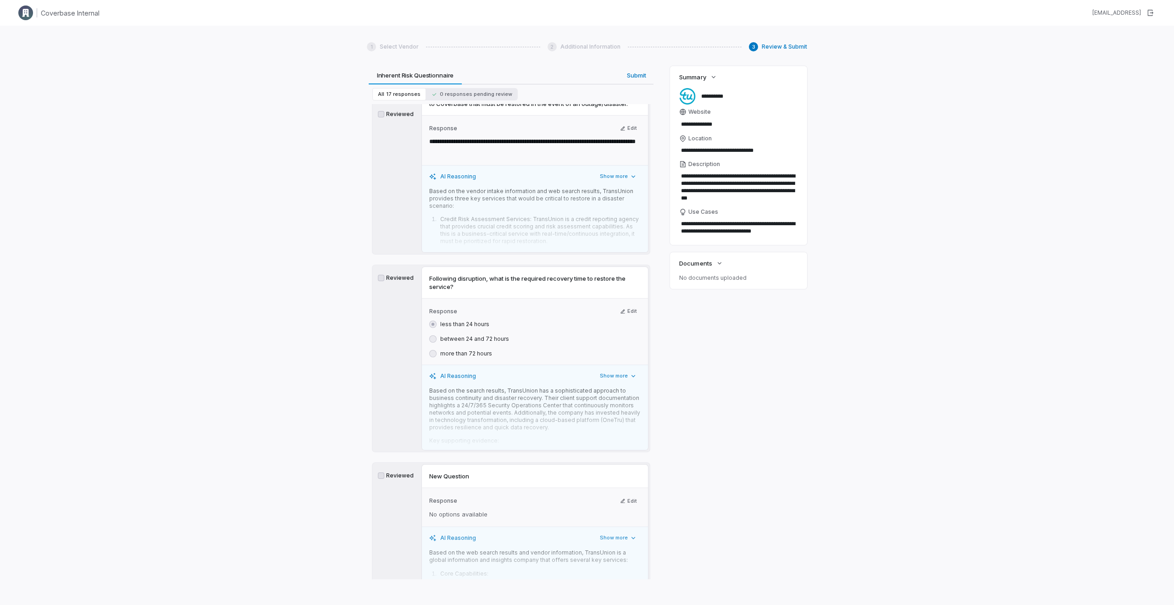
scroll to position [3043, 0]
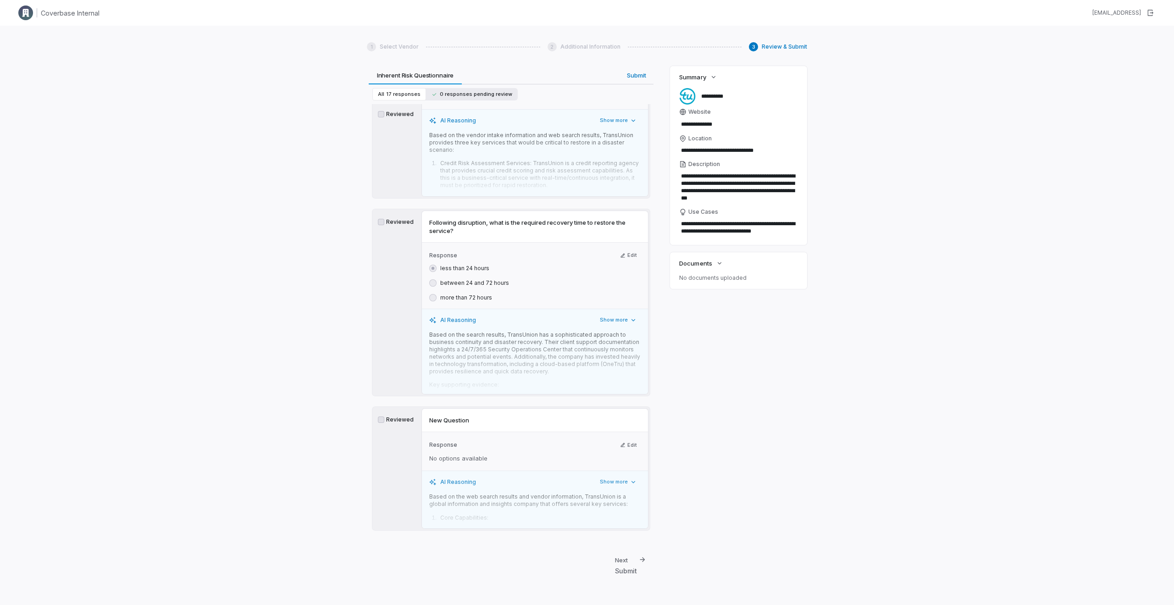
click at [487, 94] on span "0 responses pending review" at bounding box center [472, 94] width 81 height 7
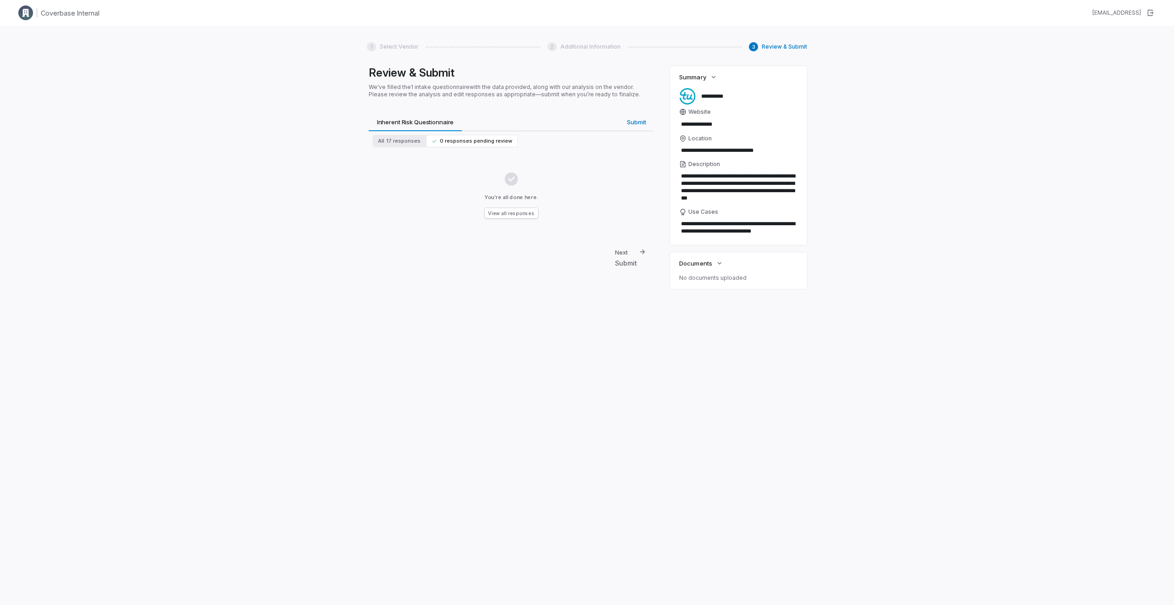
scroll to position [0, 0]
click at [524, 214] on button "View all responses" at bounding box center [512, 213] width 56 height 11
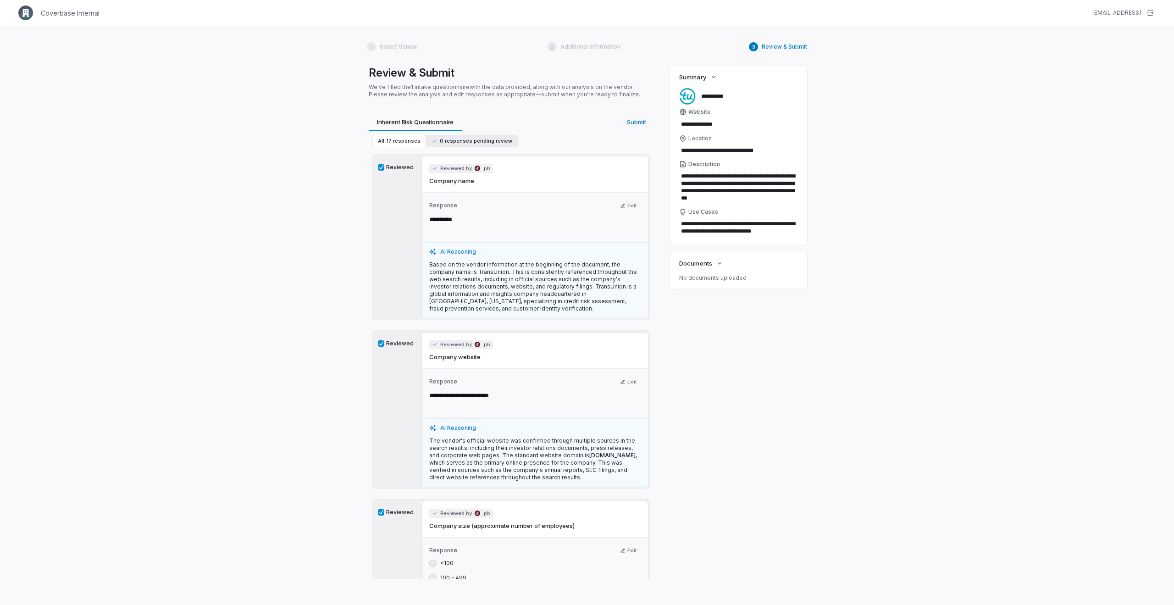
click at [505, 139] on button "0 responses pending review" at bounding box center [472, 141] width 92 height 12
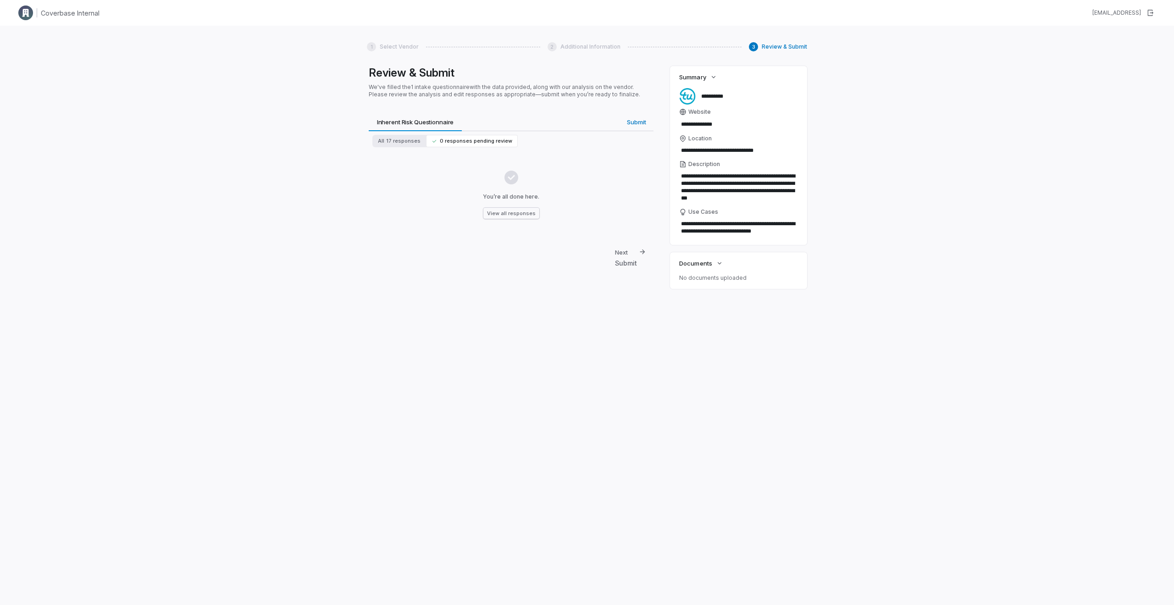
click at [518, 215] on button "View all responses" at bounding box center [512, 213] width 56 height 11
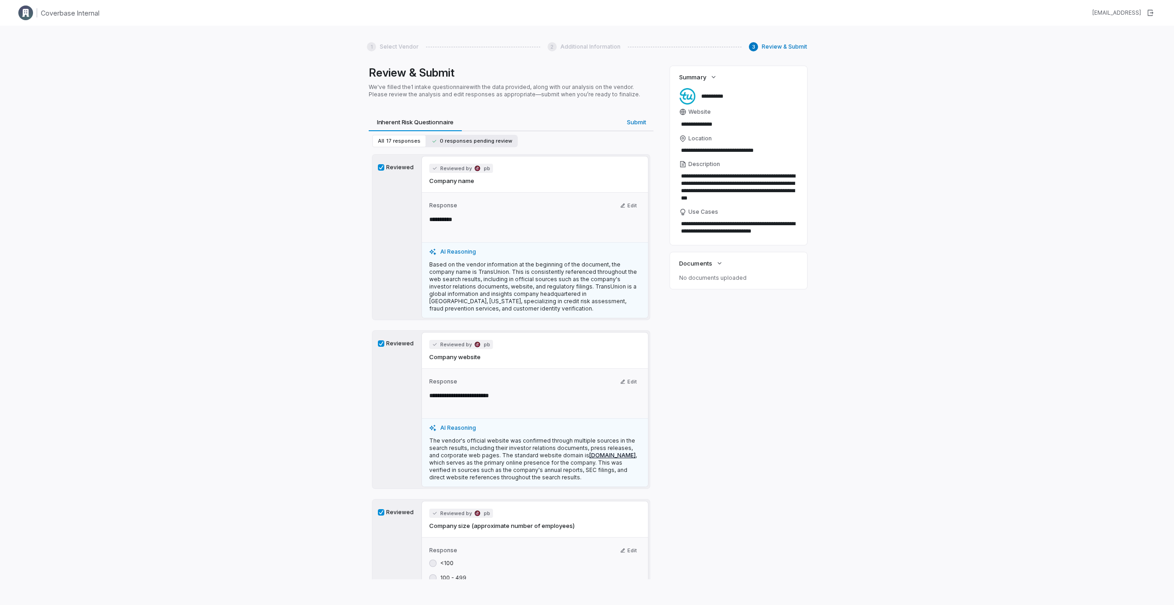
click at [456, 138] on span "0 responses pending review" at bounding box center [472, 141] width 81 height 7
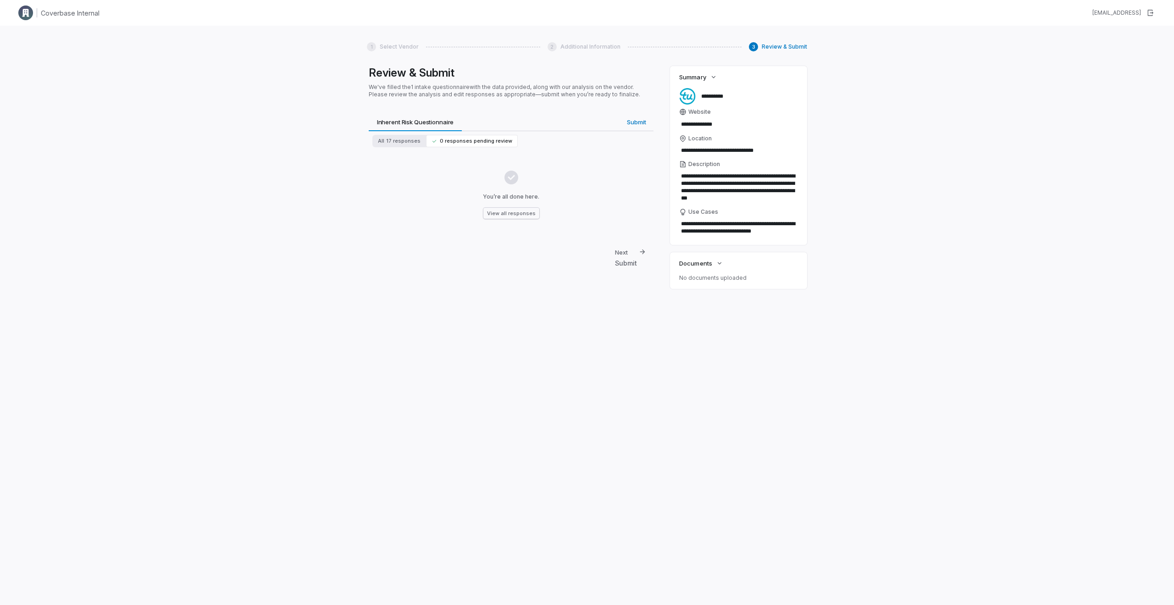
click at [525, 215] on button "View all responses" at bounding box center [512, 213] width 56 height 11
click at [646, 118] on span "Submit" at bounding box center [636, 122] width 27 height 12
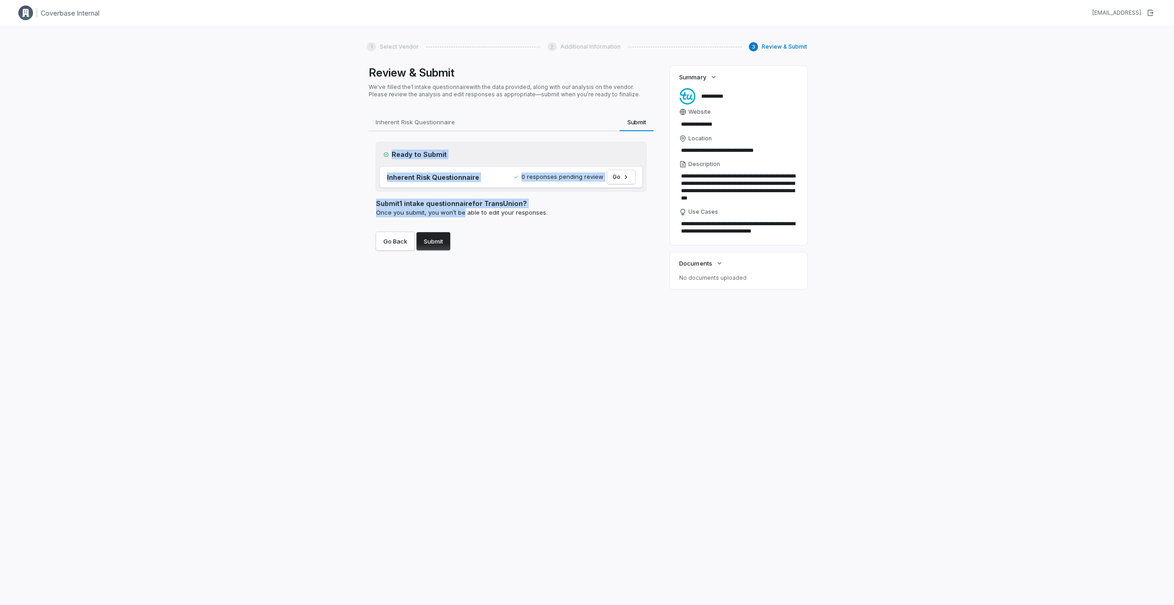
drag, startPoint x: 420, startPoint y: 185, endPoint x: 383, endPoint y: 150, distance: 51.0
click at [383, 150] on div "Ready to Submit Inherent Risk Questionnaire 0 responses pending review Go Submi…" at bounding box center [511, 196] width 270 height 108
click at [383, 151] on div "Ready to Submit" at bounding box center [511, 154] width 263 height 17
drag, startPoint x: 423, startPoint y: 165, endPoint x: 476, endPoint y: 216, distance: 73.0
click at [476, 216] on div "Ready to Submit Inherent Risk Questionnaire 0 responses pending review Go Submi…" at bounding box center [511, 196] width 270 height 108
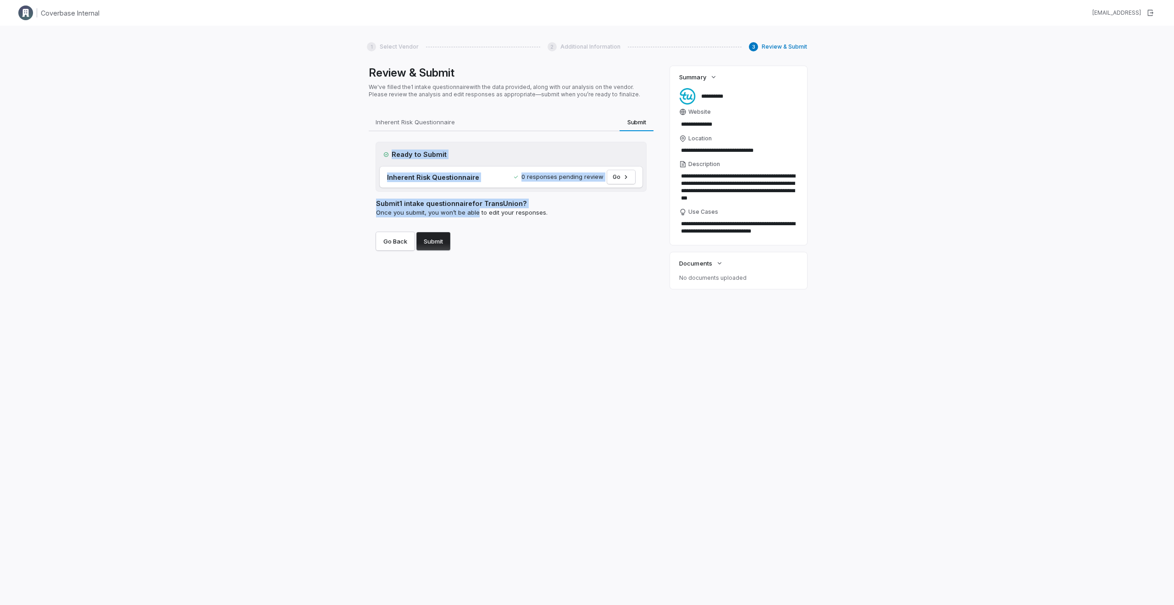
click at [476, 216] on div "Submit 1 intake questionnaire for TransUnion ? Once you submit, you won’t be ab…" at bounding box center [511, 207] width 270 height 33
click at [439, 245] on button "Submit" at bounding box center [434, 241] width 34 height 18
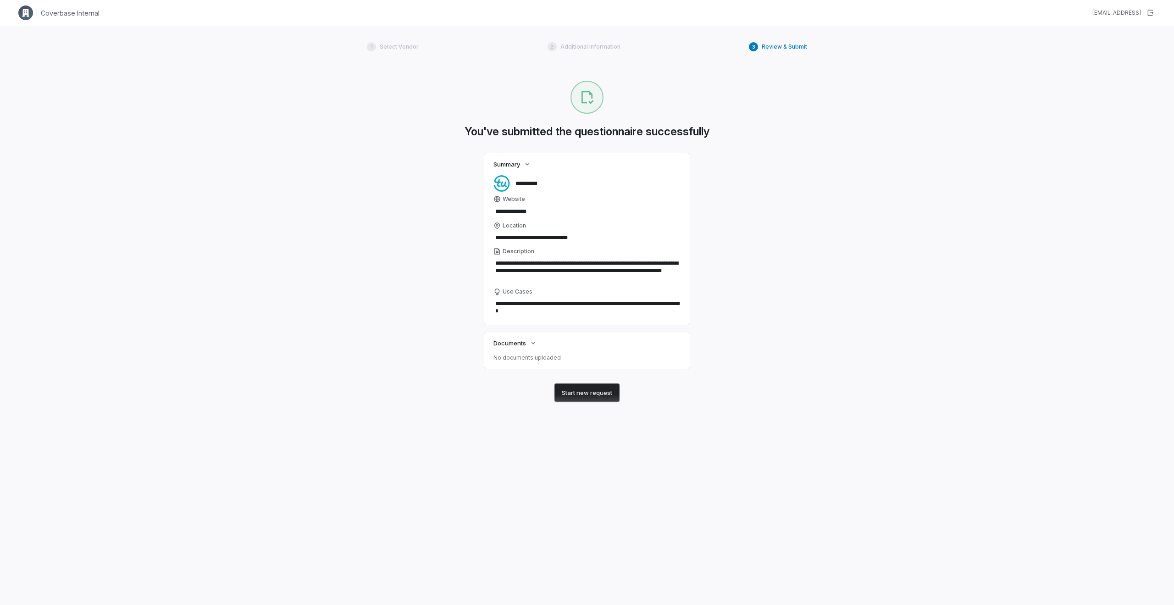
type textarea "*"
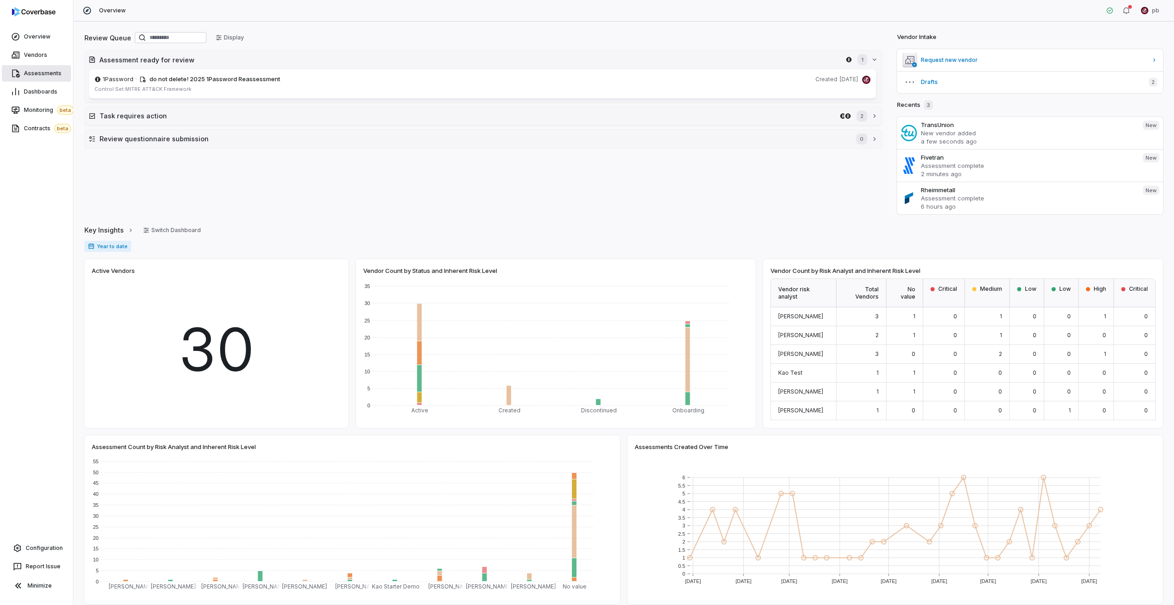
click at [60, 67] on link "Assessments" at bounding box center [36, 73] width 69 height 17
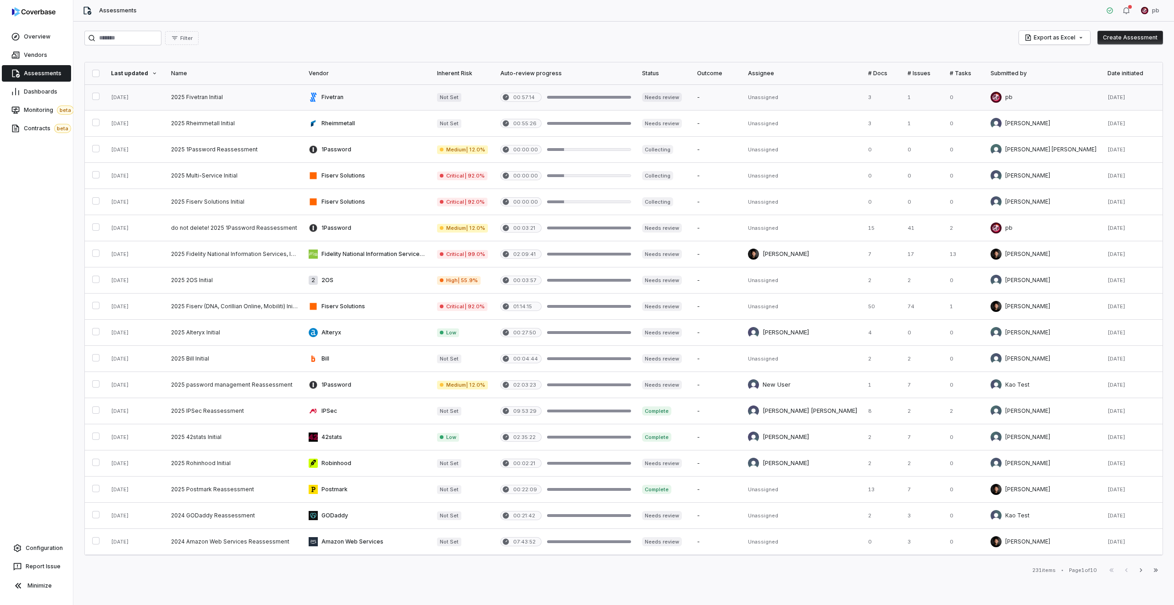
click at [228, 94] on link at bounding box center [235, 97] width 138 height 26
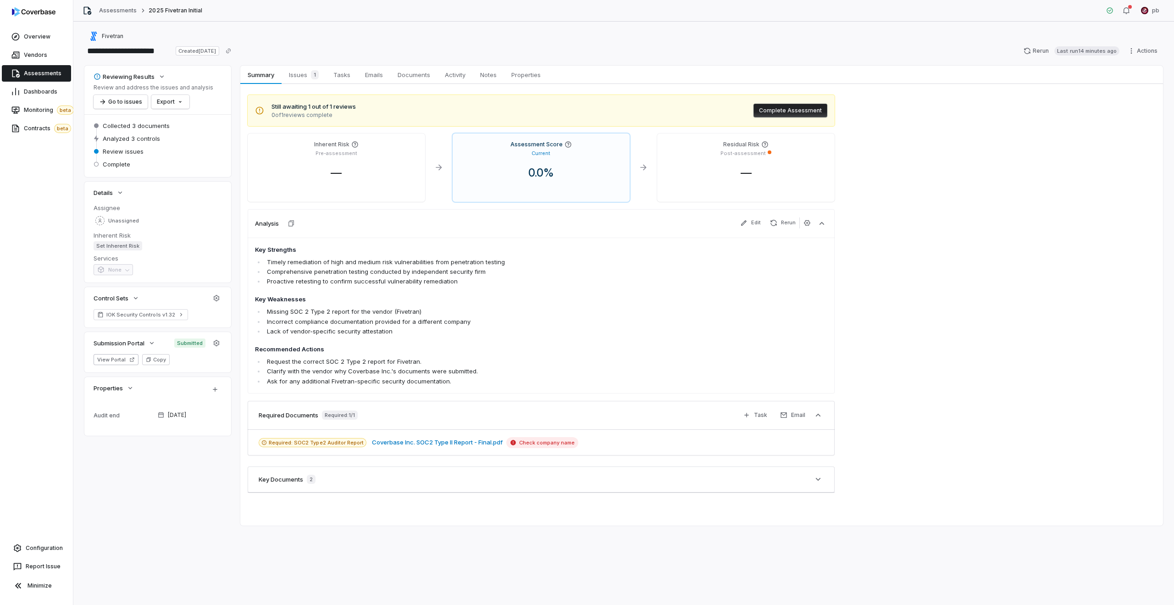
click at [461, 446] on button "Coverbase Inc. SOC2 Type II Report - Final.pdf" at bounding box center [437, 442] width 131 height 9
click at [290, 79] on span "Issues 1" at bounding box center [303, 74] width 37 height 13
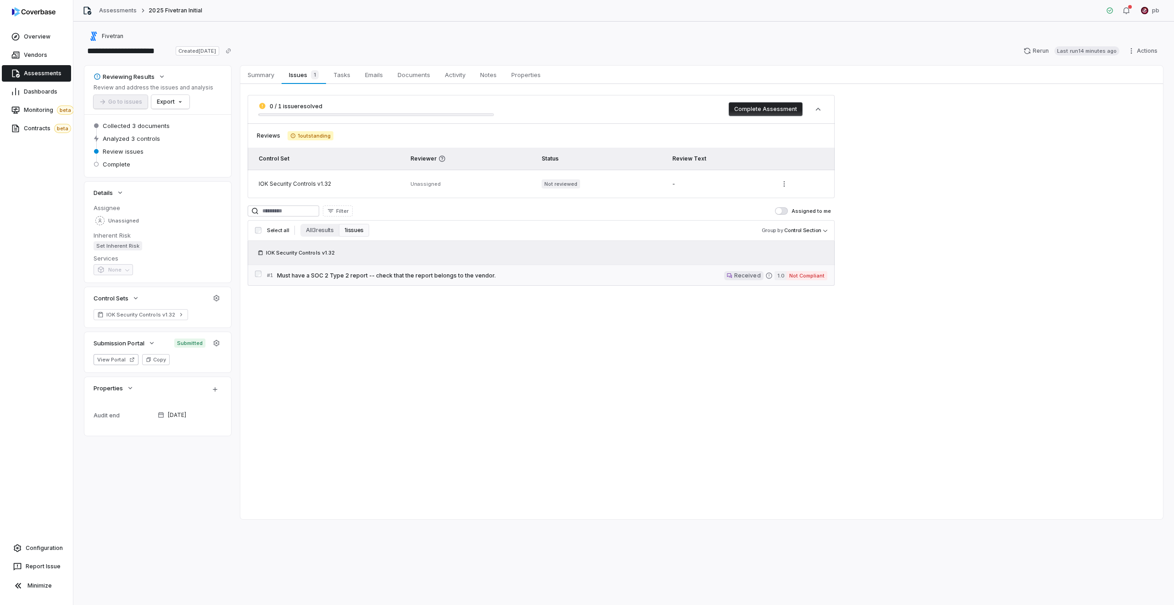
click at [371, 278] on span "Must have a SOC 2 Type 2 report -- check that the report belongs to the vendor." at bounding box center [500, 275] width 447 height 7
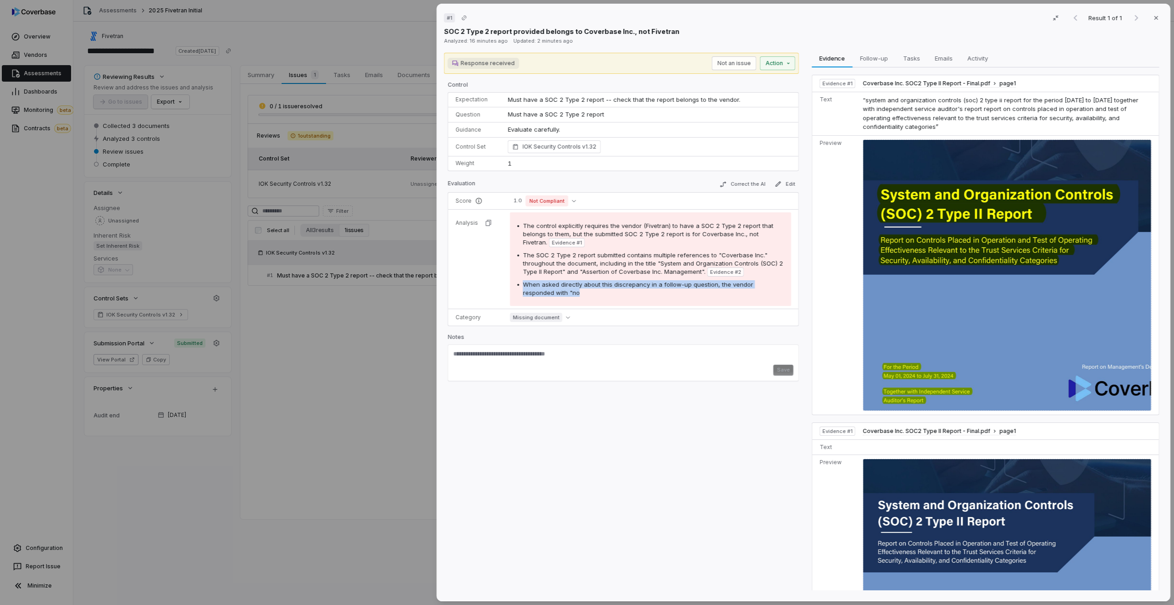
drag, startPoint x: 562, startPoint y: 295, endPoint x: 504, endPoint y: 283, distance: 59.7
click at [505, 283] on td "The control explicitly requires the vendor (Fivetran) to have a SOC 2 Type 2 re…" at bounding box center [652, 259] width 294 height 100
drag, startPoint x: 514, startPoint y: 284, endPoint x: 570, endPoint y: 299, distance: 57.9
click at [570, 299] on div "The control explicitly requires the vendor (Fivetran) to have a SOC 2 Type 2 re…" at bounding box center [650, 259] width 281 height 94
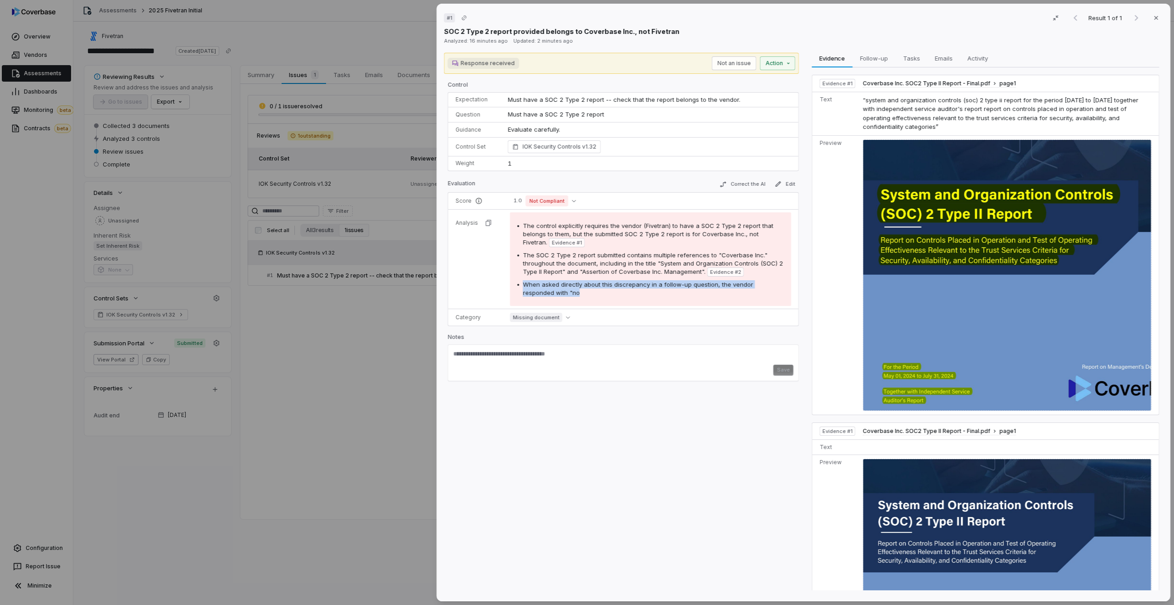
click at [570, 299] on div "The control explicitly requires the vendor (Fivetran) to have a SOC 2 Type 2 re…" at bounding box center [650, 259] width 281 height 94
click at [573, 293] on div "When asked directly about this discrepancy in a follow-up question, the vendor …" at bounding box center [653, 288] width 261 height 17
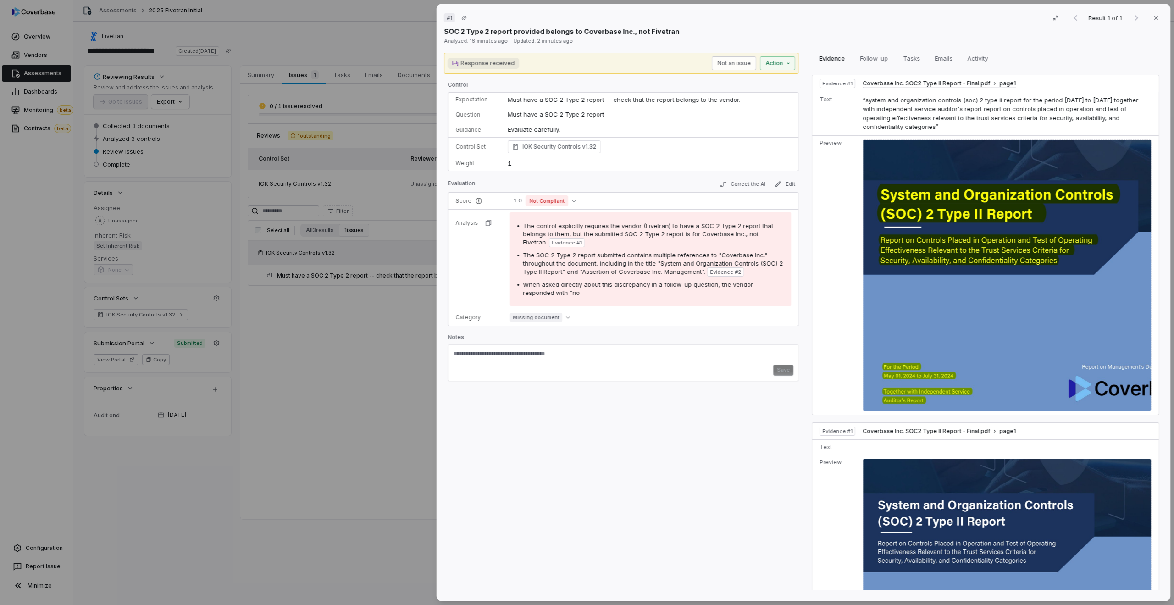
click at [573, 293] on div "When asked directly about this discrepancy in a follow-up question, the vendor …" at bounding box center [653, 288] width 261 height 17
click at [595, 297] on div "The control explicitly requires the vendor (Fivetran) to have a SOC 2 Type 2 re…" at bounding box center [650, 259] width 281 height 94
click at [545, 288] on span "When asked directly about this discrepancy in a follow-up question, the vendor …" at bounding box center [638, 289] width 230 height 16
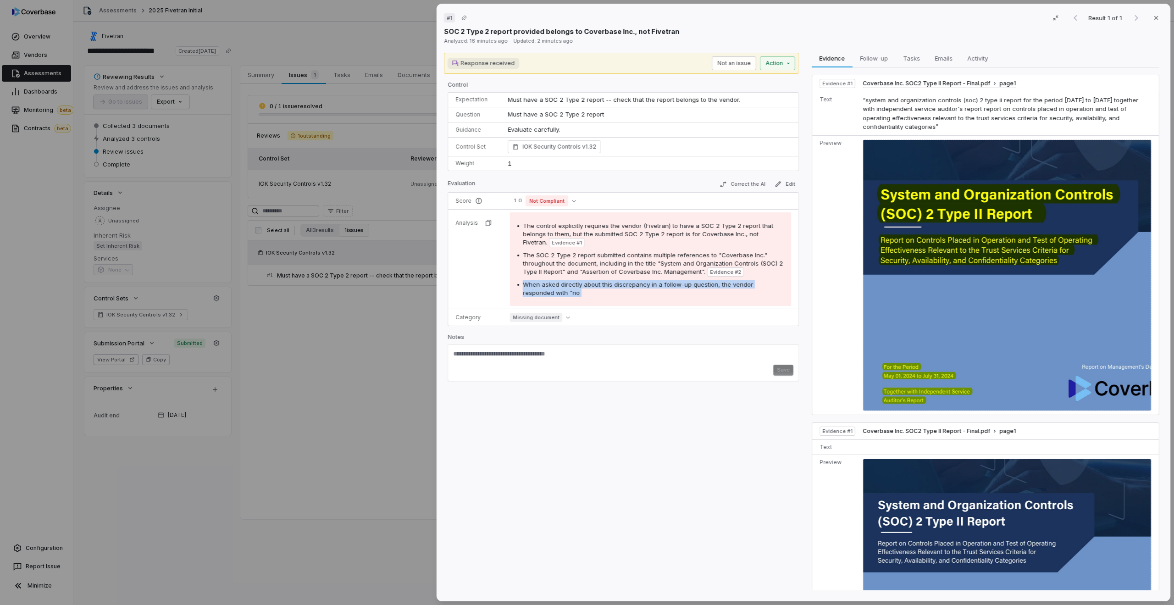
click at [545, 288] on span "When asked directly about this discrepancy in a follow-up question, the vendor …" at bounding box center [638, 289] width 230 height 16
click at [545, 300] on div "The control explicitly requires the vendor (Fivetran) to have a SOC 2 Type 2 re…" at bounding box center [650, 259] width 281 height 94
click at [556, 296] on div "The control explicitly requires the vendor (Fivetran) to have a SOC 2 Type 2 re…" at bounding box center [650, 259] width 281 height 94
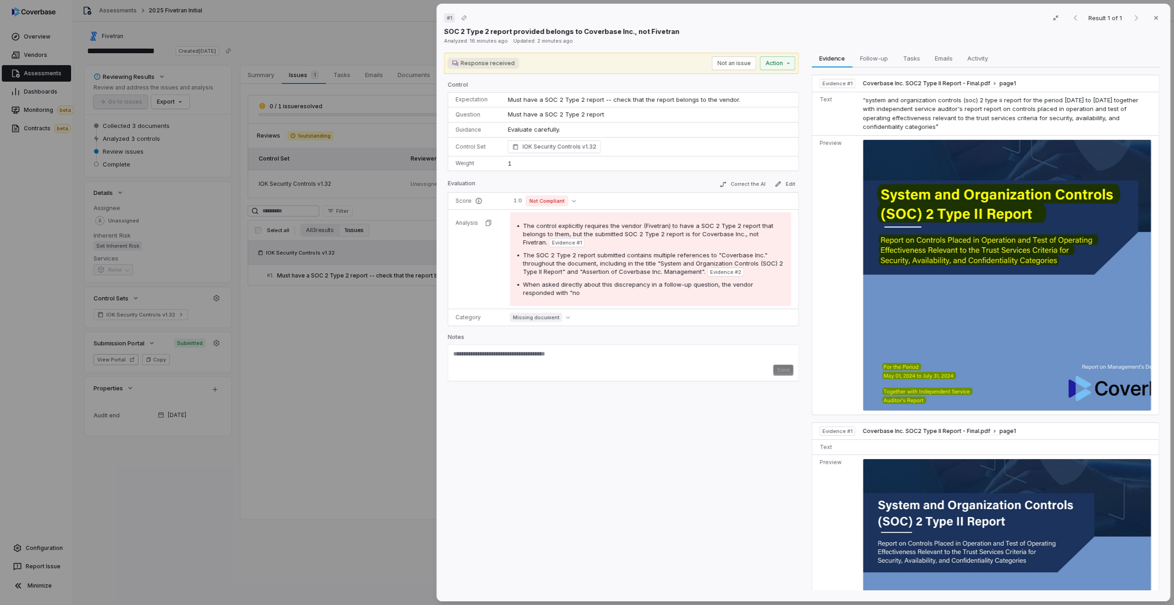
click at [358, 297] on div "# 1 Result 1 of 1 Close SOC 2 Type 2 report provided belongs to Coverbase Inc.,…" at bounding box center [587, 302] width 1174 height 605
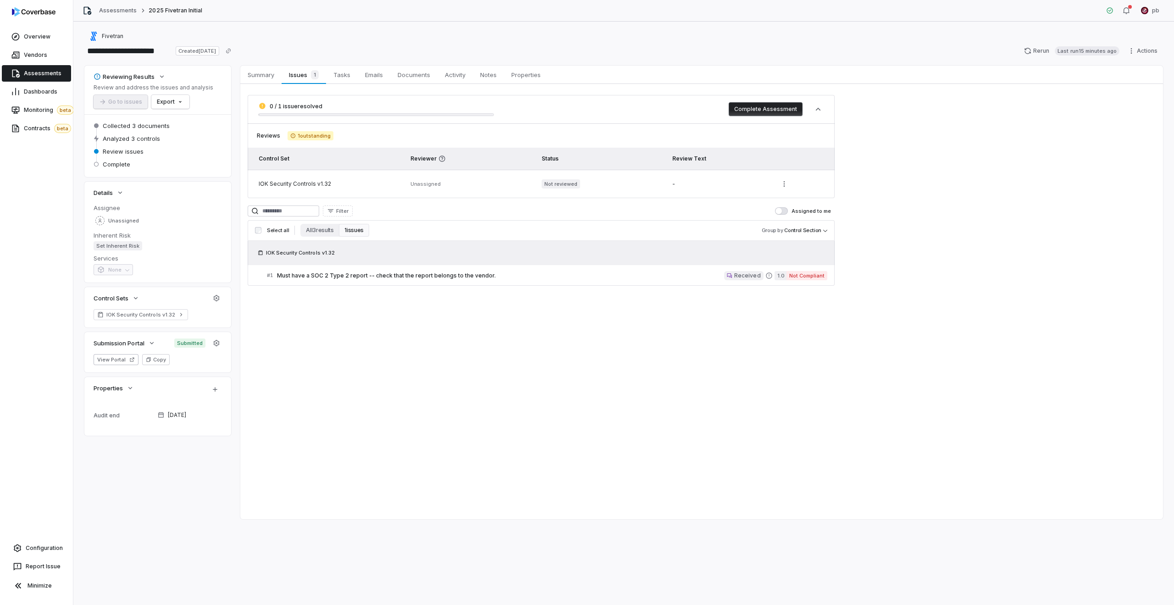
click at [347, 262] on div "IOK Security Controls v1.32" at bounding box center [541, 253] width 587 height 24
click at [341, 268] on link "# 1 Must have a SOC 2 Type 2 report -- check that the report belongs to the ven…" at bounding box center [547, 275] width 561 height 21
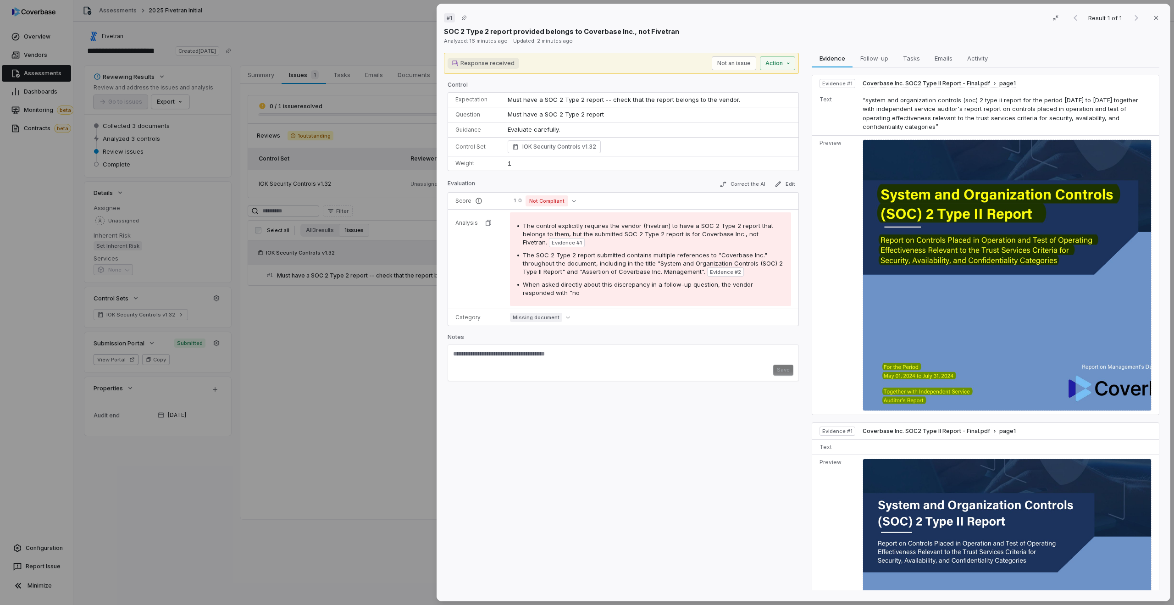
click at [316, 286] on div "# 1 Result 1 of 1 Close SOC 2 Type 2 report provided belongs to Coverbase Inc.,…" at bounding box center [587, 302] width 1174 height 605
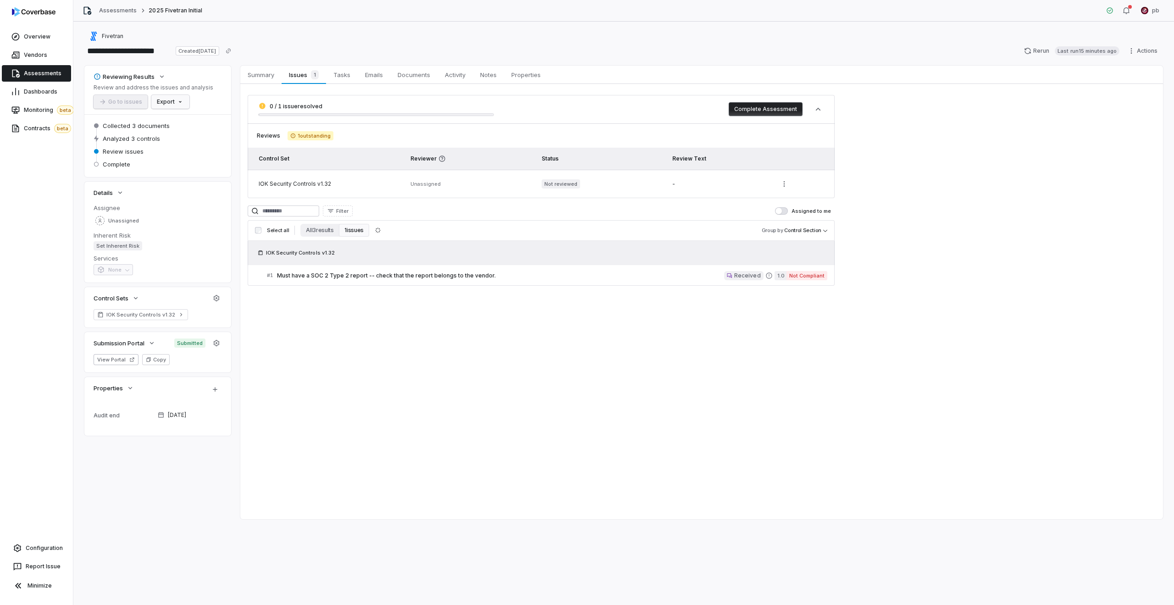
click at [186, 104] on html "**********" at bounding box center [587, 302] width 1174 height 605
click at [193, 122] on div "Export as PDF" at bounding box center [186, 121] width 65 height 15
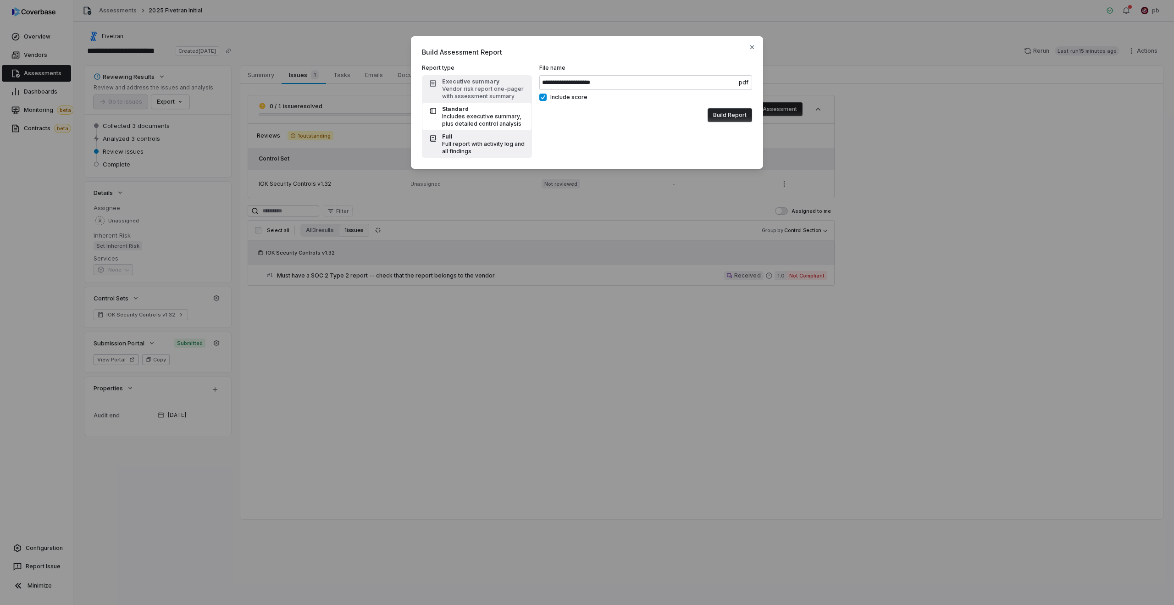
click at [516, 151] on div "Full report with activity log and all findings" at bounding box center [484, 147] width 84 height 15
type input "**********"
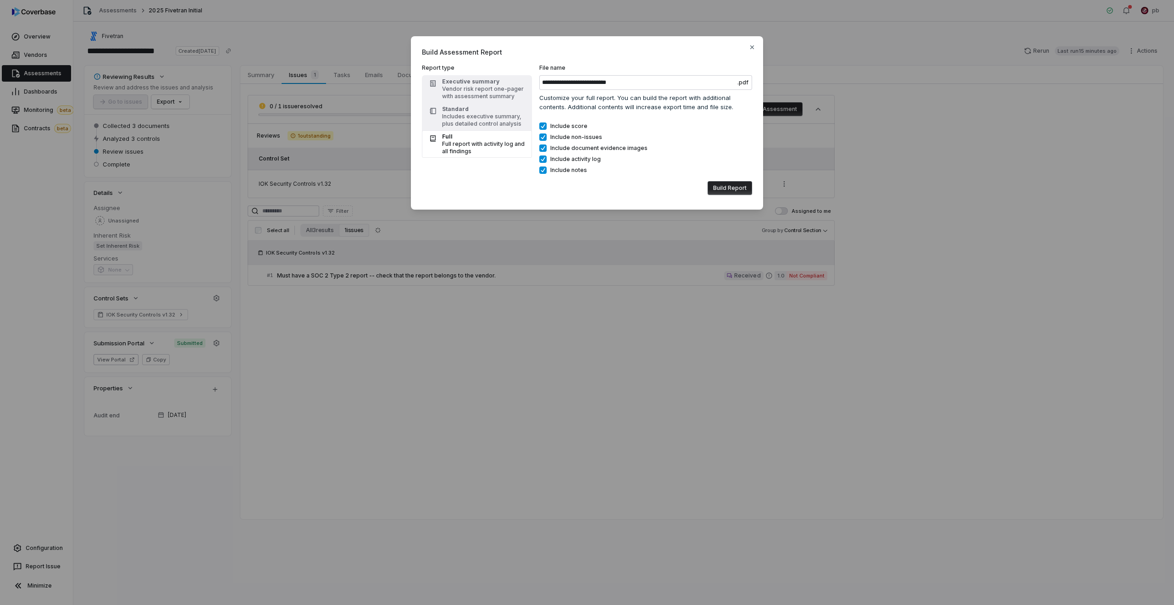
click at [728, 193] on button "Build Report" at bounding box center [730, 188] width 45 height 14
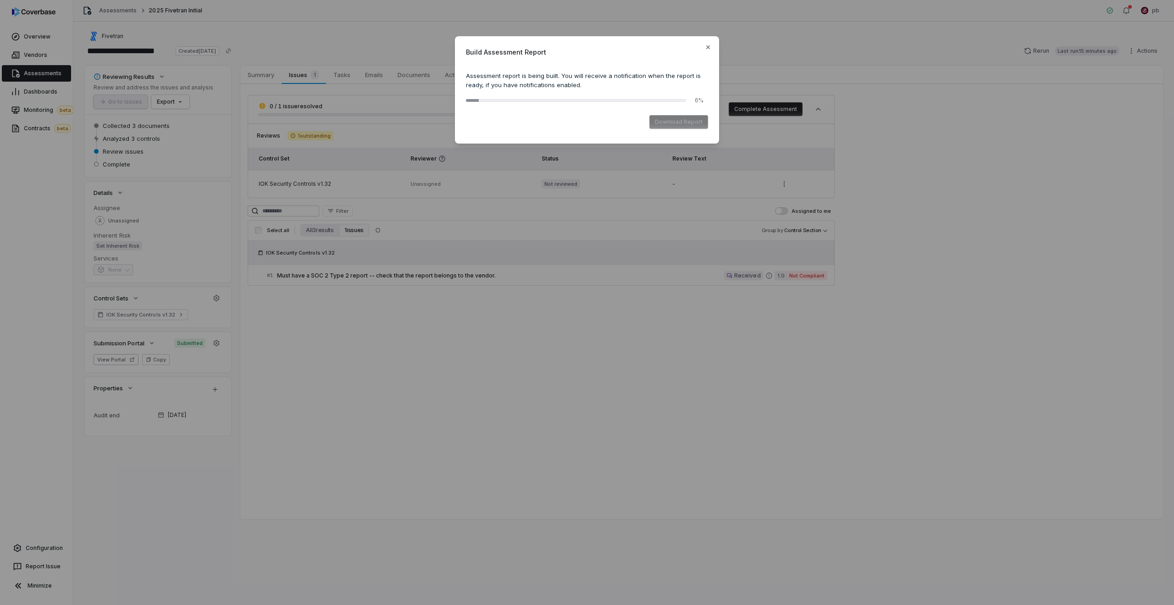
click at [272, 142] on div "Build Assessment Report Assessment report is being built. You will receive a no…" at bounding box center [587, 90] width 1174 height 180
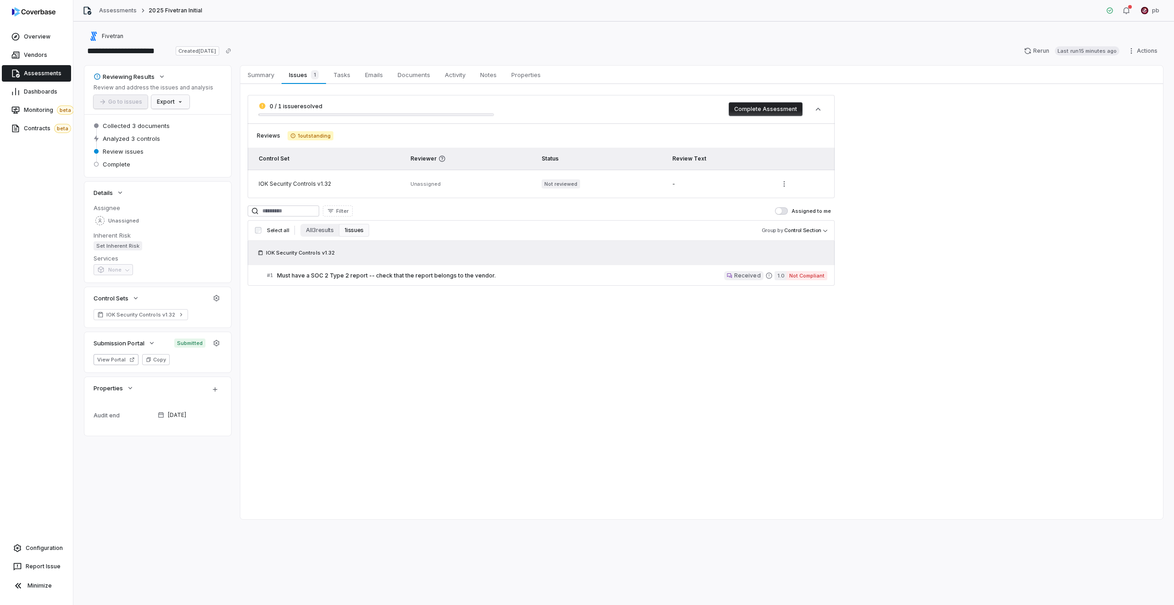
click at [177, 104] on html "**********" at bounding box center [587, 302] width 1174 height 605
click at [178, 142] on div "Export as Excel" at bounding box center [186, 136] width 65 height 15
click at [1124, 14] on div "button" at bounding box center [1126, 10] width 7 height 11
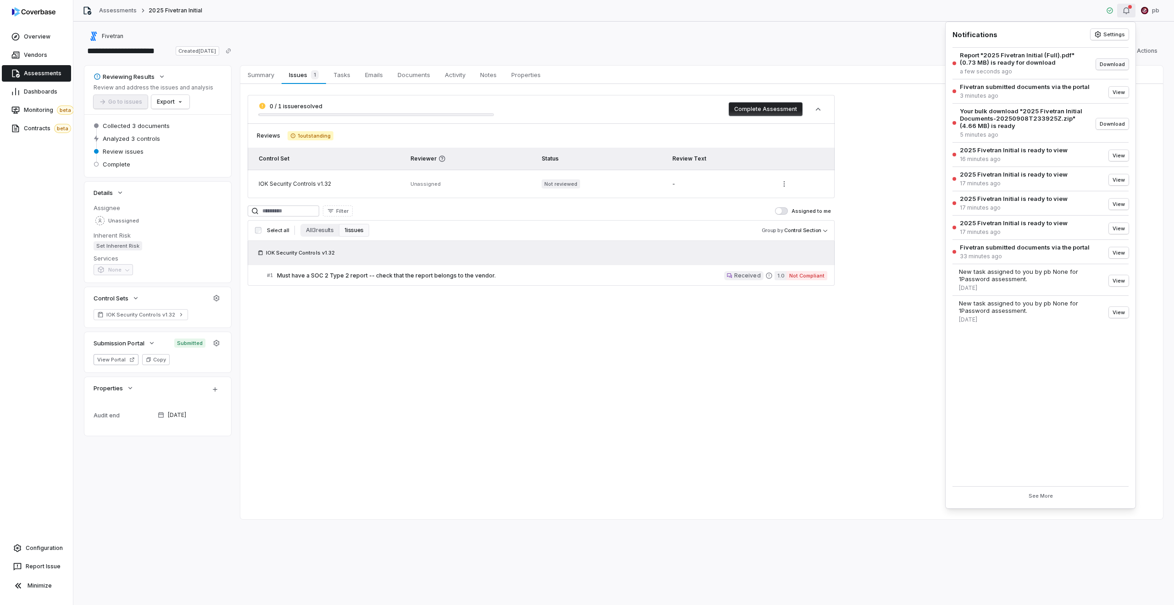
click at [1120, 68] on button "Download" at bounding box center [1112, 64] width 33 height 11
click at [124, 10] on link "Assessments" at bounding box center [118, 10] width 38 height 7
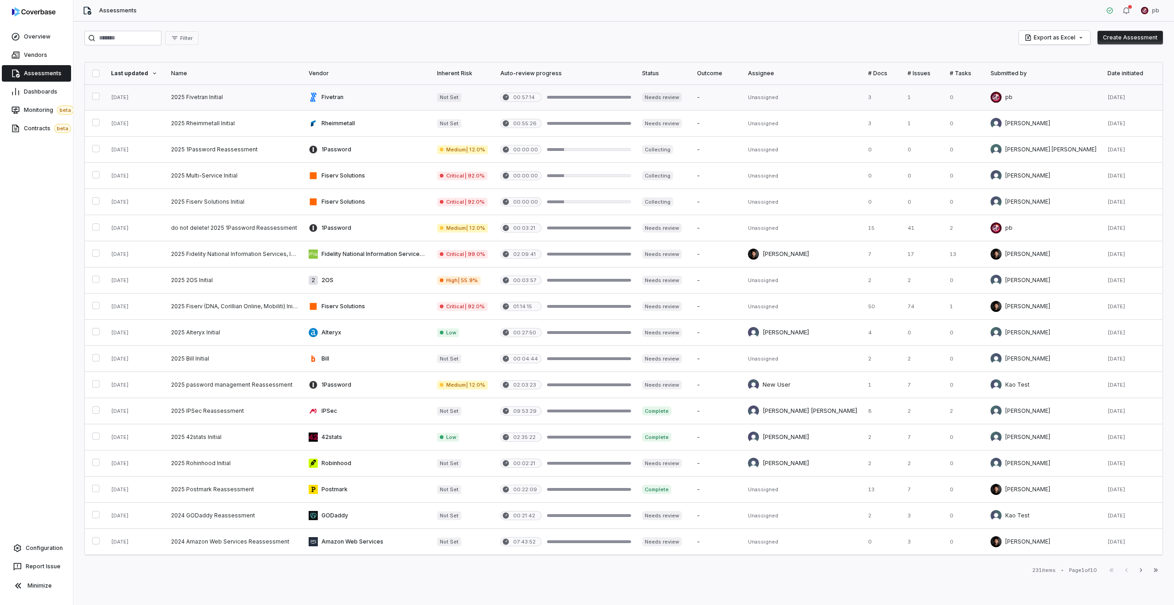
click at [112, 98] on link at bounding box center [136, 97] width 60 height 26
click at [96, 93] on button "button" at bounding box center [95, 96] width 7 height 7
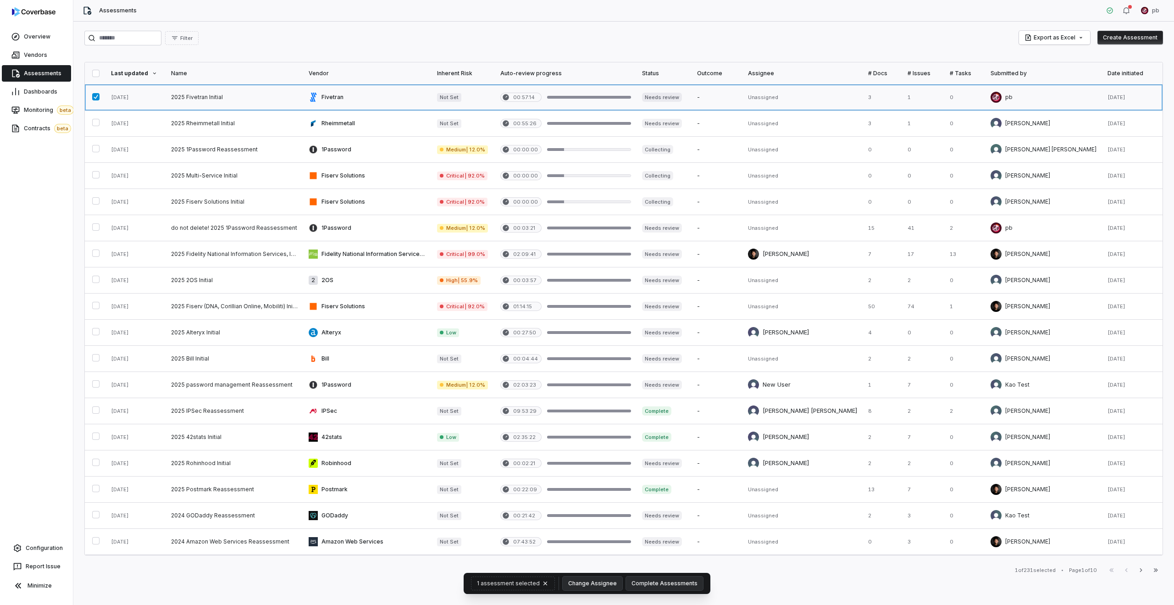
click at [318, 101] on link at bounding box center [367, 97] width 128 height 26
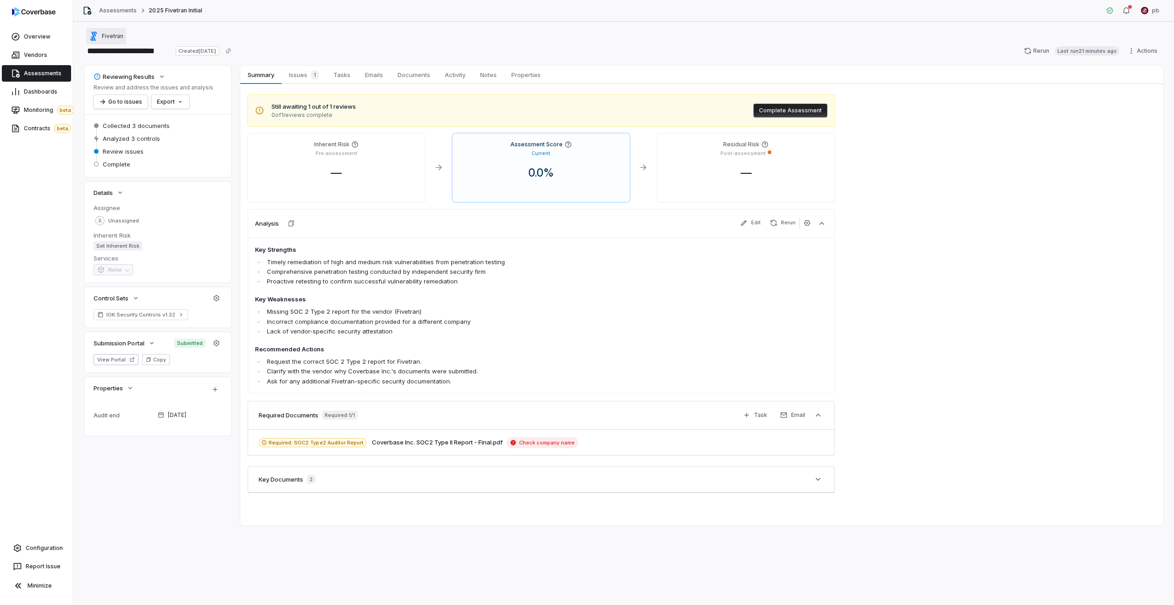
click at [113, 31] on button "Fivetran" at bounding box center [106, 36] width 40 height 17
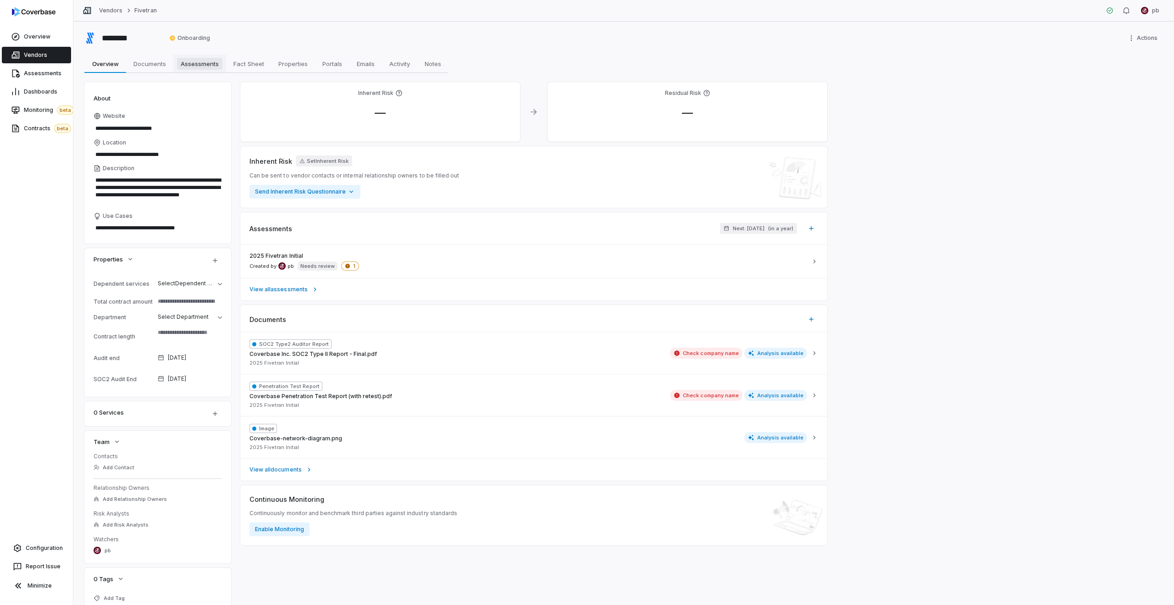
click at [194, 67] on span "Assessments" at bounding box center [199, 64] width 45 height 12
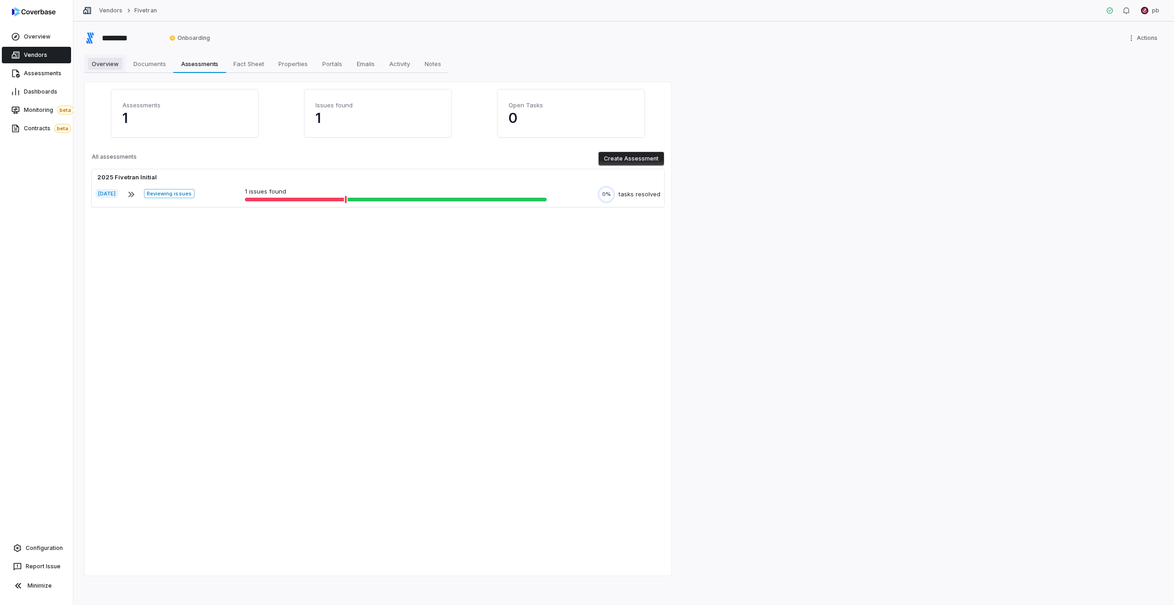
click at [117, 62] on span "Overview" at bounding box center [105, 64] width 34 height 12
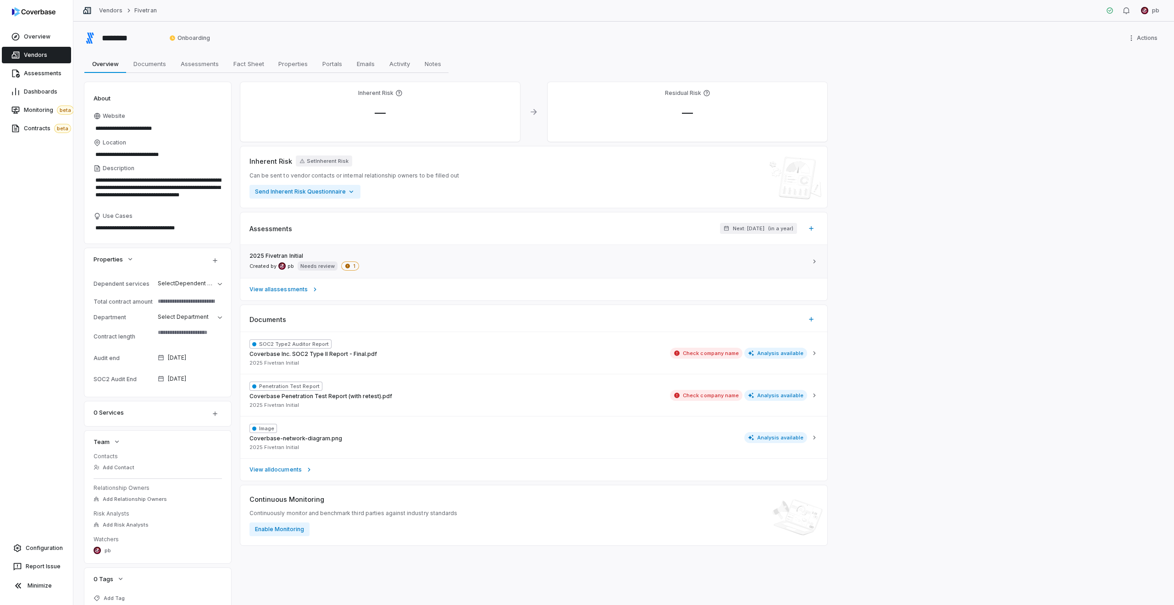
click at [480, 249] on link "2025 Fivetran Initial Created by pb Needs review 1" at bounding box center [533, 261] width 587 height 33
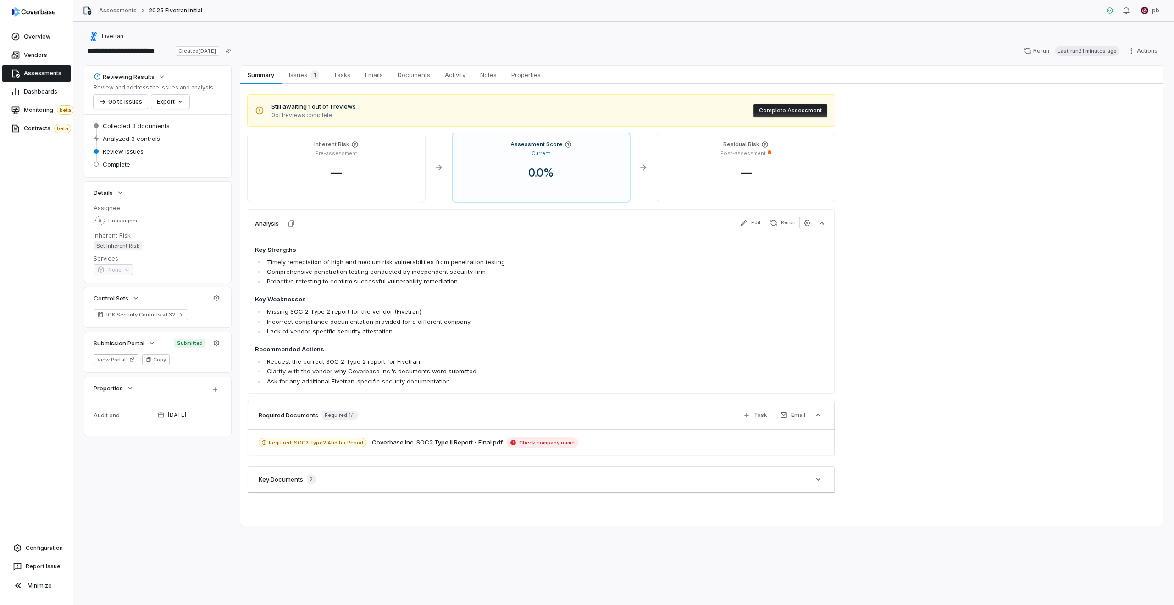
type textarea "*"
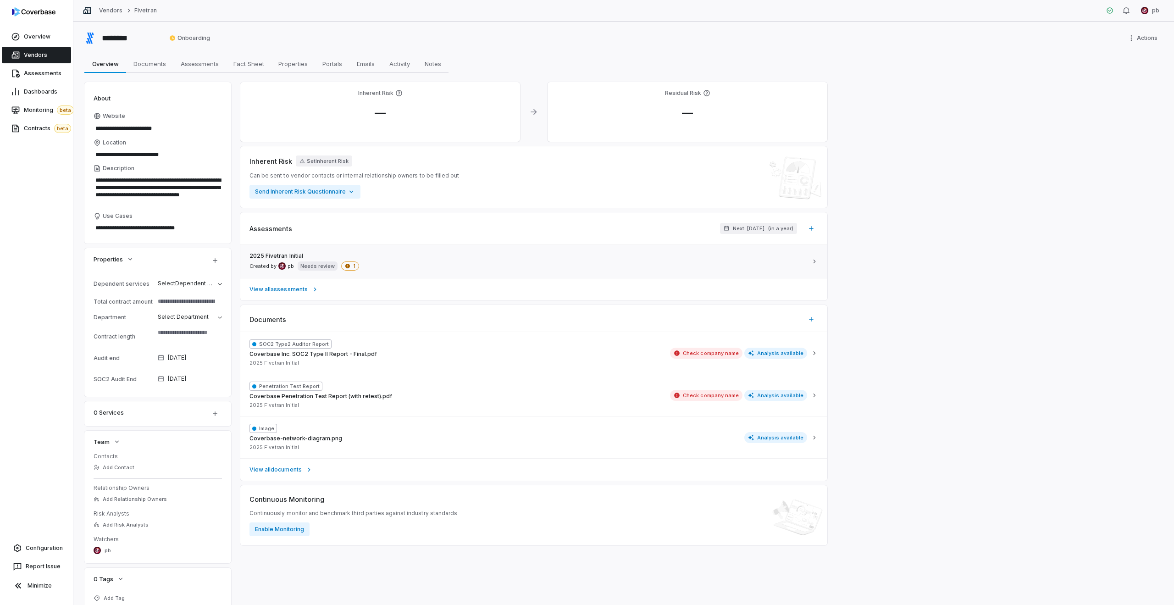
click at [639, 249] on link "2025 Fivetran Initial Created by pb Needs review 1" at bounding box center [533, 261] width 587 height 33
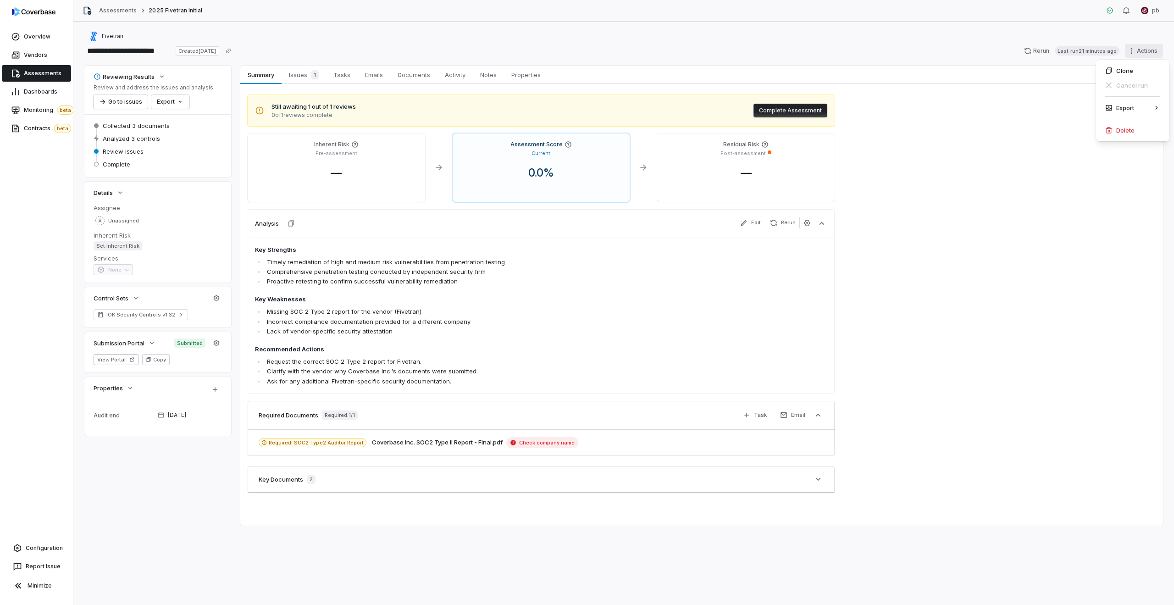
click at [1156, 47] on html "**********" at bounding box center [587, 302] width 1174 height 605
click at [1129, 125] on div "Delete" at bounding box center [1133, 130] width 66 height 15
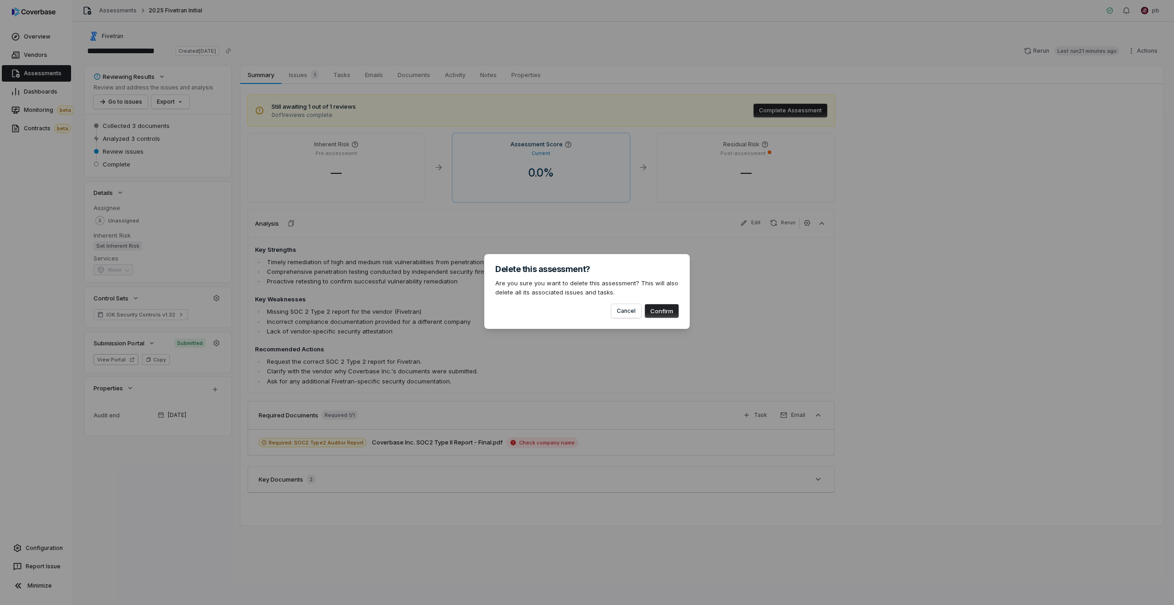
click at [670, 317] on button "Confirm" at bounding box center [662, 311] width 34 height 14
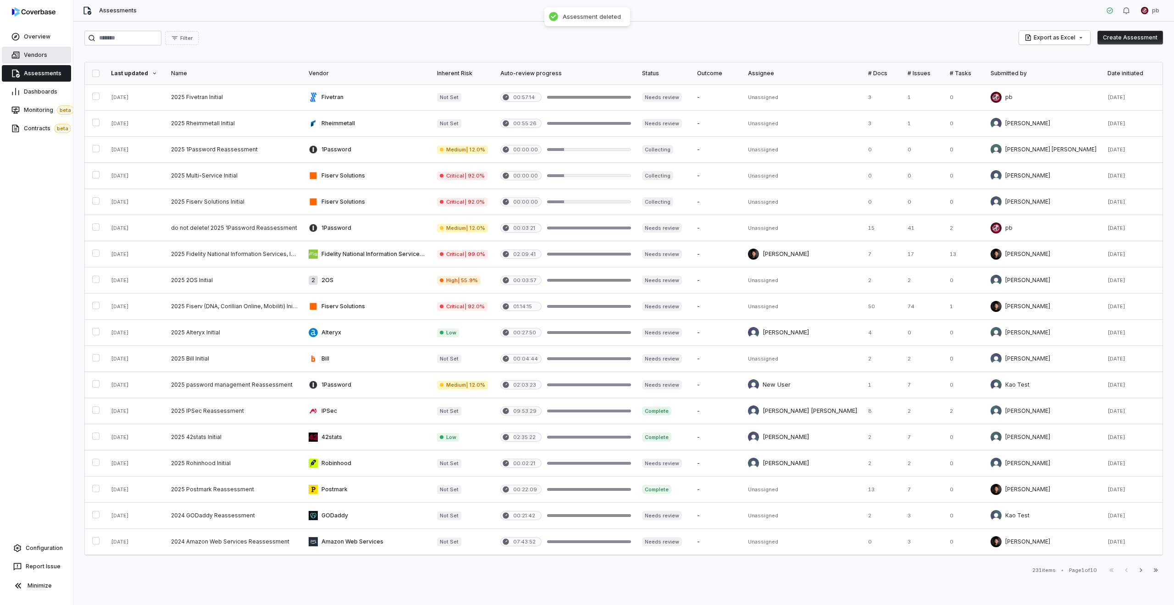
click at [61, 58] on link "Vendors" at bounding box center [36, 55] width 69 height 17
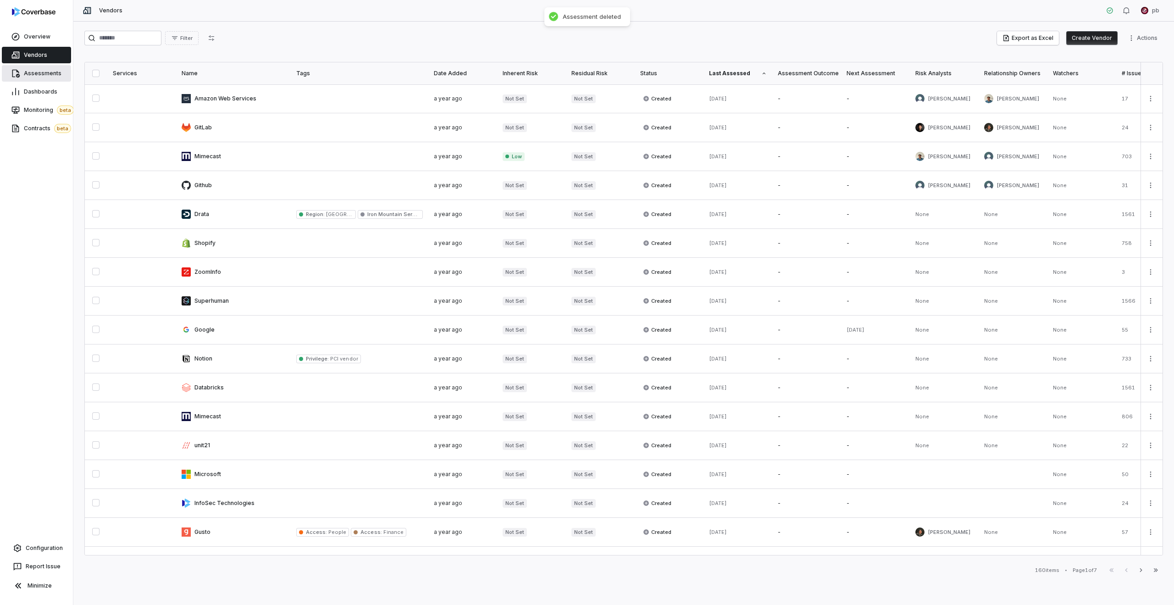
click at [52, 70] on span "Assessments" at bounding box center [43, 73] width 38 height 7
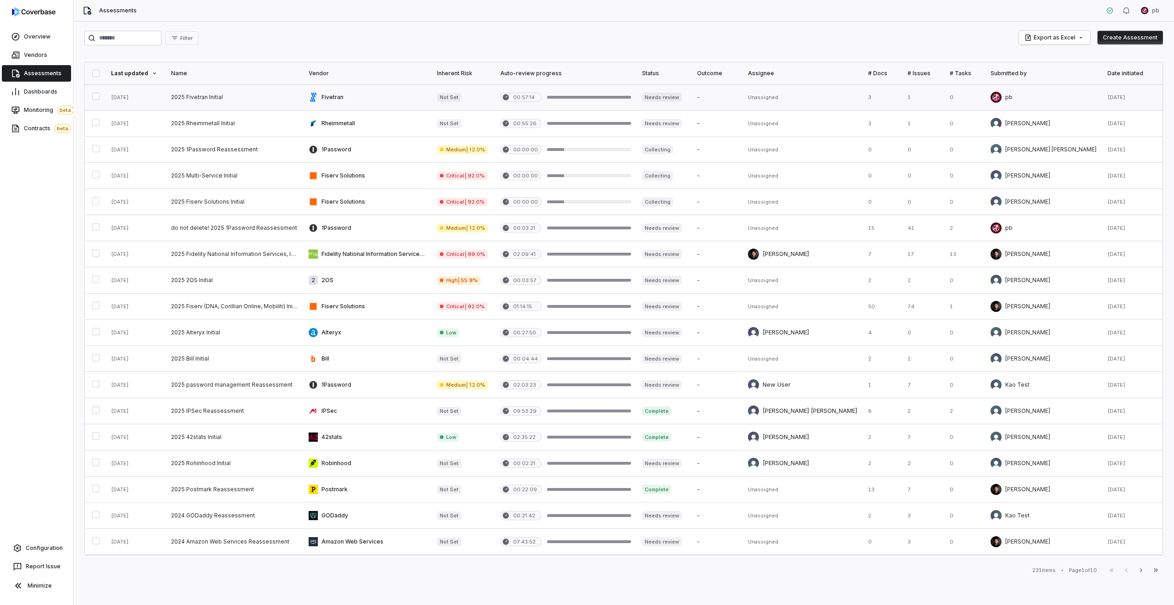
click at [348, 100] on link at bounding box center [367, 97] width 128 height 26
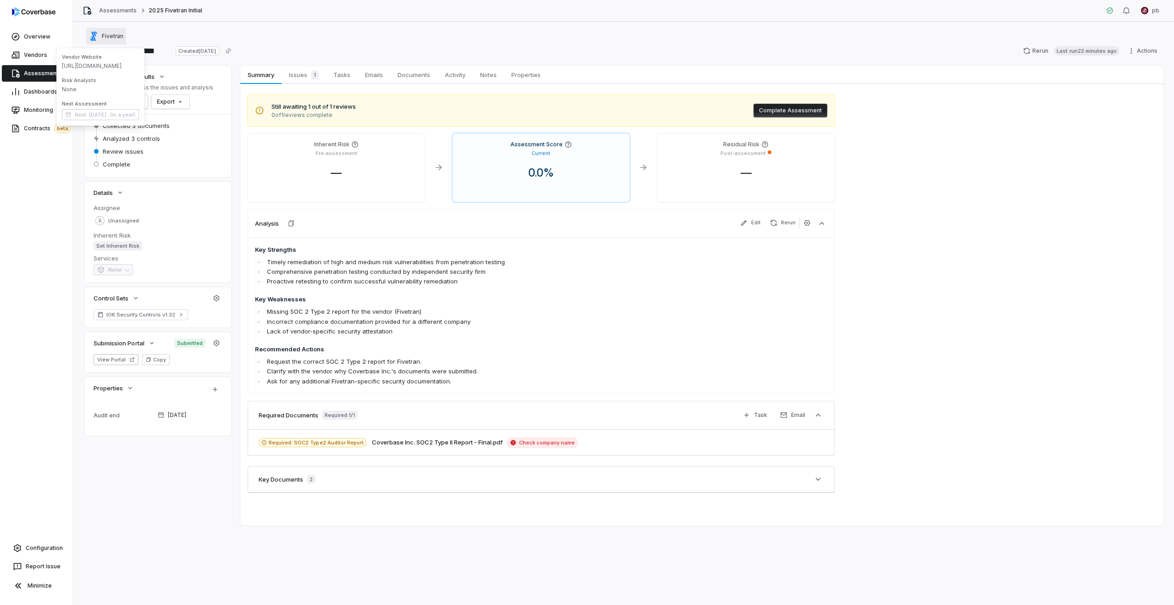
click at [110, 34] on span "Fivetran" at bounding box center [113, 36] width 22 height 7
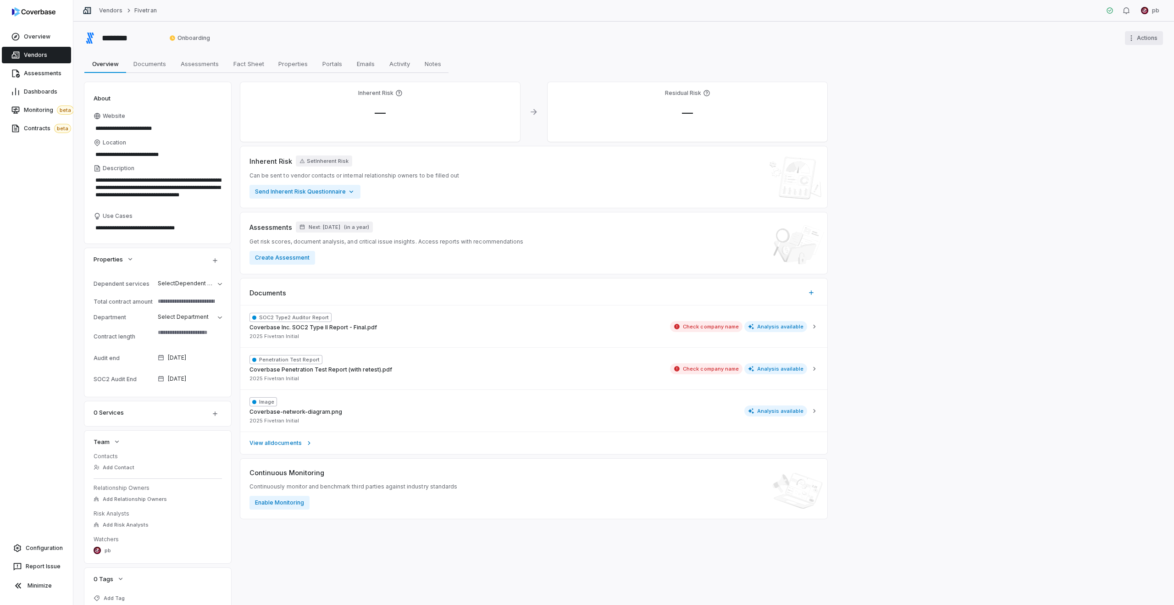
click at [1142, 35] on html "**********" at bounding box center [587, 302] width 1174 height 605
click at [1116, 67] on div "Delete" at bounding box center [1130, 72] width 59 height 15
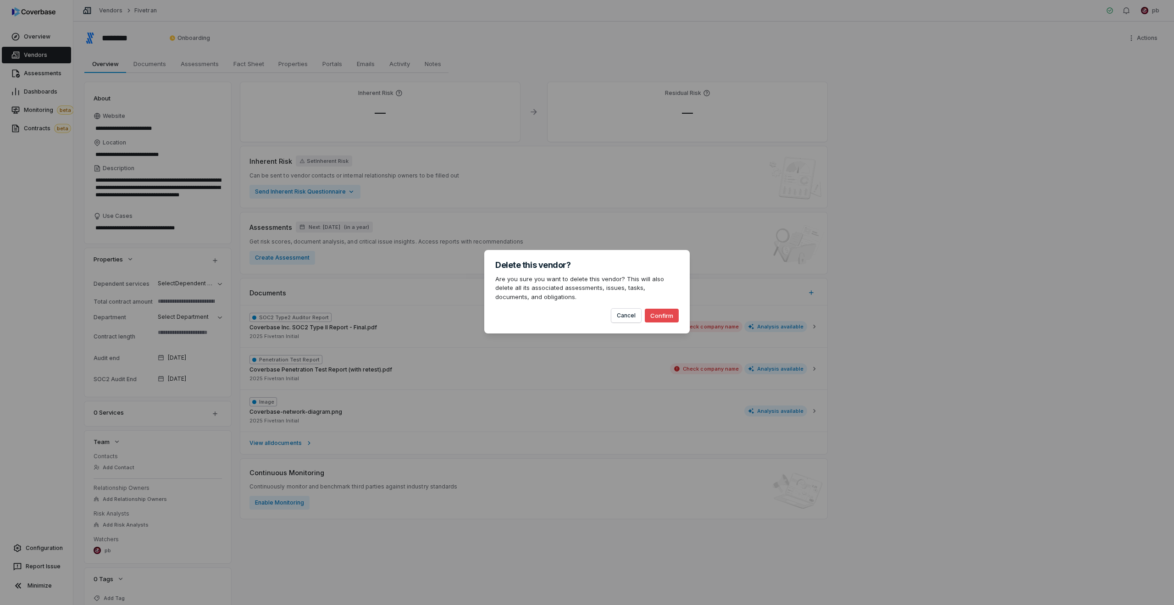
click at [660, 321] on button "Confirm" at bounding box center [662, 316] width 34 height 14
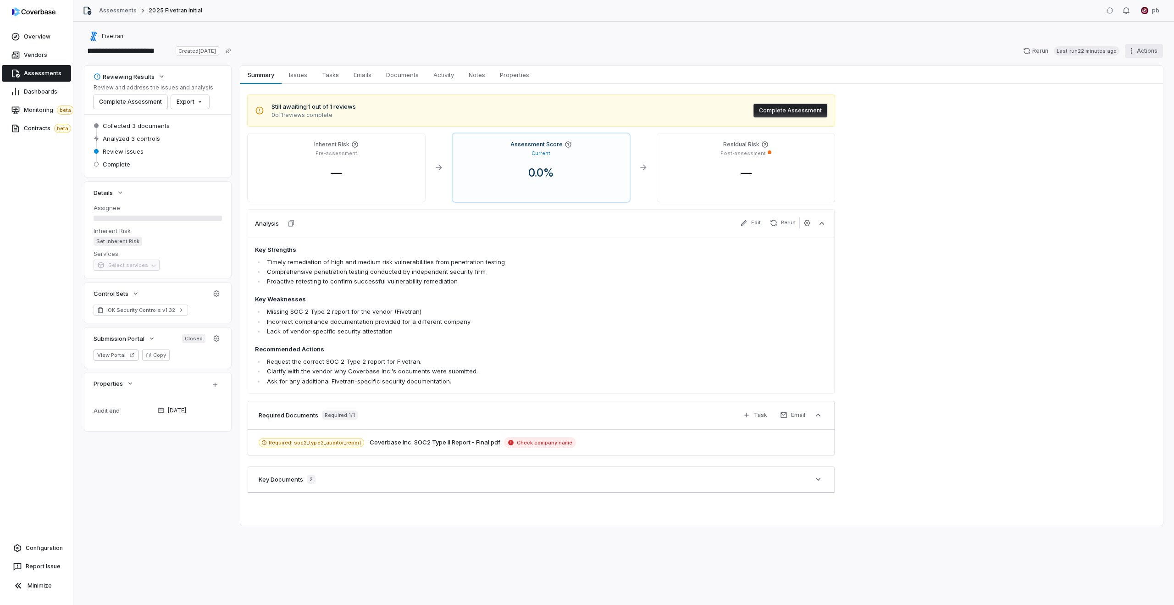
click at [1137, 48] on html "**********" at bounding box center [587, 302] width 1174 height 605
click at [1125, 128] on div "Delete" at bounding box center [1133, 130] width 66 height 15
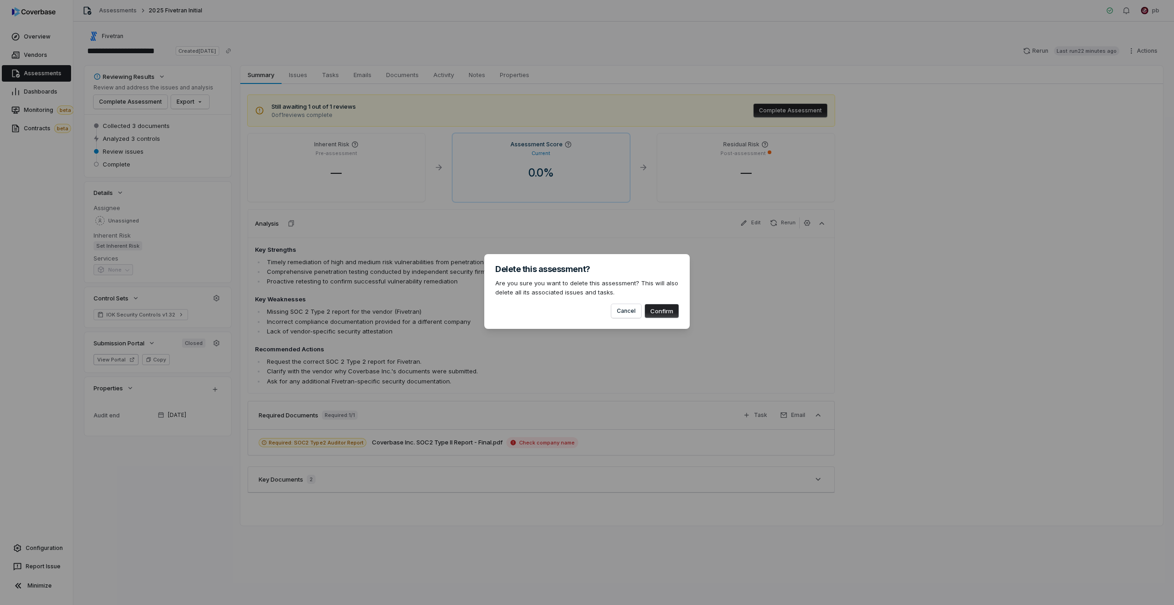
click at [648, 314] on button "Confirm" at bounding box center [662, 311] width 34 height 14
